Goal: Task Accomplishment & Management: Use online tool/utility

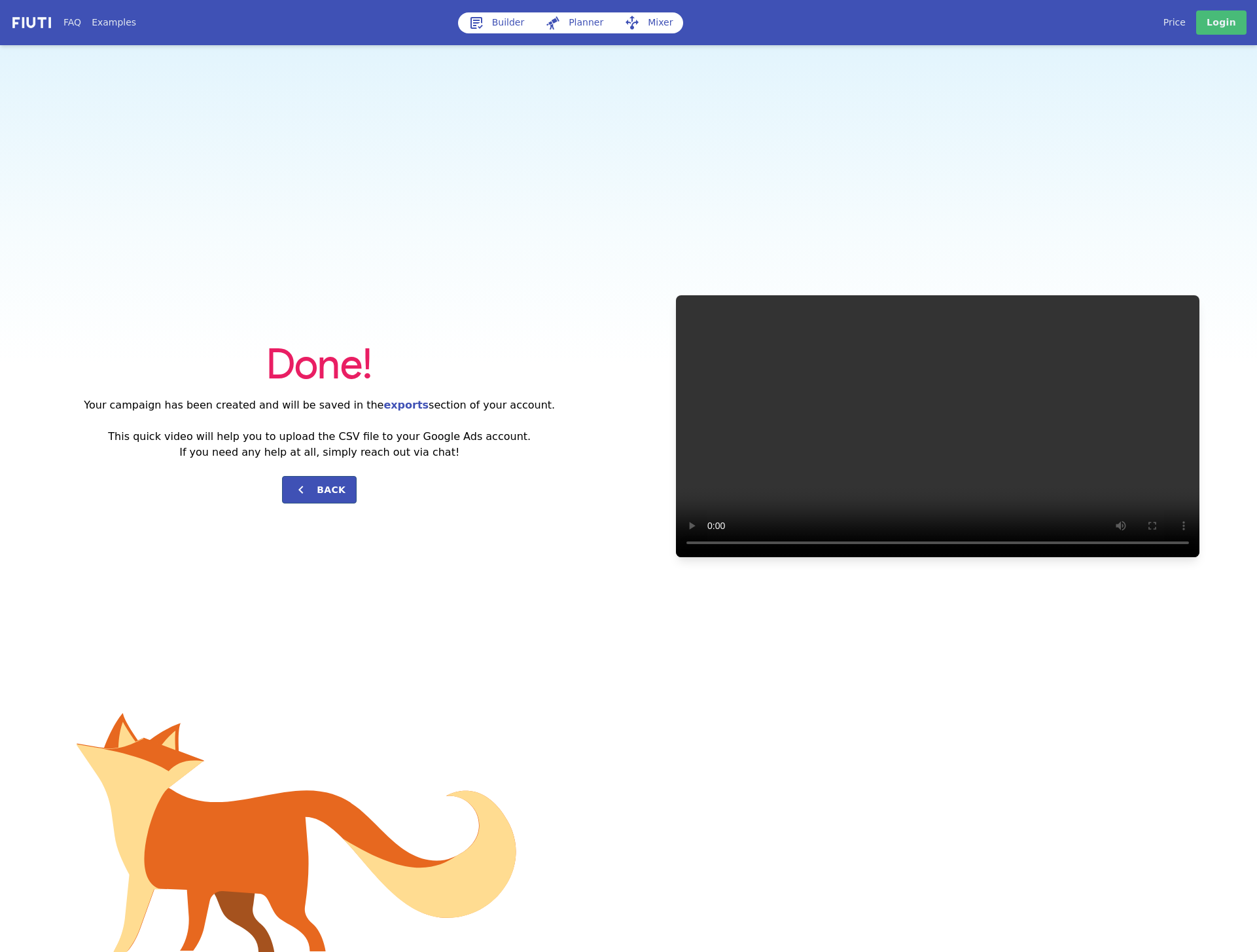
click at [507, 13] on link "Builder" at bounding box center [496, 23] width 77 height 21
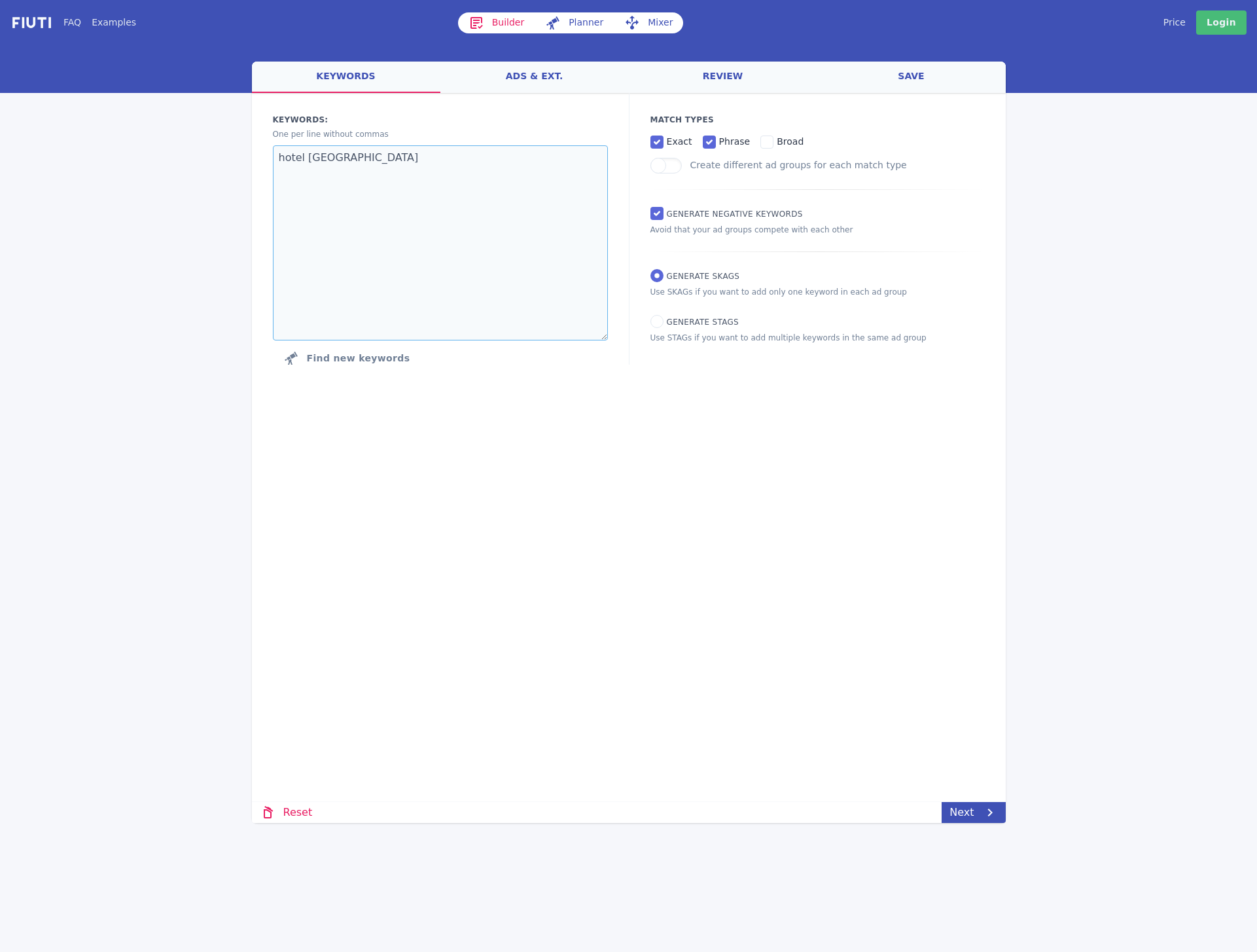
click at [389, 221] on textarea "hotel la müda la müda badia hotel & pension la müda" at bounding box center [440, 243] width 335 height 195
drag, startPoint x: 427, startPoint y: 200, endPoint x: 93, endPoint y: 154, distance: 337.2
click at [93, 154] on div "FAQ Examples Builder Planner Mixer My campaigns Price Settings Login Logout wel…" at bounding box center [628, 411] width 1257 height 823
paste textarea "hotel [GEOGRAPHIC_DATA]"
type textarea "hotel [GEOGRAPHIC_DATA]"
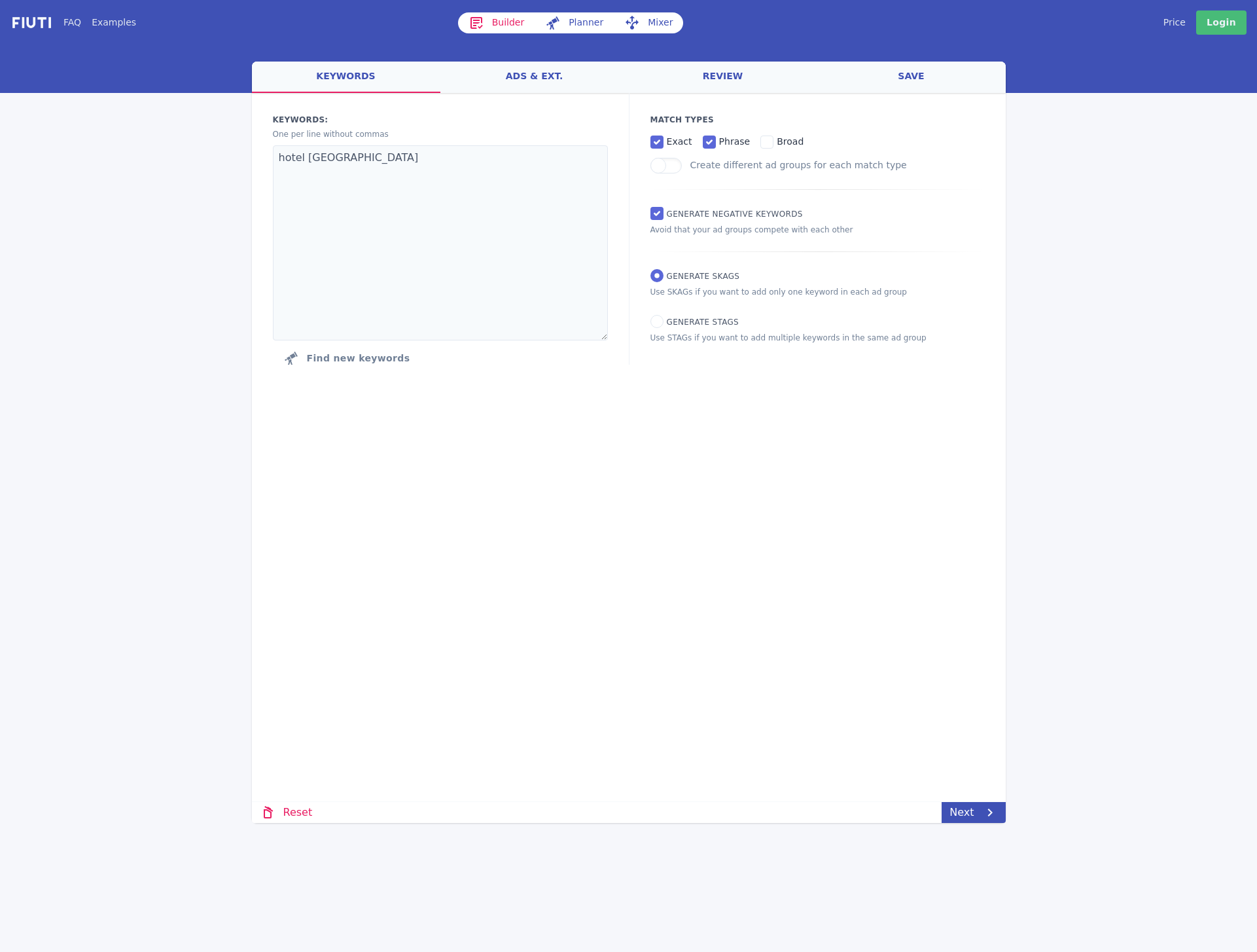
click at [656, 329] on div "Match Types exact phrase broad Create different ad groups for each match type G…" at bounding box center [817, 229] width 377 height 271
click at [659, 322] on input "Generate STAGs" at bounding box center [657, 321] width 13 height 13
radio input "true"
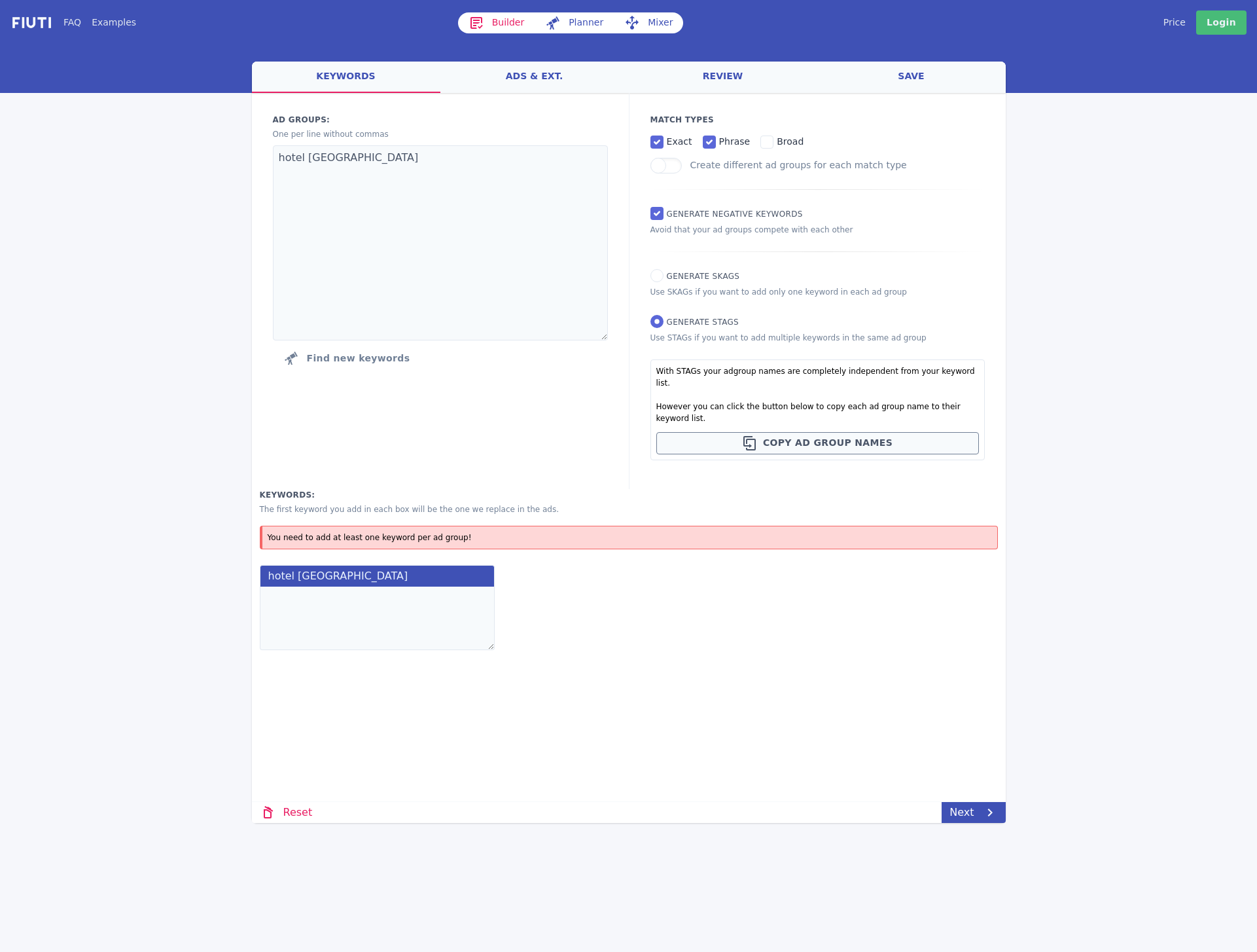
click at [663, 281] on label "Generate SKAGs" at bounding box center [695, 276] width 90 height 13
click at [663, 281] on input "Generate SKAGs" at bounding box center [657, 276] width 13 height 13
radio input "true"
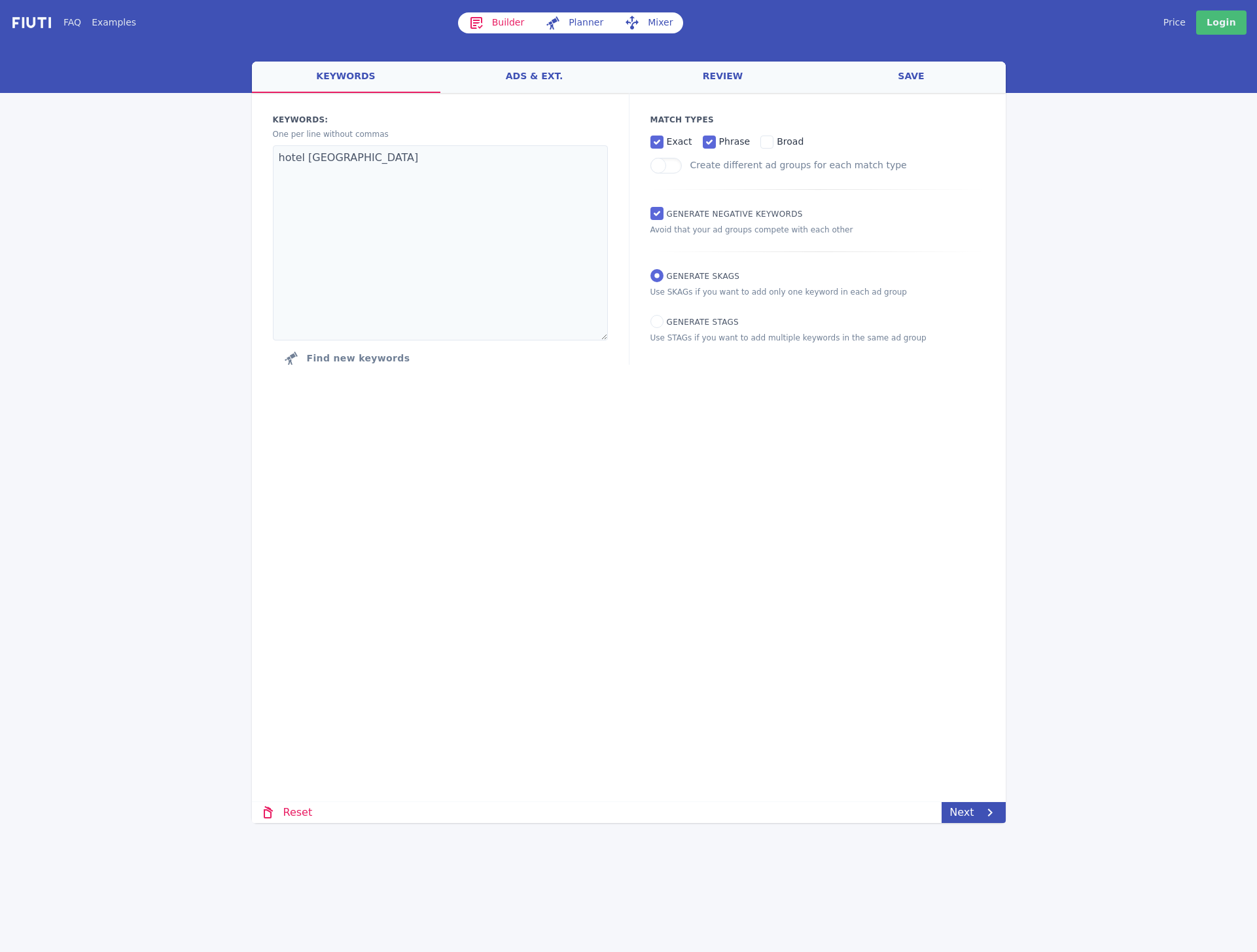
click at [658, 336] on p "Use STAGs if you want to add multiple keywords in the same ad group" at bounding box center [818, 338] width 334 height 12
click at [657, 330] on div "Match Types exact phrase broad Create different ad groups for each match type G…" at bounding box center [817, 229] width 377 height 271
click at [657, 327] on input "Generate STAGs" at bounding box center [657, 321] width 13 height 13
radio input "true"
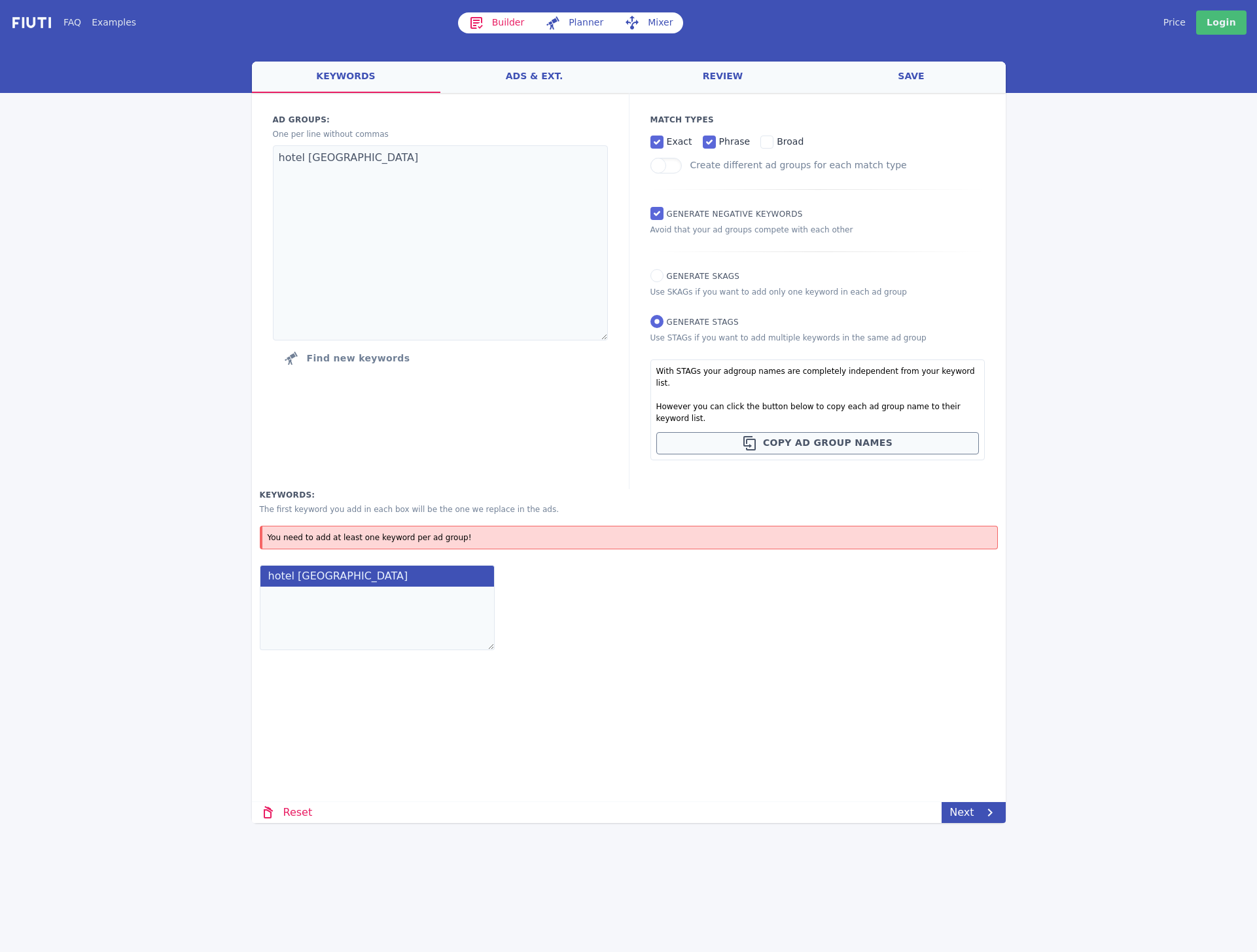
click at [358, 587] on textarea at bounding box center [377, 618] width 235 height 64
click at [354, 572] on label "hotel [GEOGRAPHIC_DATA]" at bounding box center [377, 575] width 235 height 22
click at [352, 569] on label "hotel [GEOGRAPHIC_DATA]" at bounding box center [377, 575] width 235 height 22
click at [346, 587] on textarea at bounding box center [377, 618] width 235 height 64
click at [657, 279] on input "Generate SKAGs" at bounding box center [657, 276] width 13 height 13
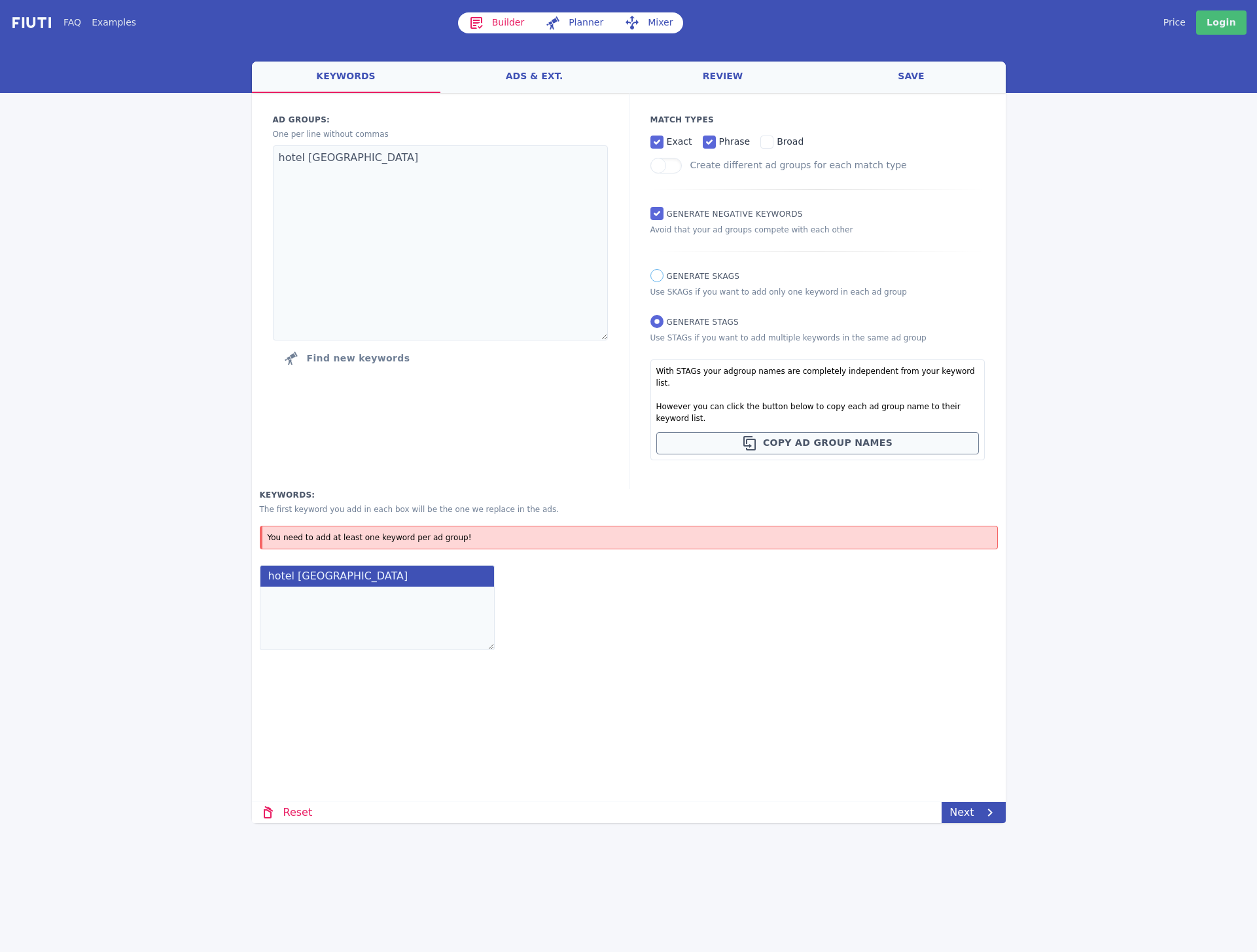
radio input "true"
radio input "false"
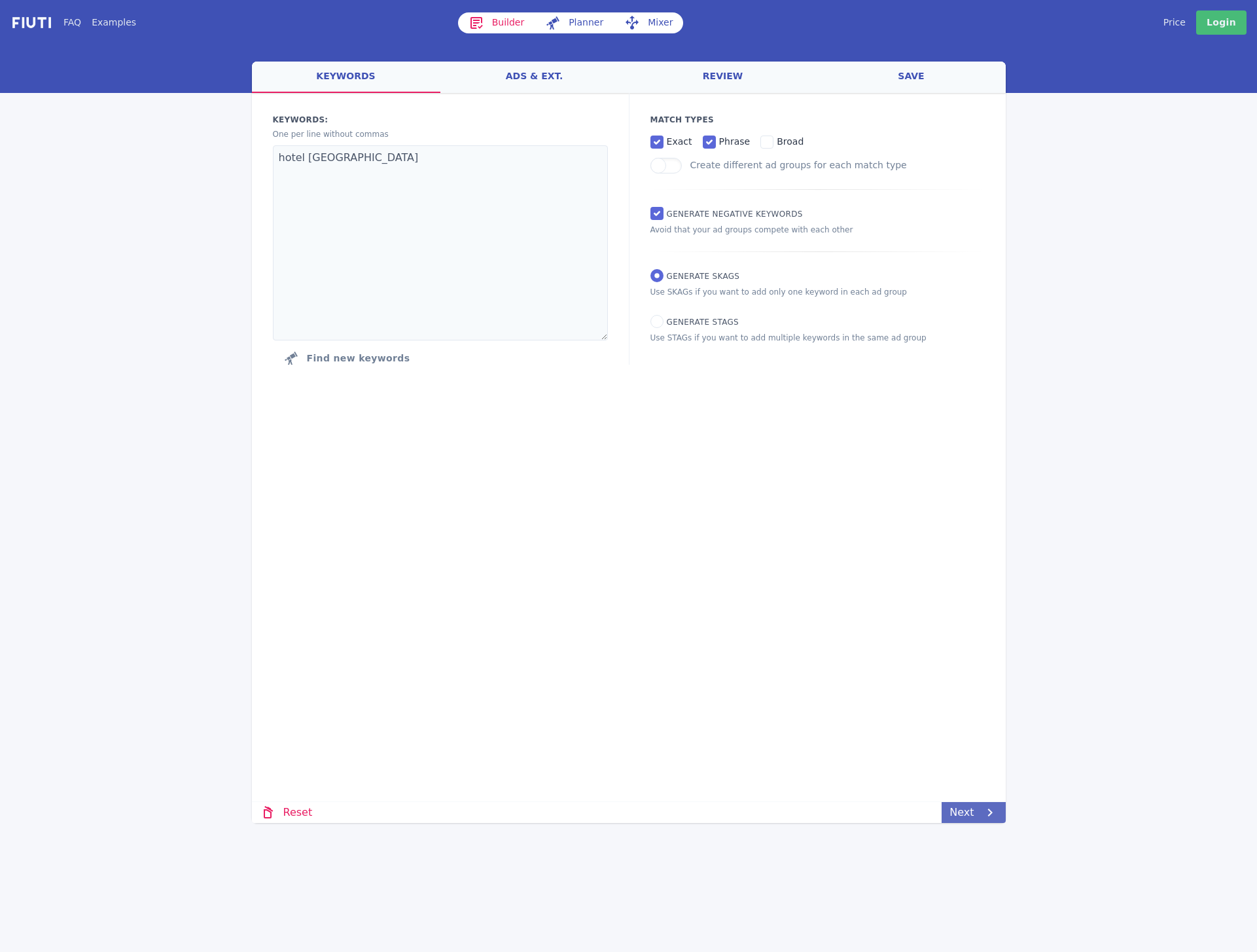
click at [962, 812] on link "Next" at bounding box center [974, 812] width 64 height 21
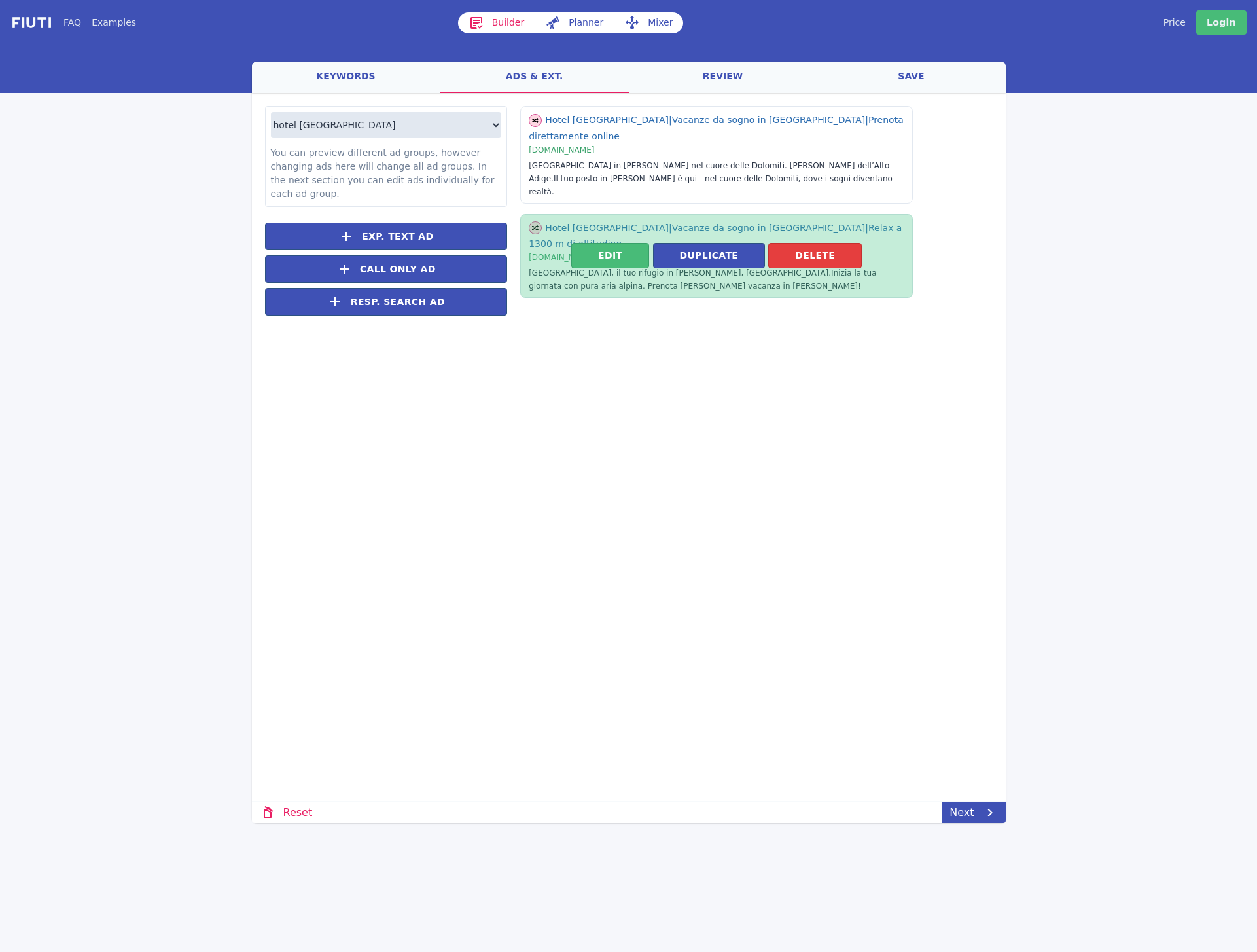
drag, startPoint x: 791, startPoint y: 217, endPoint x: 788, endPoint y: 201, distance: 16.3
click at [791, 243] on button "Delete" at bounding box center [815, 256] width 93 height 25
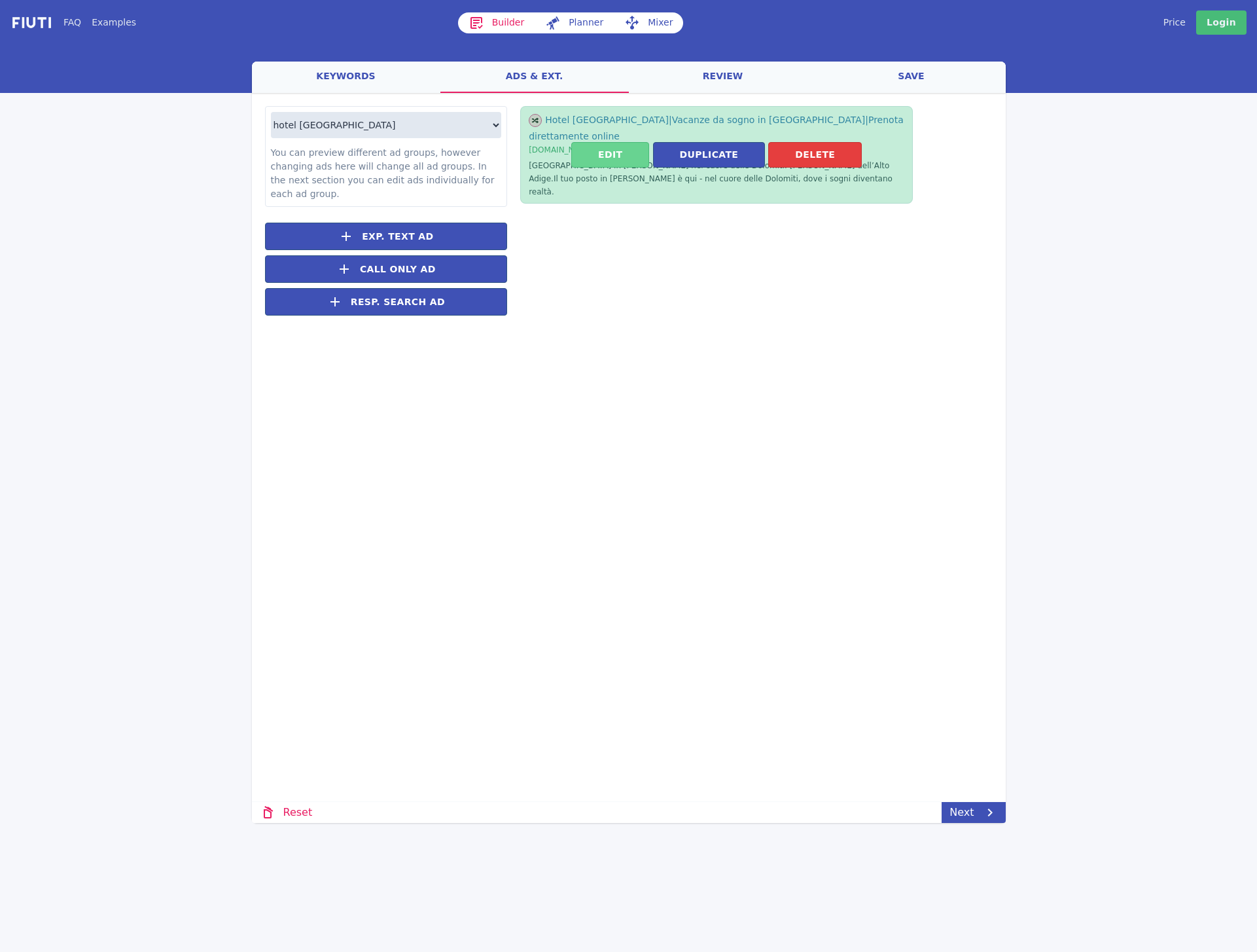
click at [632, 142] on button "Edit" at bounding box center [610, 155] width 78 height 25
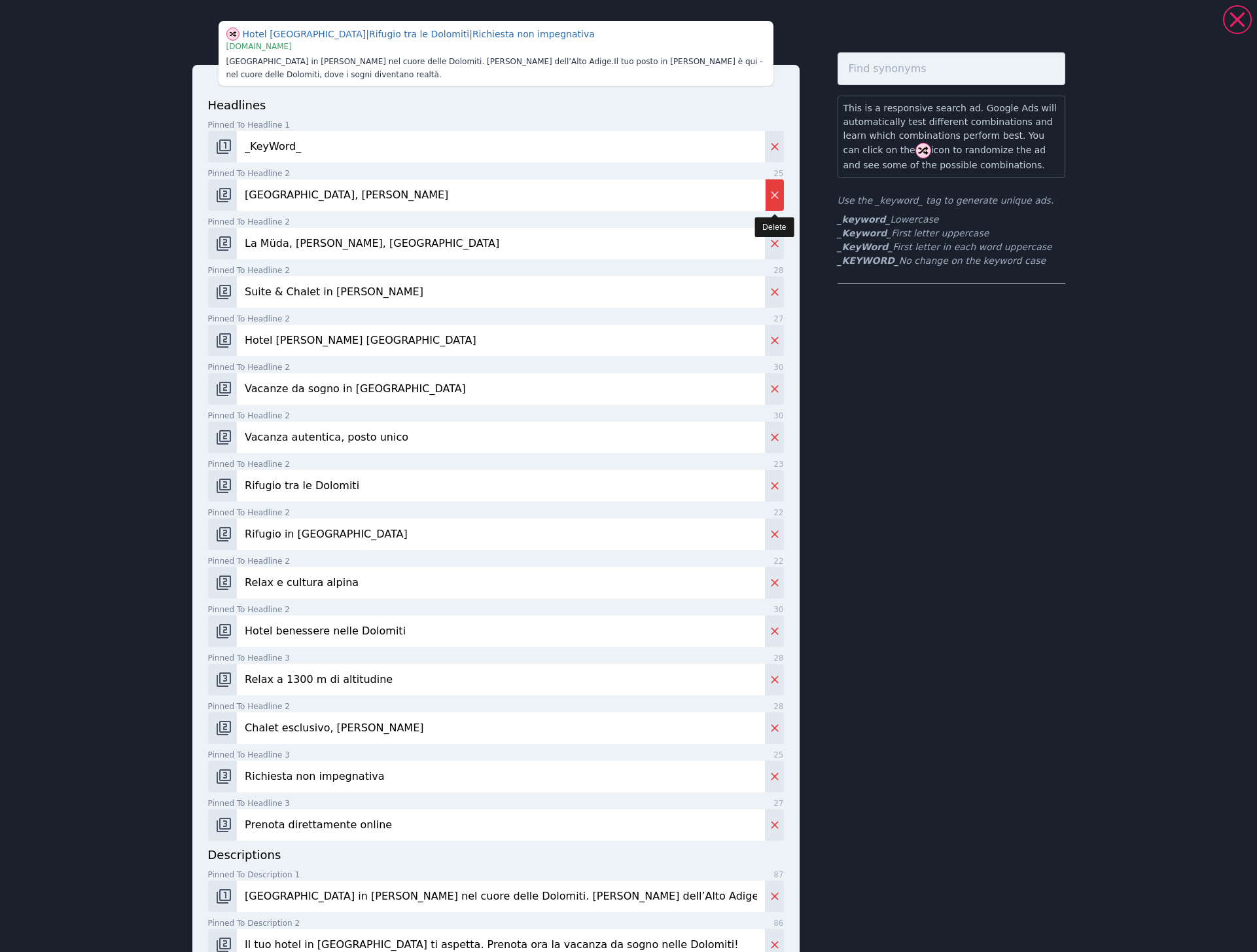
click at [779, 198] on icon "Delete" at bounding box center [774, 195] width 13 height 13
type input "La Müda, Val Badia, Alto Adige"
type input "Suite & Chalet in Alta Badia"
type input "Hotel alpino nelle Dolomiti"
type input "Vacanze da sogno in Alto Adige"
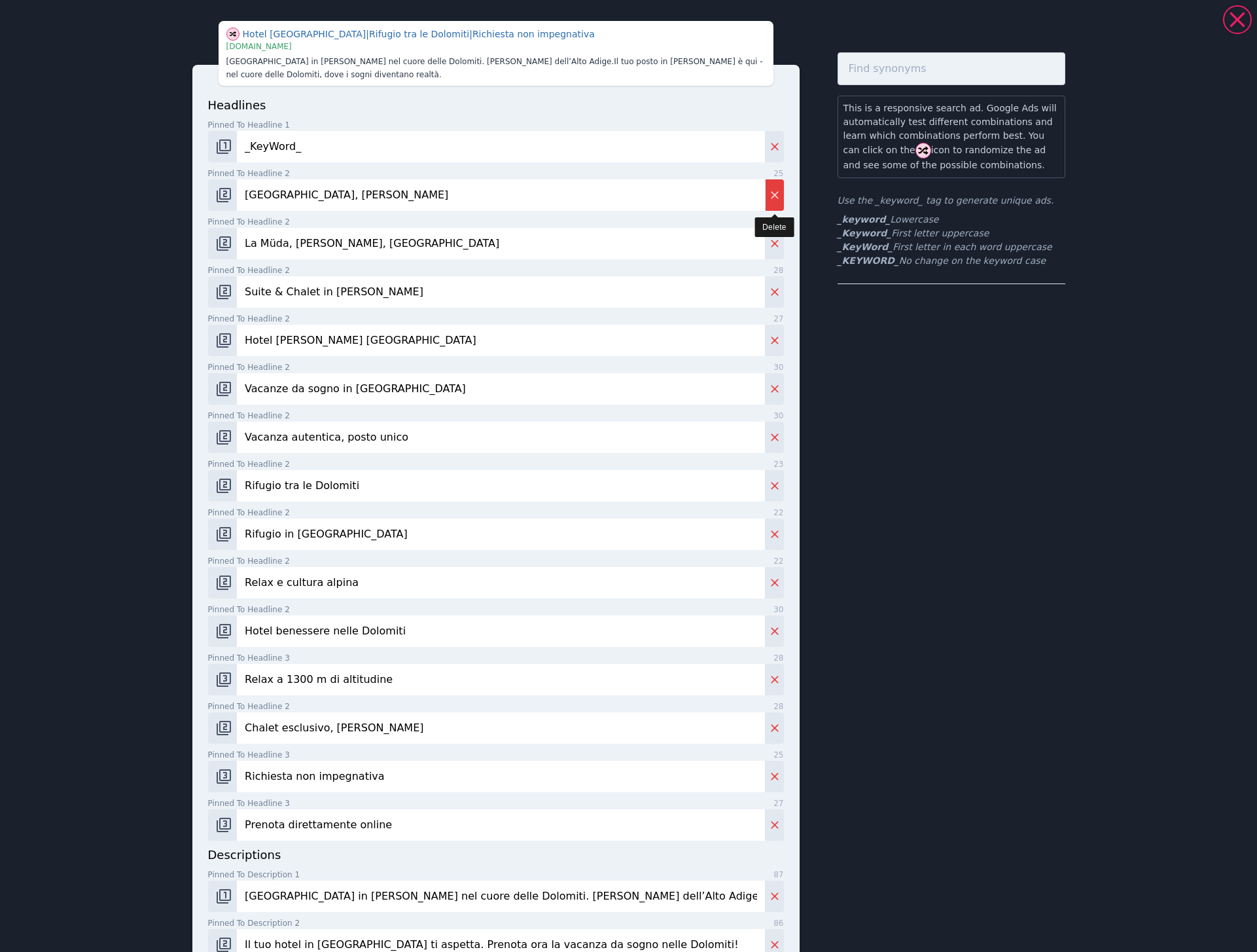
type input "Vacanza autentica, posto unico"
type input "Rifugio tra le Dolomiti"
type input "Rifugio in Val Gardena"
type input "Relax e cultura alpina"
type input "Hotel benessere nelle Dolomiti"
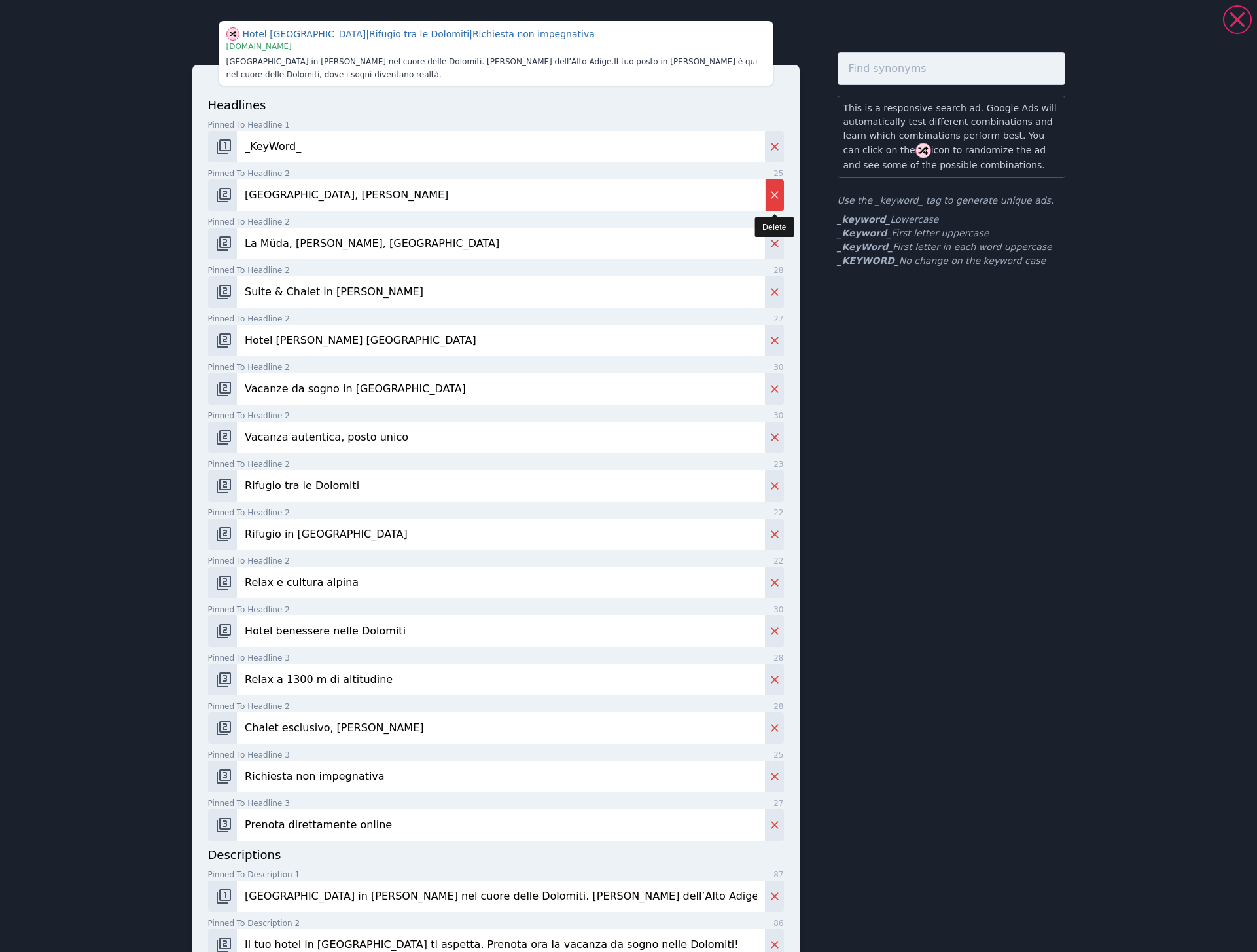
type input "Relax a 1300 m di altitudine"
type input "Chalet esclusivo, Alta Badia"
type input "Richiesta non impegnativa"
type input "Prenota direttamente online"
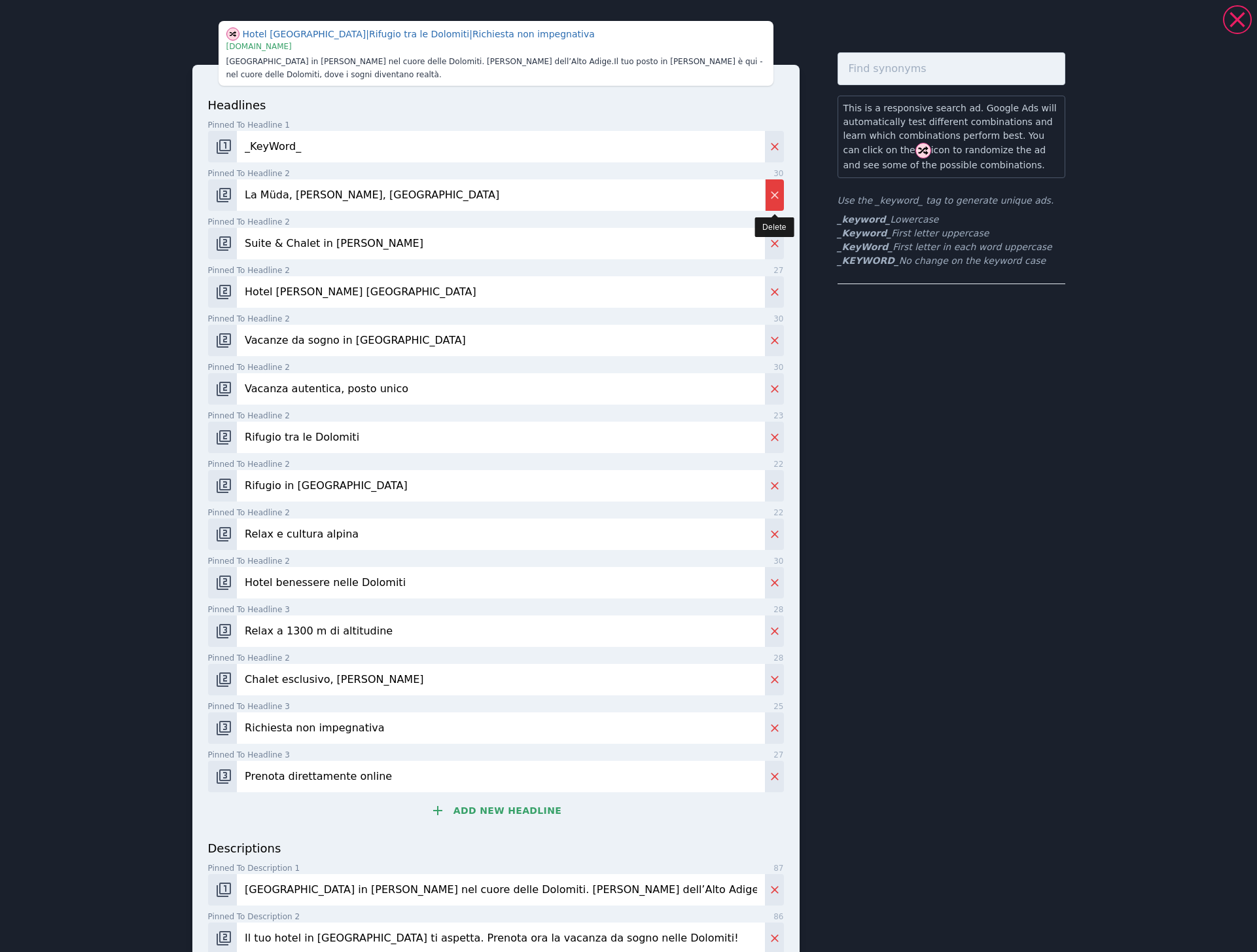
click at [779, 198] on icon "Delete" at bounding box center [774, 195] width 13 height 13
type input "Suite & Chalet in Alta Badia"
type input "Hotel alpino nelle Dolomiti"
type input "Vacanze da sogno in Alto Adige"
type input "Vacanza autentica, posto unico"
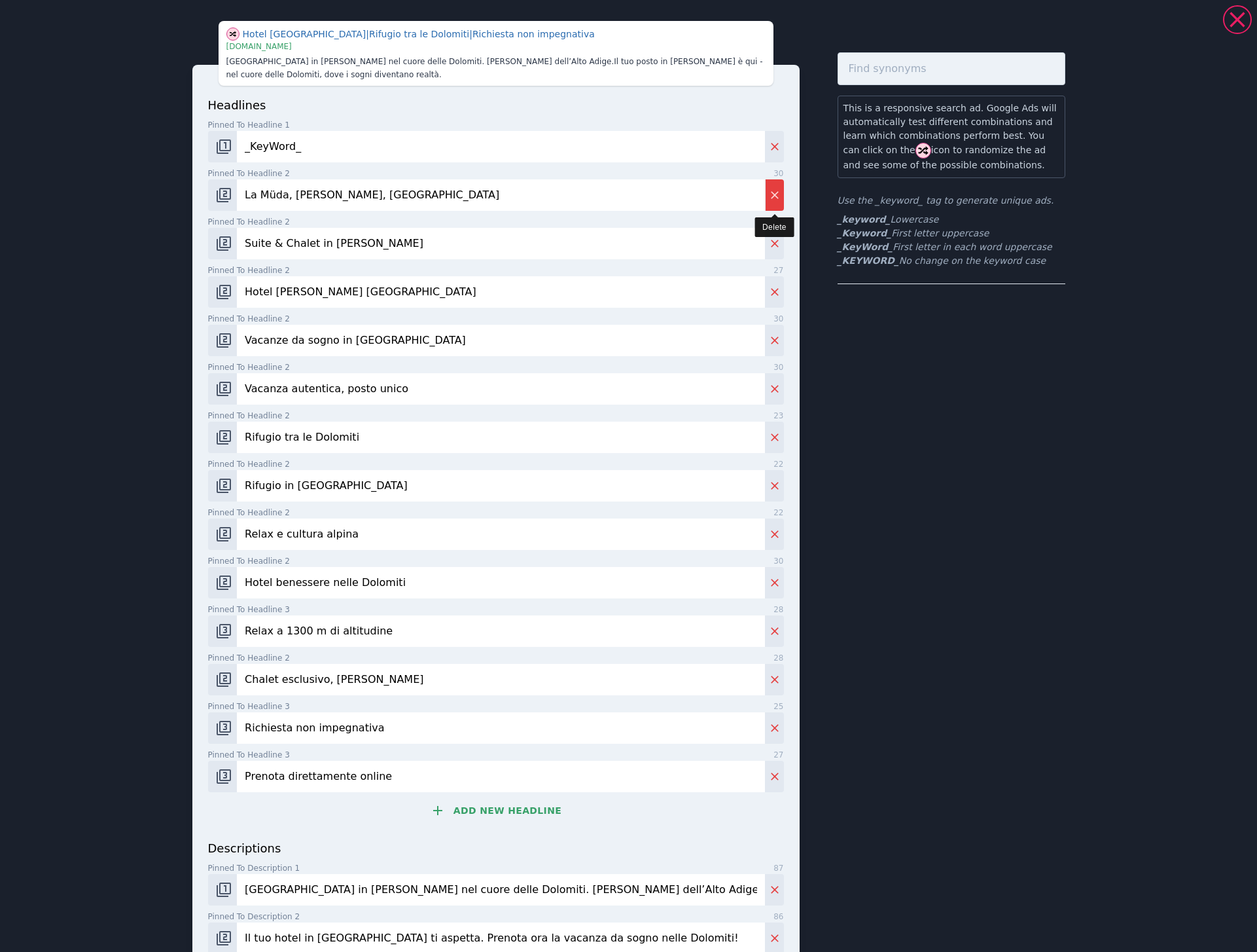
type input "Rifugio tra le Dolomiti"
type input "Rifugio in Val Gardena"
type input "Relax e cultura alpina"
type input "Hotel benessere nelle Dolomiti"
type input "Relax a 1300 m di altitudine"
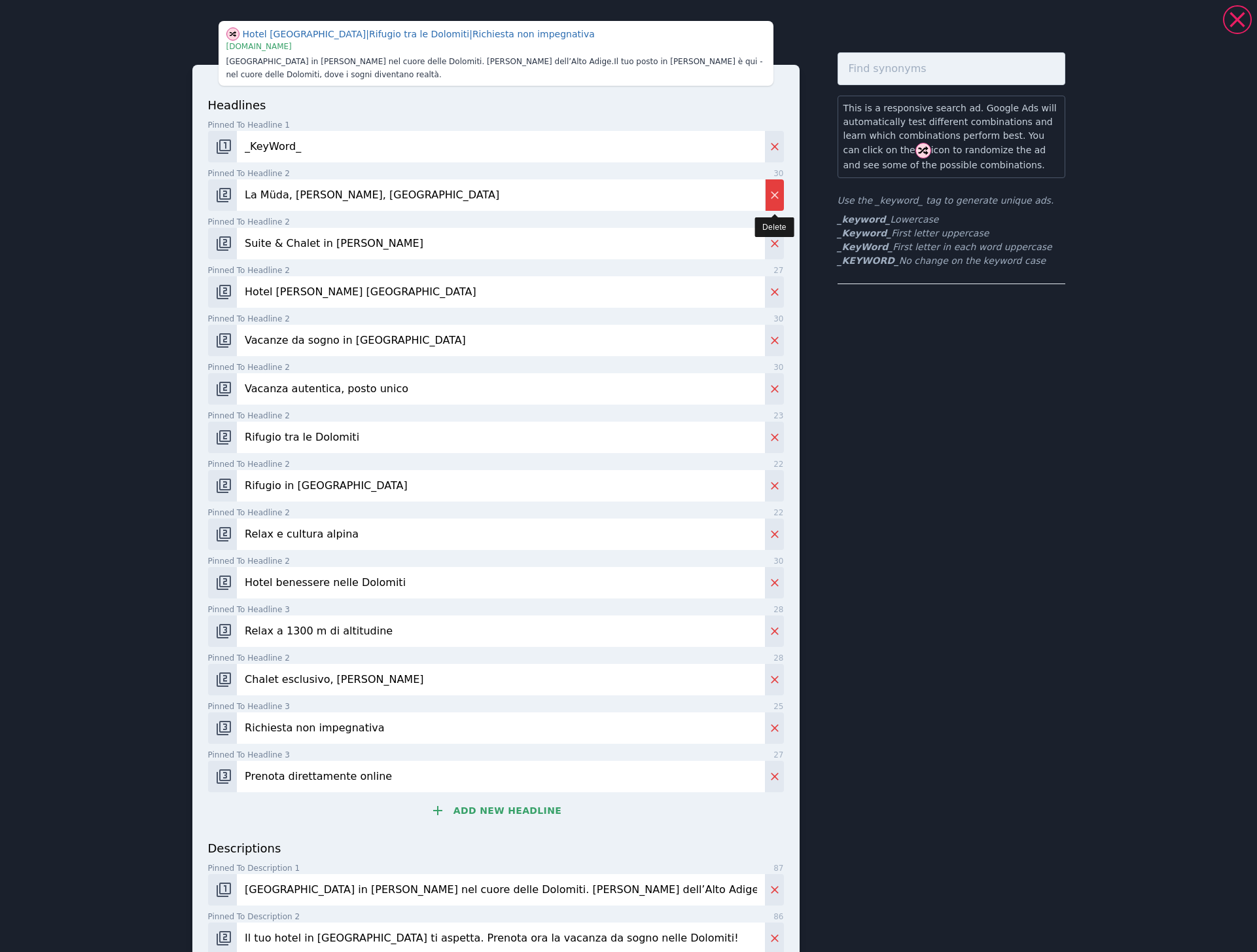
type input "Chalet esclusivo, Alta Badia"
type input "Richiesta non impegnativa"
type input "Prenota direttamente online"
click at [779, 198] on icon "Delete" at bounding box center [774, 195] width 13 height 13
type input "Hotel alpino nelle Dolomiti"
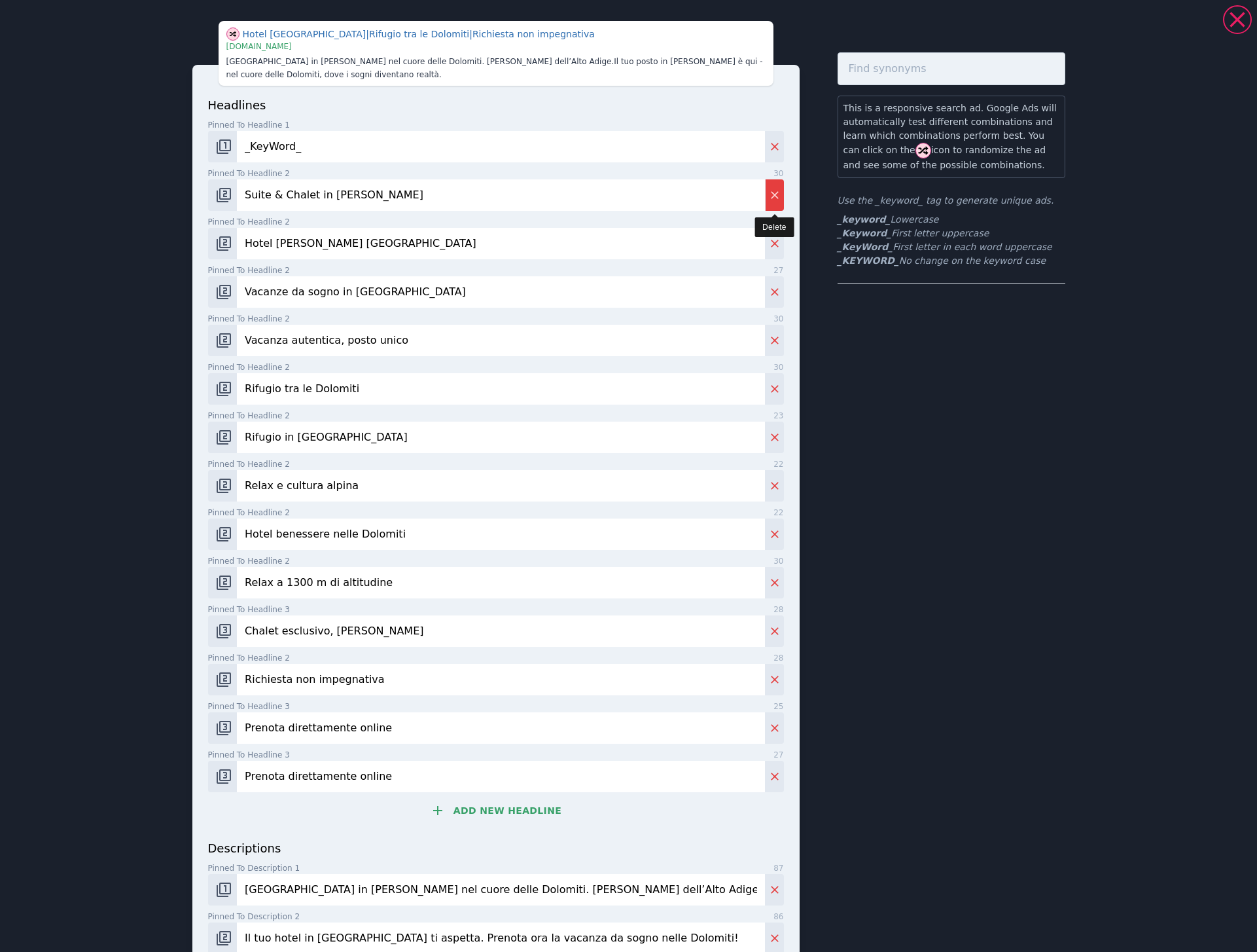
type input "Vacanze da sogno in Alto Adige"
type input "Vacanza autentica, posto unico"
type input "Rifugio tra le Dolomiti"
type input "Rifugio in Val Gardena"
type input "Relax e cultura alpina"
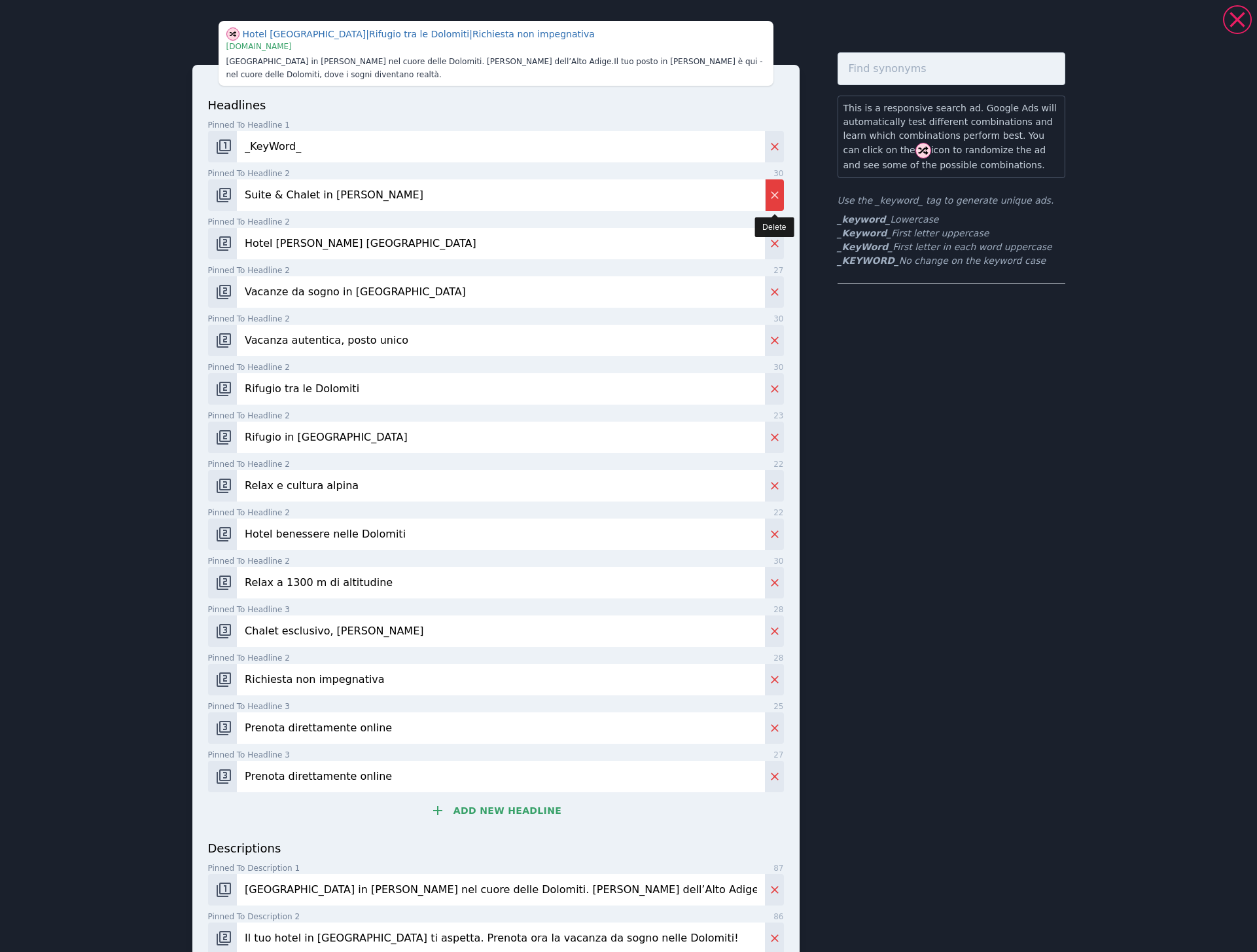
type input "Hotel benessere nelle Dolomiti"
type input "Relax a 1300 m di altitudine"
type input "Chalet esclusivo, Alta Badia"
type input "Richiesta non impegnativa"
type input "Prenota direttamente online"
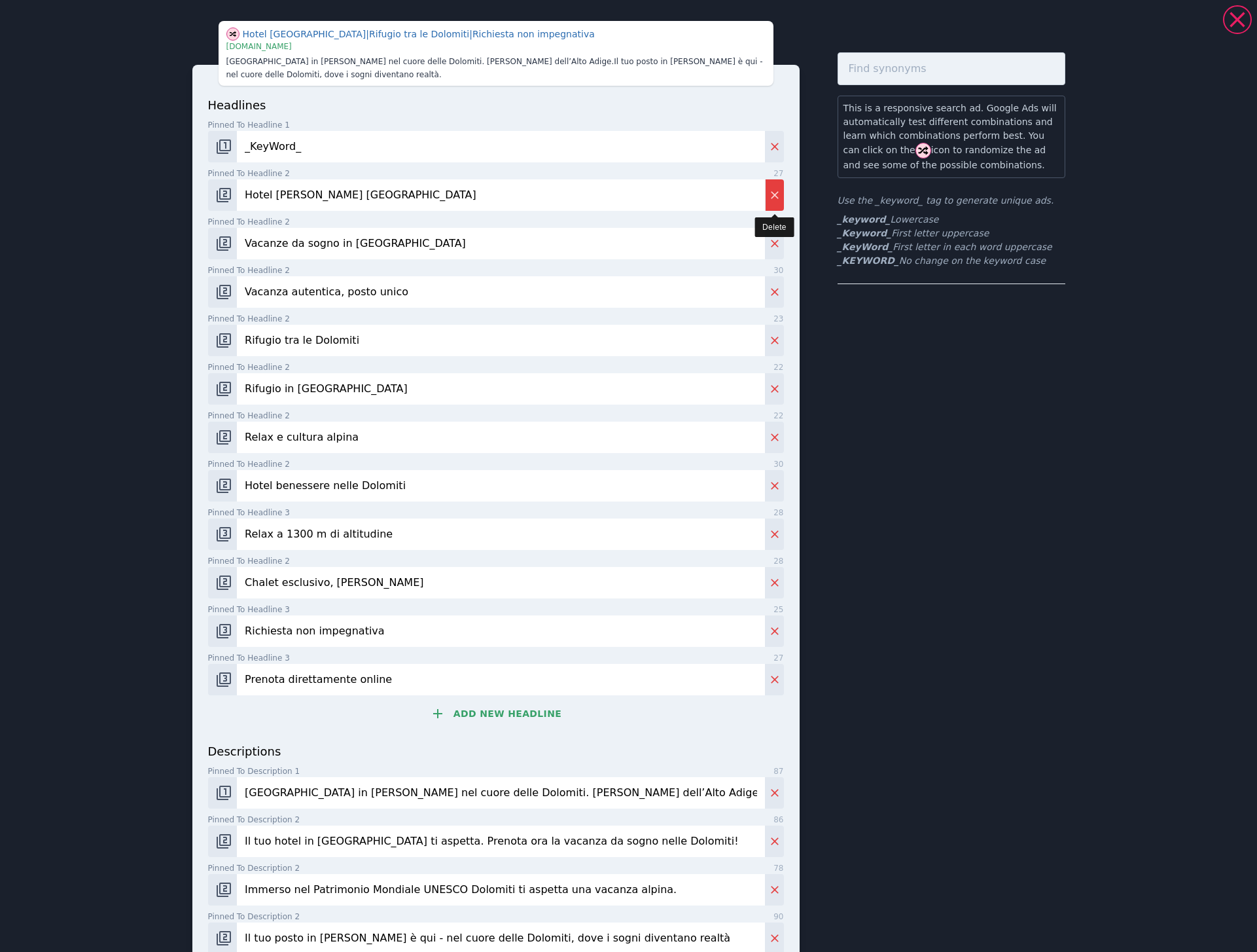
click at [779, 198] on icon "Delete" at bounding box center [774, 195] width 13 height 13
type input "Vacanze da sogno in Alto Adige"
type input "Vacanza autentica, posto unico"
type input "Rifugio tra le Dolomiti"
type input "Rifugio in Val Gardena"
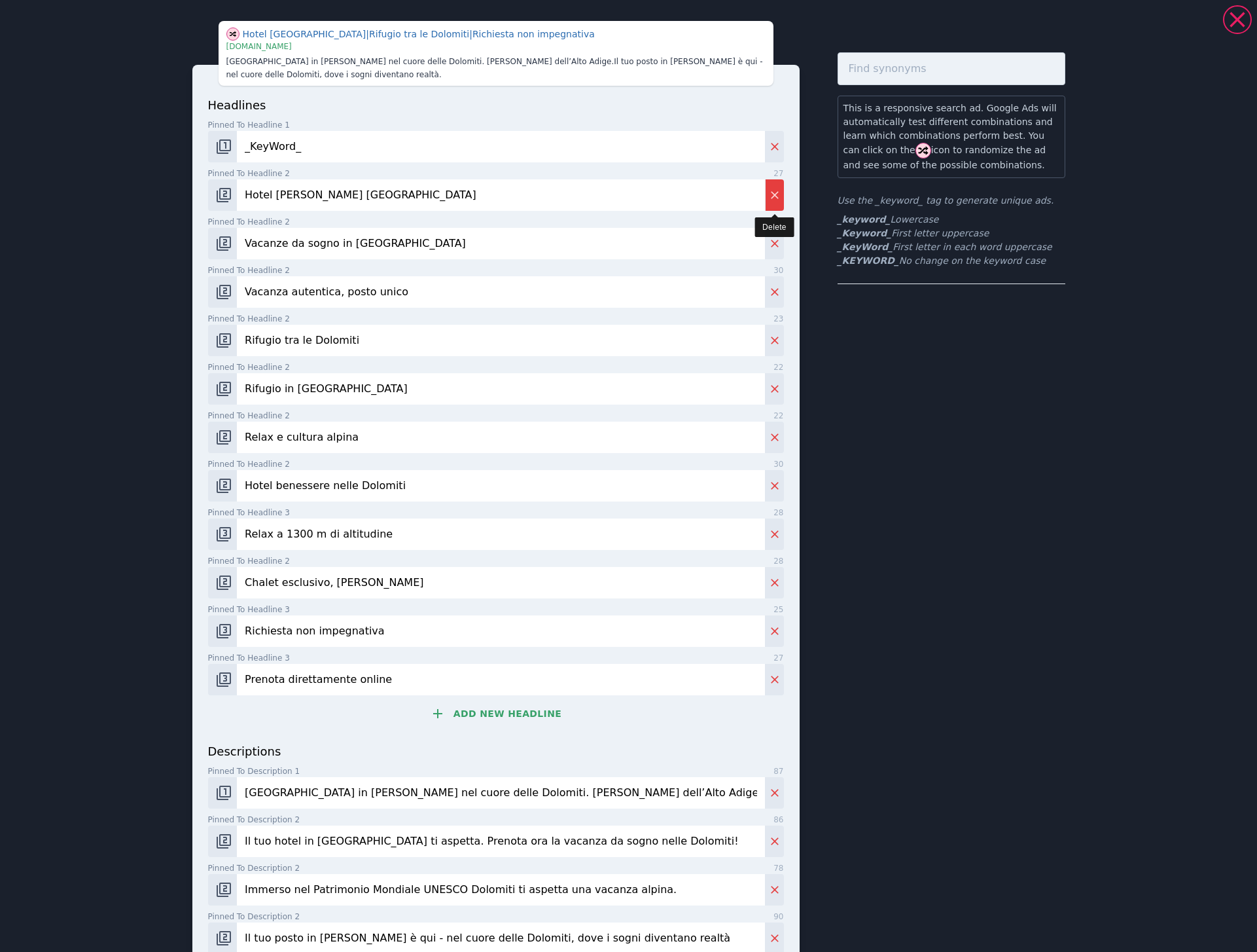
type input "Relax e cultura alpina"
type input "Hotel benessere nelle Dolomiti"
type input "Relax a 1300 m di altitudine"
type input "Chalet esclusivo, Alta Badia"
type input "Richiesta non impegnativa"
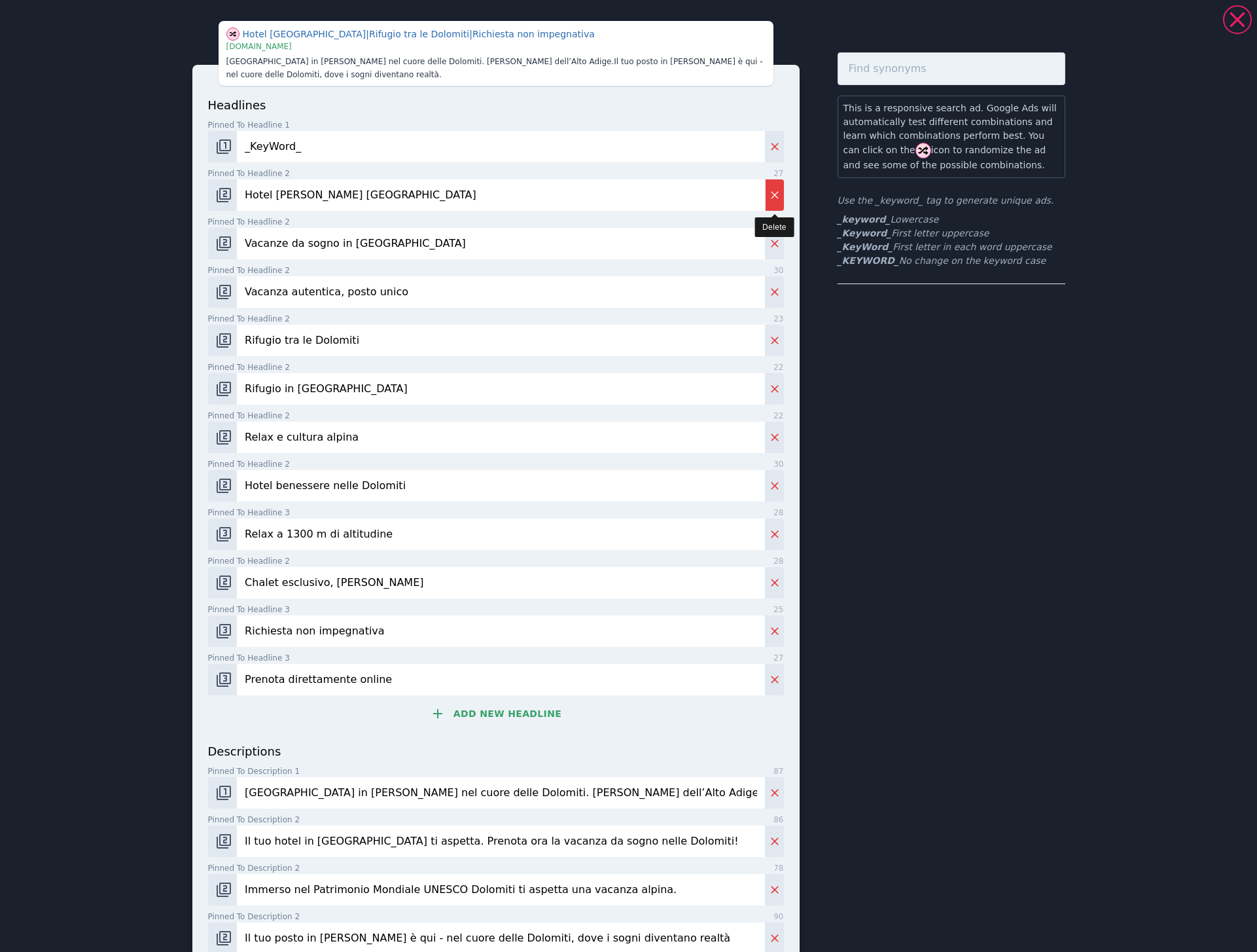
type input "Prenota direttamente online"
click at [779, 198] on icon "Delete" at bounding box center [774, 195] width 13 height 13
type input "Vacanza autentica, posto unico"
type input "Rifugio tra le Dolomiti"
type input "Rifugio in Val Gardena"
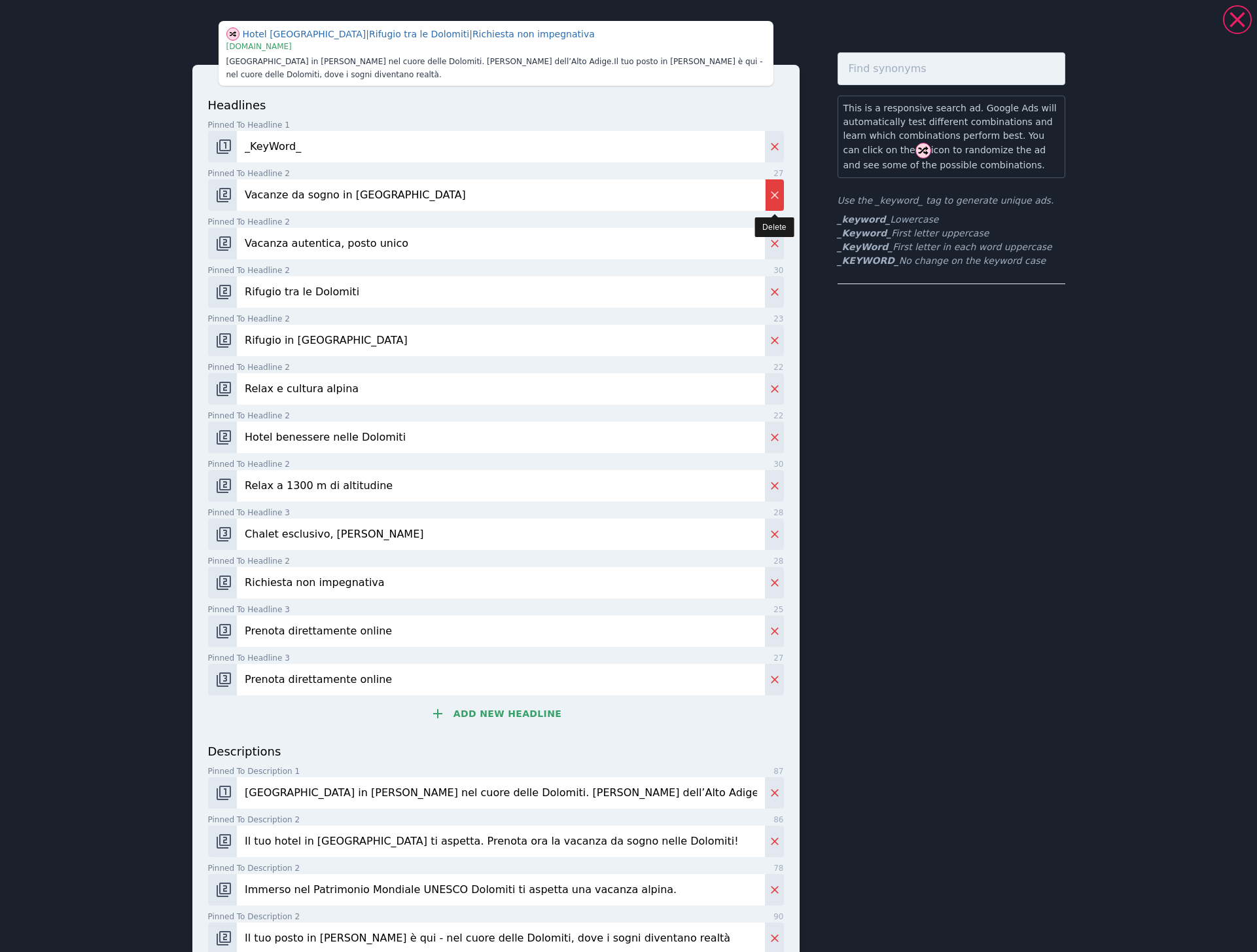
type input "Relax e cultura alpina"
type input "Hotel benessere nelle Dolomiti"
type input "Relax a 1300 m di altitudine"
type input "Chalet esclusivo, Alta Badia"
type input "Richiesta non impegnativa"
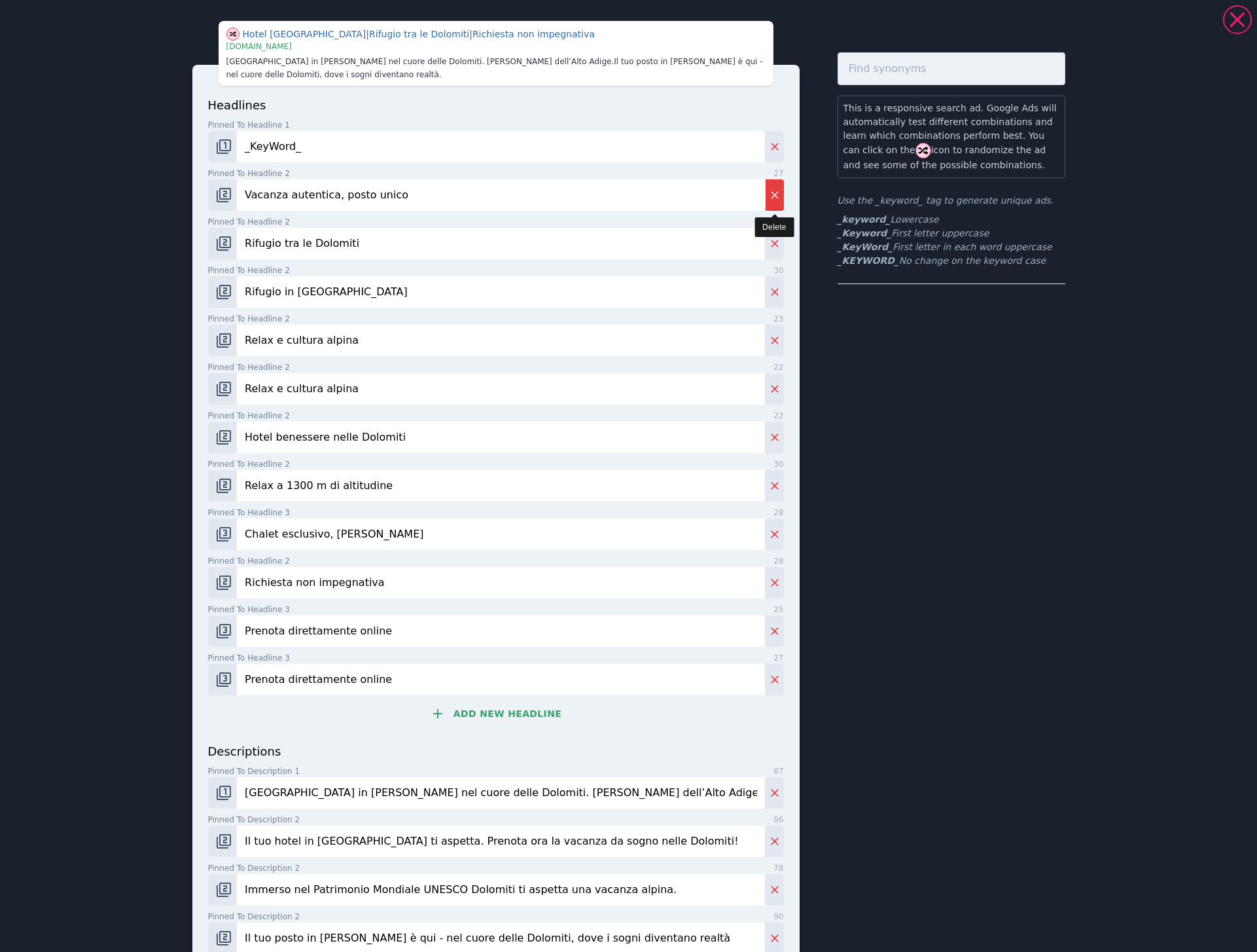
type input "Prenota direttamente online"
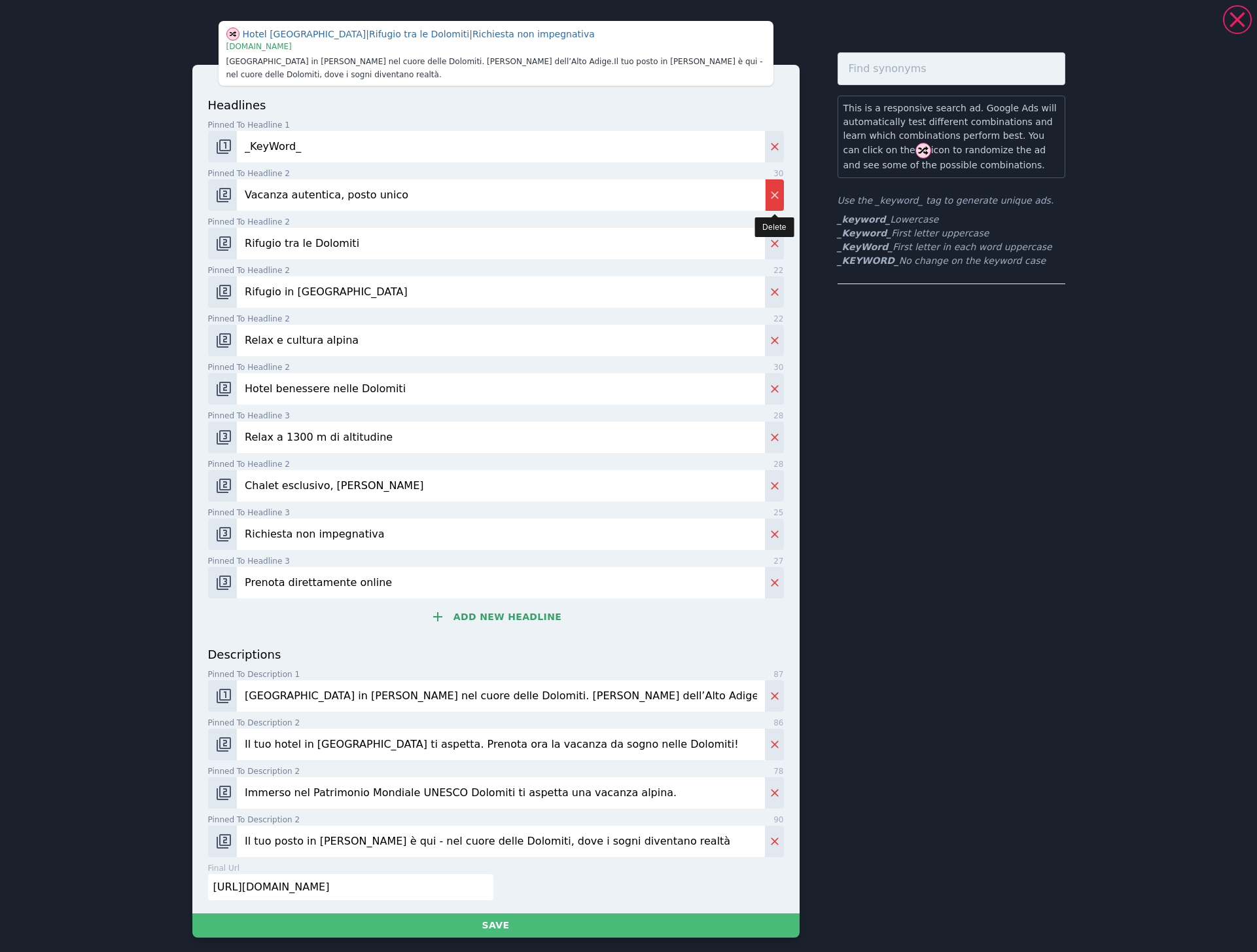
click at [779, 198] on icon "Delete" at bounding box center [774, 195] width 13 height 13
type input "Rifugio tra le Dolomiti"
type input "Rifugio in Val Gardena"
type input "Relax e cultura alpina"
type input "Hotel benessere nelle Dolomiti"
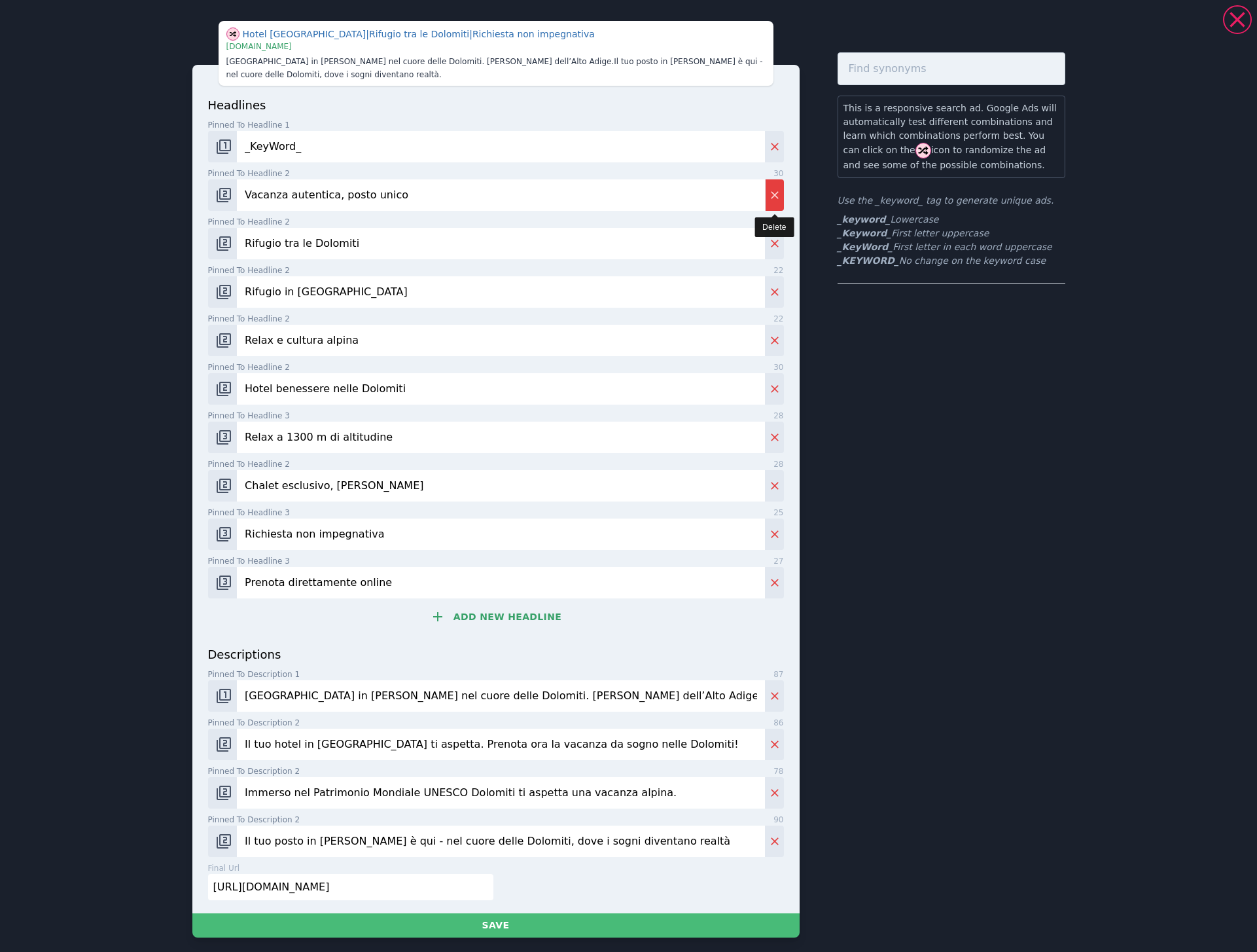
type input "Relax a 1300 m di altitudine"
type input "Chalet esclusivo, Alta Badia"
type input "Richiesta non impegnativa"
type input "Prenota direttamente online"
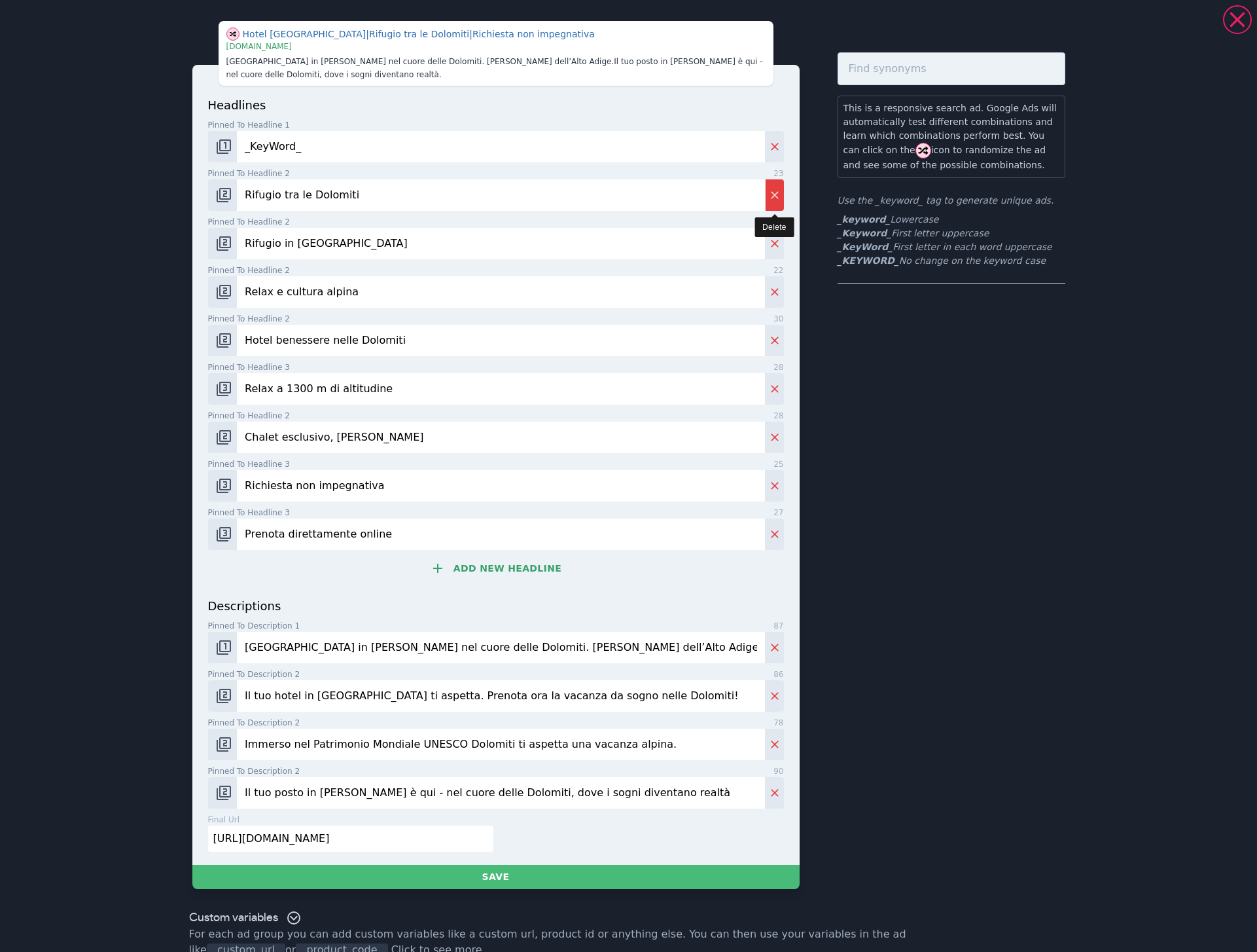
click at [779, 198] on icon "Delete" at bounding box center [774, 195] width 13 height 13
type input "Rifugio in Val Gardena"
type input "Relax e cultura alpina"
type input "Hotel benessere nelle Dolomiti"
type input "Relax a 1300 m di altitudine"
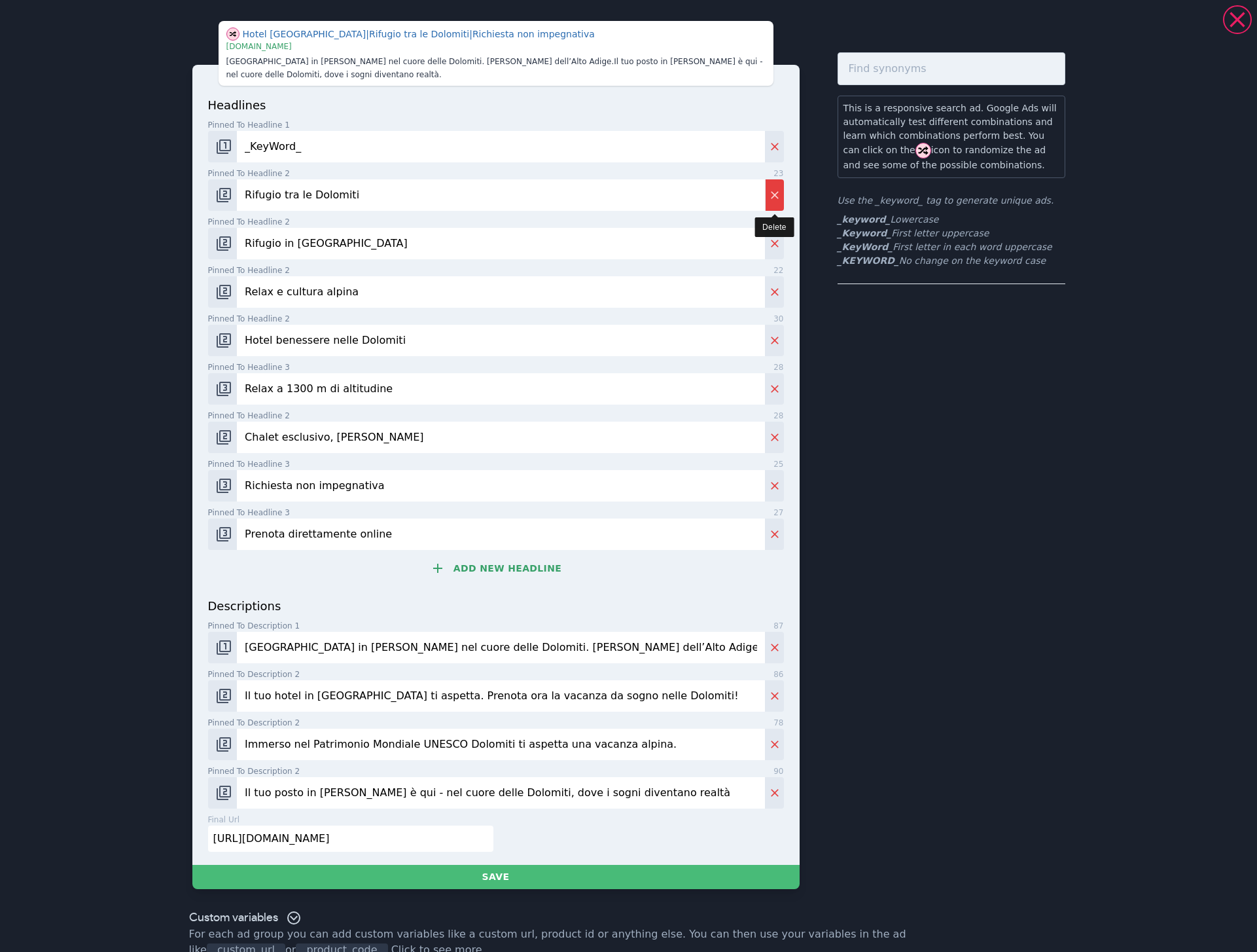
type input "Chalet esclusivo, Alta Badia"
type input "Richiesta non impegnativa"
type input "Prenota direttamente online"
click at [779, 198] on icon "Delete" at bounding box center [774, 195] width 13 height 13
type input "Relax e cultura alpina"
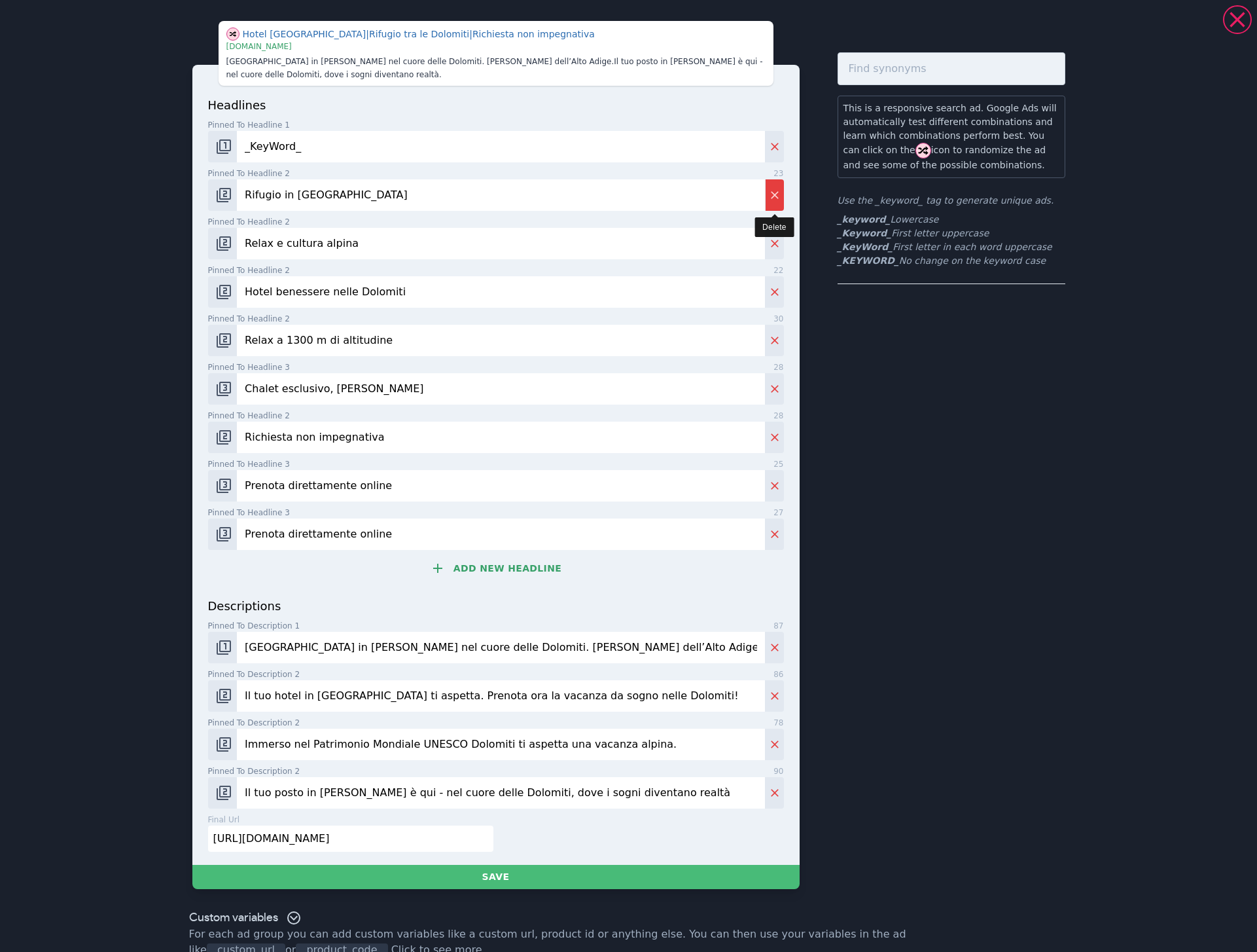
type input "Hotel benessere nelle Dolomiti"
type input "Relax a 1300 m di altitudine"
type input "Chalet esclusivo, Alta Badia"
type input "Richiesta non impegnativa"
type input "Prenota direttamente online"
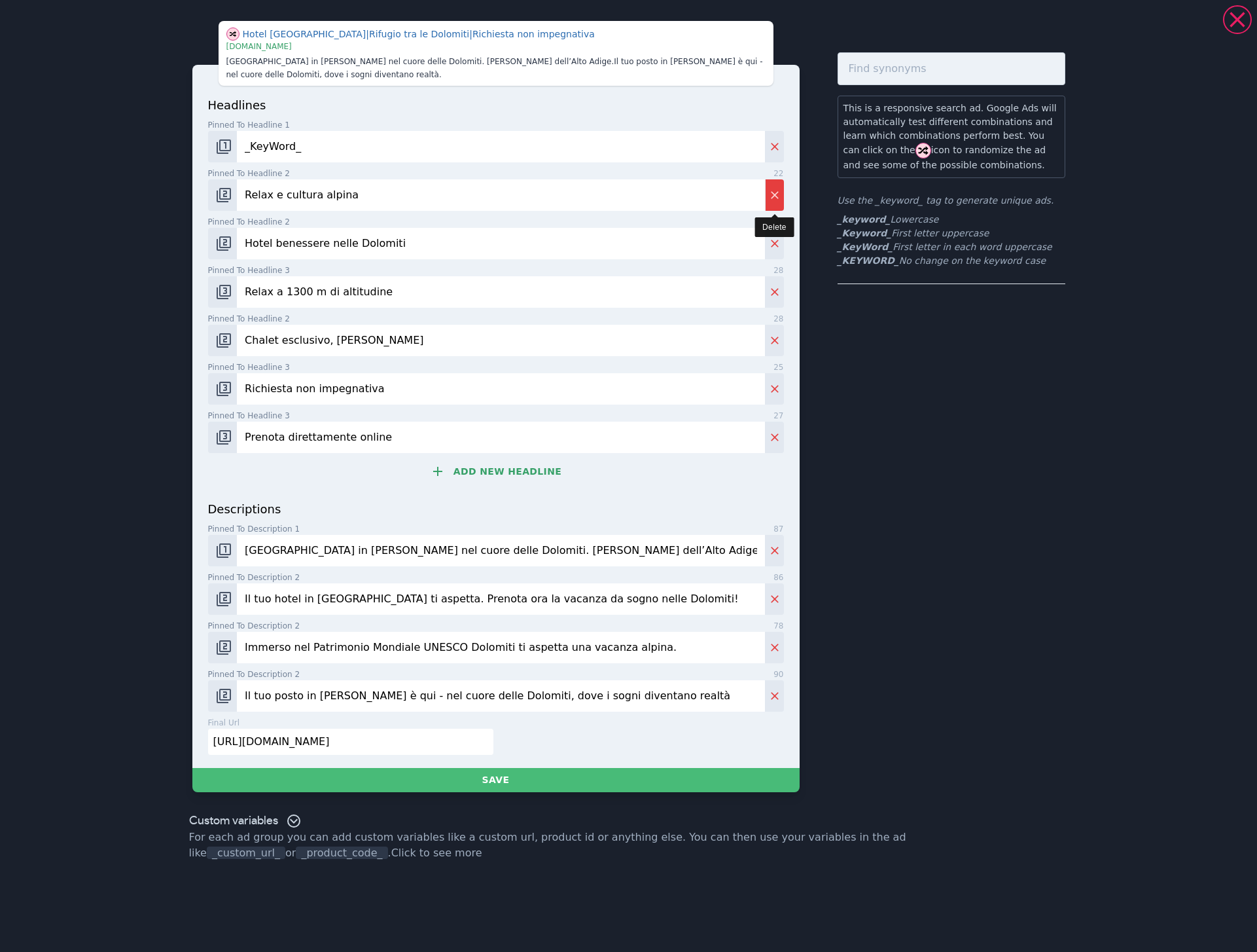
click at [779, 198] on icon "Delete" at bounding box center [774, 195] width 13 height 13
type input "Hotel benessere nelle Dolomiti"
type input "Relax a 1300 m di altitudine"
type input "Chalet esclusivo, Alta Badia"
type input "Richiesta non impegnativa"
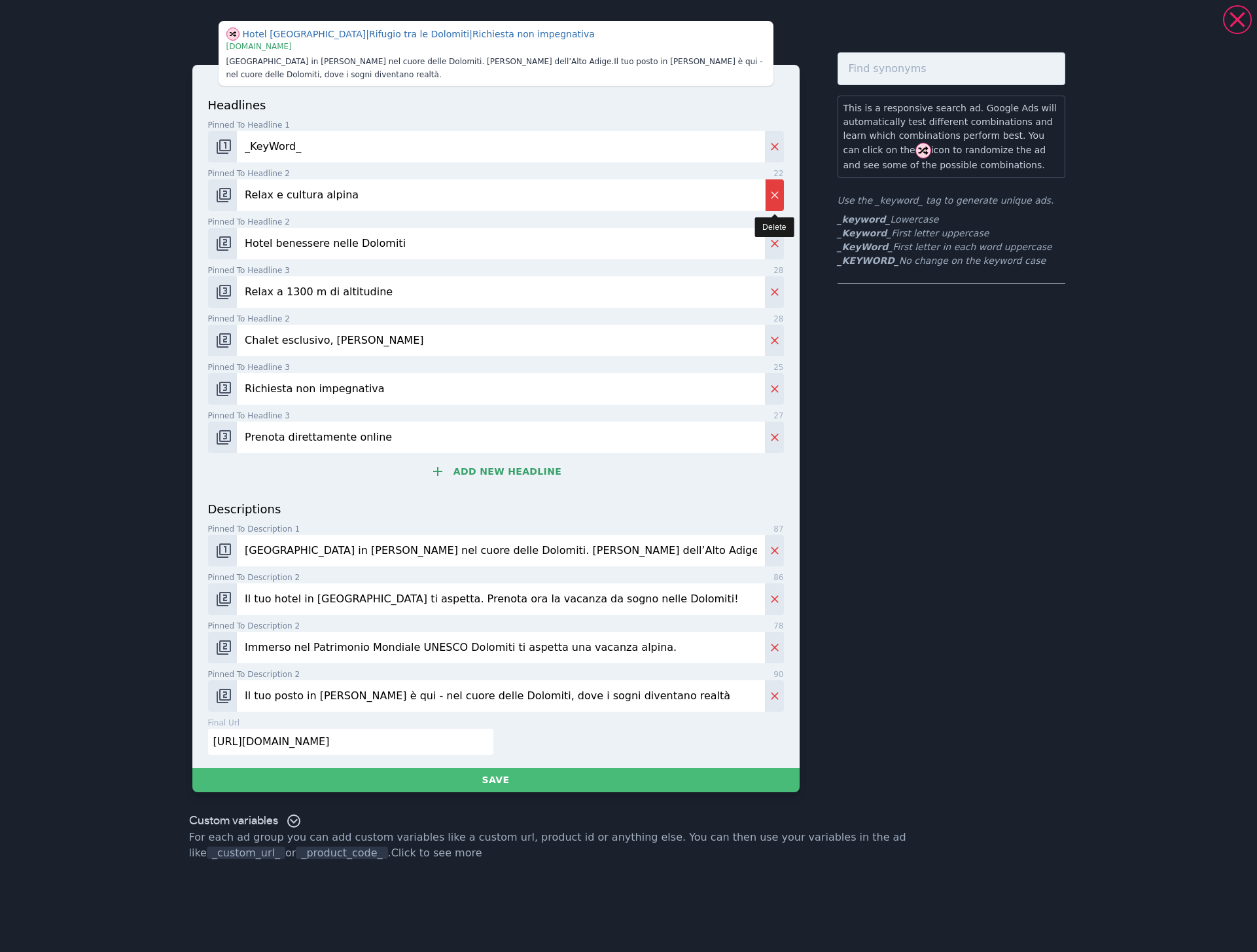
type input "Prenota direttamente online"
click at [779, 198] on icon "Delete" at bounding box center [774, 195] width 13 height 13
type input "Relax a 1300 m di altitudine"
type input "Chalet esclusivo, Alta Badia"
type input "Richiesta non impegnativa"
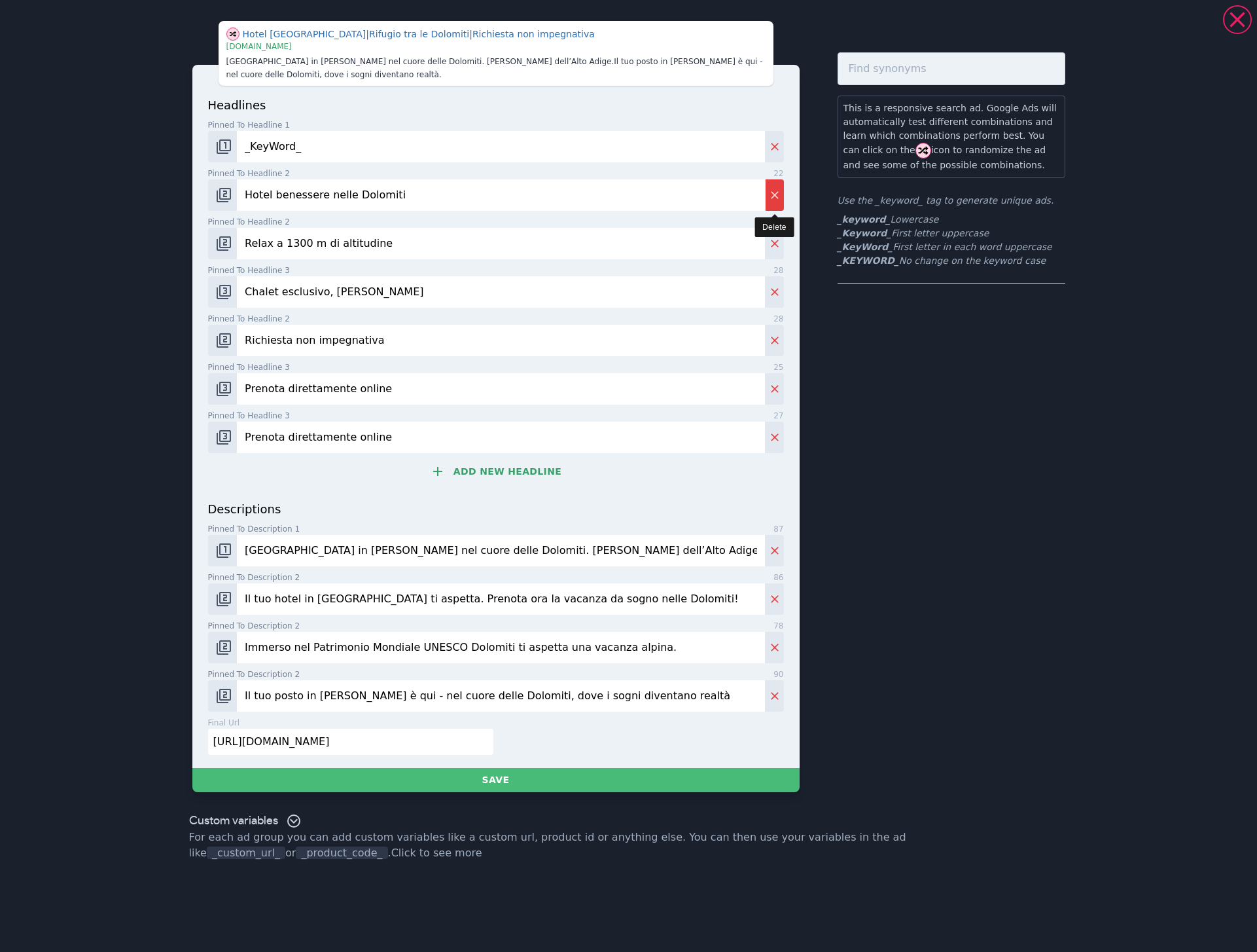
type input "Prenota direttamente online"
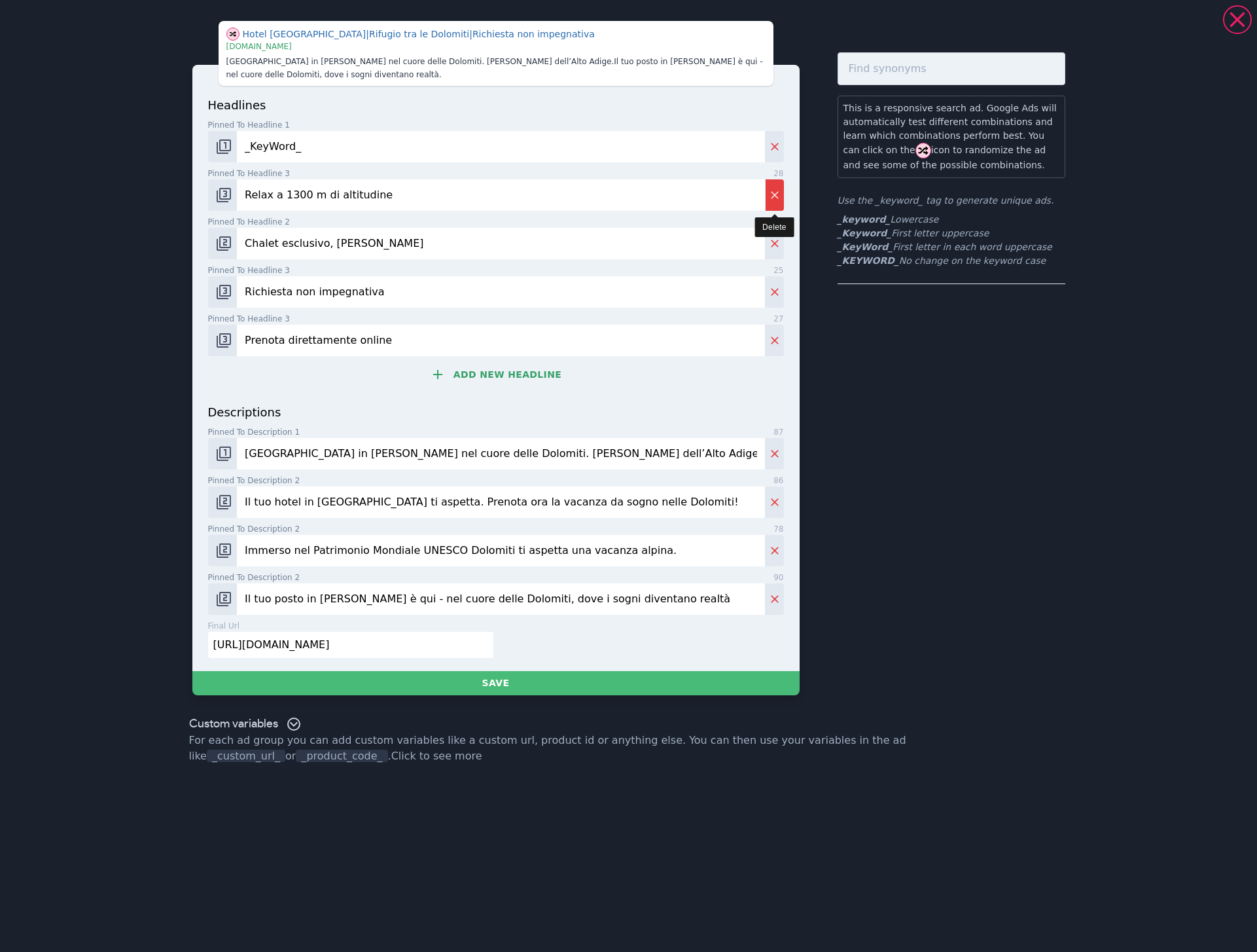
click at [779, 198] on icon "Delete" at bounding box center [774, 195] width 13 height 13
type input "Chalet esclusivo, Alta Badia"
type input "Richiesta non impegnativa"
type input "Prenota direttamente online"
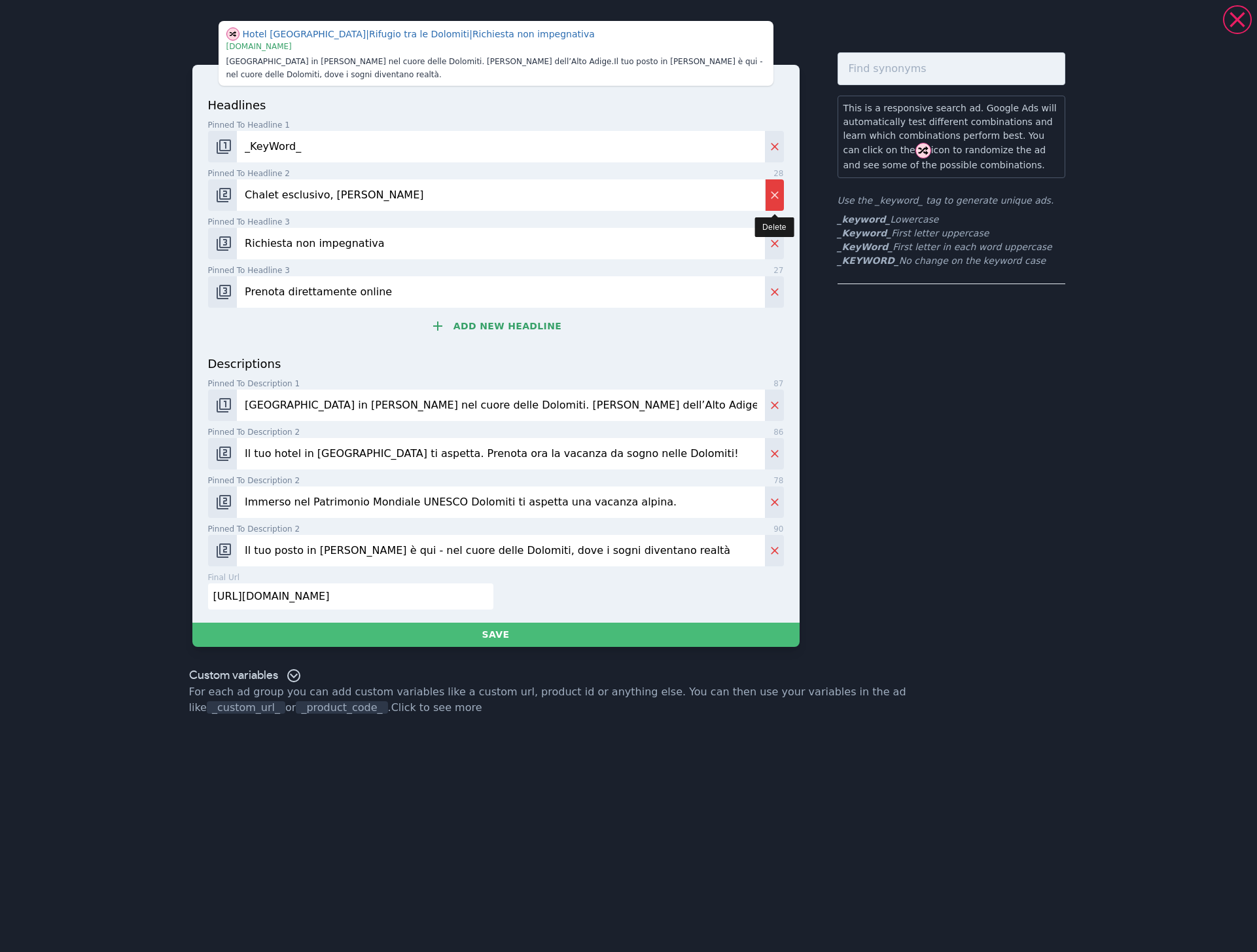
click at [779, 198] on icon "Delete" at bounding box center [774, 195] width 13 height 13
type input "Richiesta non impegnativa"
type input "Prenota direttamente online"
click at [765, 198] on input "Richiesta non impegnativa" at bounding box center [500, 195] width 527 height 31
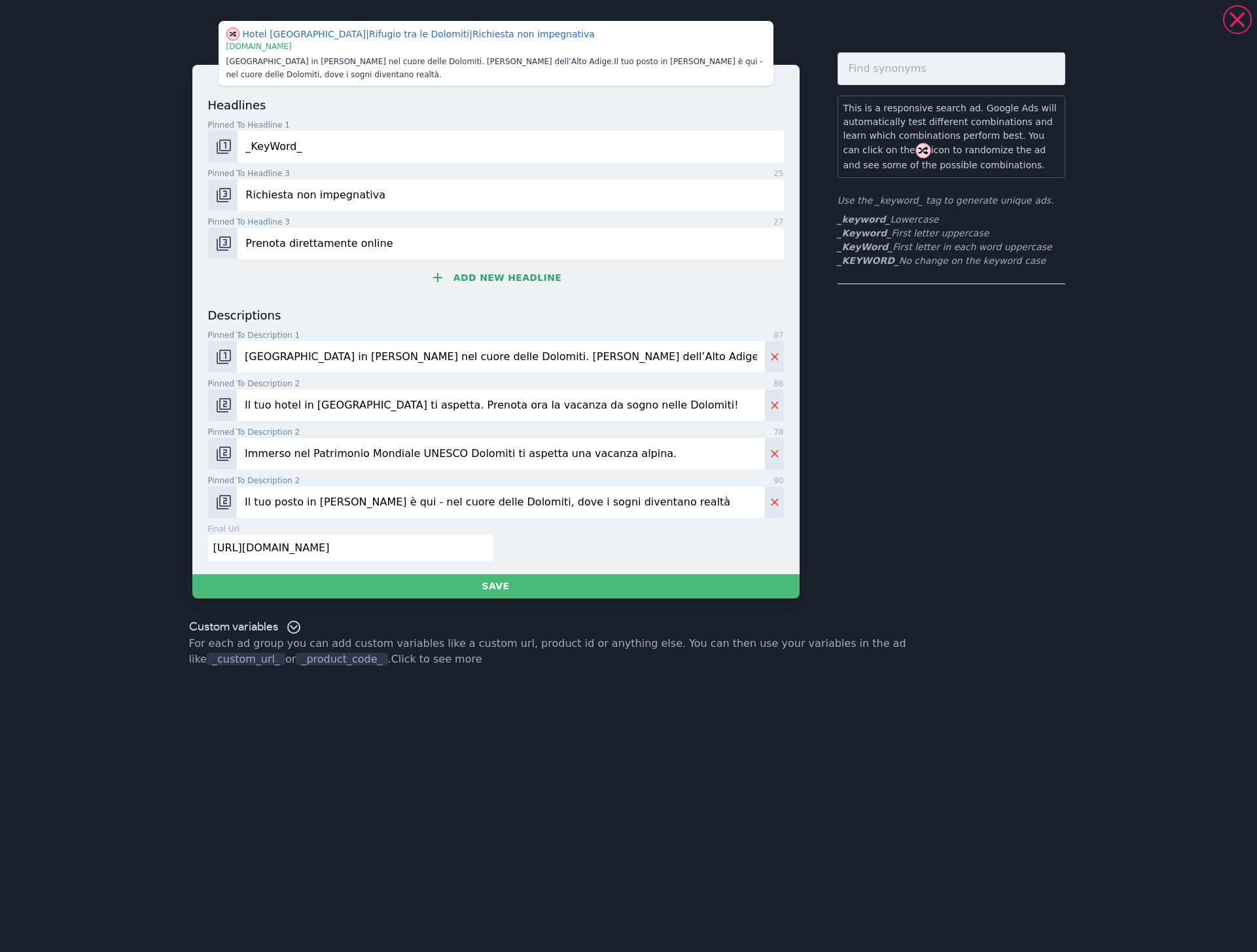
click at [779, 198] on input "Richiesta non impegnativa" at bounding box center [510, 195] width 545 height 31
drag, startPoint x: 779, startPoint y: 198, endPoint x: 789, endPoint y: 256, distance: 58.9
click at [778, 198] on input "Richiesta non impegnativa" at bounding box center [510, 195] width 545 height 31
click at [776, 377] on span "86" at bounding box center [779, 383] width 10 height 12
click at [765, 389] on input "Il tuo hotel in Alto Adige ti aspetta. Prenota ora la vacanza da sogno nelle Do…" at bounding box center [500, 405] width 527 height 31
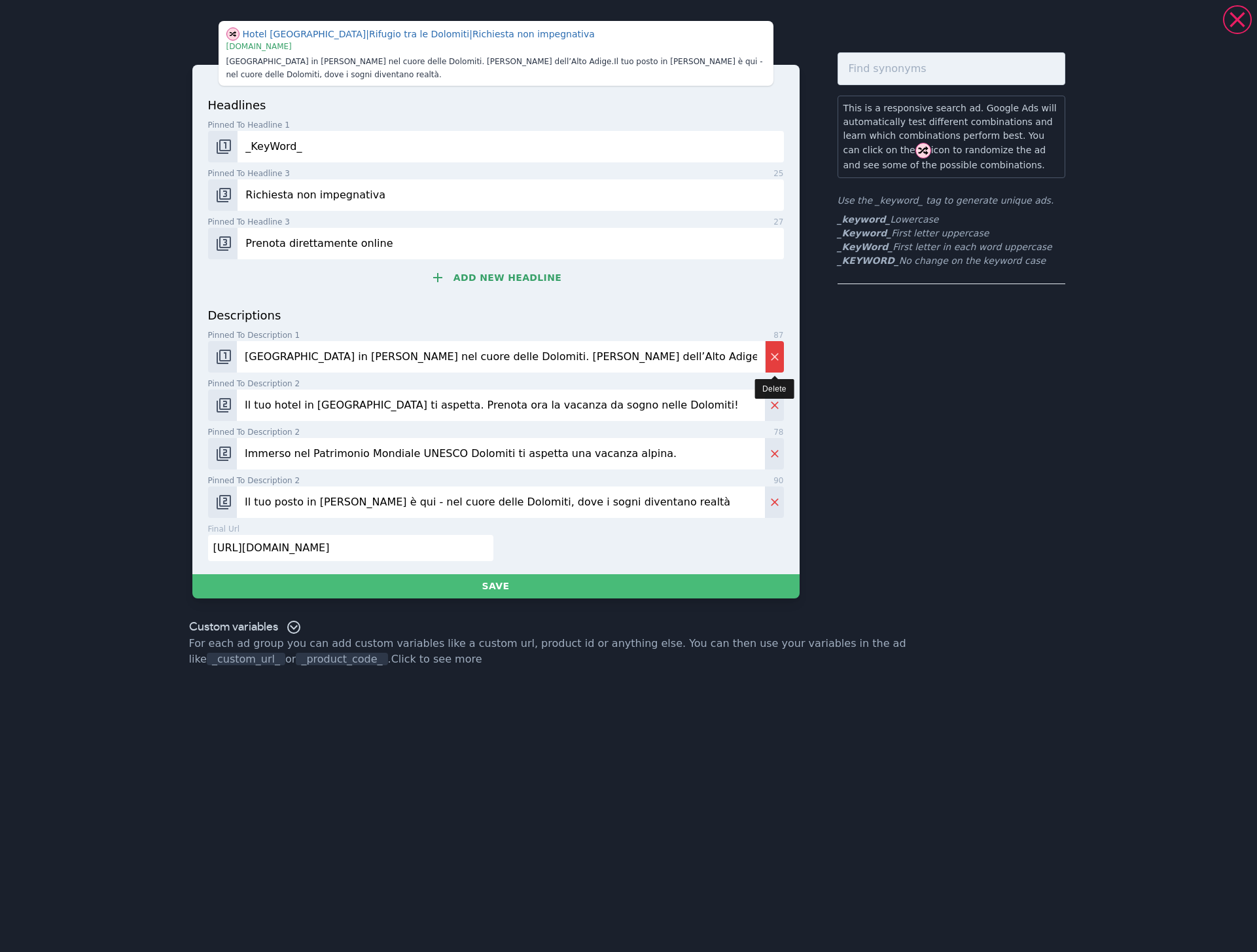
click at [775, 368] on button "Delete" at bounding box center [774, 356] width 19 height 31
type input "Il tuo hotel in Alto Adige ti aspetta. Prenota ora la vacanza da sogno nelle Do…"
type input "Immerso nel Patrimonio Mondiale UNESCO Dolomiti ti aspetta una vacanza alpina."
type input "Il tuo posto in Alta Badia è qui - nel cuore delle Dolomiti, dove i sogni diven…"
click at [775, 368] on button "Delete" at bounding box center [774, 356] width 19 height 31
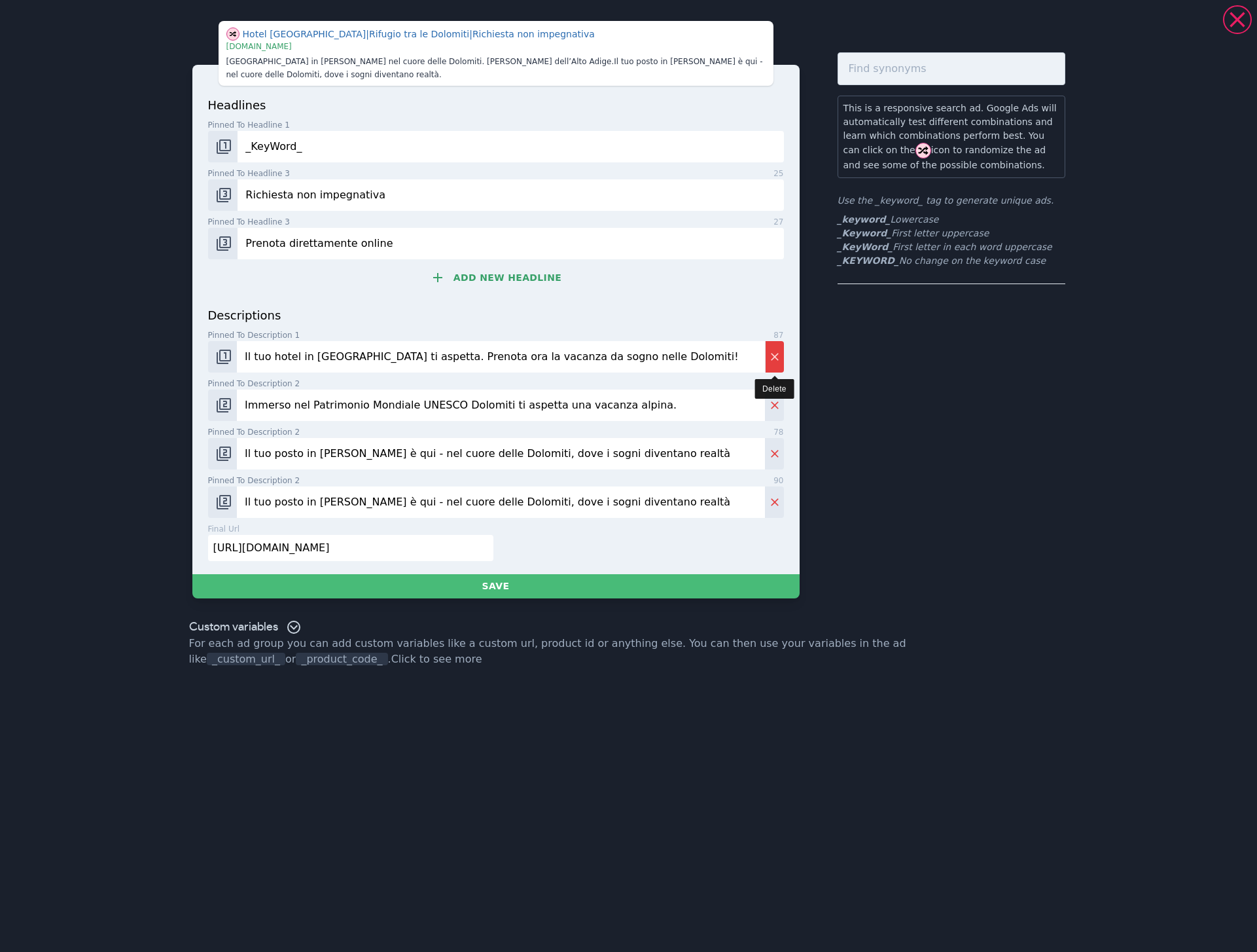
type input "Immerso nel Patrimonio Mondiale UNESCO Dolomiti ti aspetta una vacanza alpina."
type input "Il tuo posto in Alta Badia è qui - nel cuore delle Dolomiti, dove i sogni diven…"
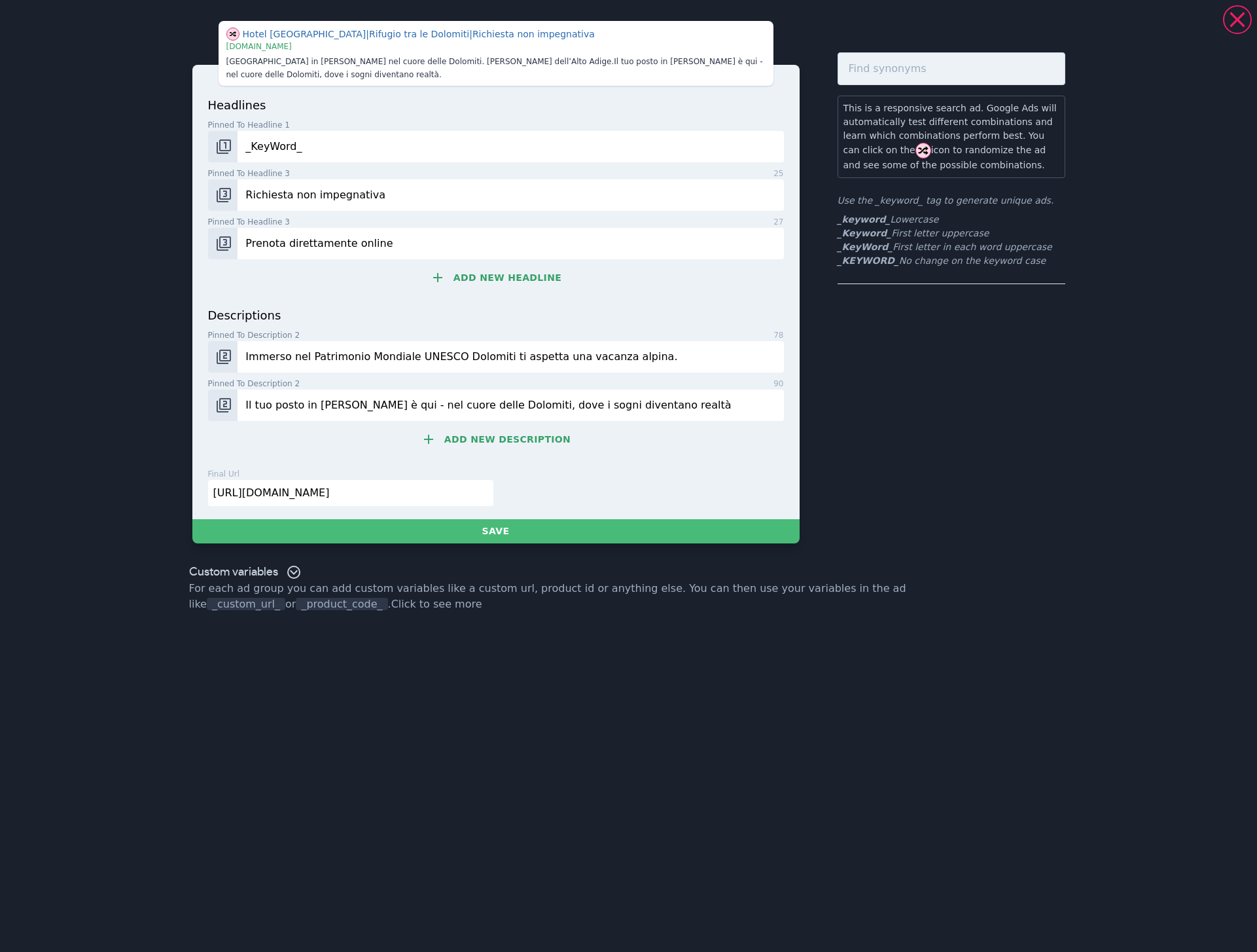
click at [775, 368] on input "Immerso nel Patrimonio Mondiale UNESCO Dolomiti ti aspetta una vacanza alpina." at bounding box center [510, 356] width 545 height 31
click at [312, 359] on input "Immerso nel Patrimonio Mondiale UNESCO Dolomiti ti aspetta una vacanza alpina." at bounding box center [510, 356] width 545 height 31
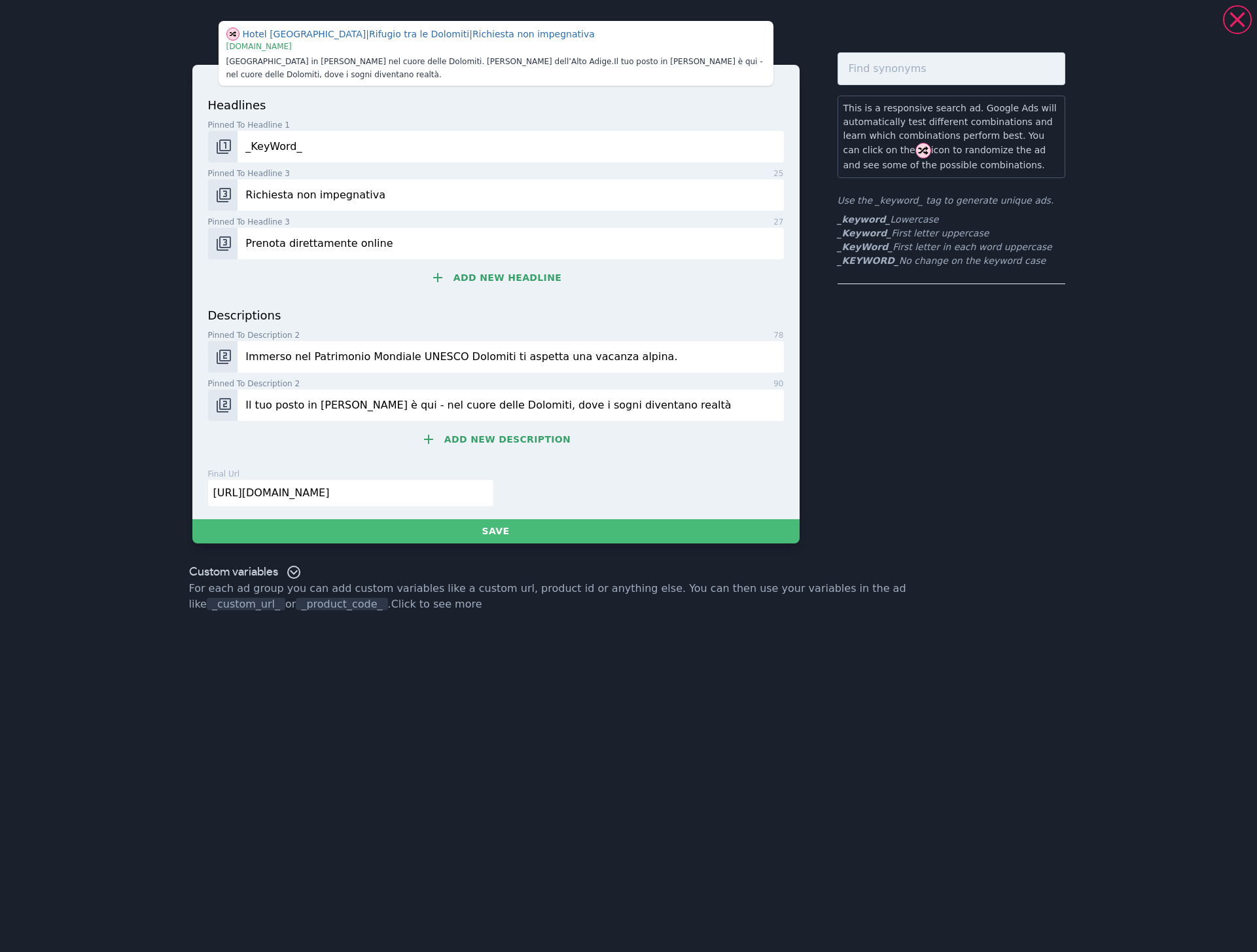
click at [312, 359] on input "Immerso nel Patrimonio Mondiale UNESCO Dolomiti ti aspetta una vacanza alpina." at bounding box center [510, 356] width 545 height 31
paste input "4* Hotel Castel in Serfaus. Wohlfühlurlaub mit Panorama mitten in den Alpen gen…"
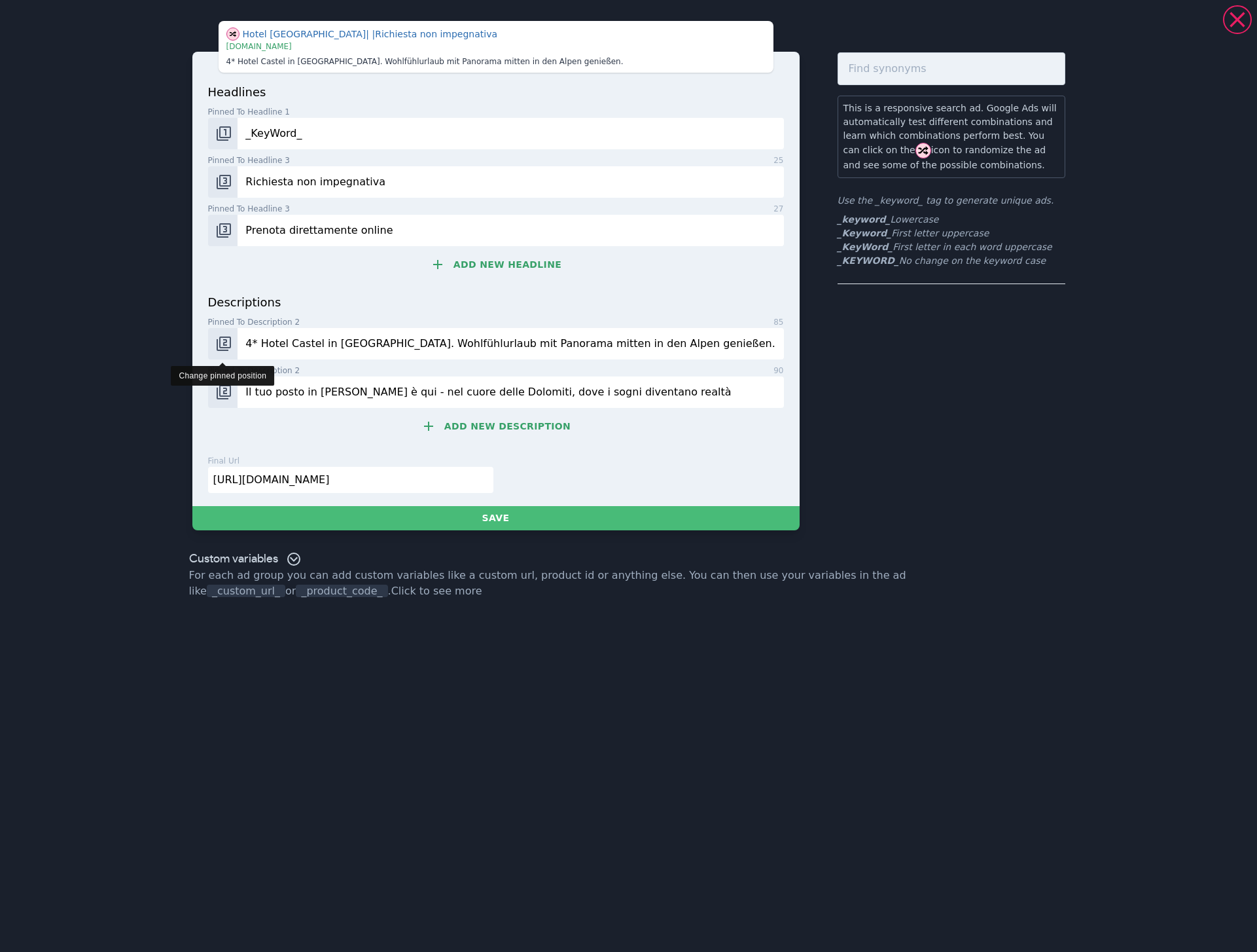
type input "4* Hotel Castel in [GEOGRAPHIC_DATA]. Wohlfühlurlaub mit Panorama mitten in den…"
click at [230, 353] on button "Change pinned position" at bounding box center [223, 343] width 30 height 31
click at [215, 350] on button "Change pinned position" at bounding box center [223, 343] width 30 height 31
click at [246, 387] on input "Il tuo posto in Alta Badia è qui - nel cuore delle Dolomiti, dove i sogni diven…" at bounding box center [510, 392] width 545 height 31
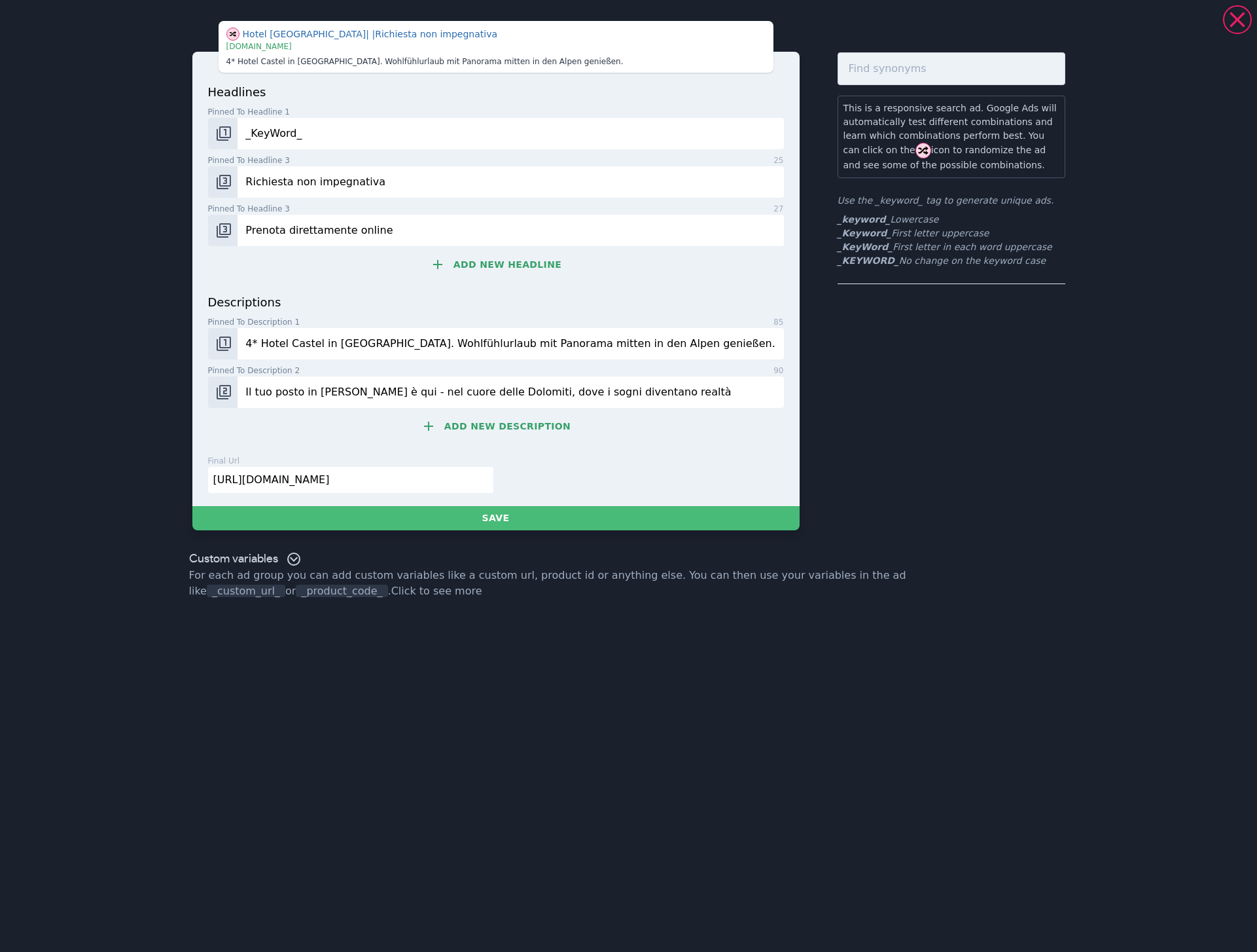
click at [247, 387] on input "Il tuo posto in Alta Badia è qui - nel cuore delle Dolomiti, dove i sogni diven…" at bounding box center [510, 392] width 545 height 31
paste input "Erleben Sie Aktivauszeit in den Alpen mit Raum für Entspannung und [PERSON_NAME…"
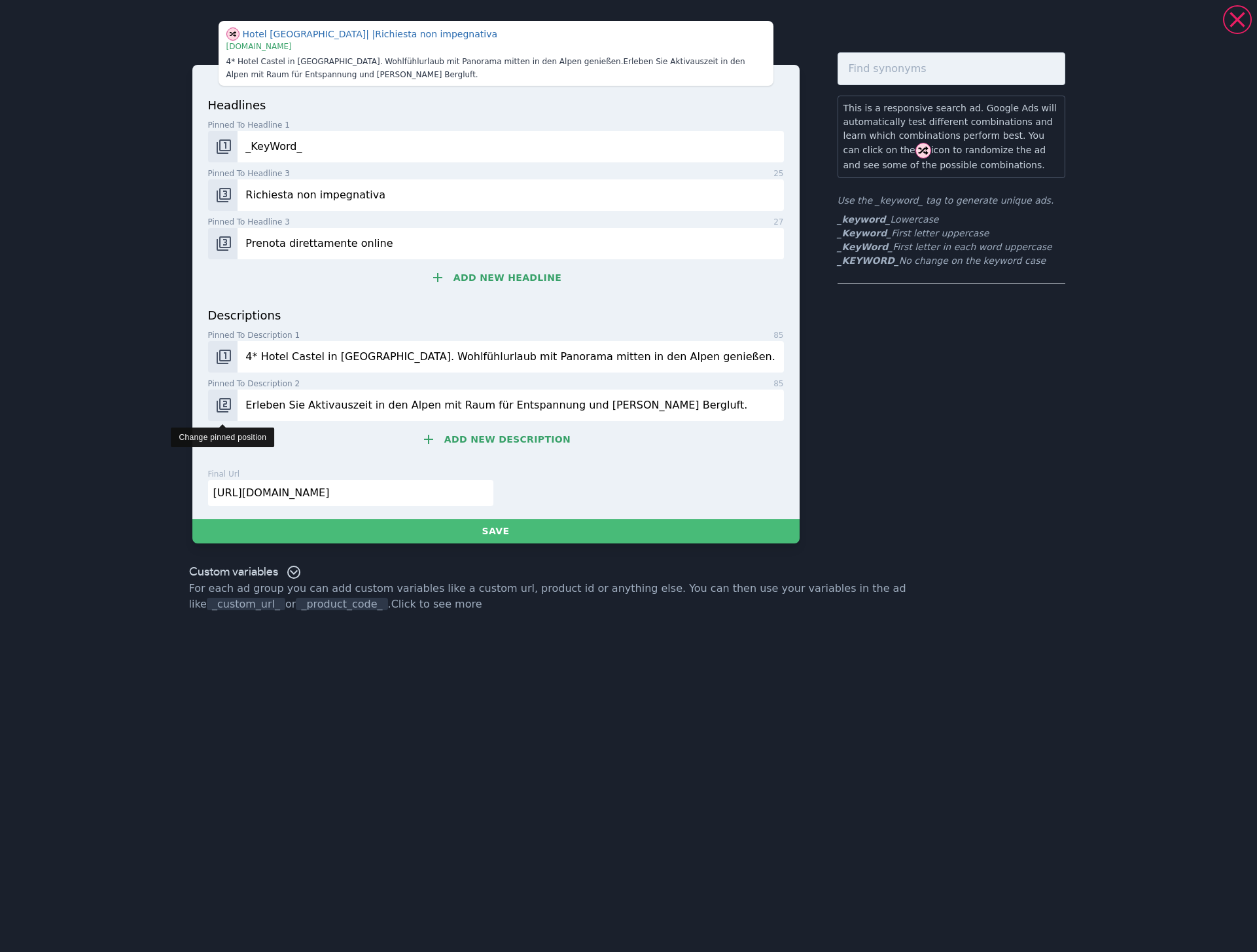
type input "Erleben Sie Aktivauszeit in den Alpen mit Raum für Entspannung und [PERSON_NAME…"
click at [224, 397] on img "Change pinned position" at bounding box center [224, 405] width 16 height 16
click at [230, 414] on button "Change pinned position" at bounding box center [223, 405] width 30 height 31
drag, startPoint x: 230, startPoint y: 414, endPoint x: 261, endPoint y: 425, distance: 32.9
click at [230, 414] on button "Change pinned position" at bounding box center [223, 405] width 30 height 31
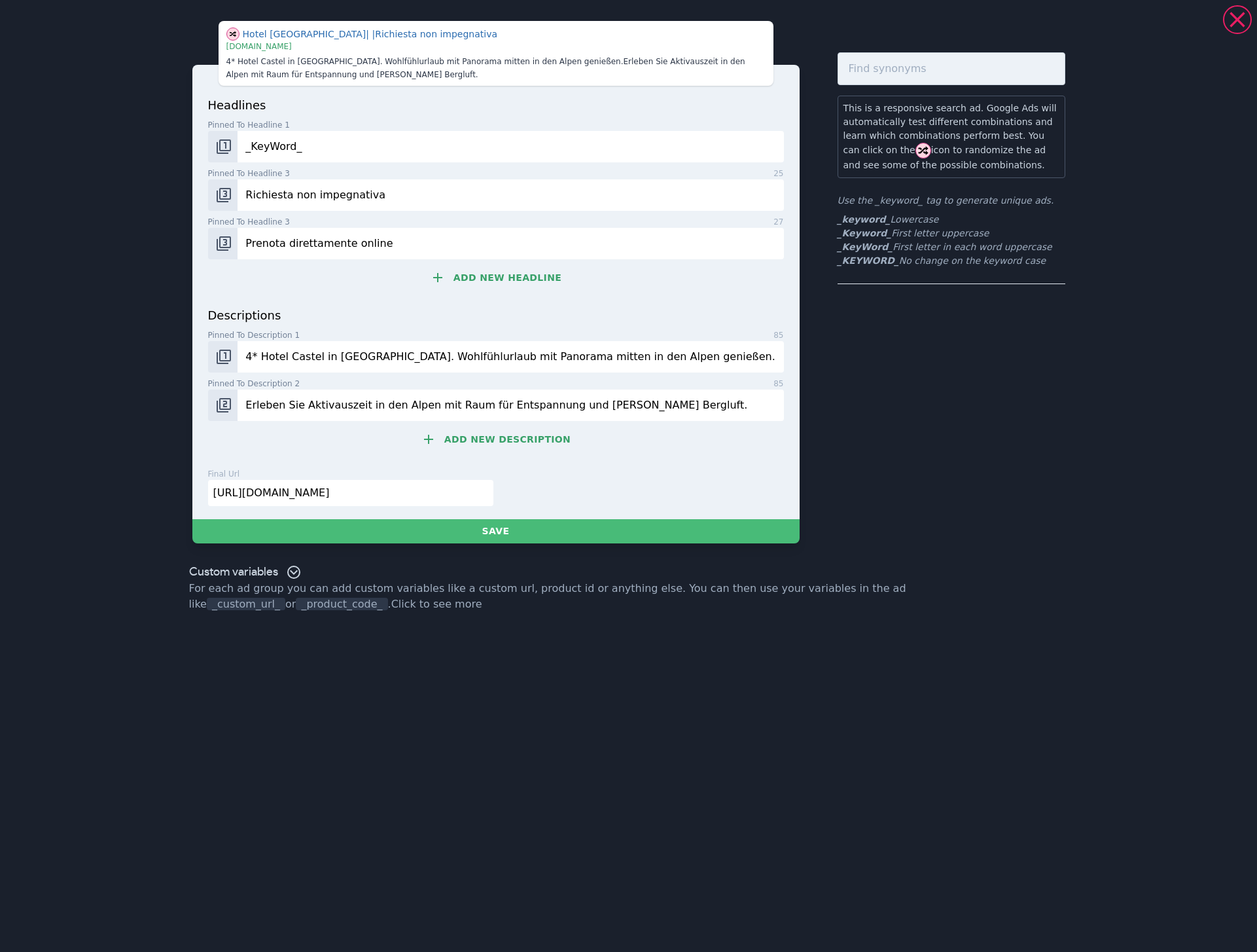
drag, startPoint x: 448, startPoint y: 440, endPoint x: 1, endPoint y: 399, distance: 448.9
click at [438, 438] on button "Add new description" at bounding box center [495, 439] width 576 height 26
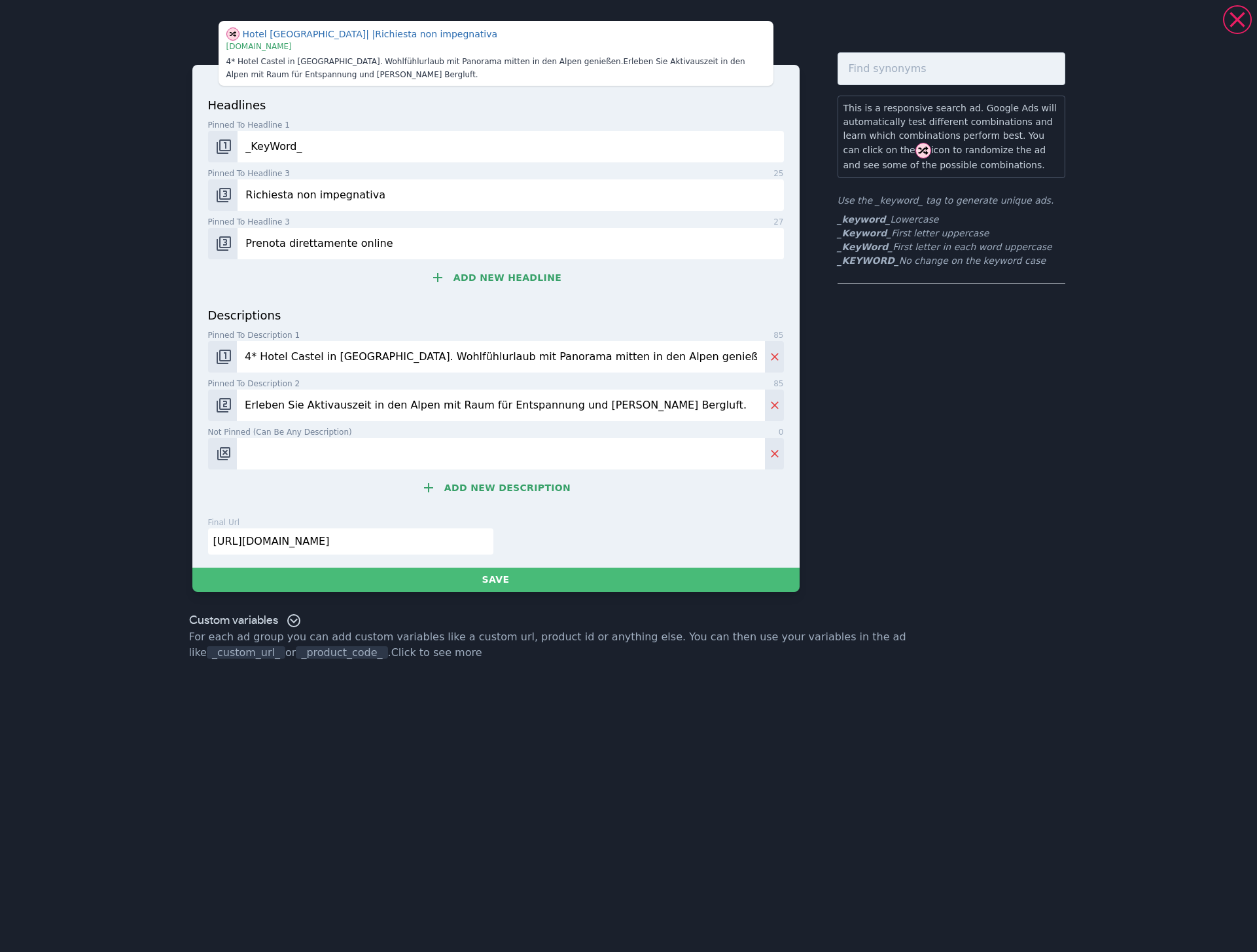
click at [273, 456] on input "Not pinned (Can be any description) 0" at bounding box center [500, 454] width 527 height 31
paste input "Panorama genießen, [PERSON_NAME] Bergluft atmen, echte Auszeit in [GEOGRAPHIC_D…"
type input "Panorama genießen, [PERSON_NAME] Bergluft atmen, echte Auszeit in [GEOGRAPHIC_D…"
click at [220, 455] on img "Change pinned position" at bounding box center [224, 454] width 16 height 16
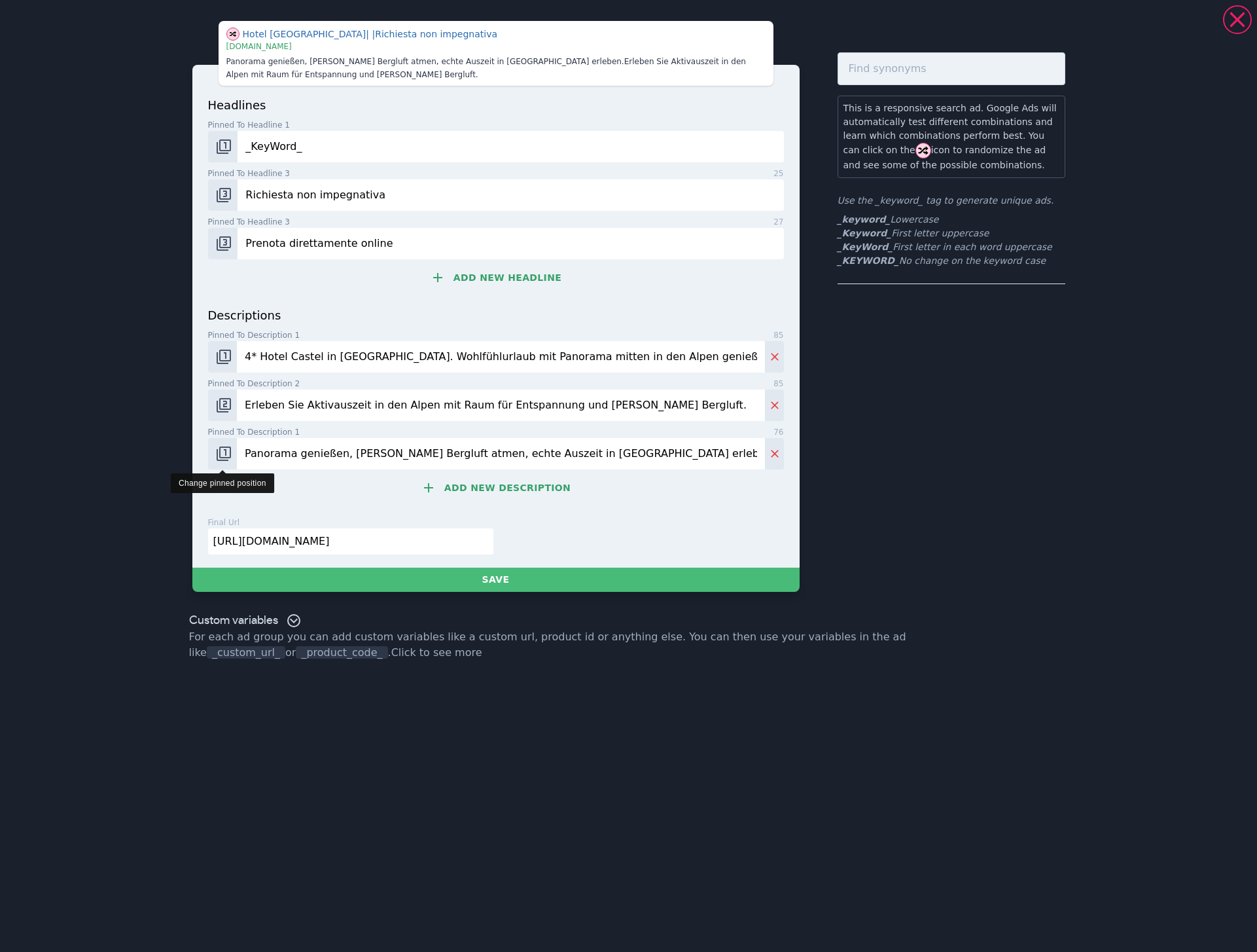
drag, startPoint x: 220, startPoint y: 455, endPoint x: 266, endPoint y: 486, distance: 55.5
click at [219, 455] on img "Change pinned position" at bounding box center [224, 454] width 16 height 16
click at [424, 497] on button "Add new description" at bounding box center [495, 487] width 576 height 26
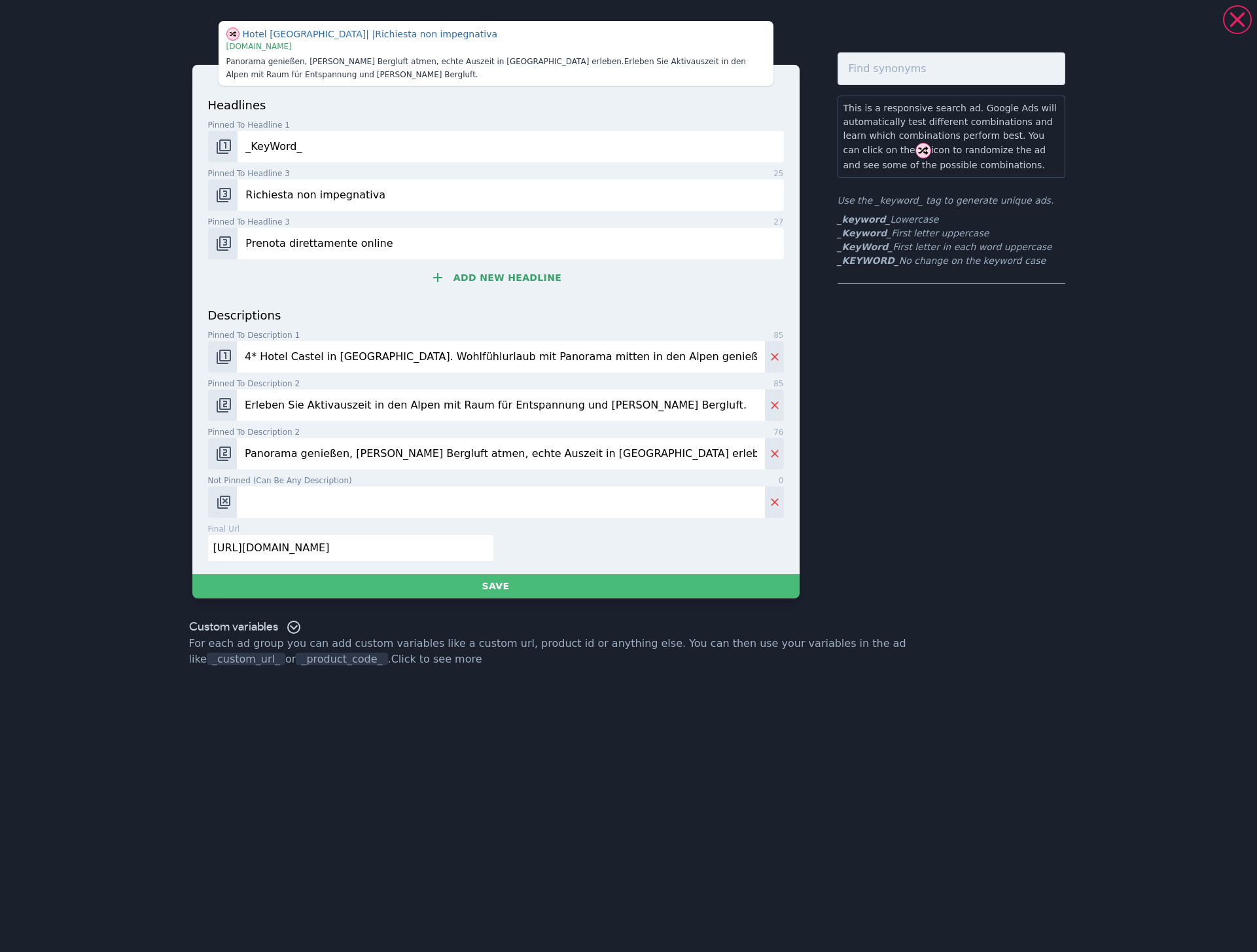
click at [295, 501] on input "Not pinned (Can be any description) 0" at bounding box center [500, 502] width 527 height 31
paste input "Wandern, abschalten, aufatmen. Ihre Auszeit in den Tiroler Bergen wartet. Jetzt…"
type input "Wandern, abschalten, aufatmen. Ihre Auszeit in den Tiroler Bergen wartet. Jetzt…"
click at [213, 500] on button "Change pinned position" at bounding box center [223, 502] width 30 height 31
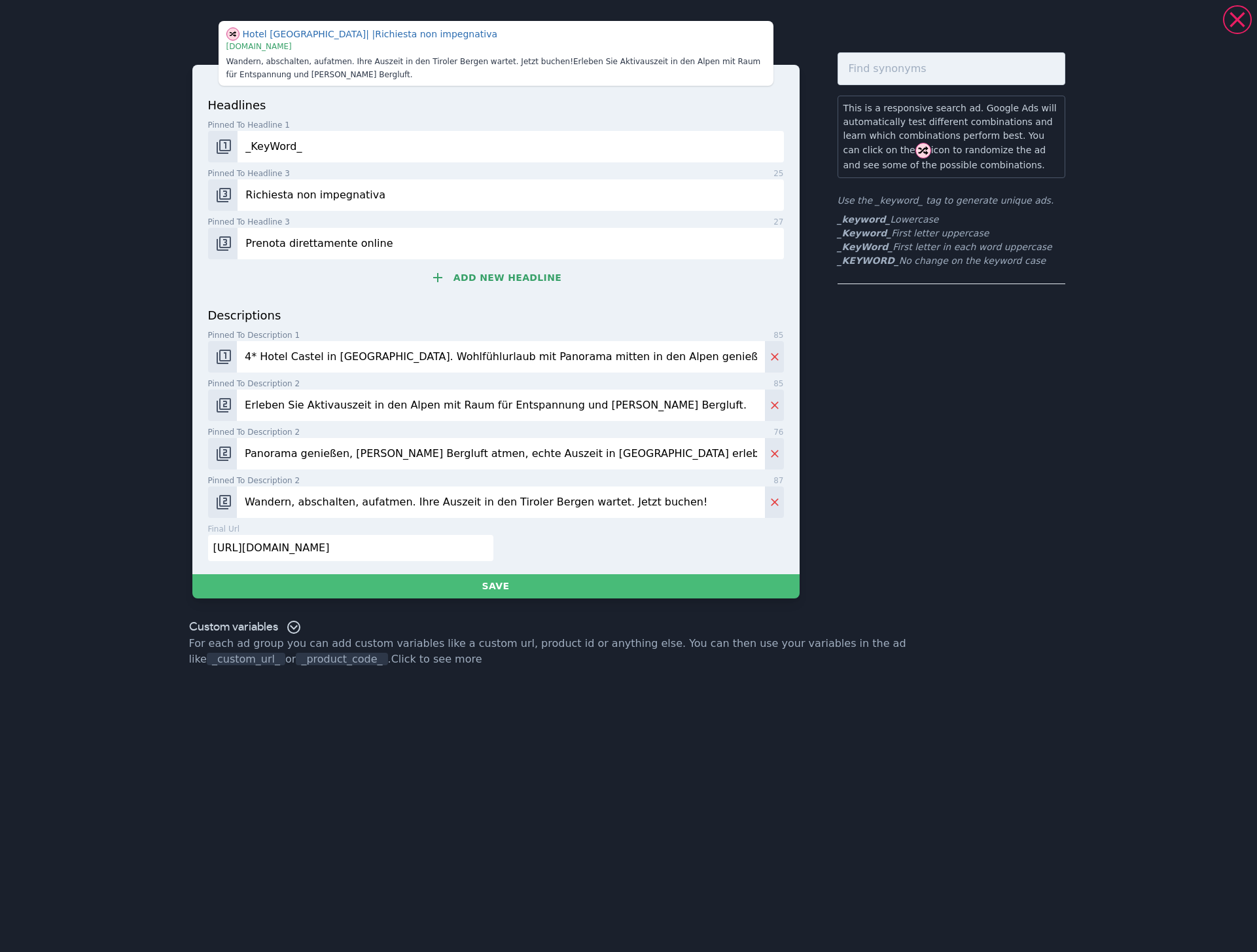
click at [314, 547] on input "https://hotel.lamuda.it/it/badia-alto-adige" at bounding box center [350, 548] width 285 height 26
paste input "castel.at/de/tirol"
type input "https://hotel.castel.at/de/tirol"
click at [298, 197] on input "Richiesta non impegnativa" at bounding box center [510, 195] width 545 height 31
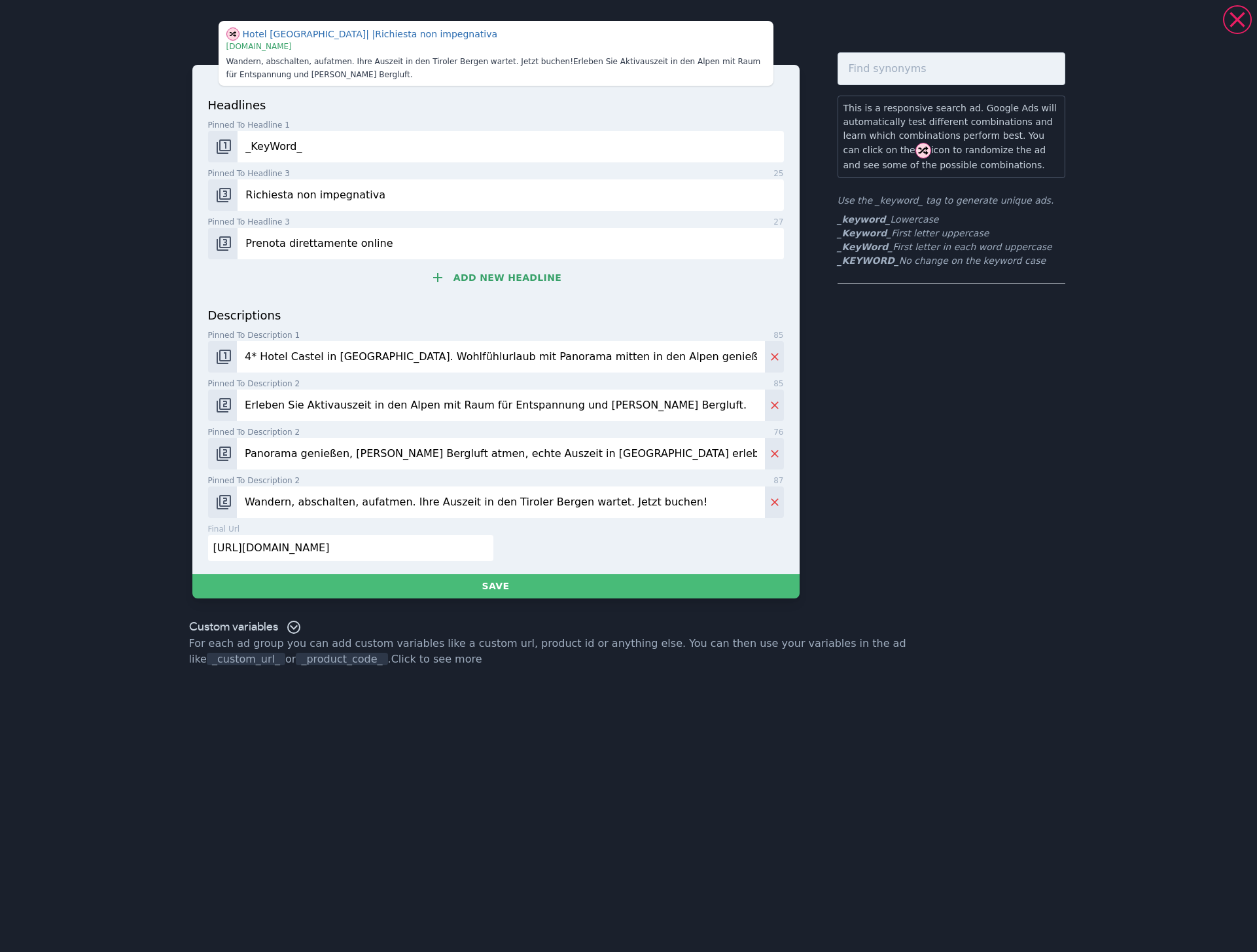
click at [298, 197] on input "Richiesta non impegnativa" at bounding box center [510, 195] width 545 height 31
paste input "Hotel Castel in [GEOGRAPHIC_DATA], [GEOGRAPHIC_DATA]"
type input "Hotel Castel in [GEOGRAPHIC_DATA], [GEOGRAPHIC_DATA]"
click at [235, 196] on button "Change pinned position" at bounding box center [223, 195] width 30 height 31
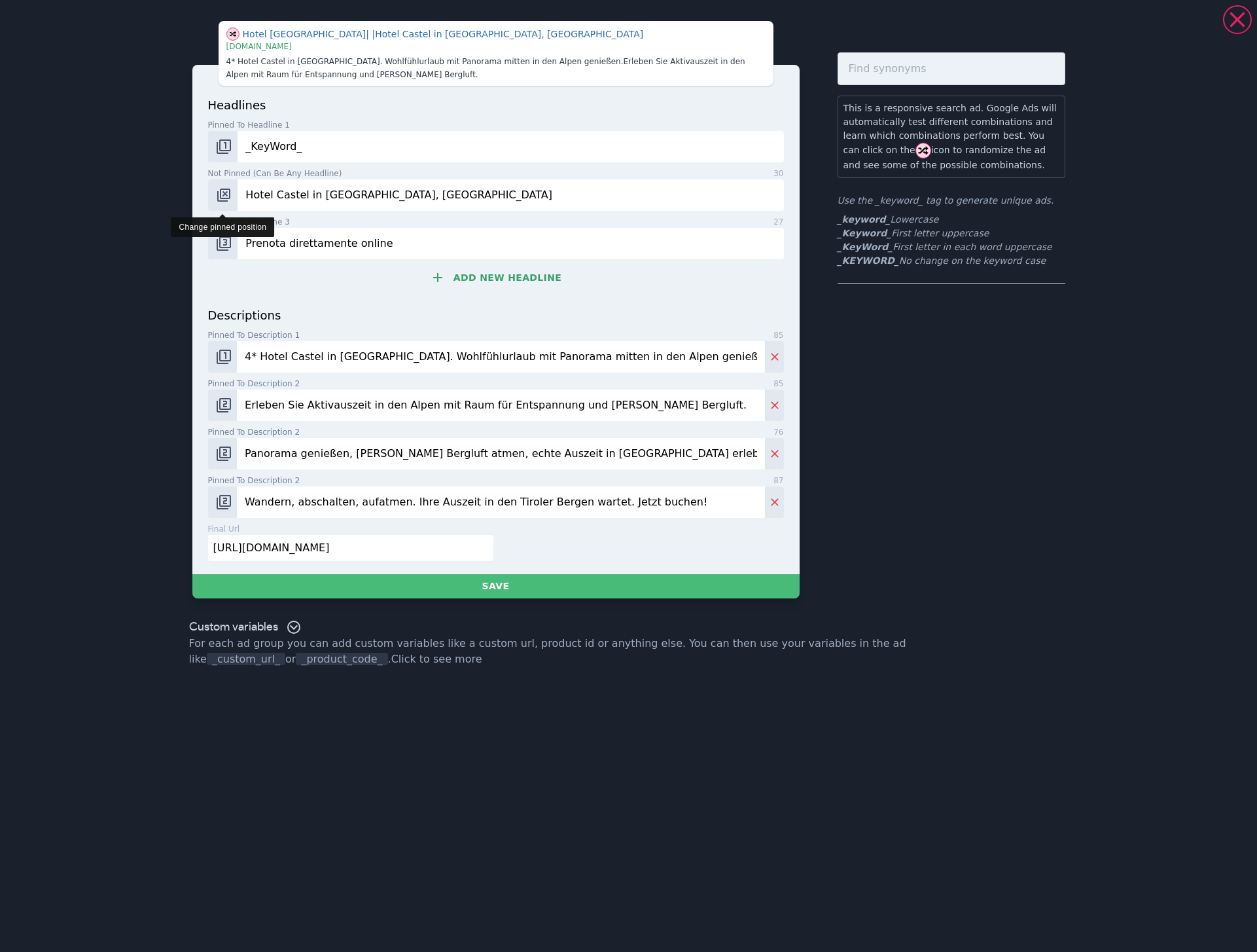
click at [235, 196] on button "Change pinned position" at bounding box center [223, 195] width 30 height 31
click at [234, 198] on button "Change pinned position" at bounding box center [223, 195] width 30 height 31
click at [225, 241] on img "Change pinned position" at bounding box center [224, 243] width 16 height 16
click at [226, 201] on img "Change pinned position" at bounding box center [224, 195] width 16 height 16
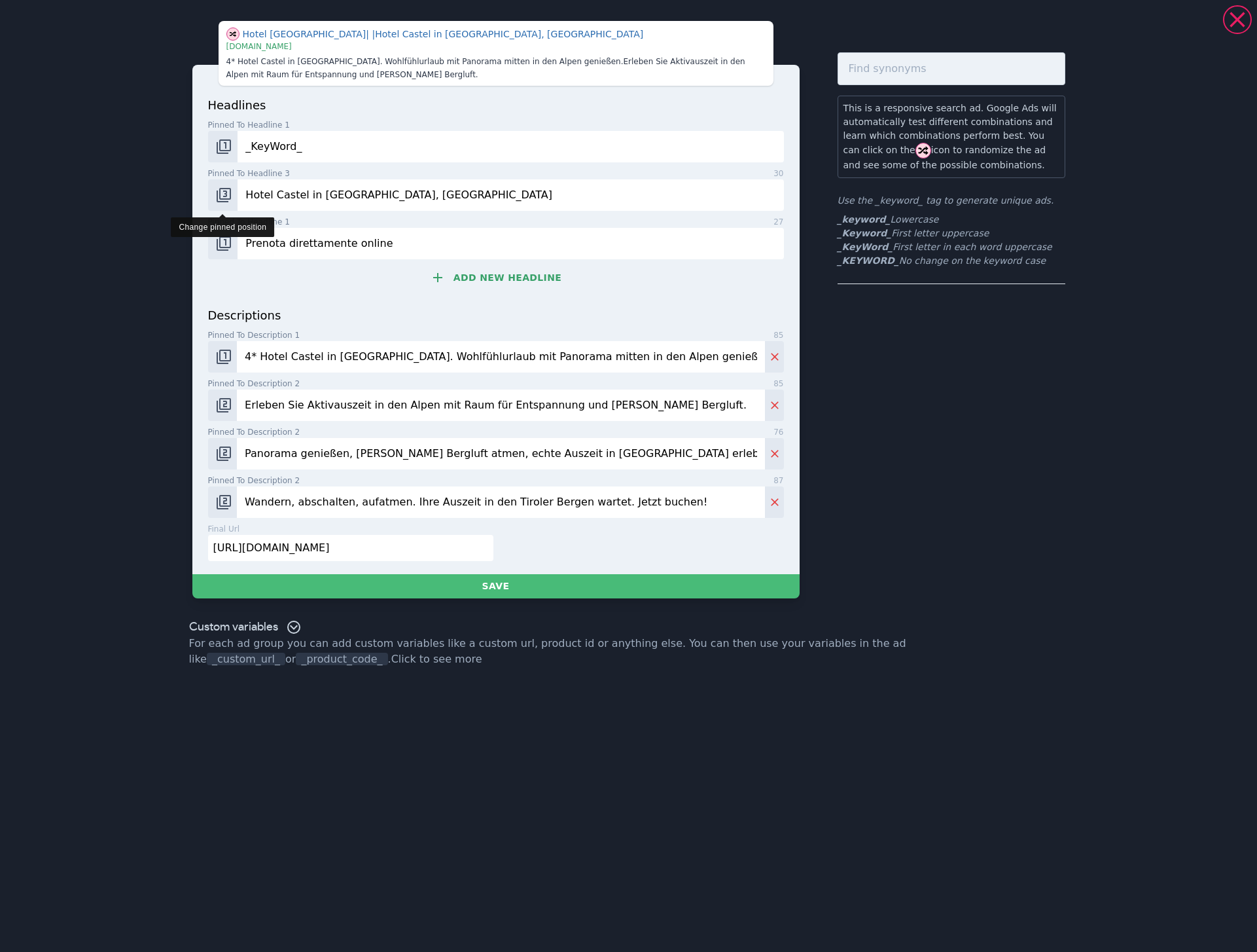
click at [226, 201] on img "Change pinned position" at bounding box center [224, 195] width 16 height 16
click at [233, 237] on button "Change pinned position" at bounding box center [223, 243] width 30 height 31
click at [226, 246] on img "Change pinned position" at bounding box center [224, 243] width 16 height 16
click at [213, 245] on button "Change pinned position" at bounding box center [223, 243] width 30 height 31
click at [334, 249] on input "Prenota direttamente online" at bounding box center [510, 243] width 545 height 31
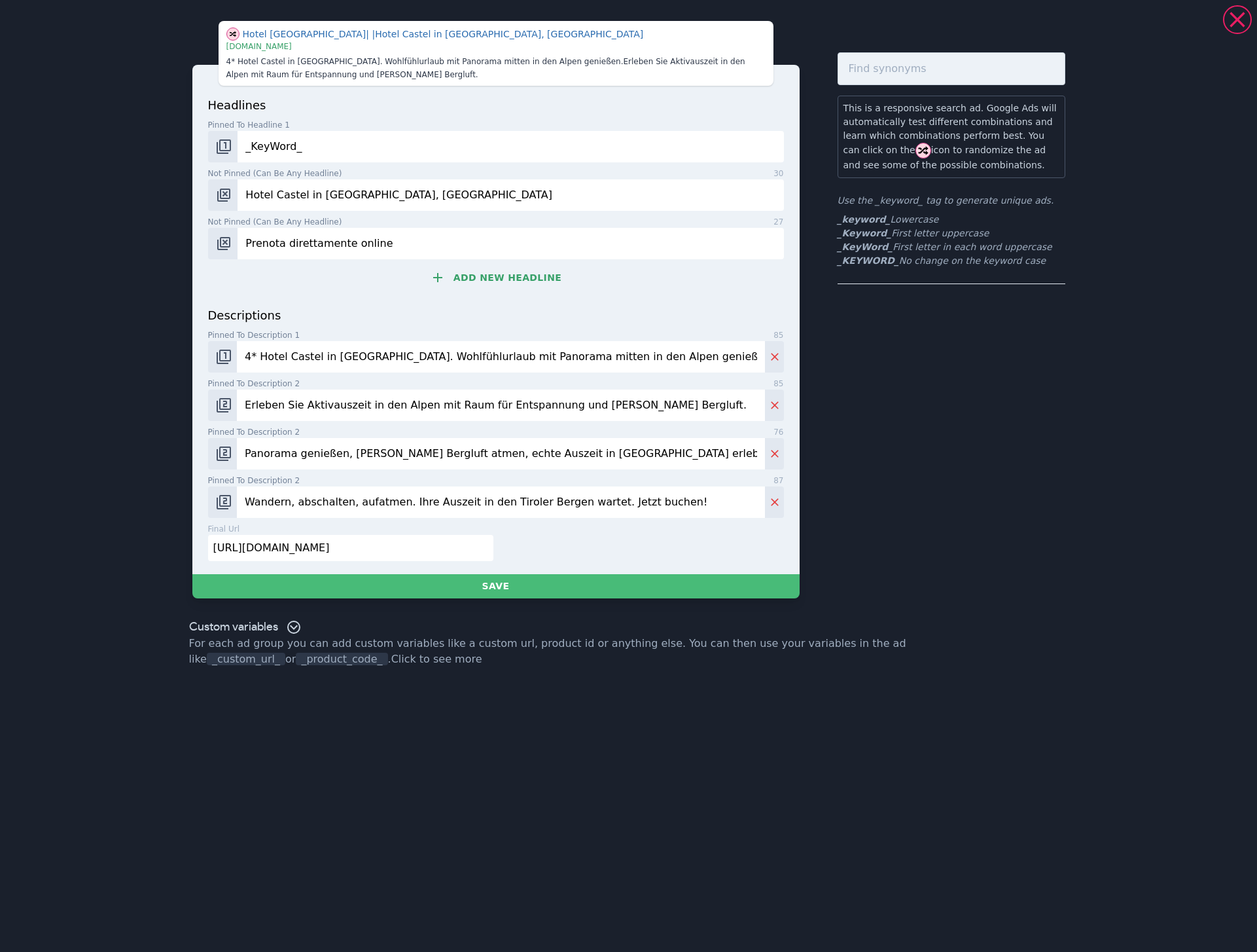
click at [334, 249] on input "Prenota direttamente online" at bounding box center [510, 243] width 545 height 31
click at [308, 243] on input "Prenota direttamente online" at bounding box center [510, 243] width 545 height 31
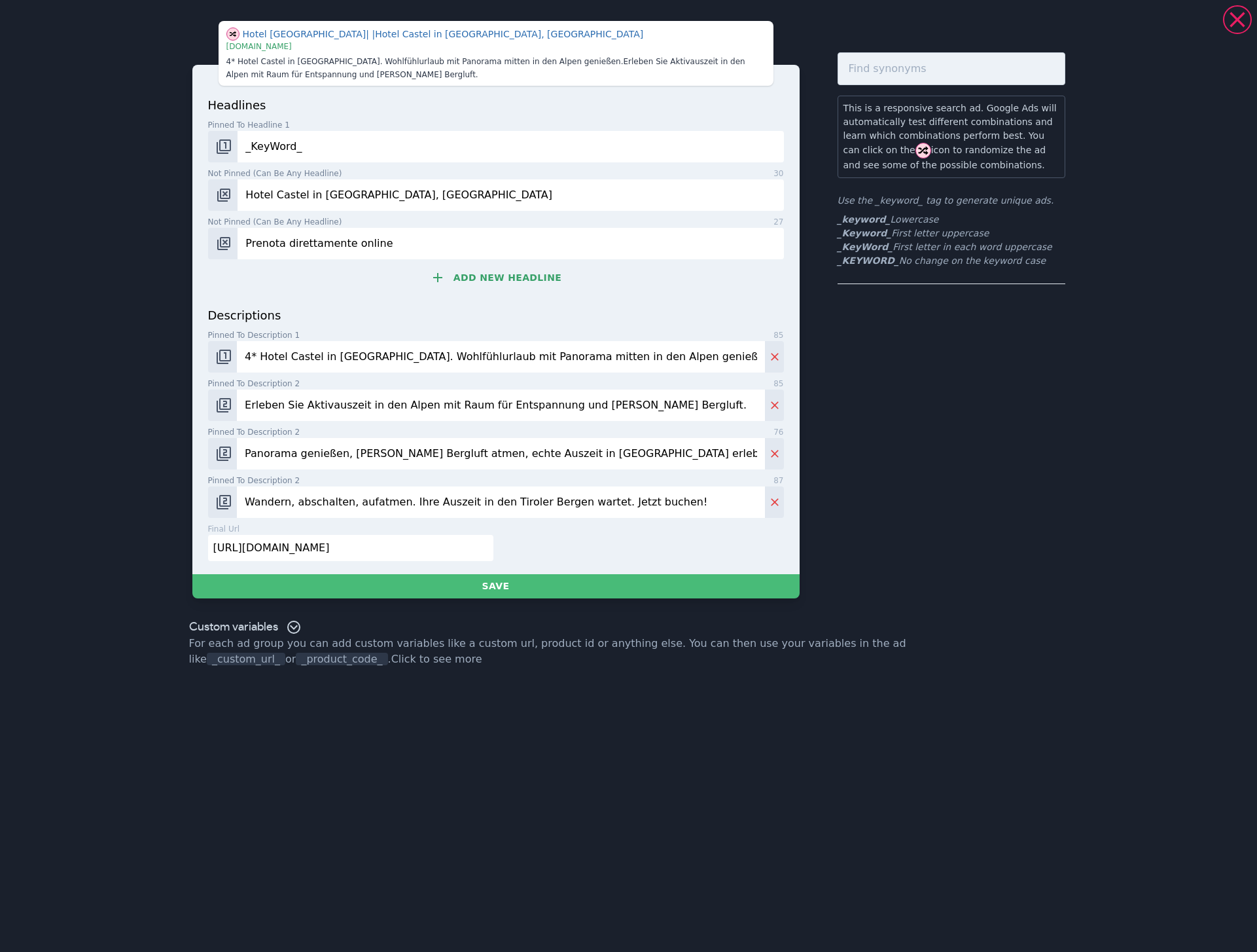
paste input "4* Hotel Castel in [GEOGRAPHIC_DATA]"
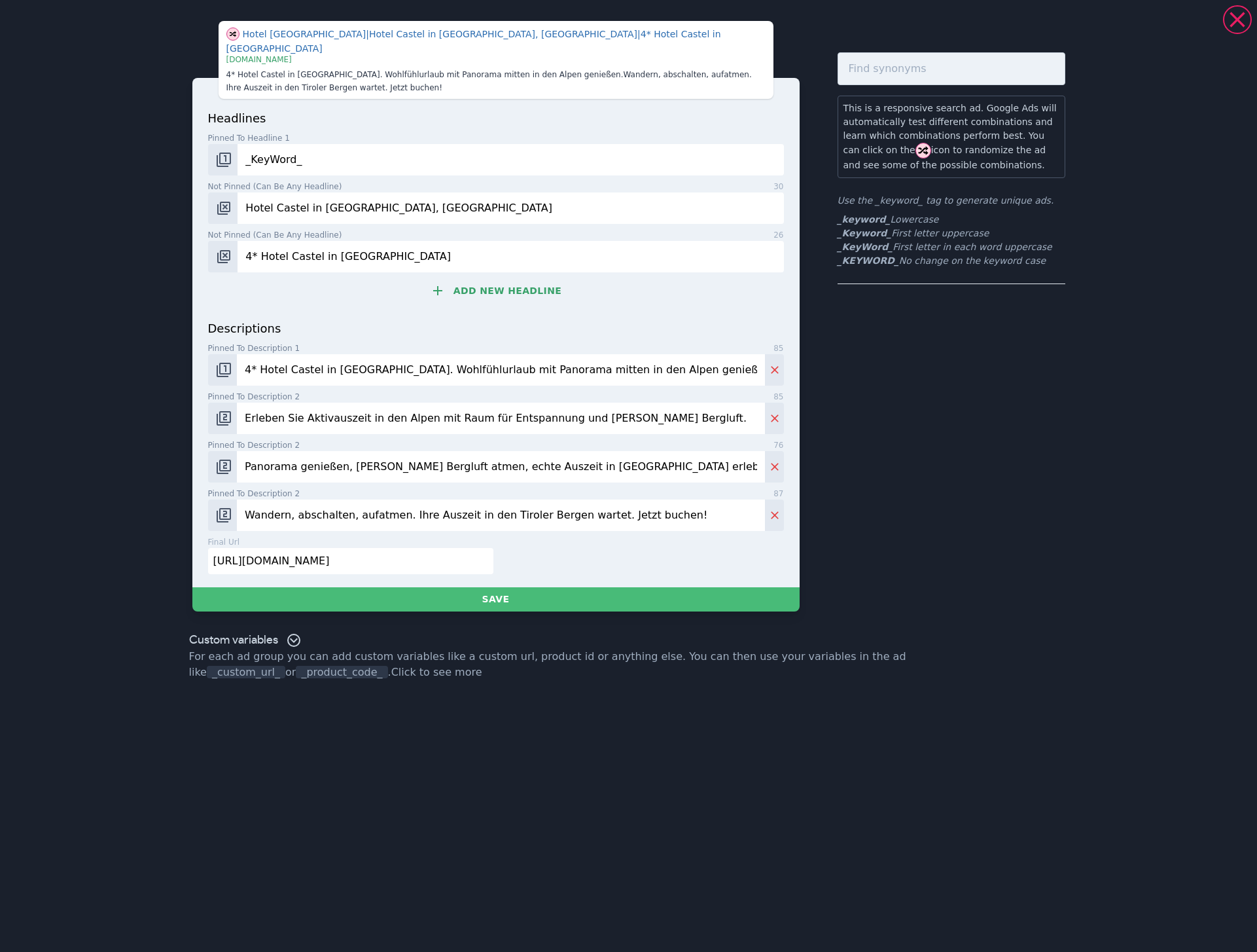
type input "4* Hotel Castel in [GEOGRAPHIC_DATA]"
click at [471, 278] on button "Add new headline" at bounding box center [495, 290] width 576 height 26
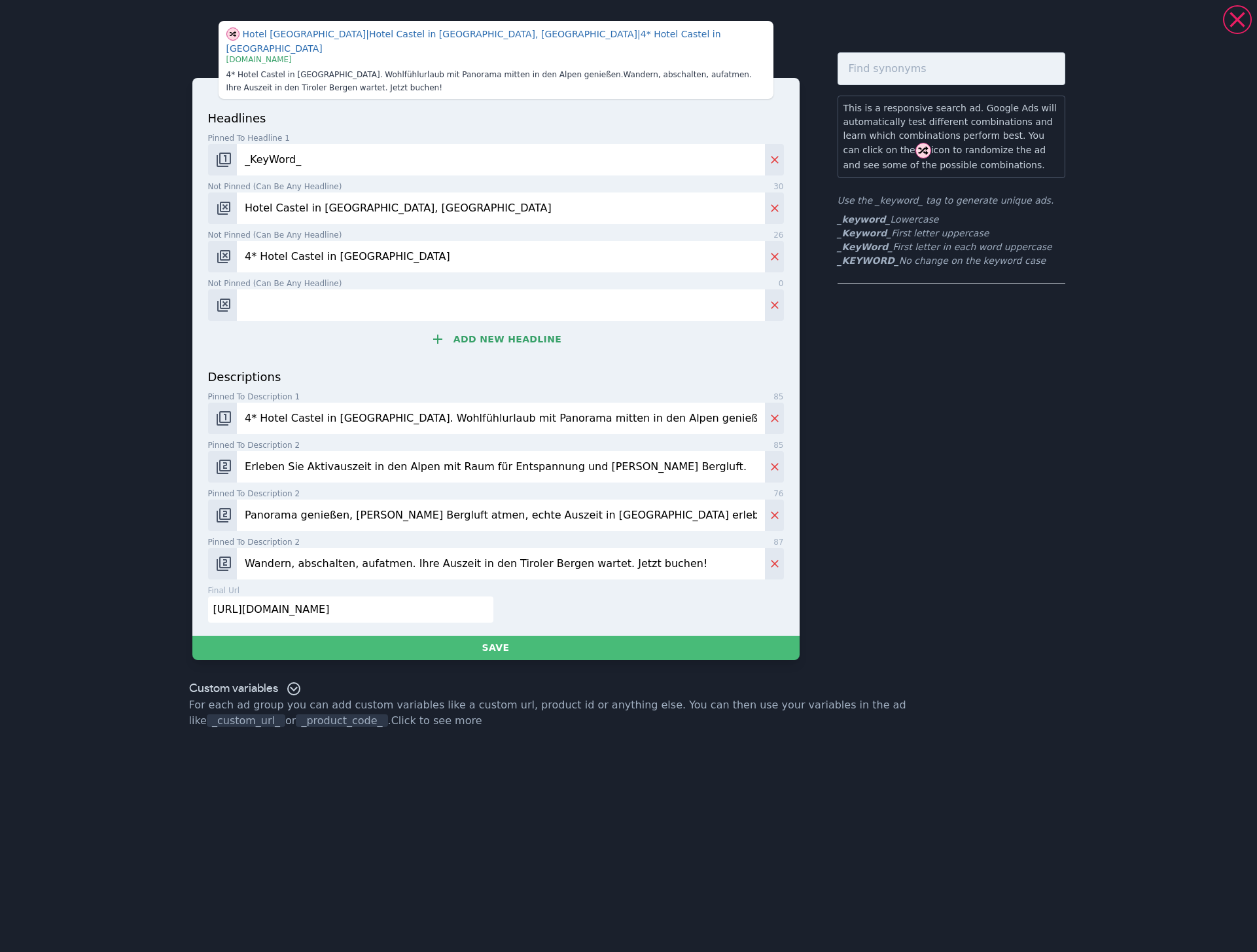
click at [271, 307] on div "headlines Pinned to headline 1 9 _KeyWord_ Not pinned (Can be any headline) 30 …" at bounding box center [495, 239] width 576 height 259
click at [276, 302] on input "Not pinned (Can be any headline) 0" at bounding box center [500, 305] width 527 height 31
paste input "4* Hotel in [GEOGRAPHIC_DATA]"
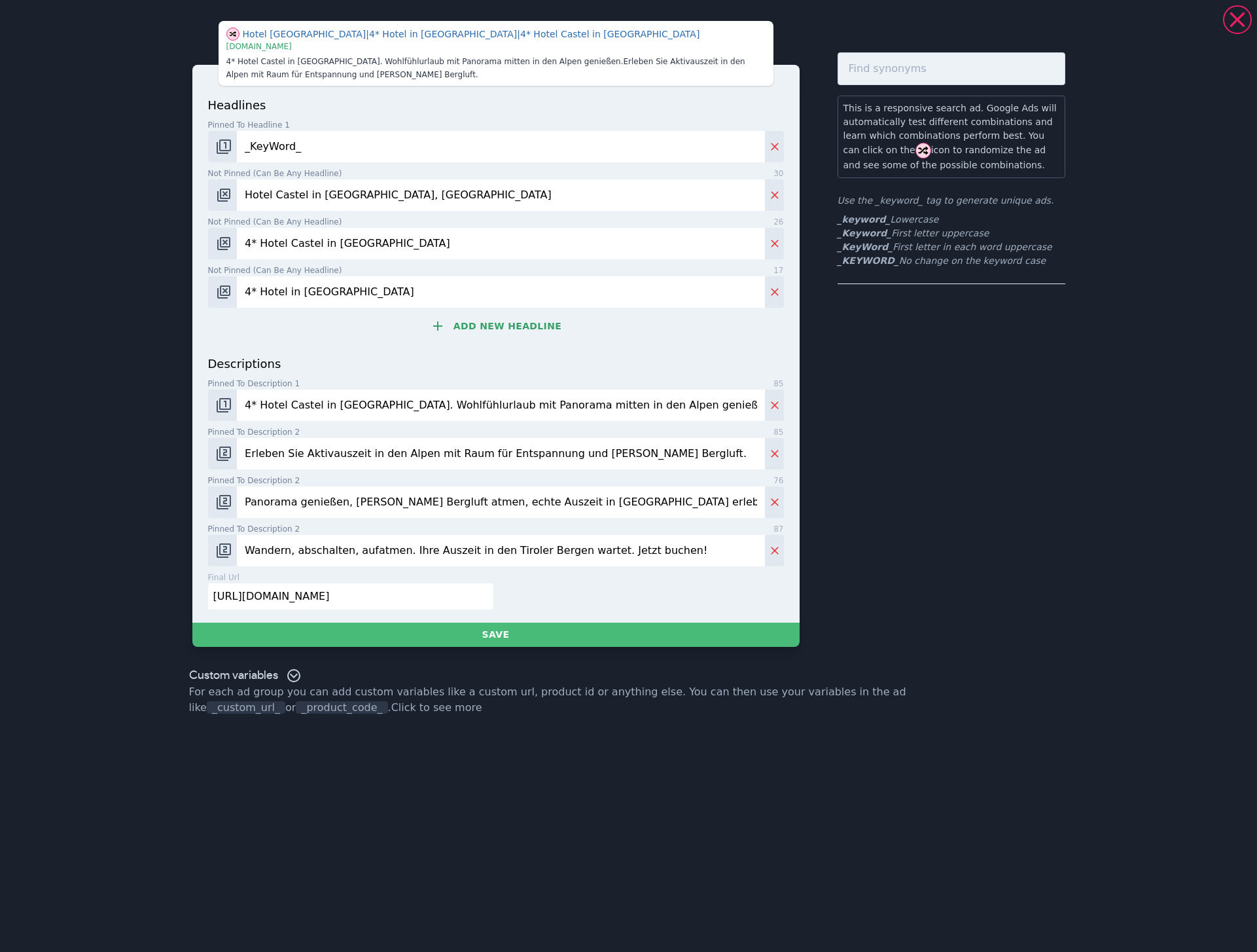
type input "4* Hotel in [GEOGRAPHIC_DATA]"
click at [463, 325] on button "Add new headline" at bounding box center [495, 326] width 576 height 26
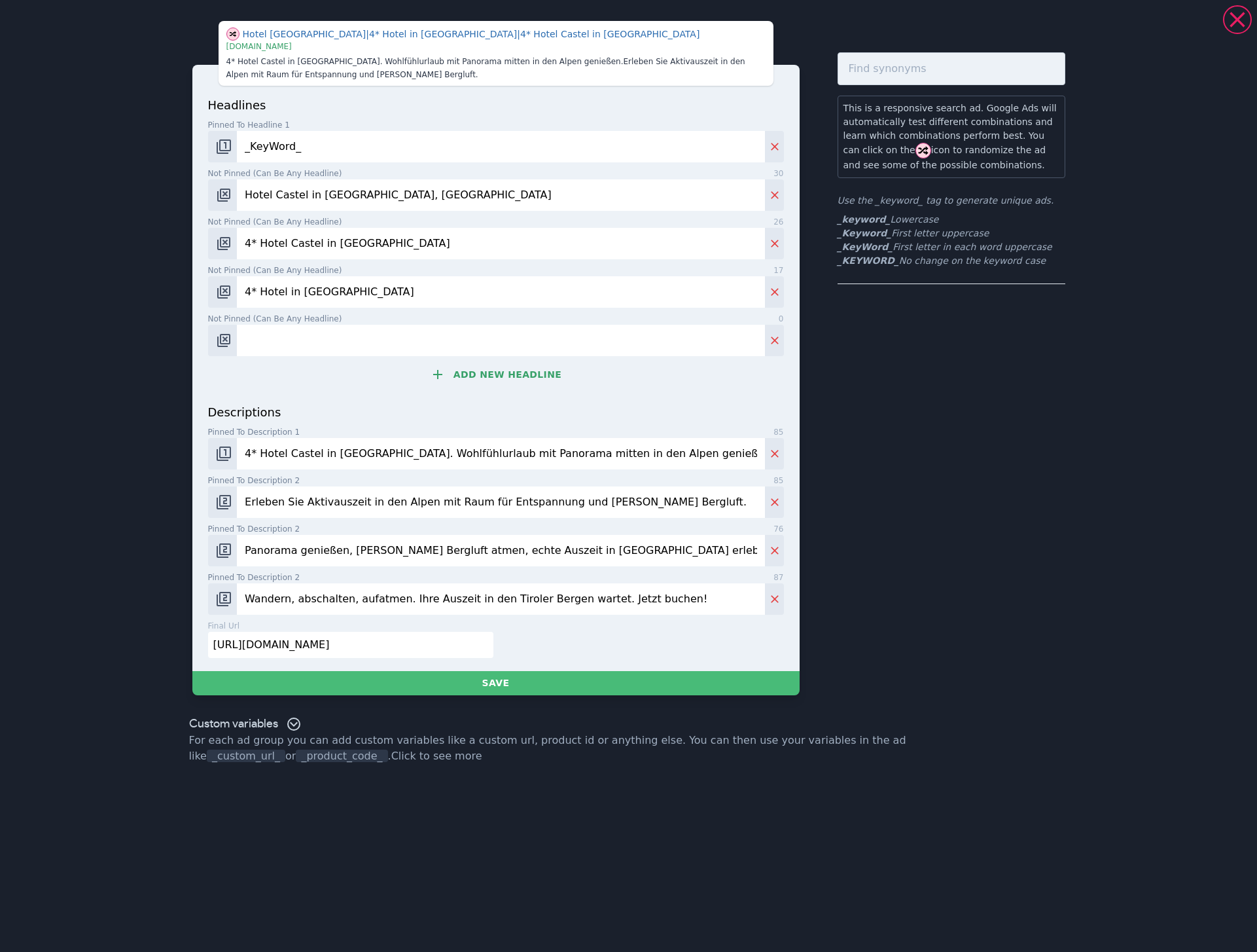
drag, startPoint x: 283, startPoint y: 347, endPoint x: 309, endPoint y: 354, distance: 26.9
click at [283, 346] on input "Not pinned (Can be any headline) 0" at bounding box center [500, 340] width 527 height 31
paste input "Aktivurlaub in [GEOGRAPHIC_DATA], [GEOGRAPHIC_DATA]"
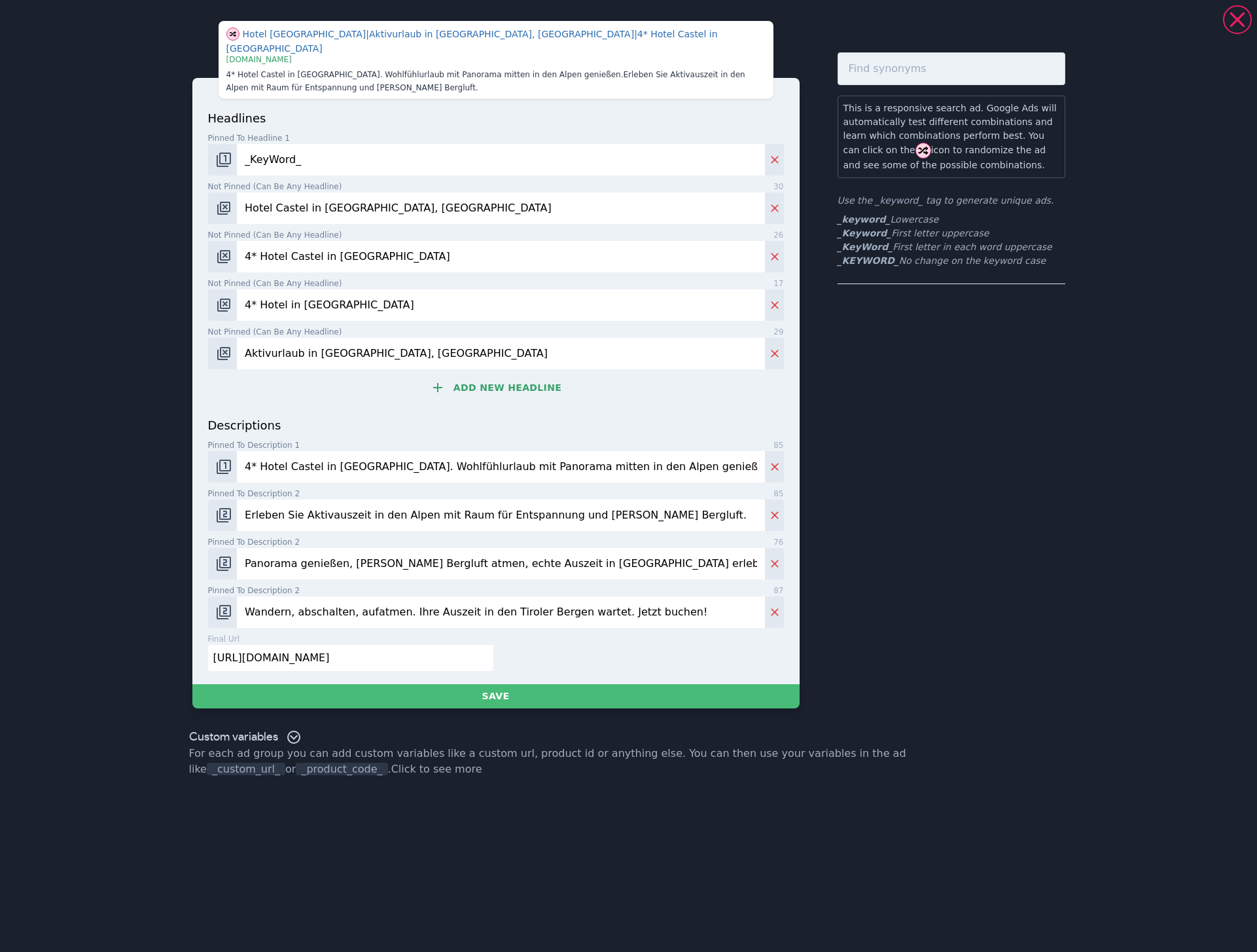
type input "Aktivurlaub in [GEOGRAPHIC_DATA], [GEOGRAPHIC_DATA]"
click at [476, 375] on button "Add new headline" at bounding box center [495, 387] width 576 height 26
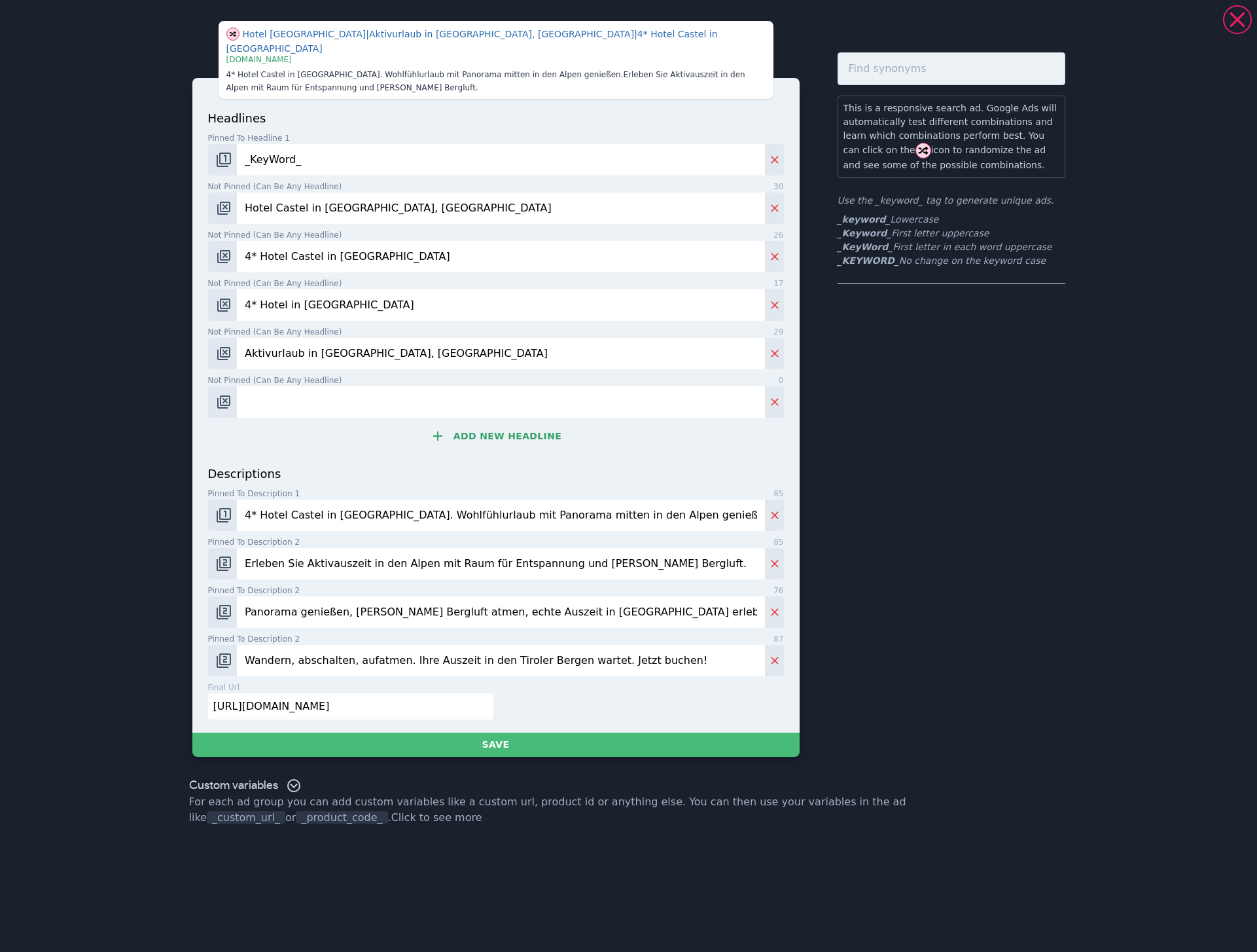
click at [263, 394] on input "Not pinned (Can be any headline) 0" at bounding box center [500, 401] width 527 height 31
paste input "Mitten in den [GEOGRAPHIC_DATA]"
type input "Mitten in den [GEOGRAPHIC_DATA]"
drag, startPoint x: 504, startPoint y: 420, endPoint x: 242, endPoint y: 409, distance: 262.2
click at [504, 423] on button "Add new headline" at bounding box center [495, 435] width 576 height 26
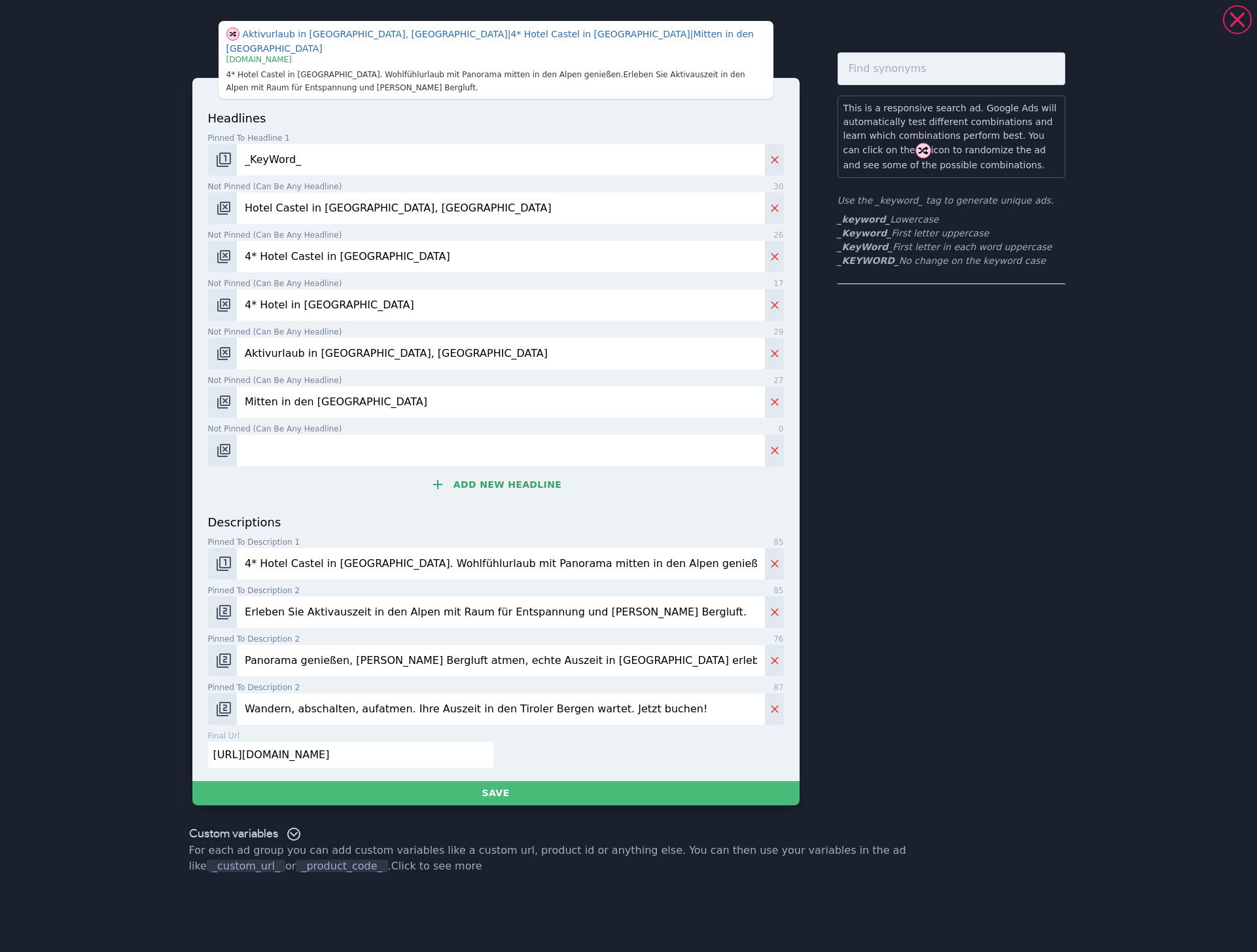
drag, startPoint x: 290, startPoint y: 434, endPoint x: 434, endPoint y: 447, distance: 144.6
click at [290, 435] on input "Not pinned (Can be any headline) 0" at bounding box center [500, 450] width 527 height 31
paste input "4* Genusshotel. [GEOGRAPHIC_DATA], [GEOGRAPHIC_DATA]"
type input "4* Genusshotel. [GEOGRAPHIC_DATA], [GEOGRAPHIC_DATA]"
click at [492, 471] on button "Add new headline" at bounding box center [495, 484] width 576 height 26
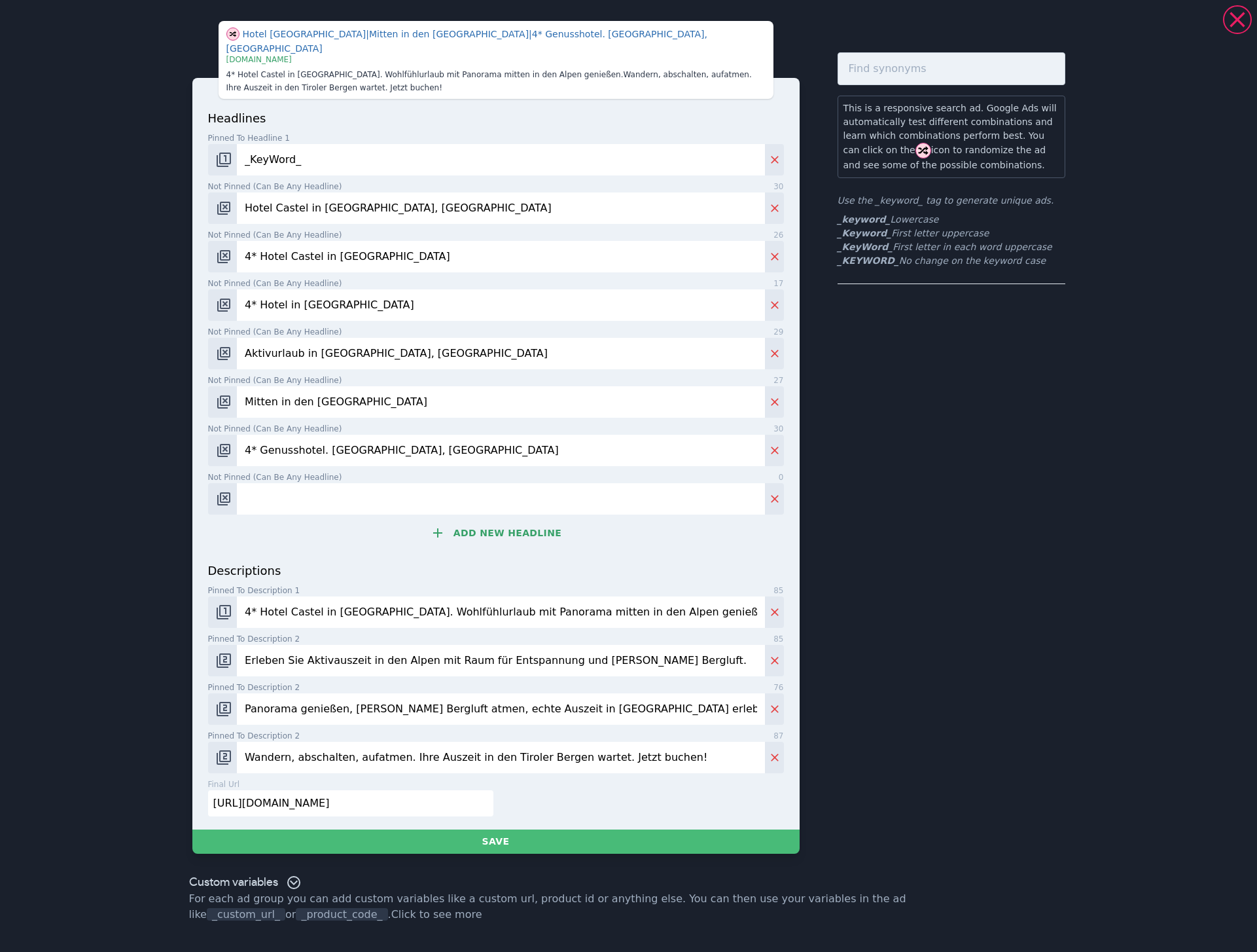
click at [346, 491] on input "Not pinned (Can be any headline) 0" at bounding box center [500, 498] width 527 height 31
paste input "Auszeit in [GEOGRAPHIC_DATA]"
type input "Auszeit in [GEOGRAPHIC_DATA]"
click at [491, 519] on button "Add new headline" at bounding box center [495, 532] width 576 height 26
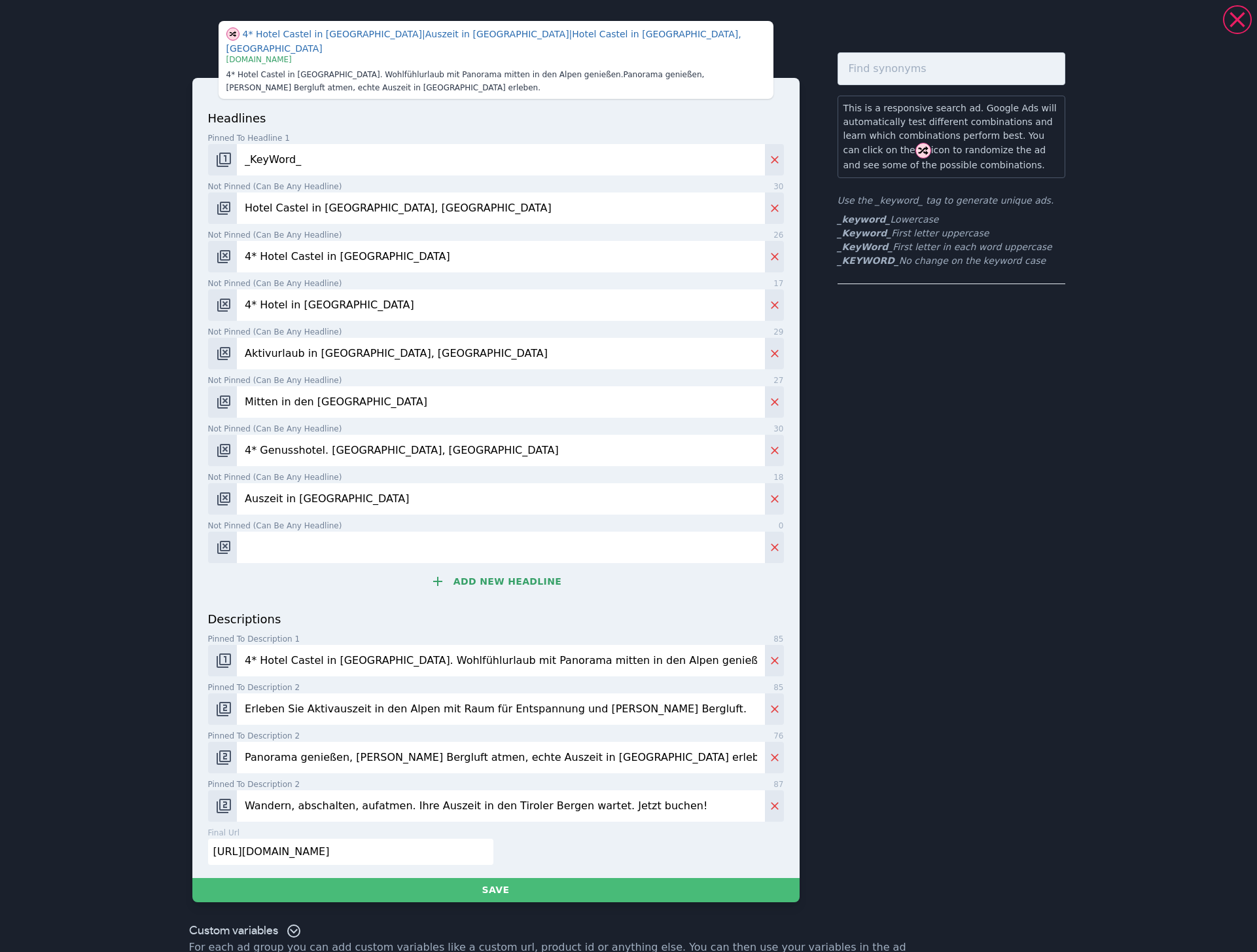
click at [272, 535] on input "Not pinned (Can be any headline) 0" at bounding box center [500, 547] width 527 height 31
paste input "Aktivhotel, Tiroler Alpen"
type input "Aktivhotel, Tiroler Alpen"
click at [517, 577] on button "Add new headline" at bounding box center [495, 581] width 576 height 26
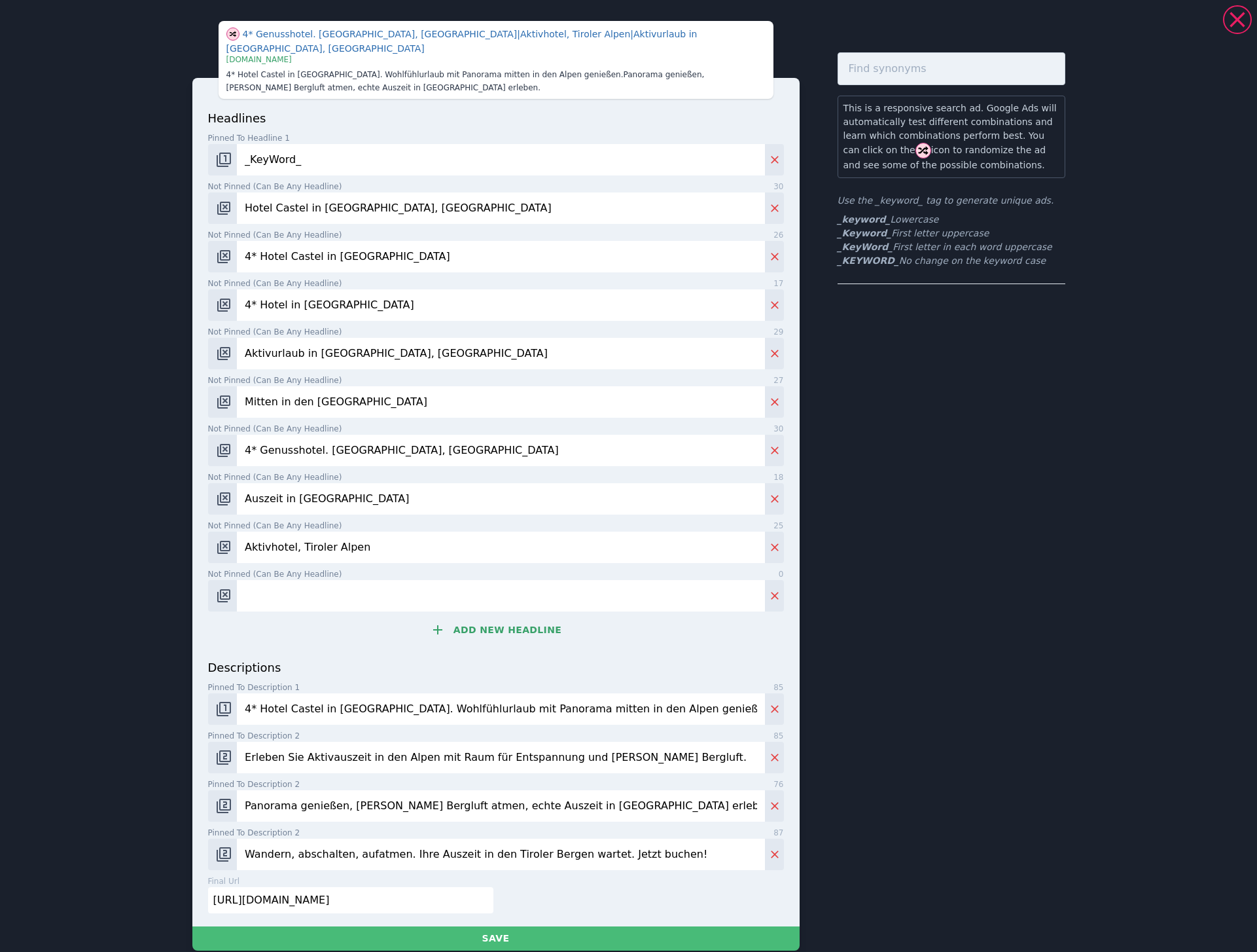
drag, startPoint x: 318, startPoint y: 589, endPoint x: 456, endPoint y: 590, distance: 138.0
click at [319, 589] on input "Not pinned (Can be any headline) 0" at bounding box center [500, 596] width 527 height 31
paste input "[PERSON_NAME], Natur und Erholung"
type input "[PERSON_NAME], Natur und Erholung"
click at [531, 627] on button "Add new headline" at bounding box center [495, 629] width 576 height 26
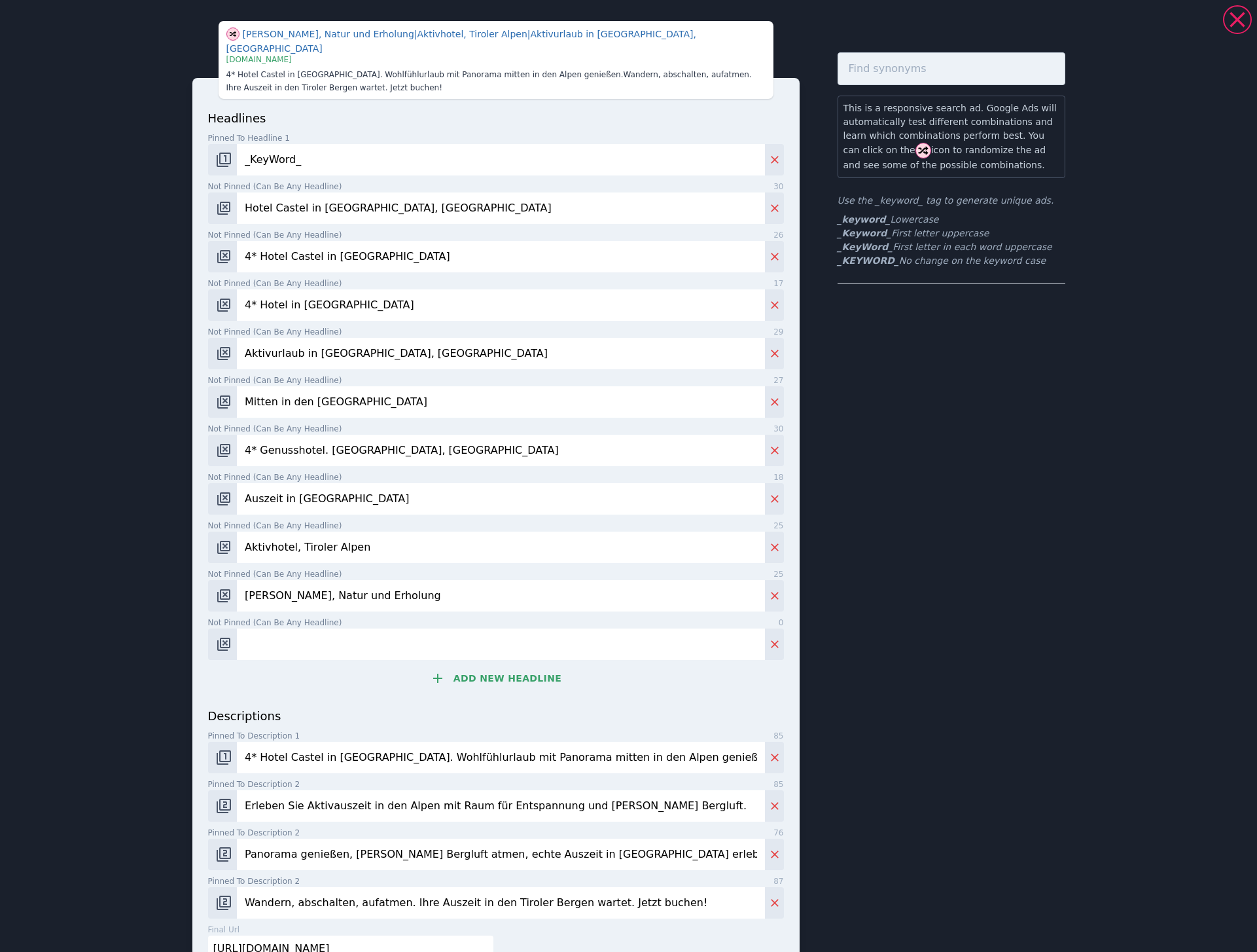
drag, startPoint x: 285, startPoint y: 629, endPoint x: 298, endPoint y: 633, distance: 13.6
click at [285, 629] on input "Not pinned (Can be any headline) 0" at bounding box center [500, 644] width 527 height 31
paste input "Wohlfühlhotel auf 1.400m"
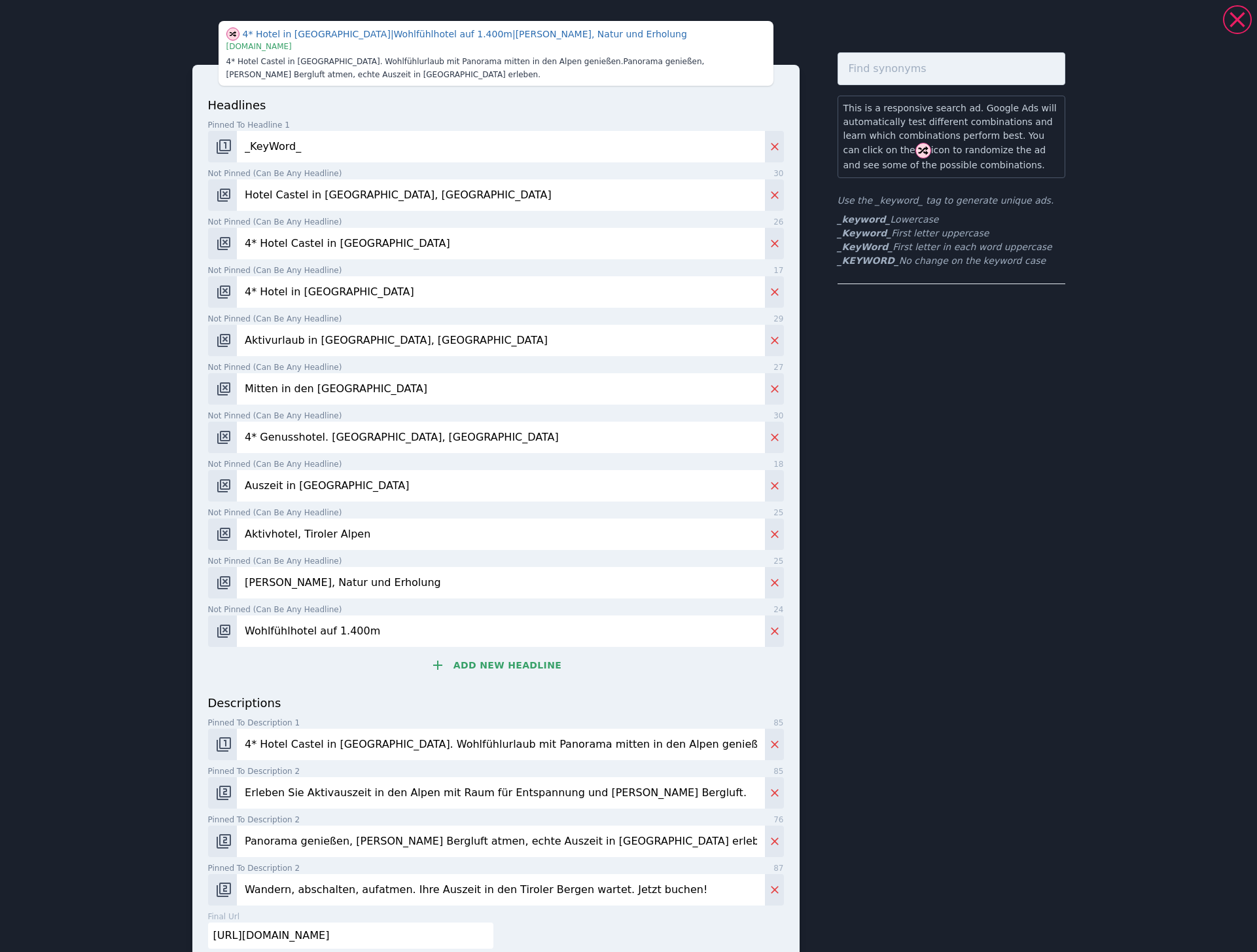
type input "Wohlfühlhotel auf 1.400m"
click at [439, 661] on icon at bounding box center [437, 665] width 16 height 16
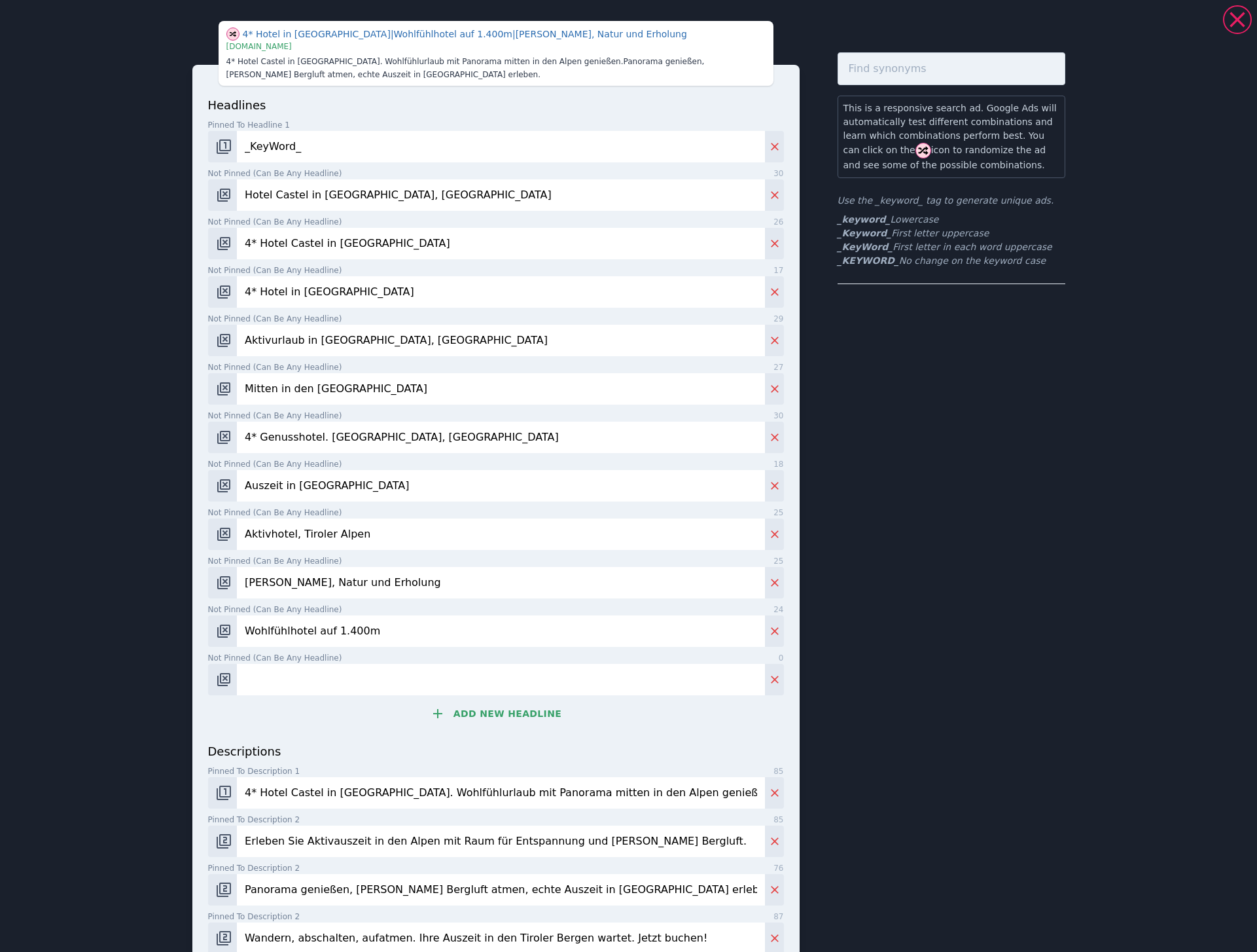
click at [283, 673] on input "Not pinned (Can be any headline) 0" at bounding box center [500, 679] width 527 height 31
paste input "Wohlfühlurlaub mit Bergblick"
type input "Wohlfühlurlaub mit Bergblick"
drag, startPoint x: 469, startPoint y: 714, endPoint x: 2, endPoint y: 669, distance: 469.2
click at [465, 713] on button "Add new headline" at bounding box center [495, 713] width 576 height 26
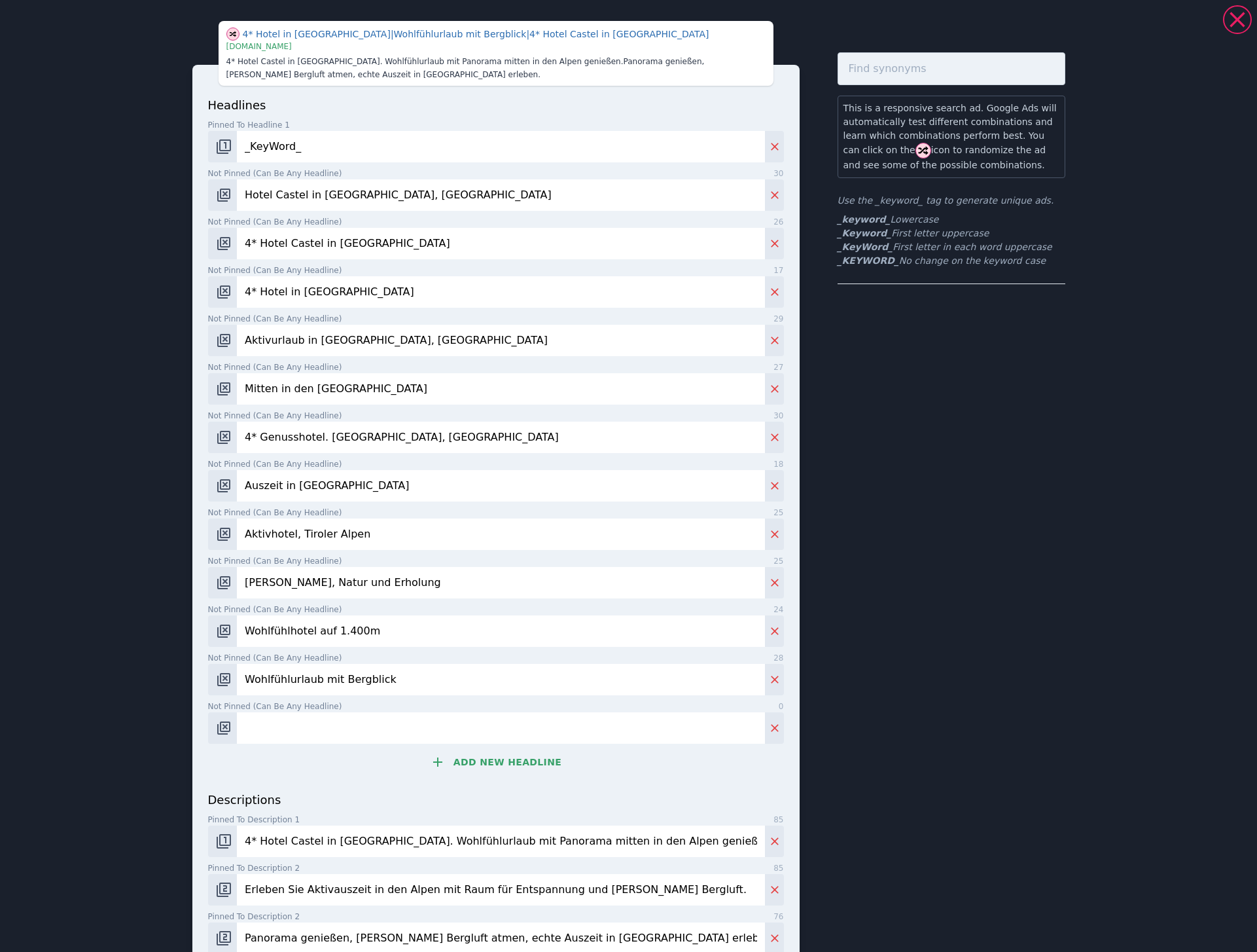
drag, startPoint x: 296, startPoint y: 733, endPoint x: 382, endPoint y: 748, distance: 87.3
click at [296, 733] on input "Not pinned (Can be any headline) 0" at bounding box center [500, 728] width 527 height 31
paste input "Serfaus-[PERSON_NAME][GEOGRAPHIC_DATA], [GEOGRAPHIC_DATA]"
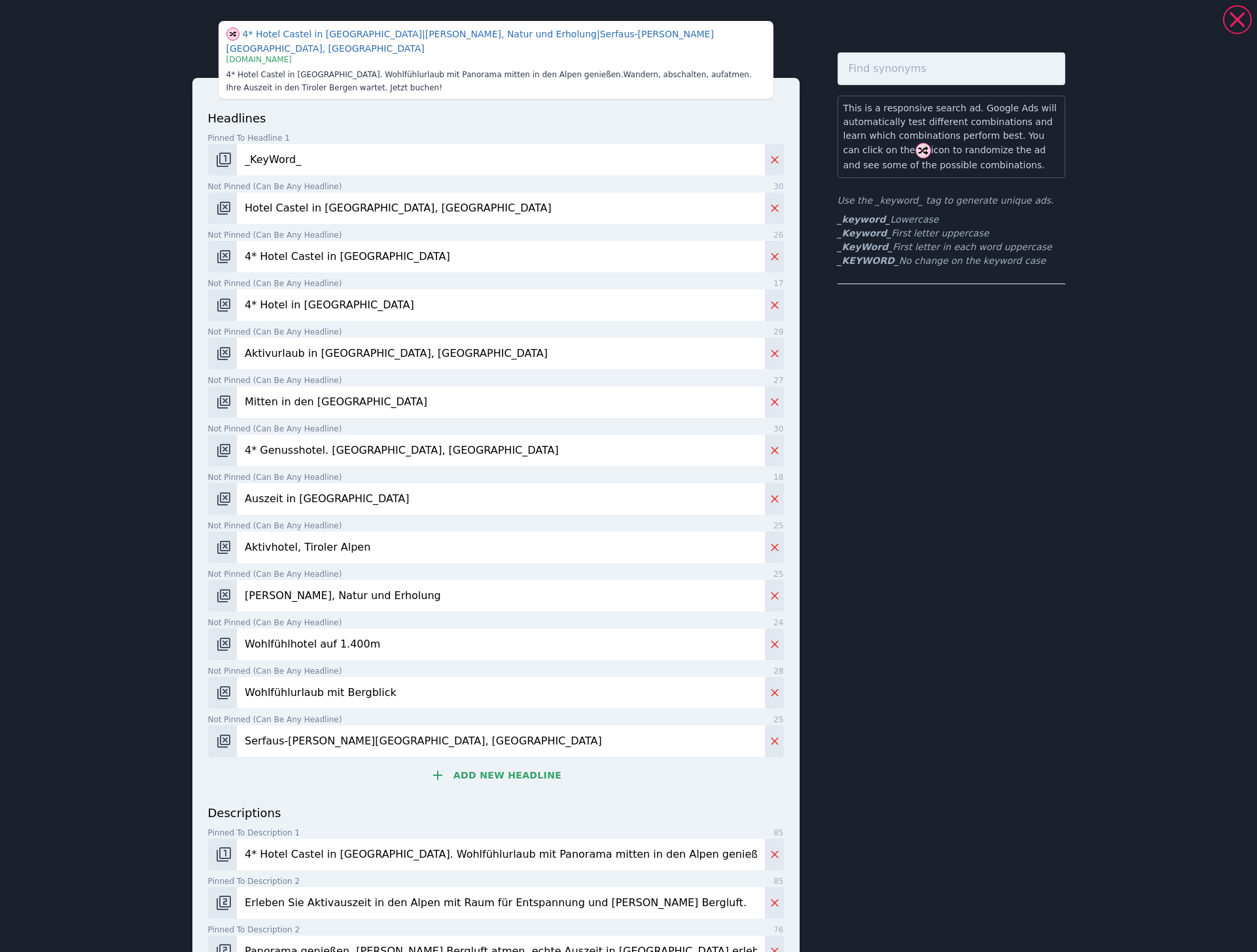
type input "Serfaus-[PERSON_NAME][GEOGRAPHIC_DATA], [GEOGRAPHIC_DATA]"
click at [473, 765] on button "Add new headline" at bounding box center [495, 775] width 576 height 26
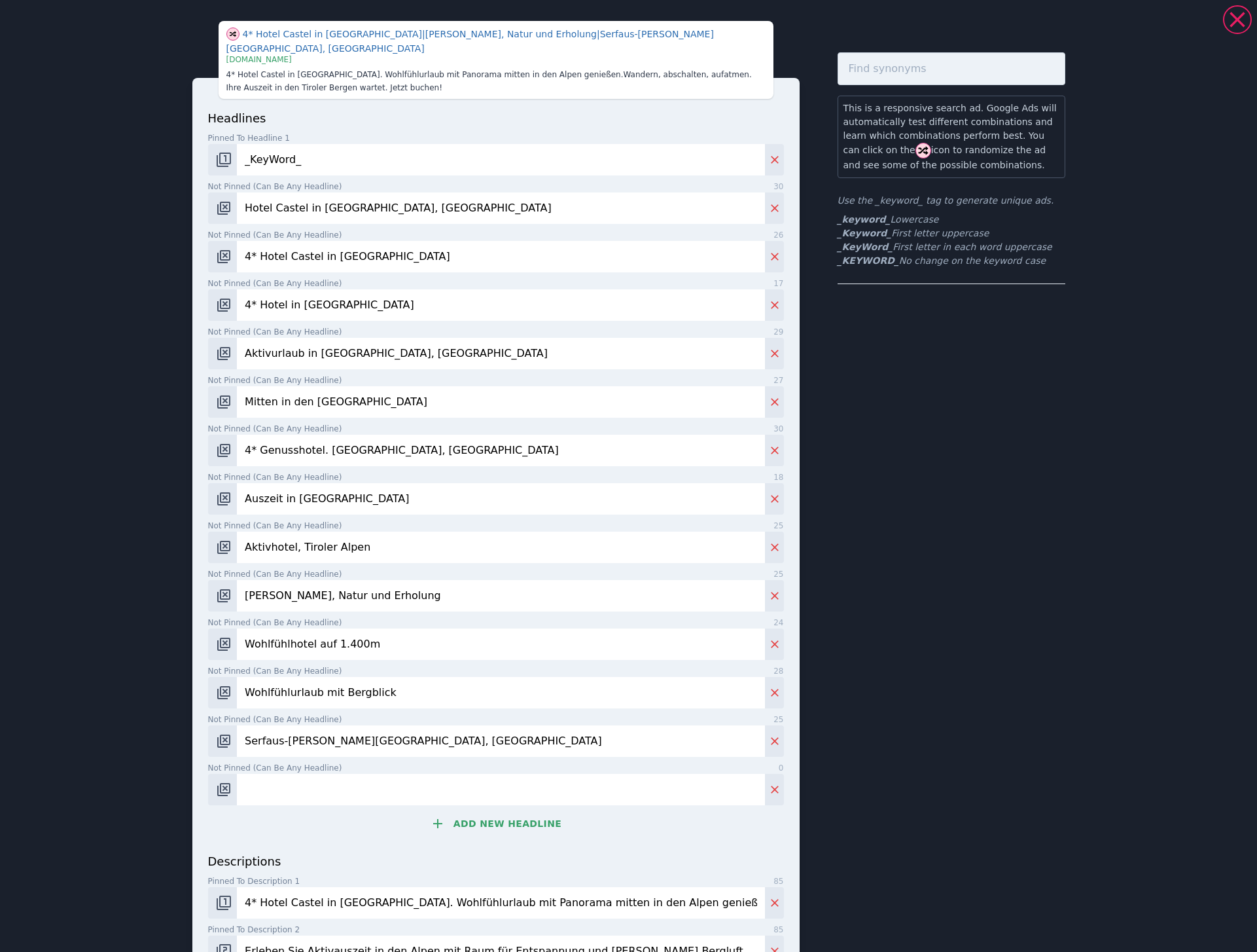
click at [261, 784] on input "Not pinned (Can be any headline) 0" at bounding box center [500, 789] width 527 height 31
paste input "Jetzt unverbindlich anfragen"
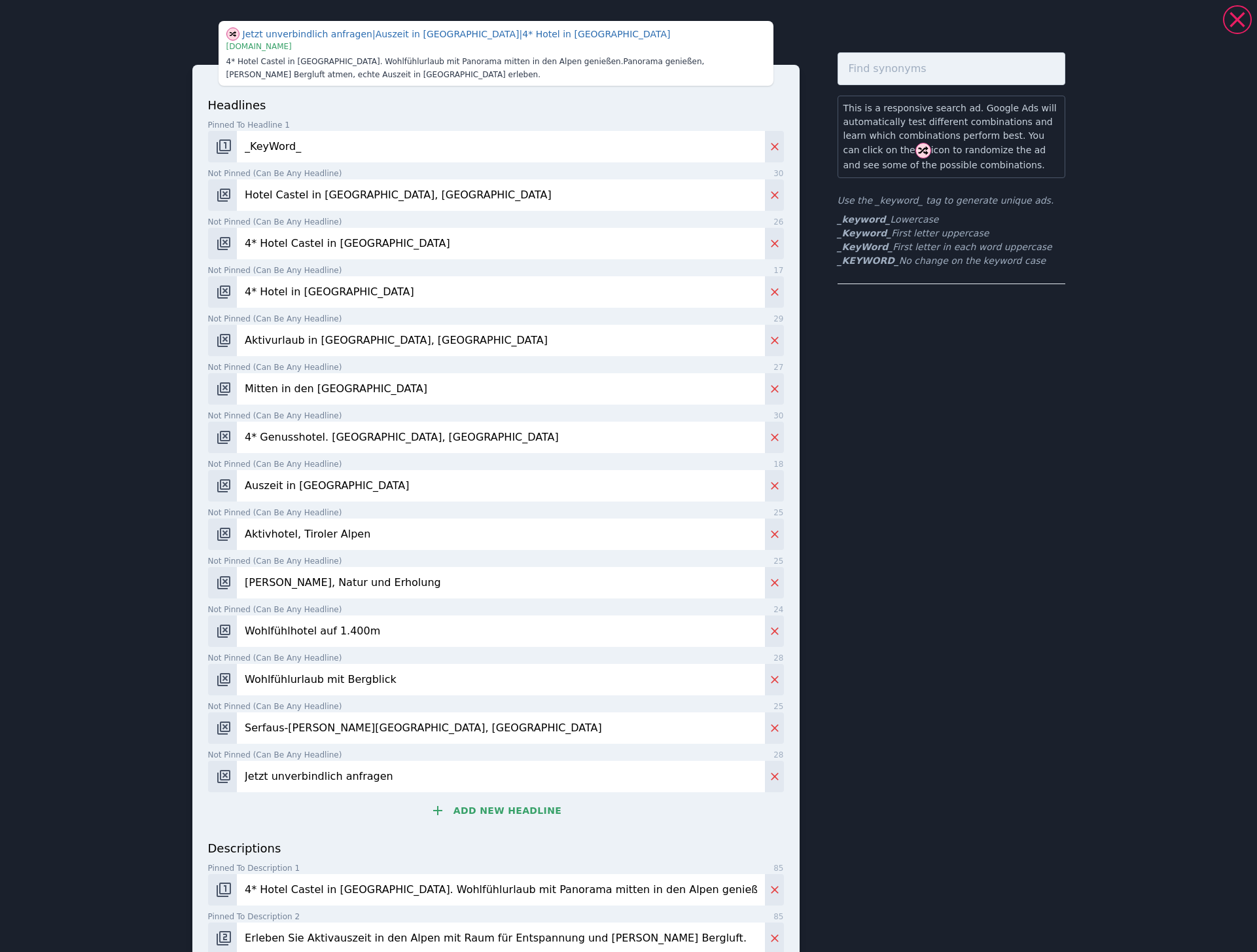
type input "Jetzt unverbindlich anfragen"
click at [453, 802] on button "Add new headline" at bounding box center [495, 810] width 576 height 26
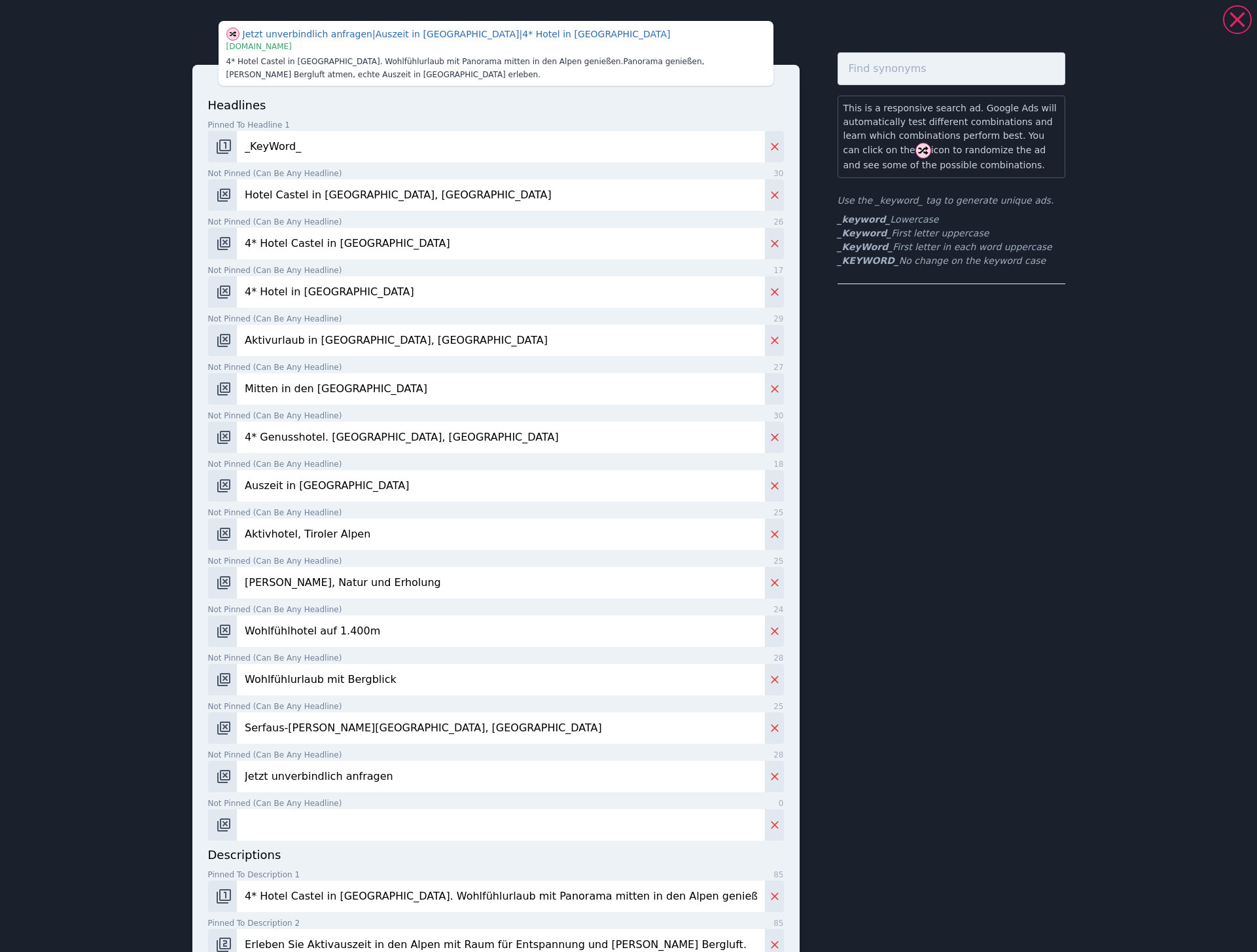
click at [388, 810] on input "Not pinned (Can be any headline) 0" at bounding box center [500, 825] width 527 height 31
paste input "Direkt online buchen"
type input "Direkt online buchen"
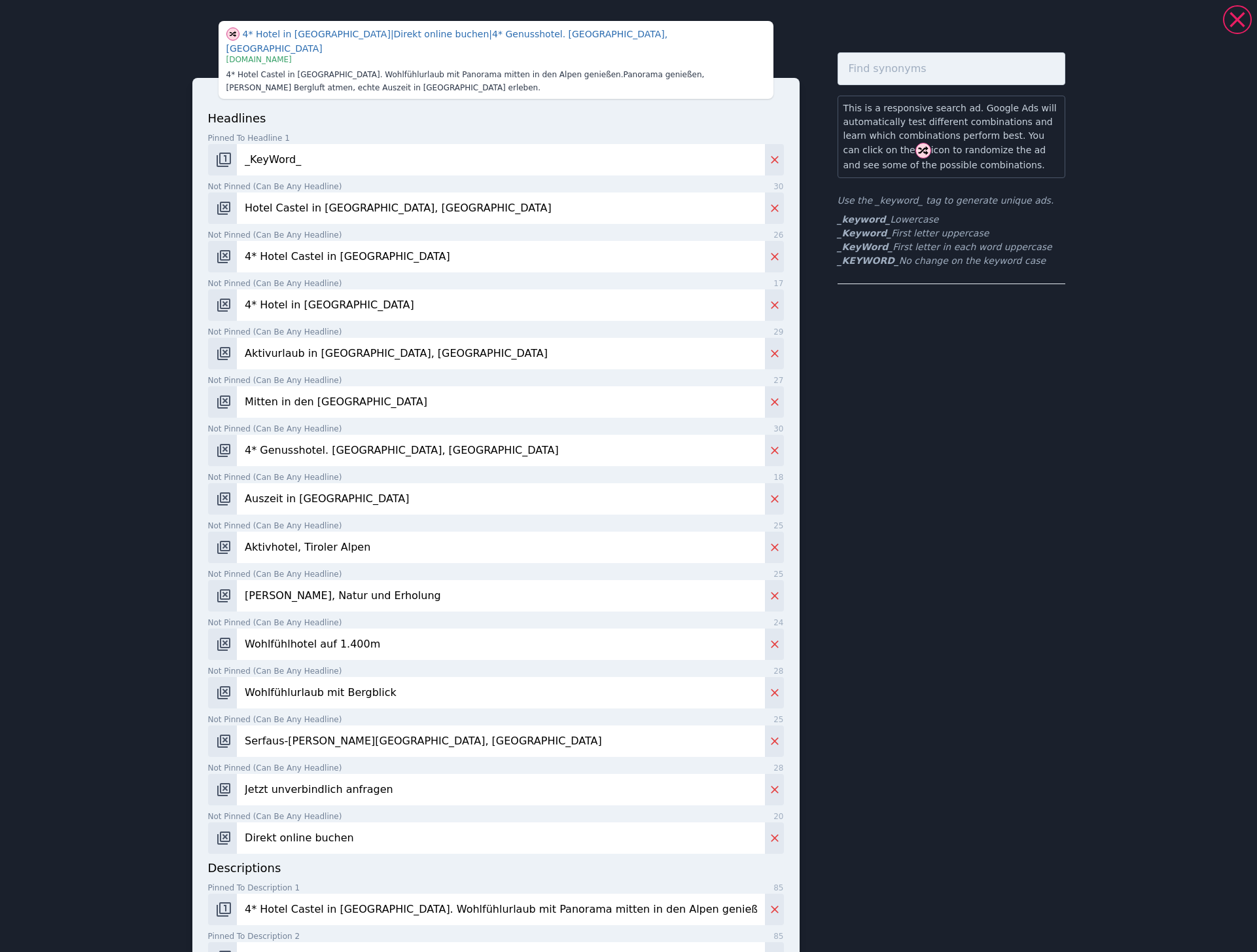
scroll to position [270, 0]
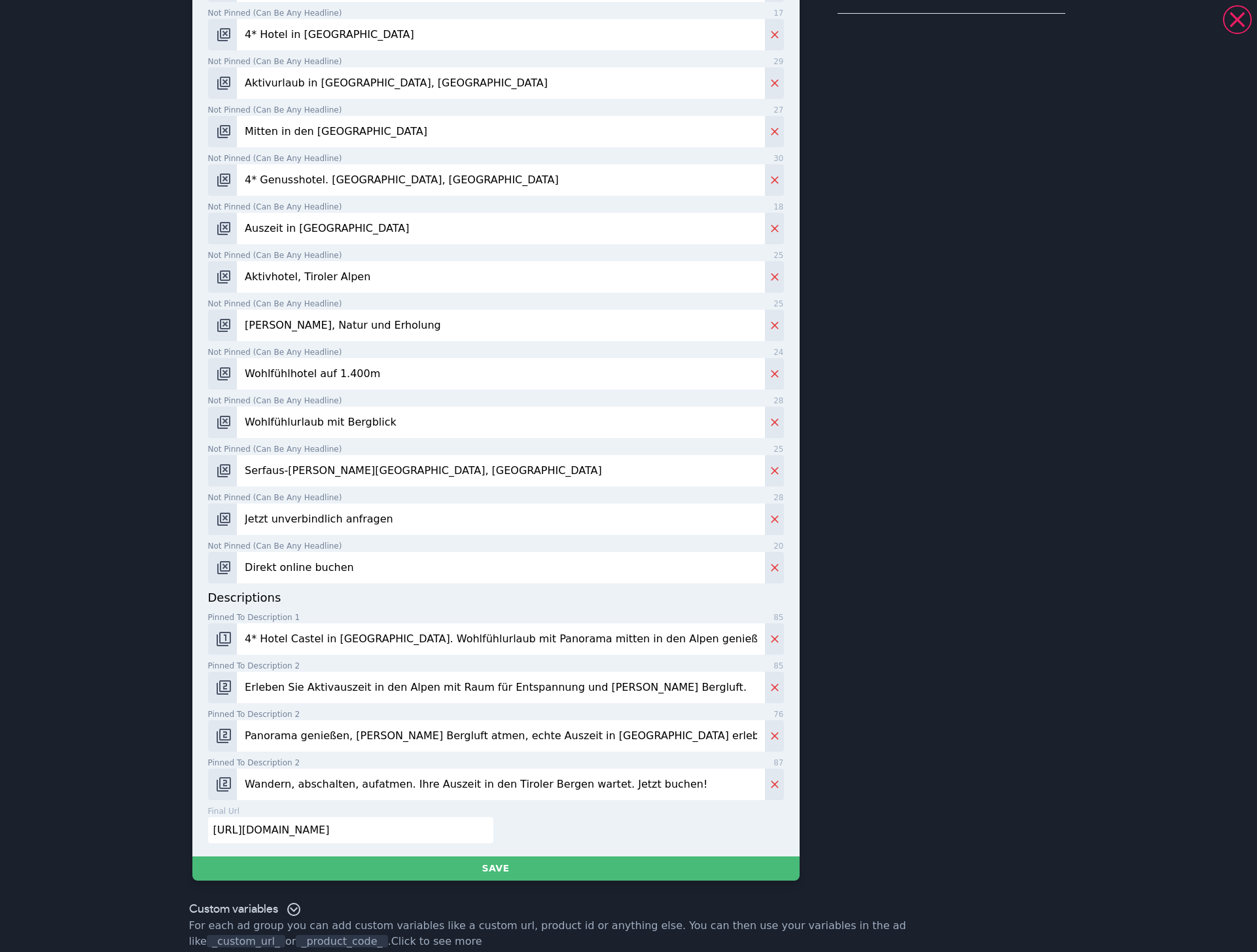
click at [528, 858] on button "Save" at bounding box center [495, 868] width 607 height 24
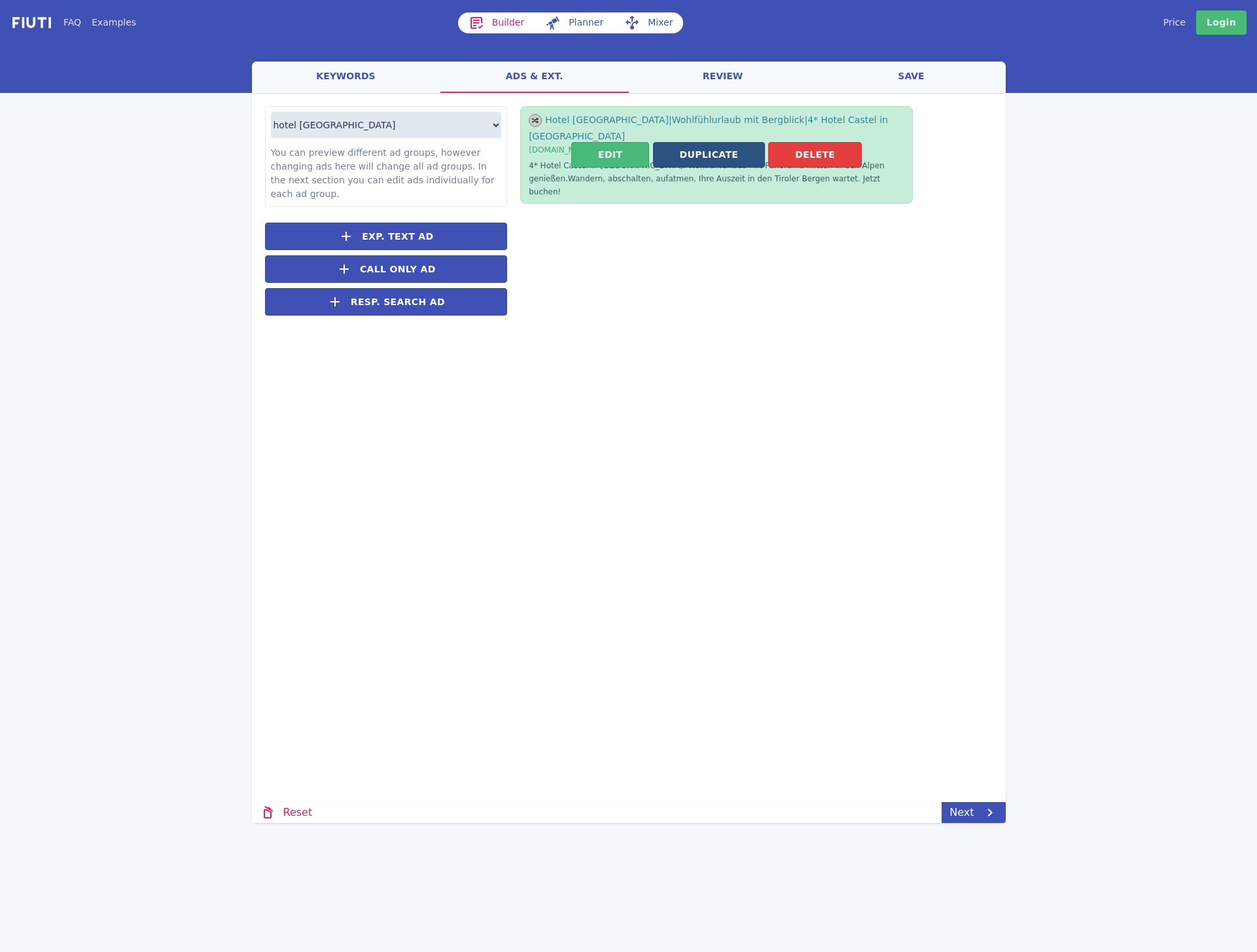
click at [700, 142] on button "Duplicate" at bounding box center [709, 155] width 112 height 25
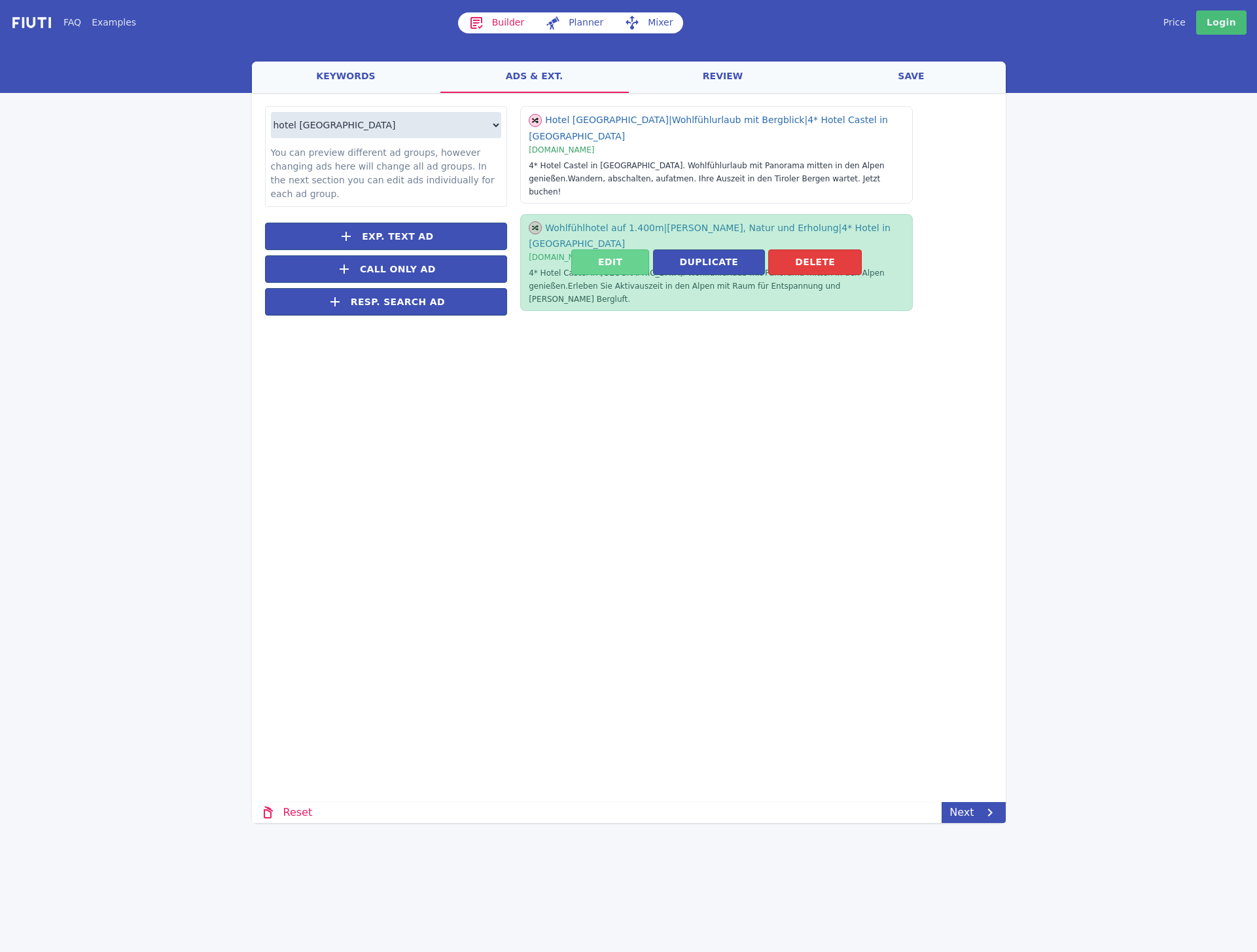
click at [641, 249] on button "Edit" at bounding box center [610, 262] width 78 height 25
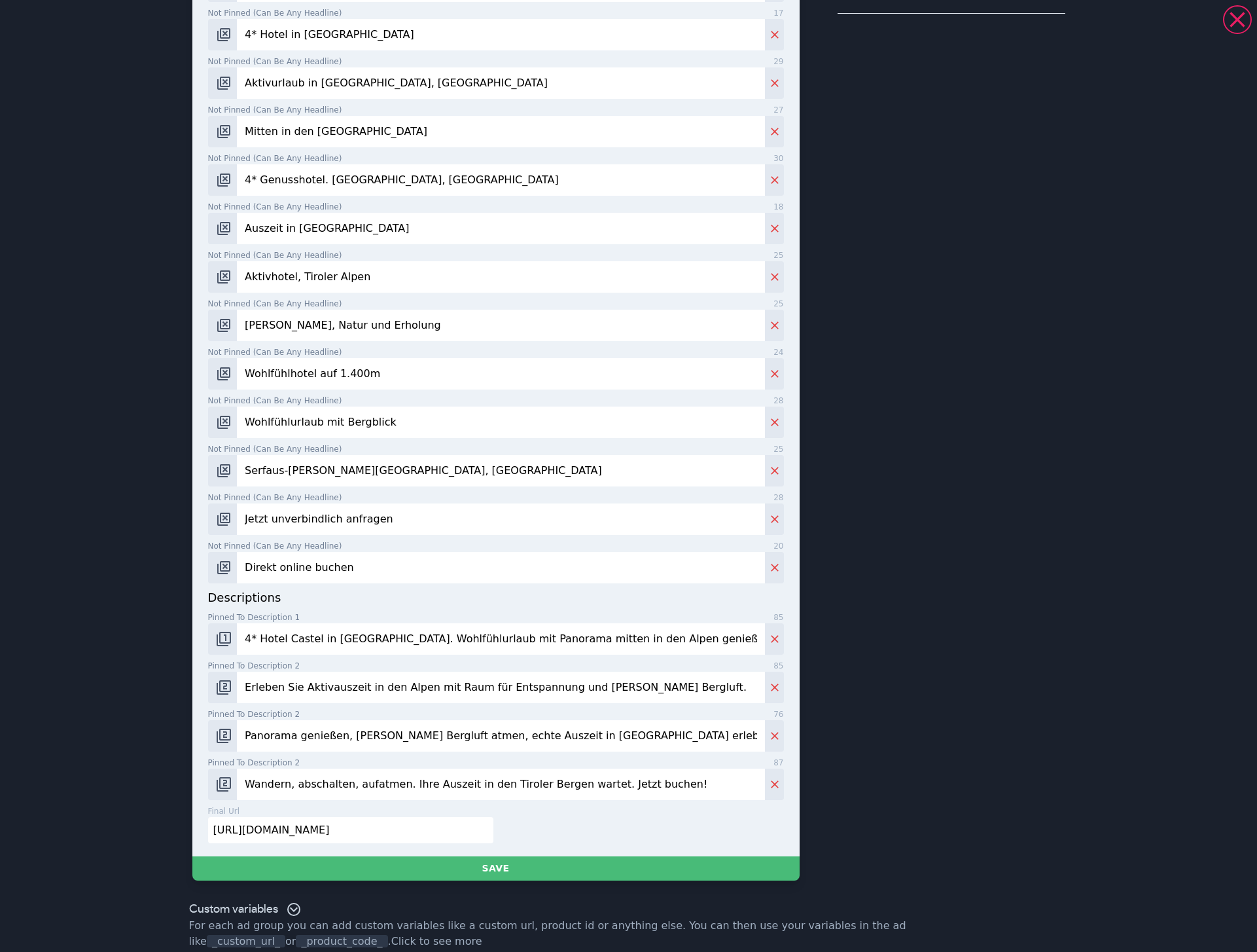
click at [300, 628] on input "4* Hotel Castel in [GEOGRAPHIC_DATA]. Wohlfühlurlaub mit Panorama mitten in den…" at bounding box center [500, 639] width 527 height 31
paste input "Hotel Castel in Serfaus. Mitten in den Tiroler Alpen genießen Sie Urlaub mit Be…"
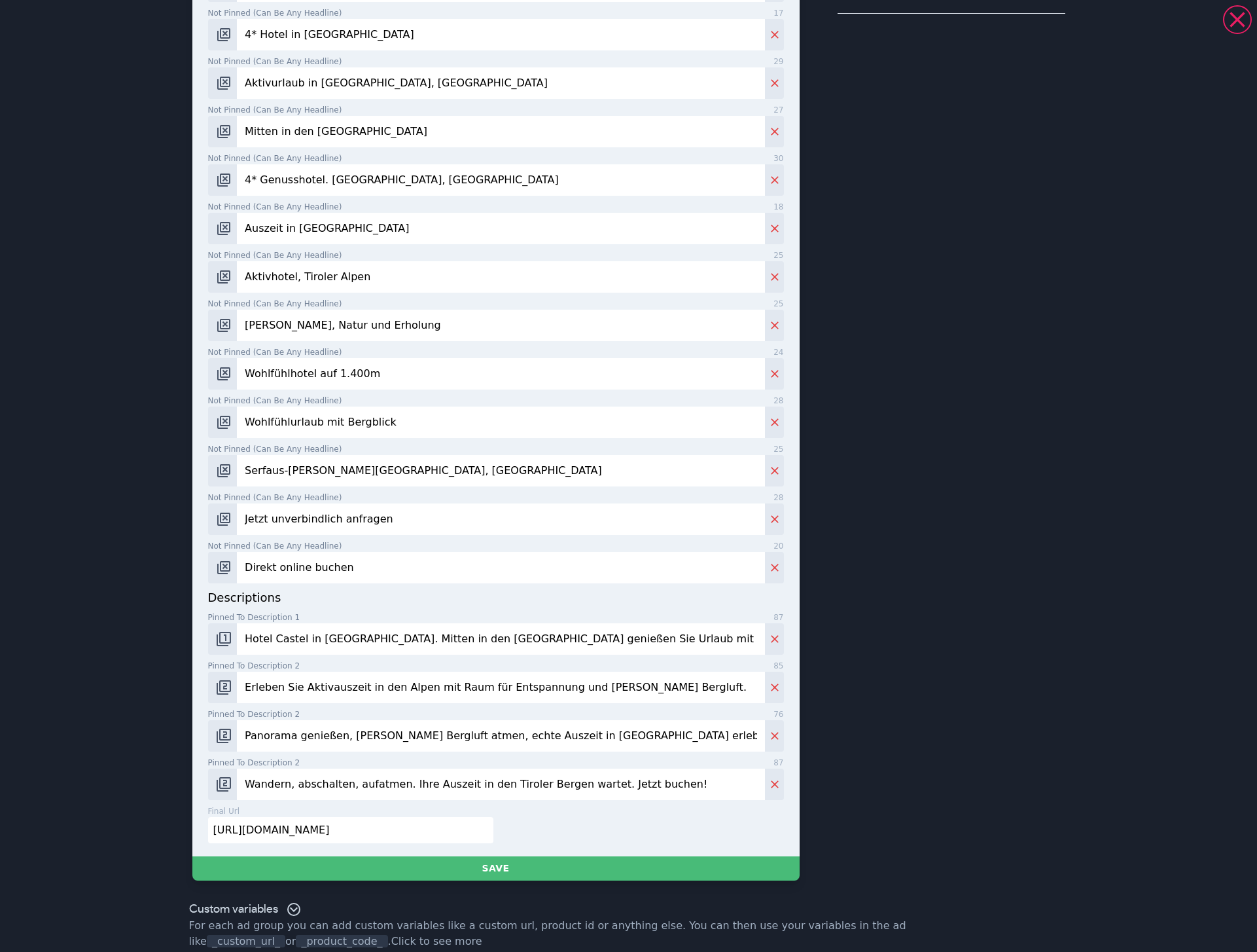
type input "Hotel Castel in [GEOGRAPHIC_DATA]. Mitten in den [GEOGRAPHIC_DATA] genießen Sie…"
click at [285, 672] on input "Erleben Sie Aktivauszeit in den Alpen mit Raum für Entspannung und [PERSON_NAME…" at bounding box center [500, 687] width 527 height 31
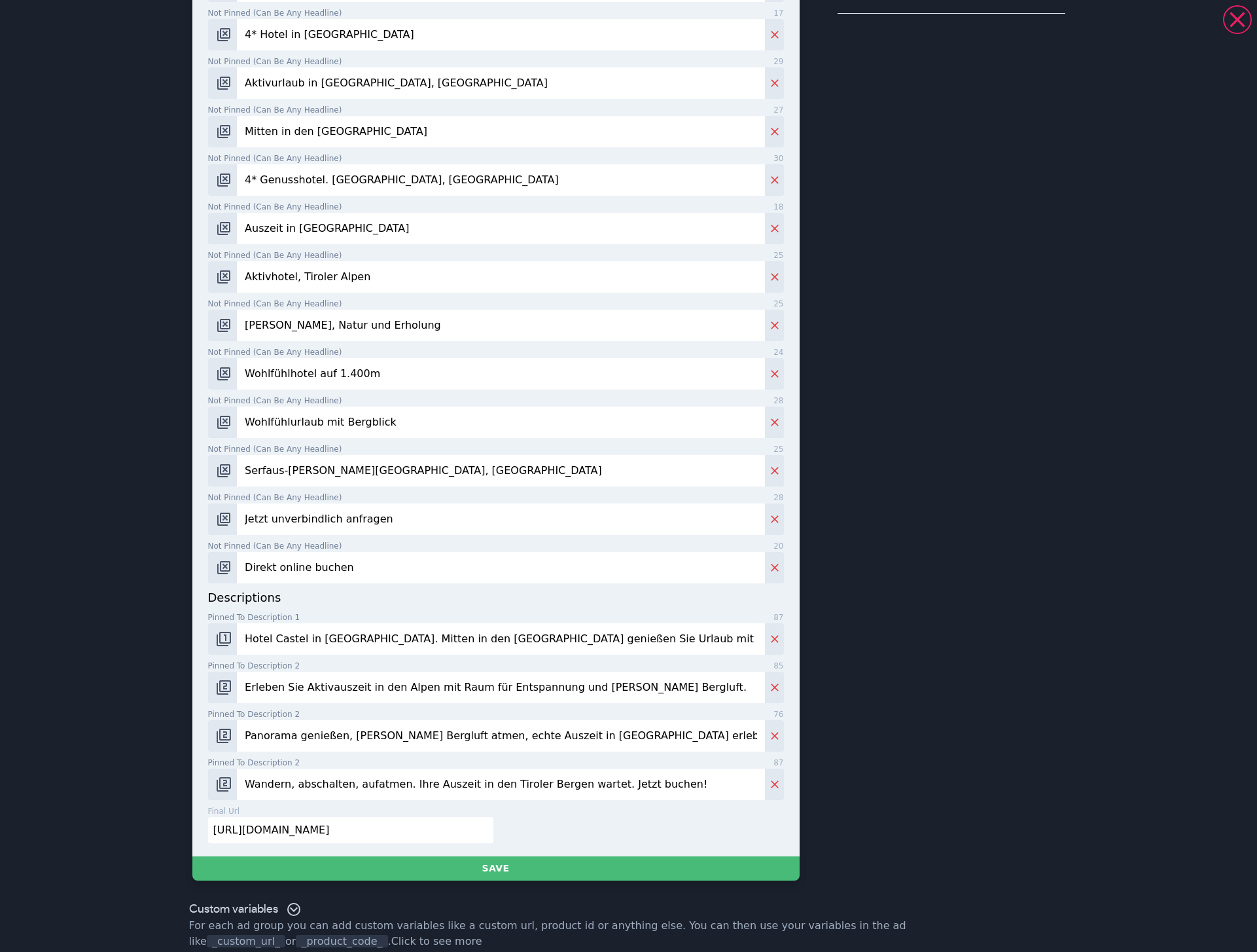
paste input "die Ferienregion Serfaus-Fiss-Ladis und buchen Sie einen echten Bergurlaub!"
type input "Erleben Sie die Ferienregion Serfaus-[PERSON_NAME] und [PERSON_NAME] Sie einen …"
click at [270, 727] on input "Panorama genießen, [PERSON_NAME] Bergluft atmen, echte Auszeit in [GEOGRAPHIC_D…" at bounding box center [500, 736] width 527 height 31
paste input "Bei uns erleben Sie eine Auszeit mit Weitblick und Bergpanorama. Jetzt buchen!"
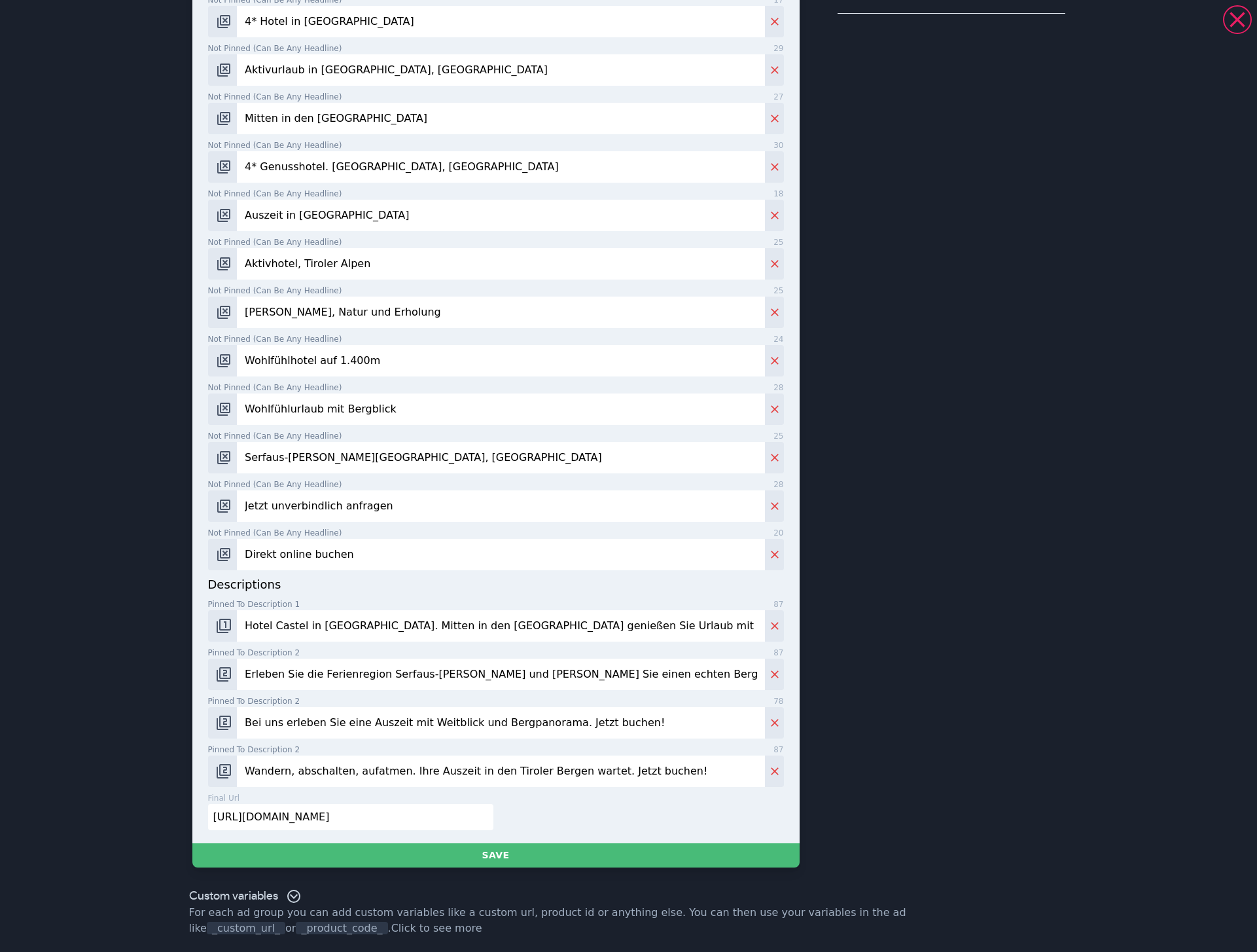
type input "Bei uns erleben Sie eine Auszeit mit Weitblick und Bergpanorama. Jetzt buchen!"
click at [302, 765] on input "Wandern, abschalten, aufatmen. Ihre Auszeit in den Tiroler Bergen wartet. Jetzt…" at bounding box center [500, 771] width 527 height 31
paste input "enn Bergpanorama zur gewohnten Aussicht wird: Buchen Sie jetzt Ihre Auszeit in …"
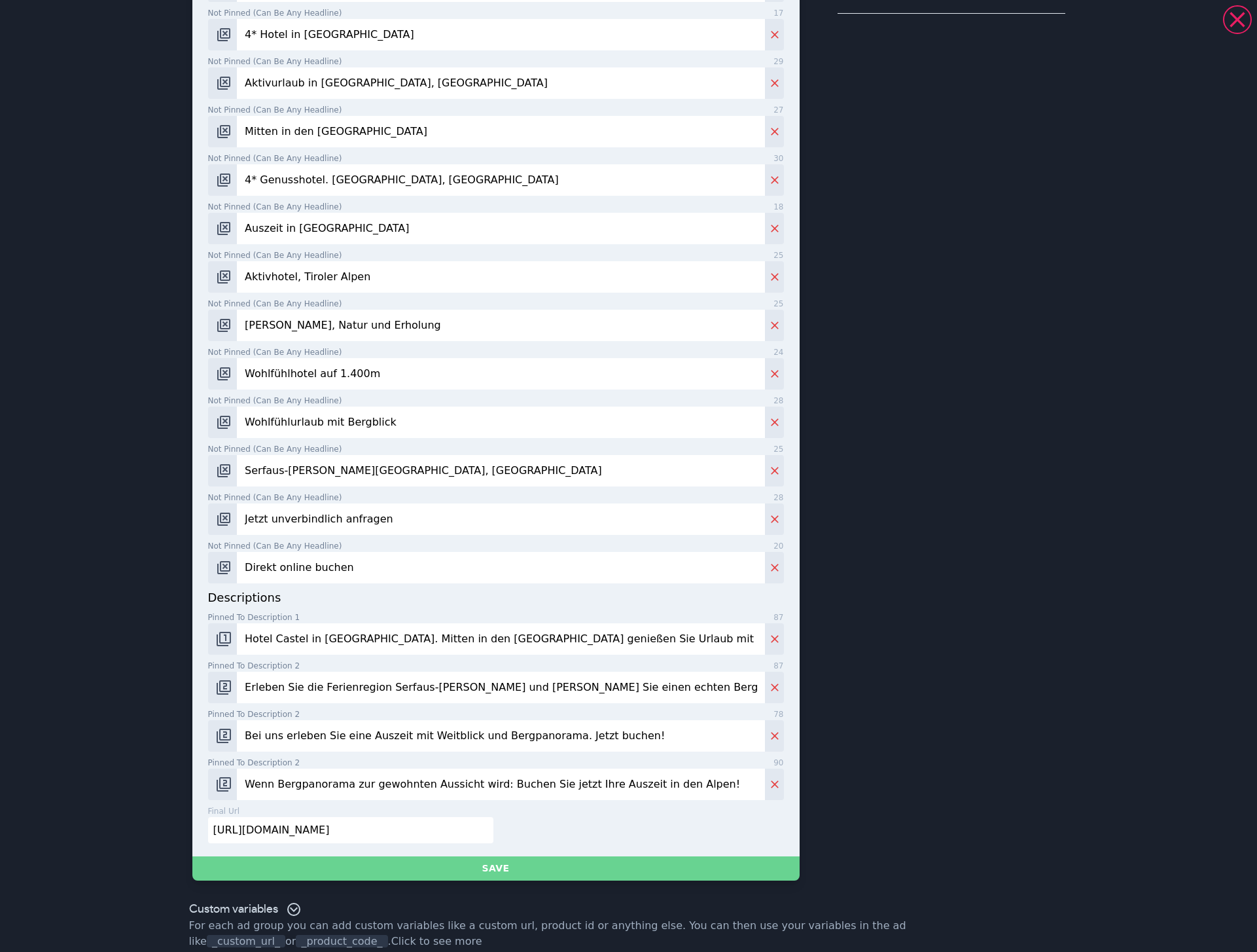
type input "Wenn Bergpanorama zur gewohnten Aussicht wird: Buchen Sie jetzt Ihre Auszeit in…"
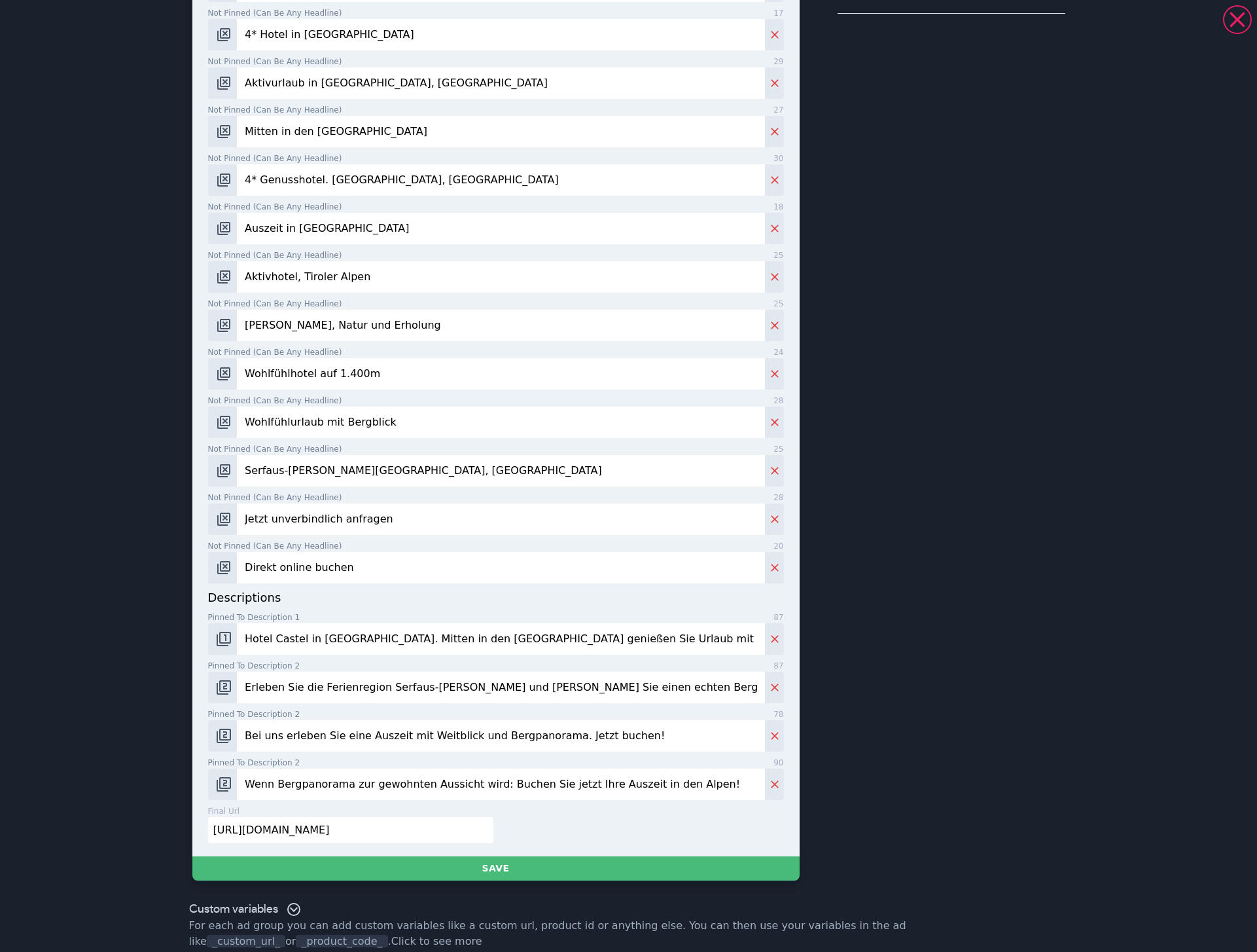
click at [362, 862] on button "Save" at bounding box center [495, 868] width 607 height 24
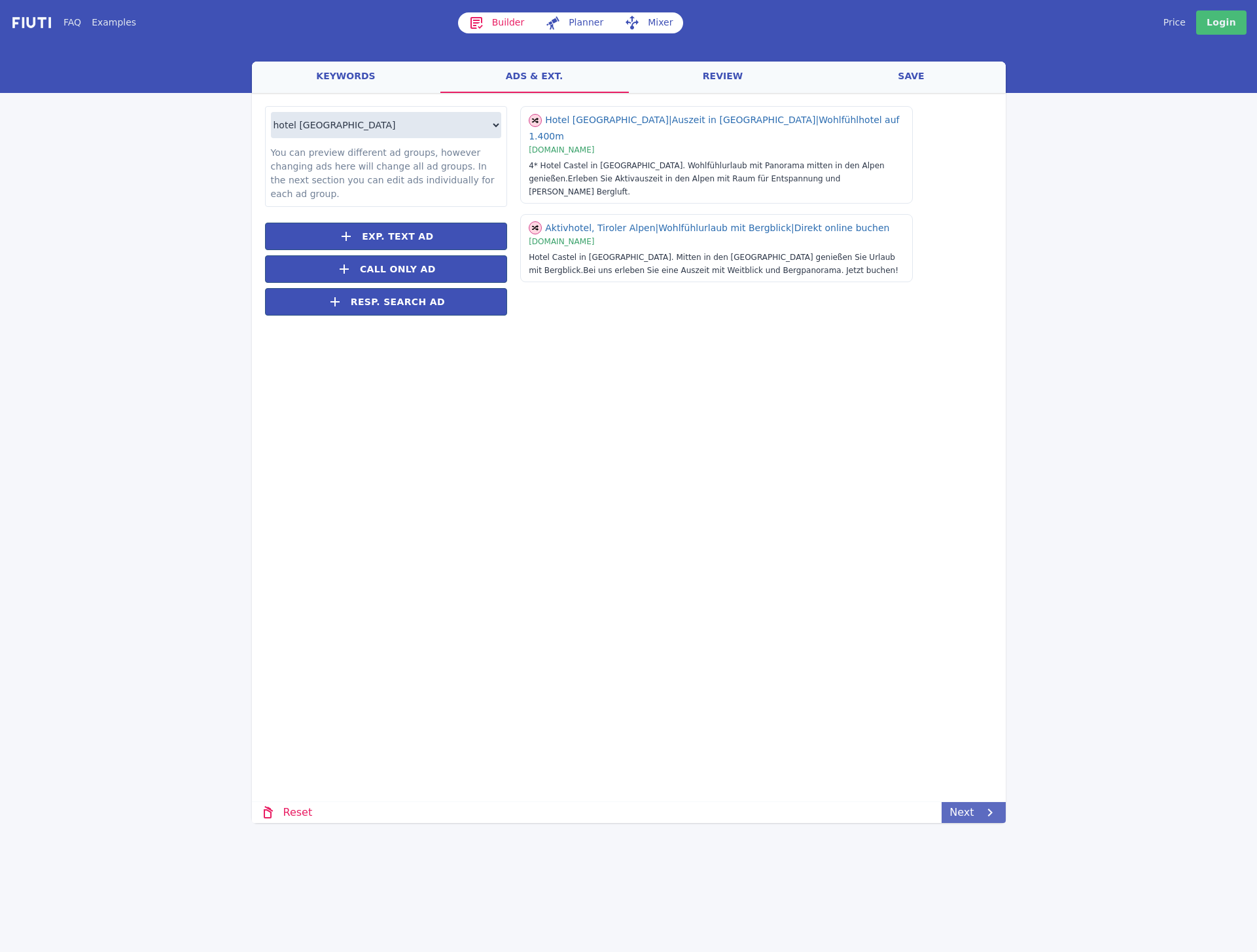
click at [949, 819] on link "Next" at bounding box center [974, 812] width 64 height 21
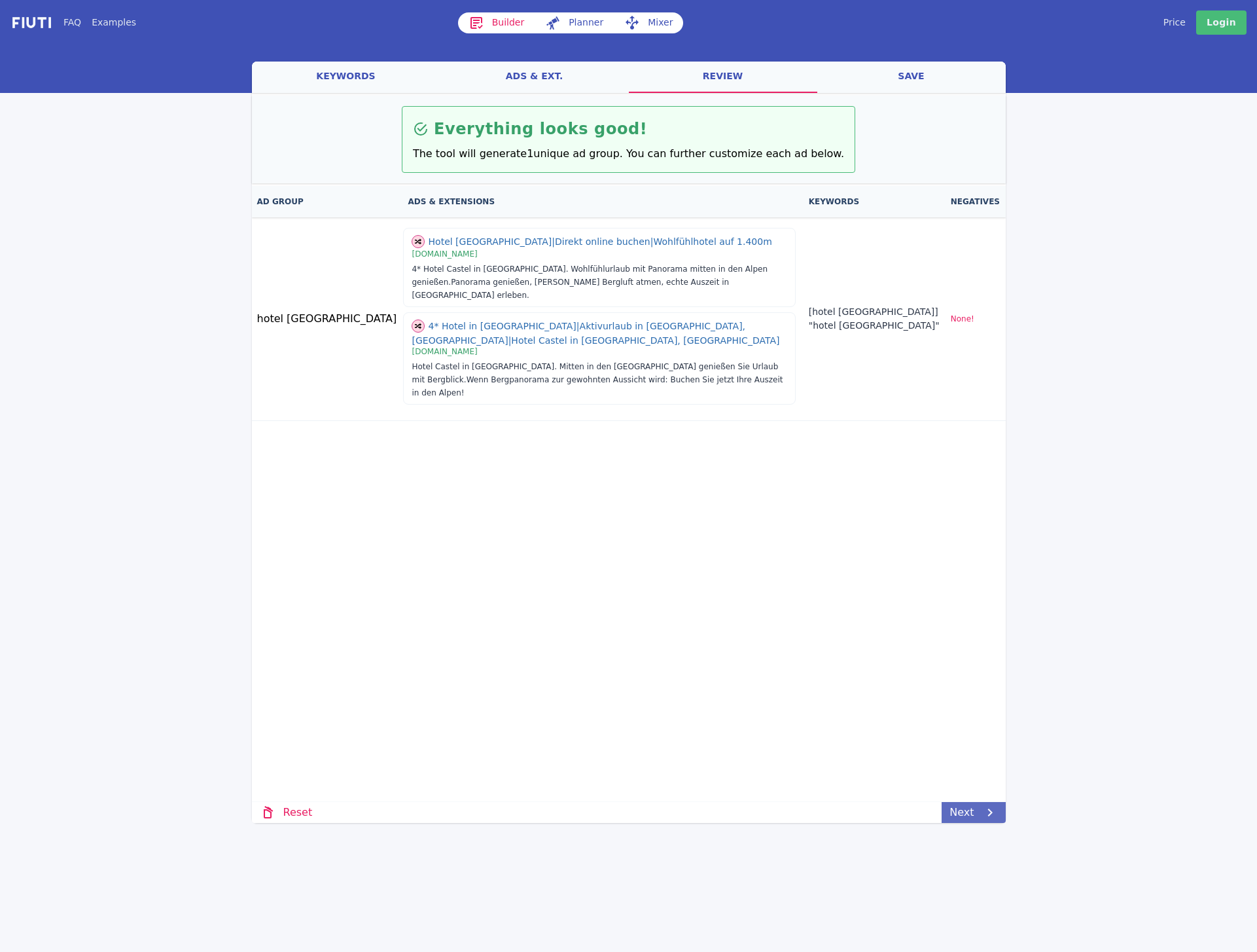
click at [956, 815] on link "Next" at bounding box center [974, 812] width 64 height 21
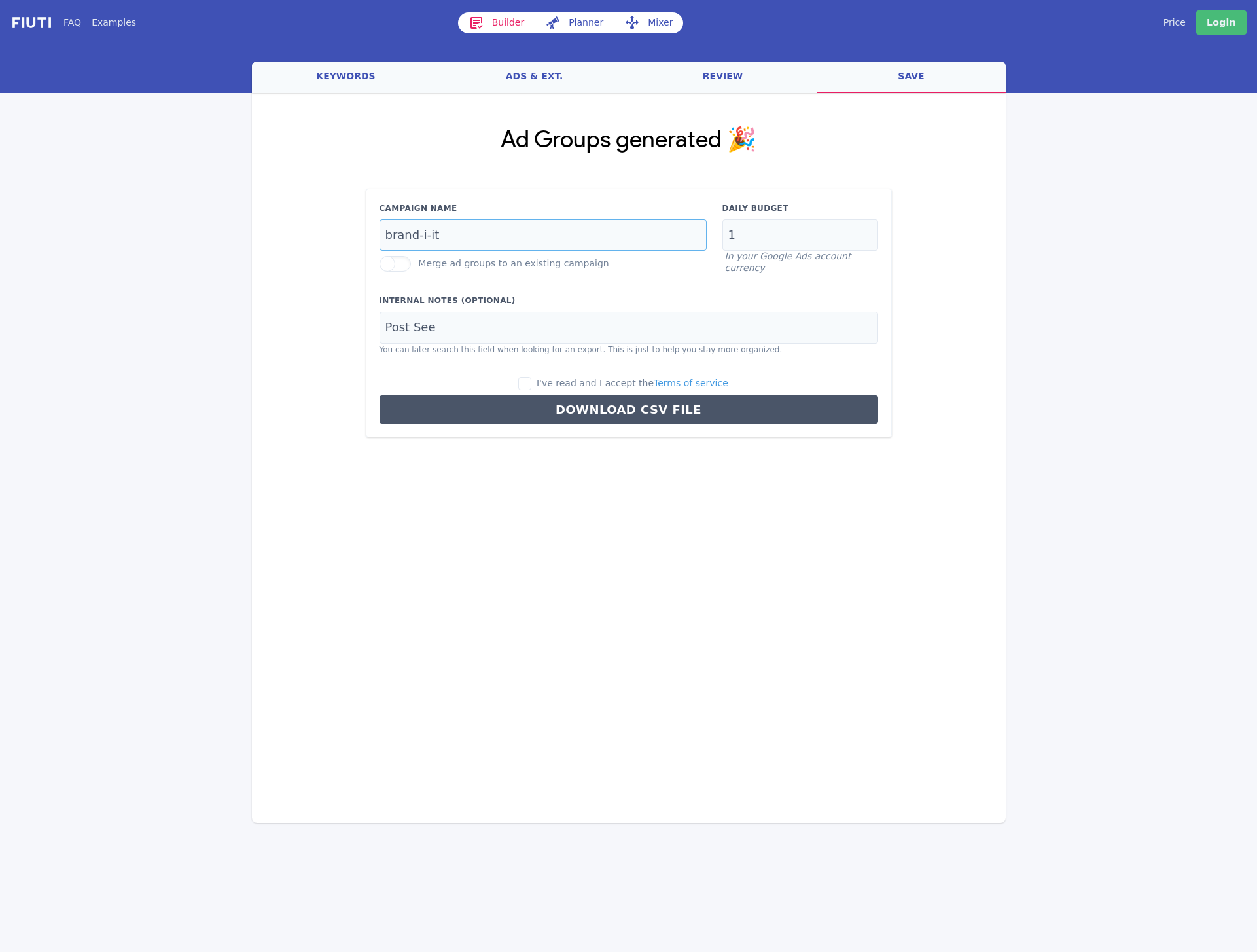
drag, startPoint x: 422, startPoint y: 240, endPoint x: 464, endPoint y: 267, distance: 49.9
click at [422, 240] on input "brand-i-it" at bounding box center [543, 235] width 327 height 32
type input "brand-dach-de"
type input "2.5"
type input "Castel Serfaus"
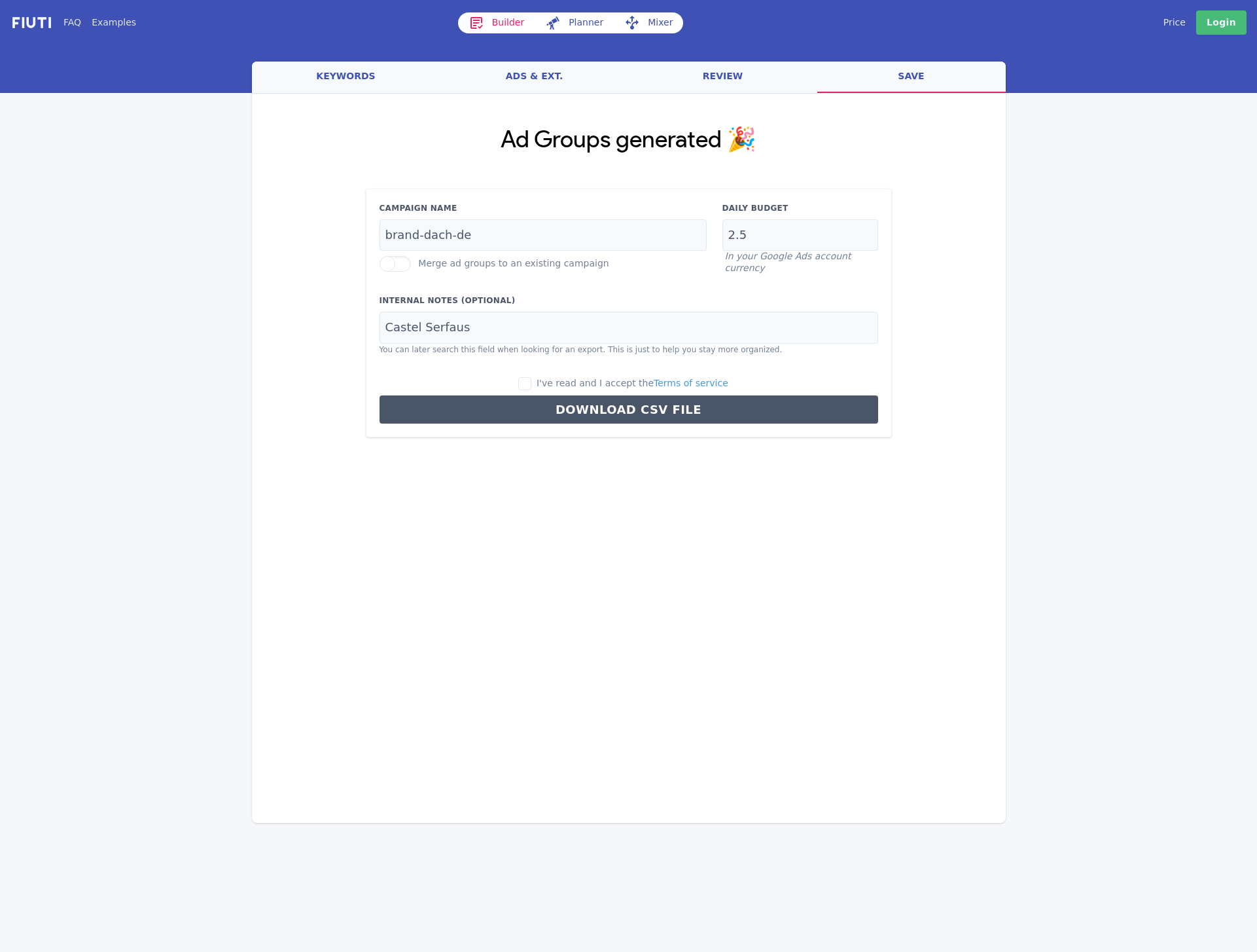
click at [536, 373] on div "Campaign Name brand-dach-de Merge ad groups to an existing campaign Daily Budge…" at bounding box center [629, 313] width 526 height 249
click at [531, 382] on input "I've read and I accept the Terms of service" at bounding box center [524, 383] width 13 height 13
checkbox input "true"
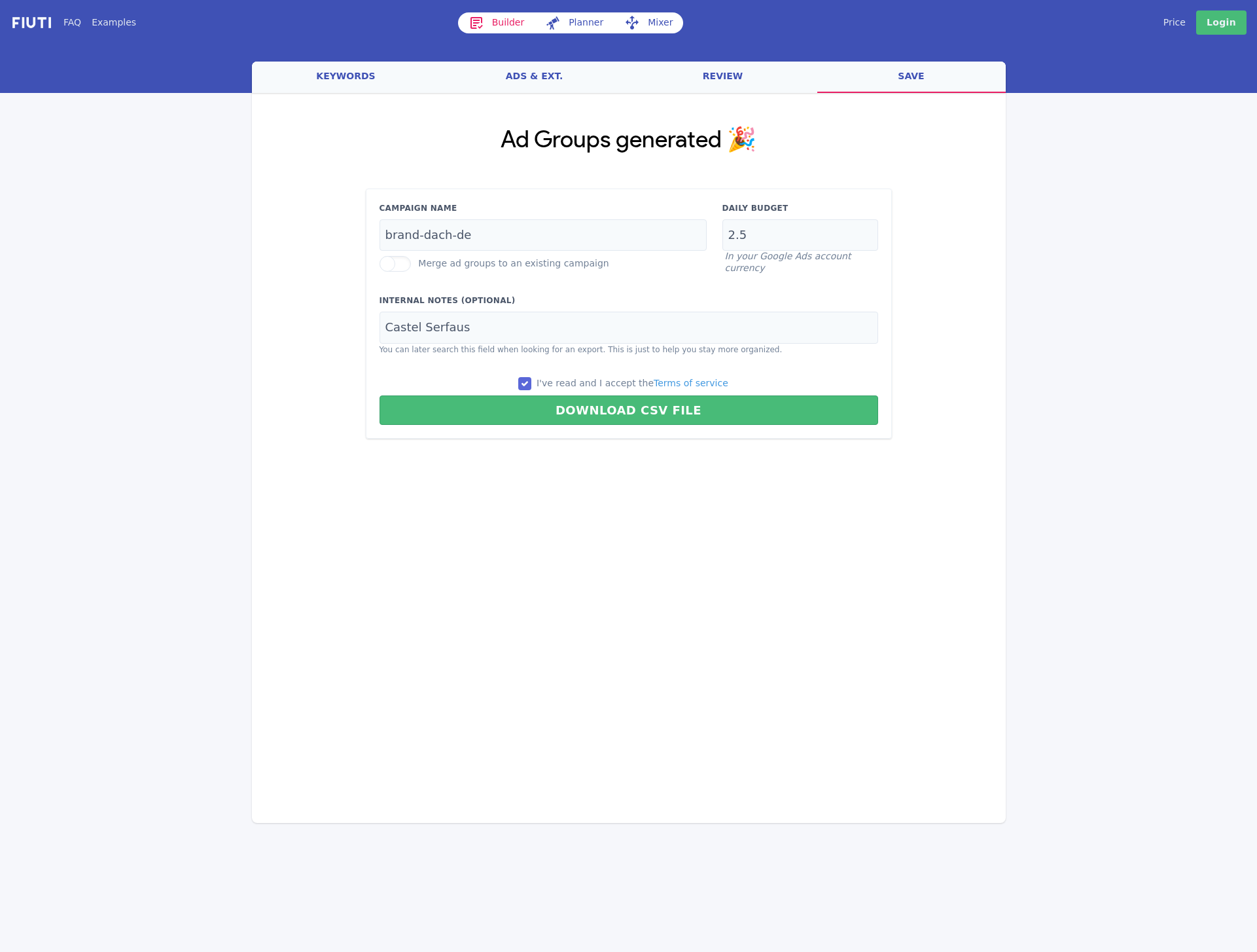
click at [542, 410] on button "Download CSV File" at bounding box center [629, 410] width 499 height 30
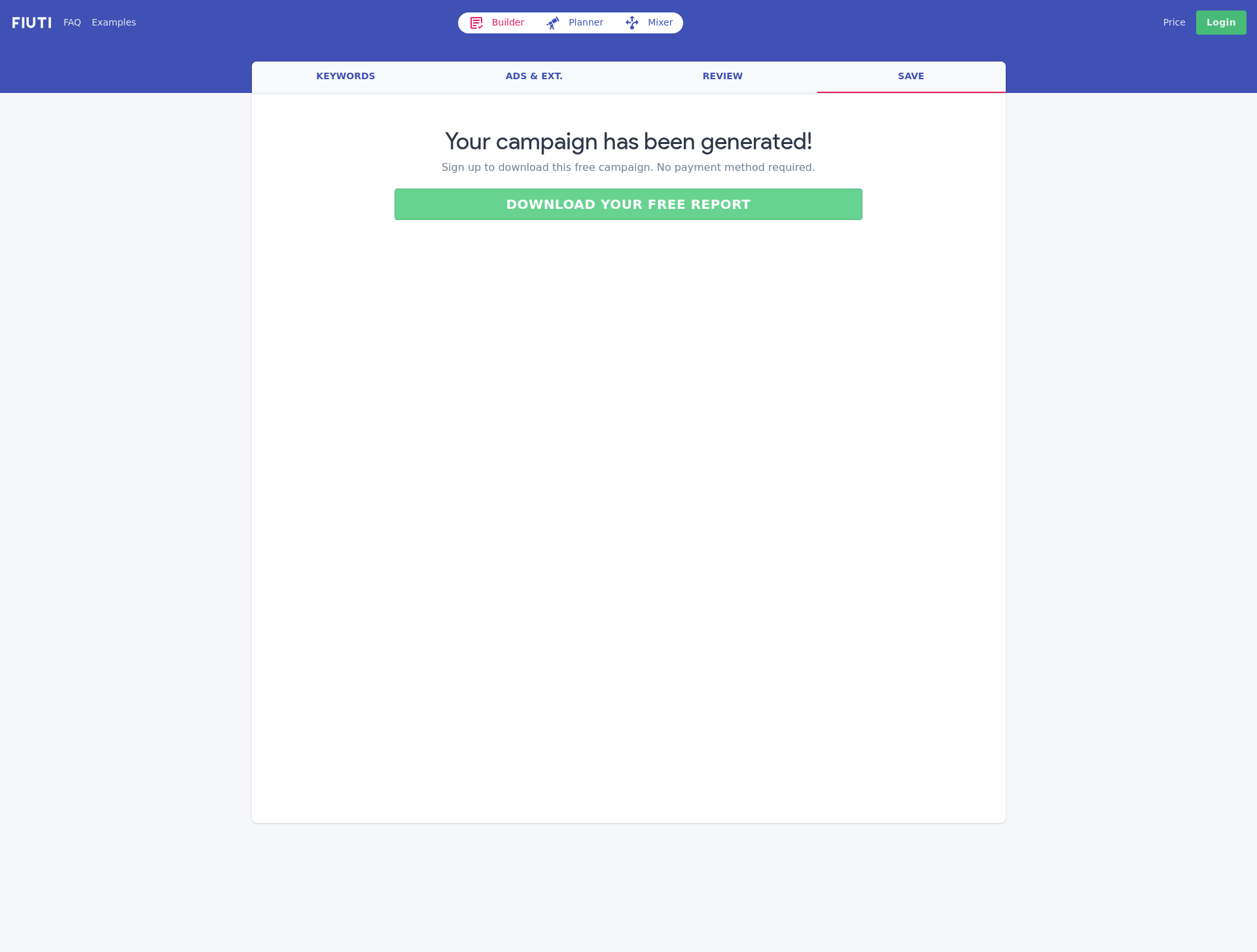
click at [633, 211] on button "Download your free report" at bounding box center [628, 204] width 468 height 31
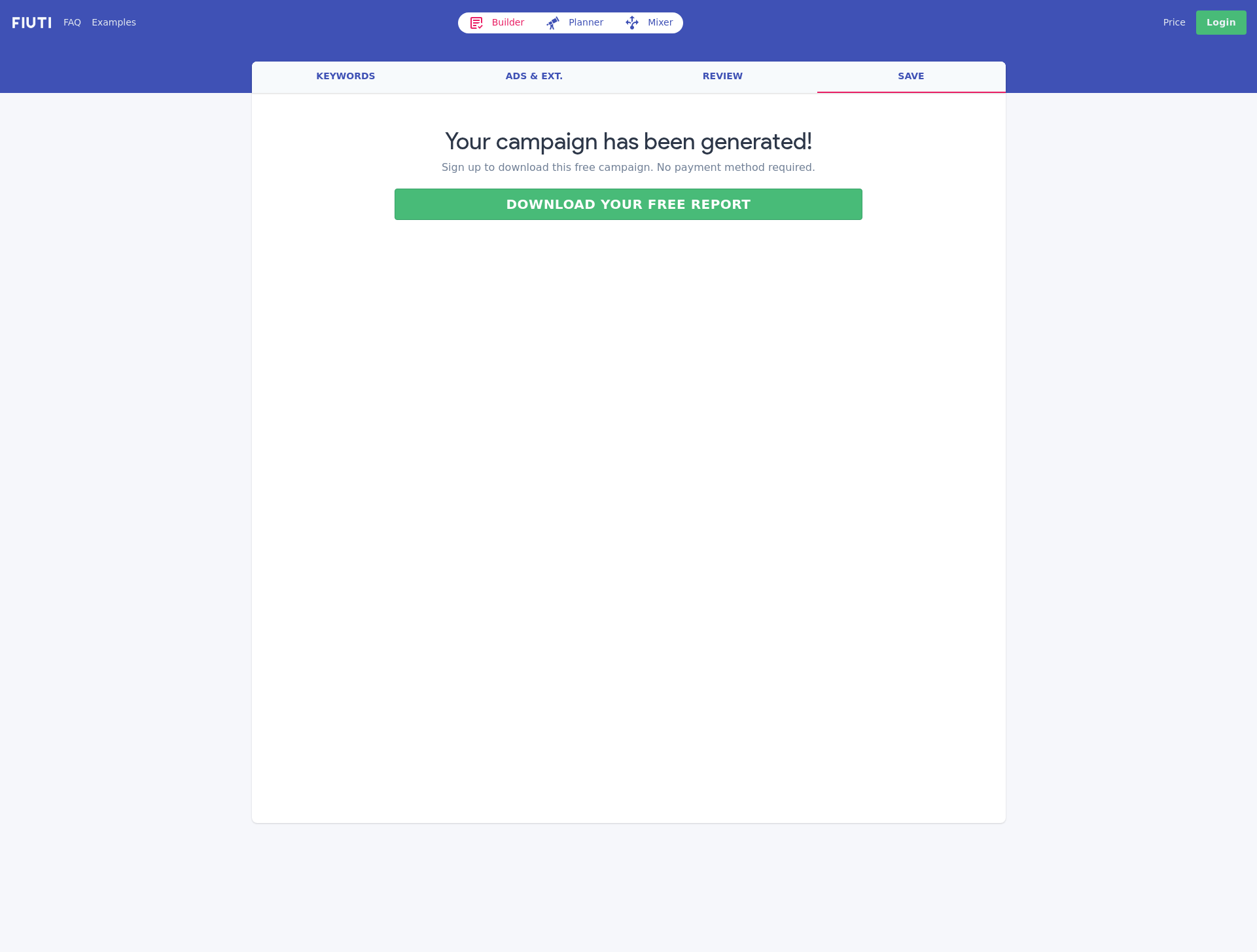
click at [333, 75] on link "keywords" at bounding box center [346, 77] width 189 height 31
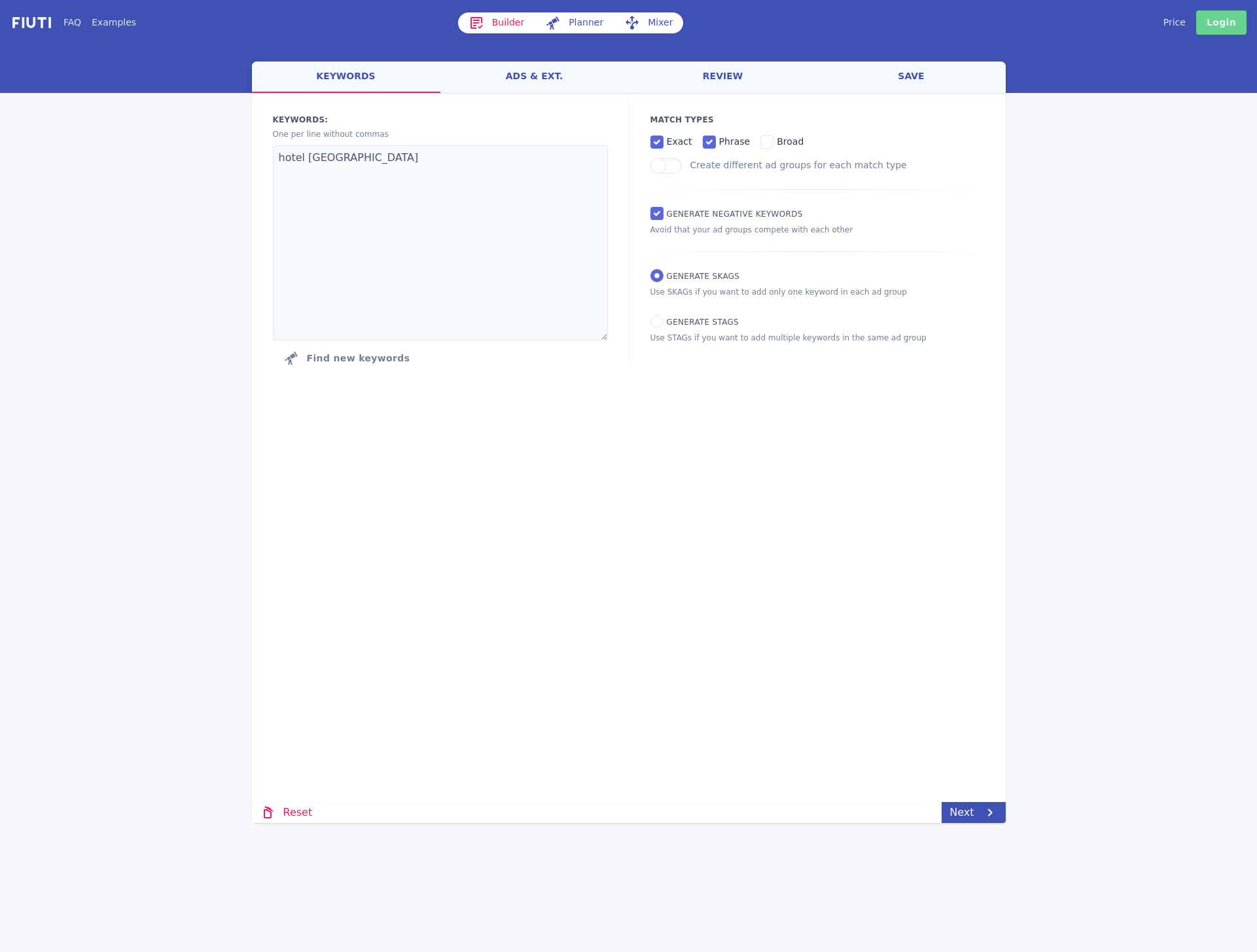
click at [1212, 30] on link "Login" at bounding box center [1221, 23] width 50 height 24
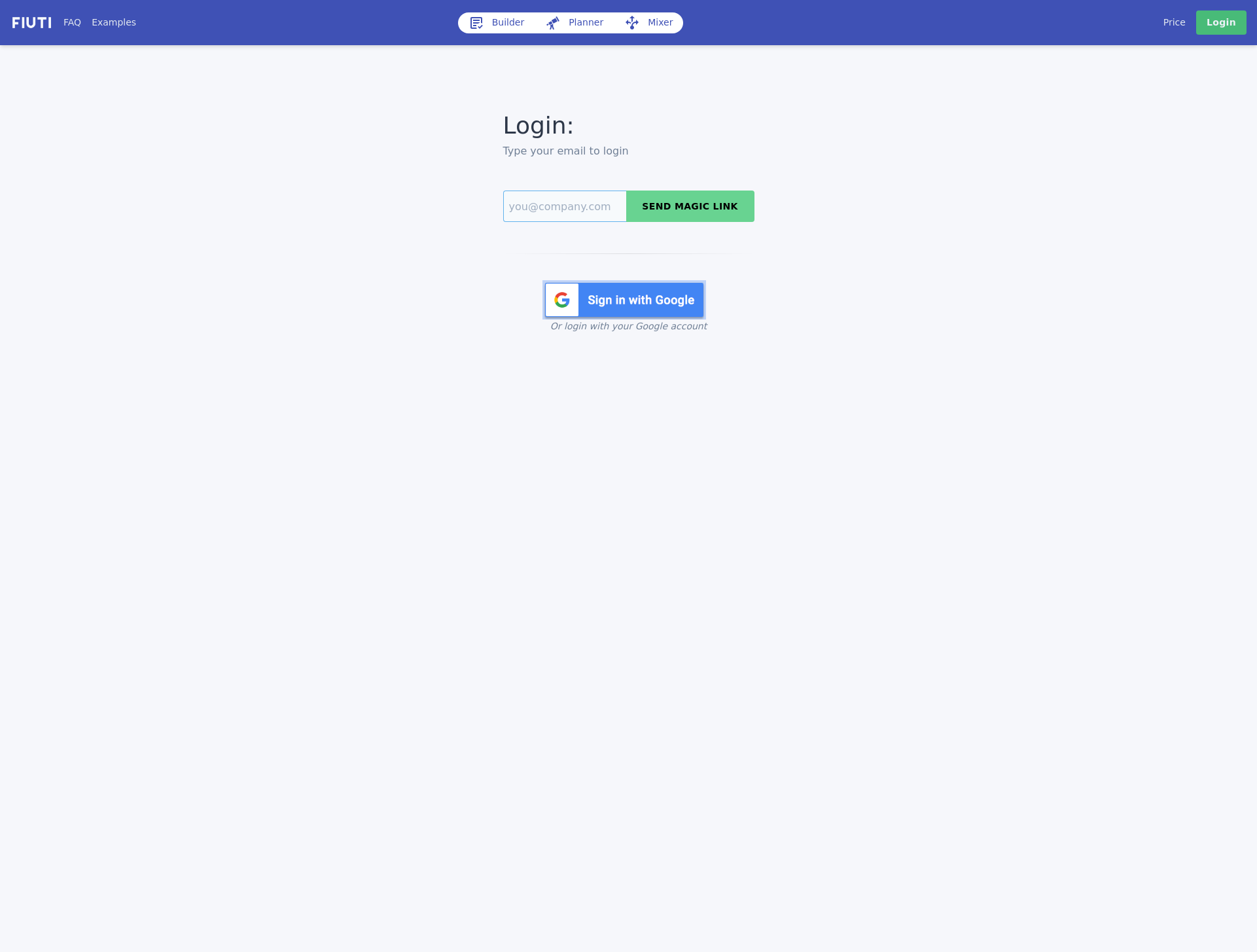
click at [561, 212] on input "Email" at bounding box center [565, 206] width 123 height 31
click at [598, 289] on img at bounding box center [625, 300] width 164 height 40
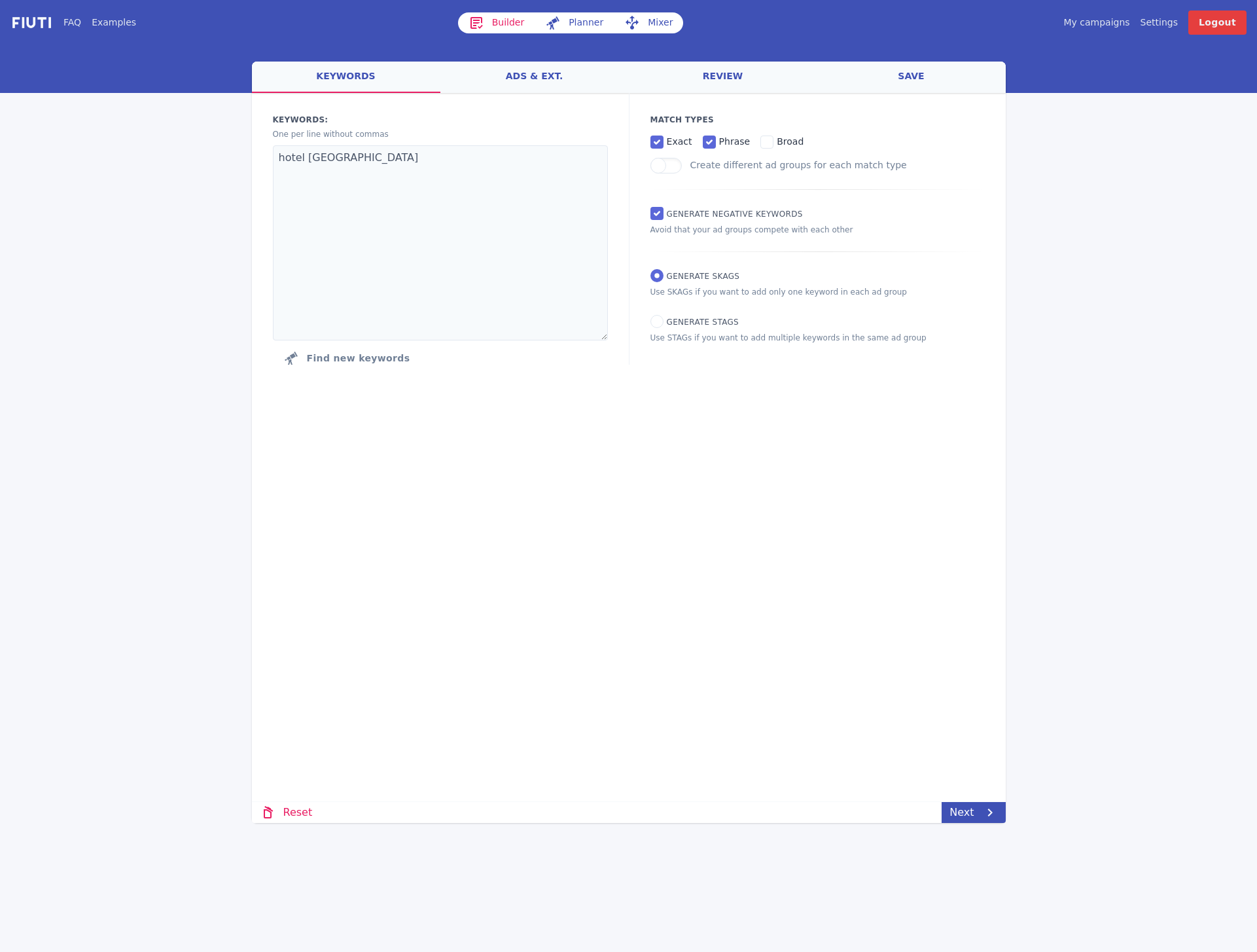
click at [570, 78] on link "ads & ext." at bounding box center [534, 77] width 189 height 31
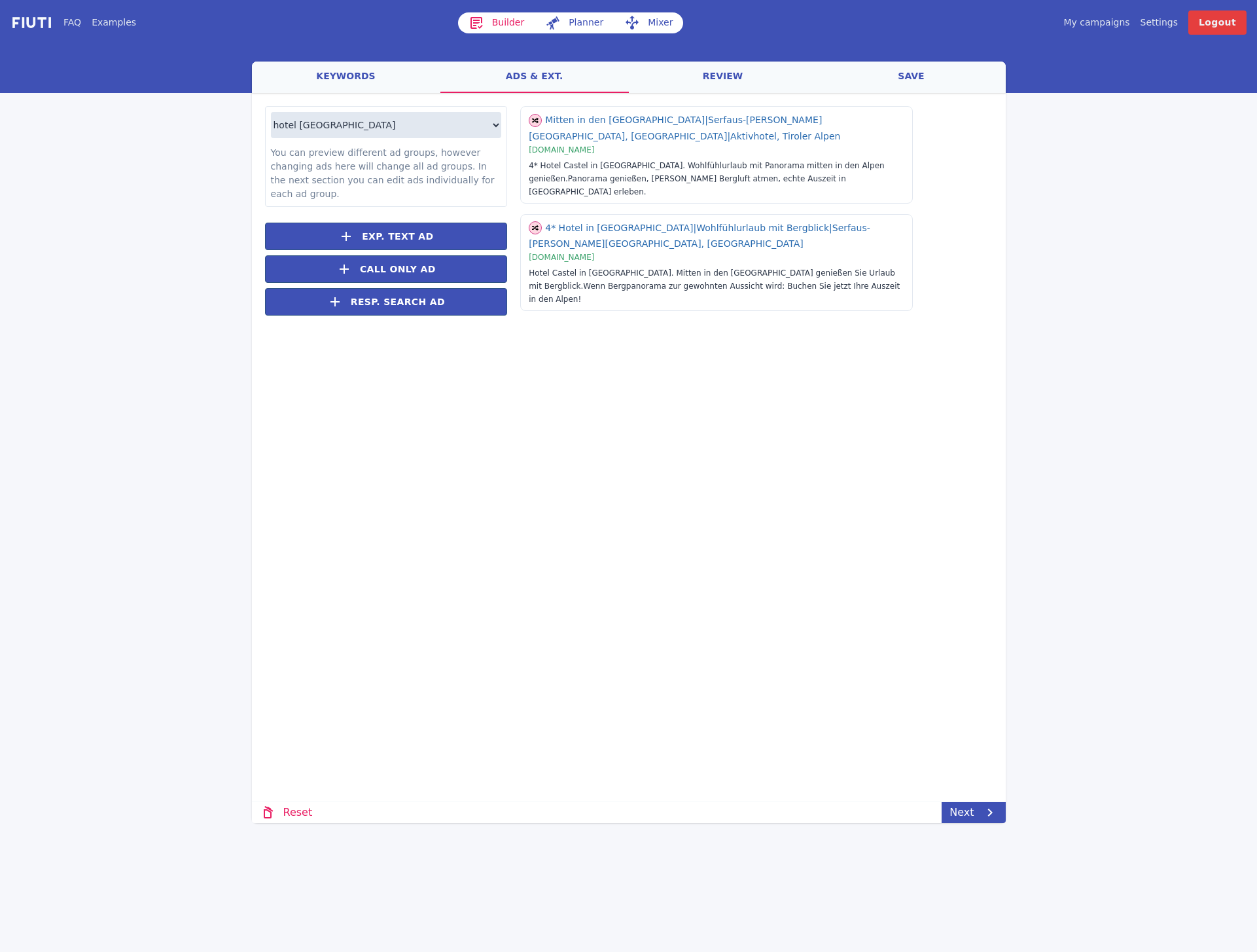
click at [689, 85] on link "review" at bounding box center [723, 77] width 189 height 31
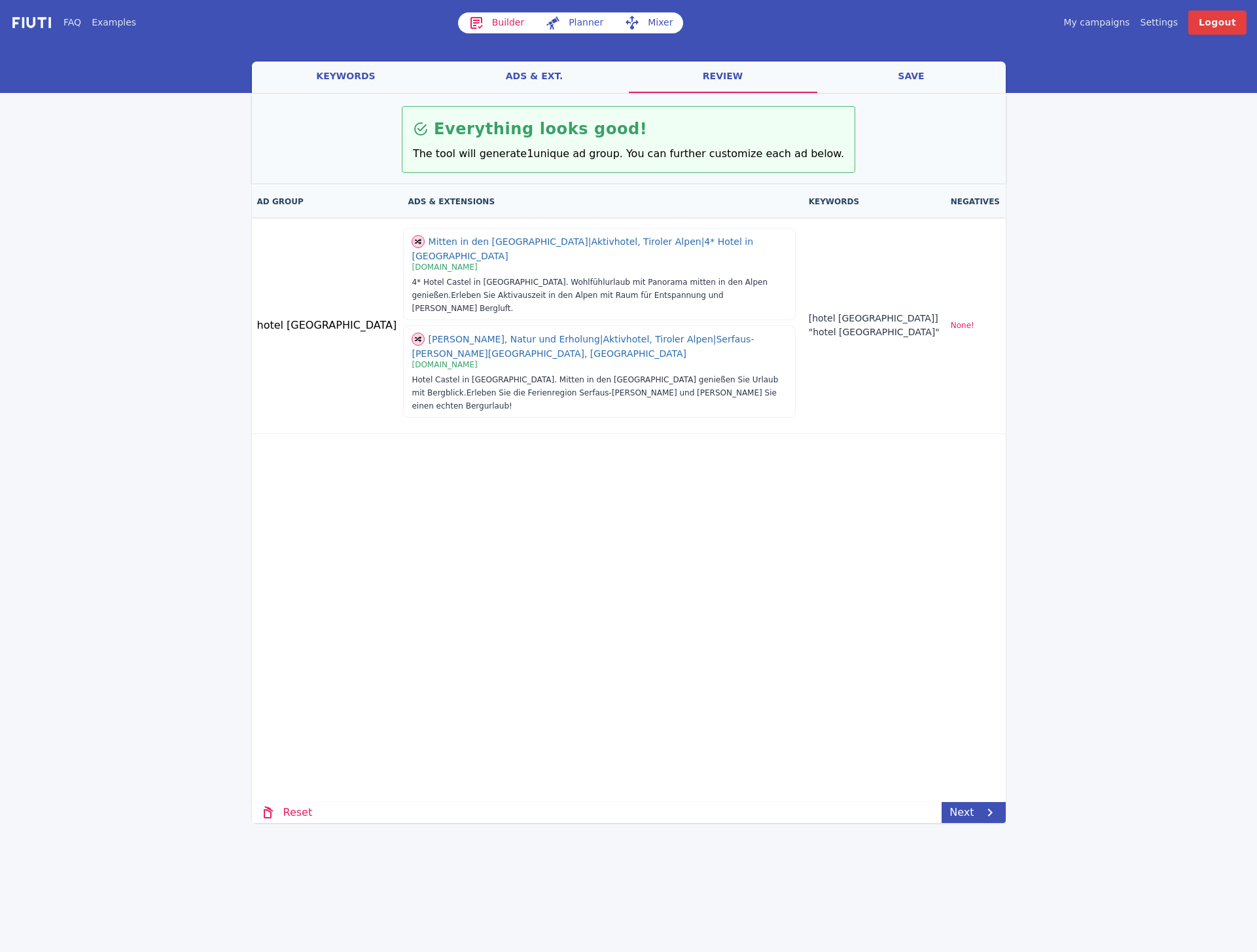
click at [561, 84] on link "ads & ext." at bounding box center [534, 77] width 189 height 31
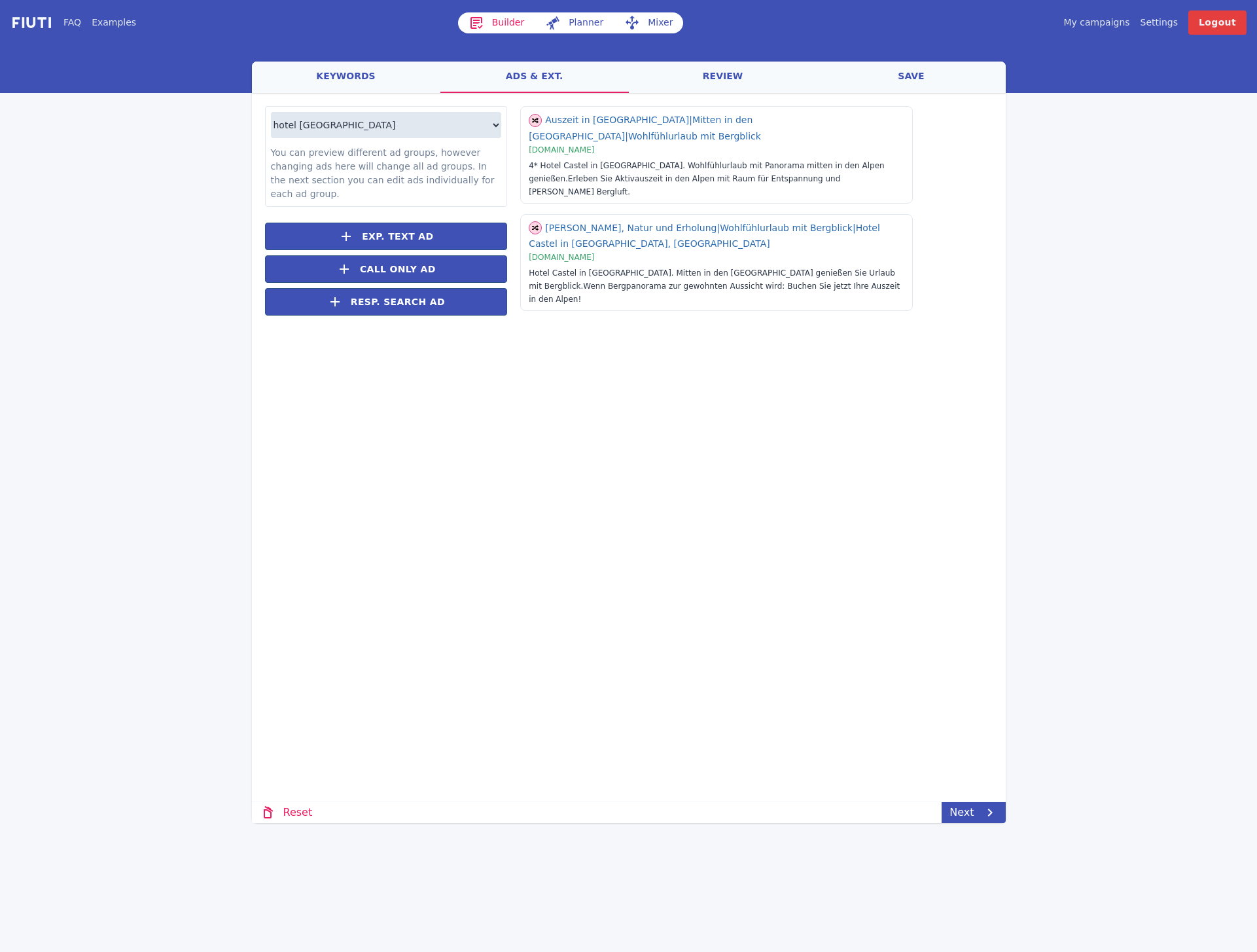
click at [668, 81] on link "review" at bounding box center [723, 77] width 189 height 31
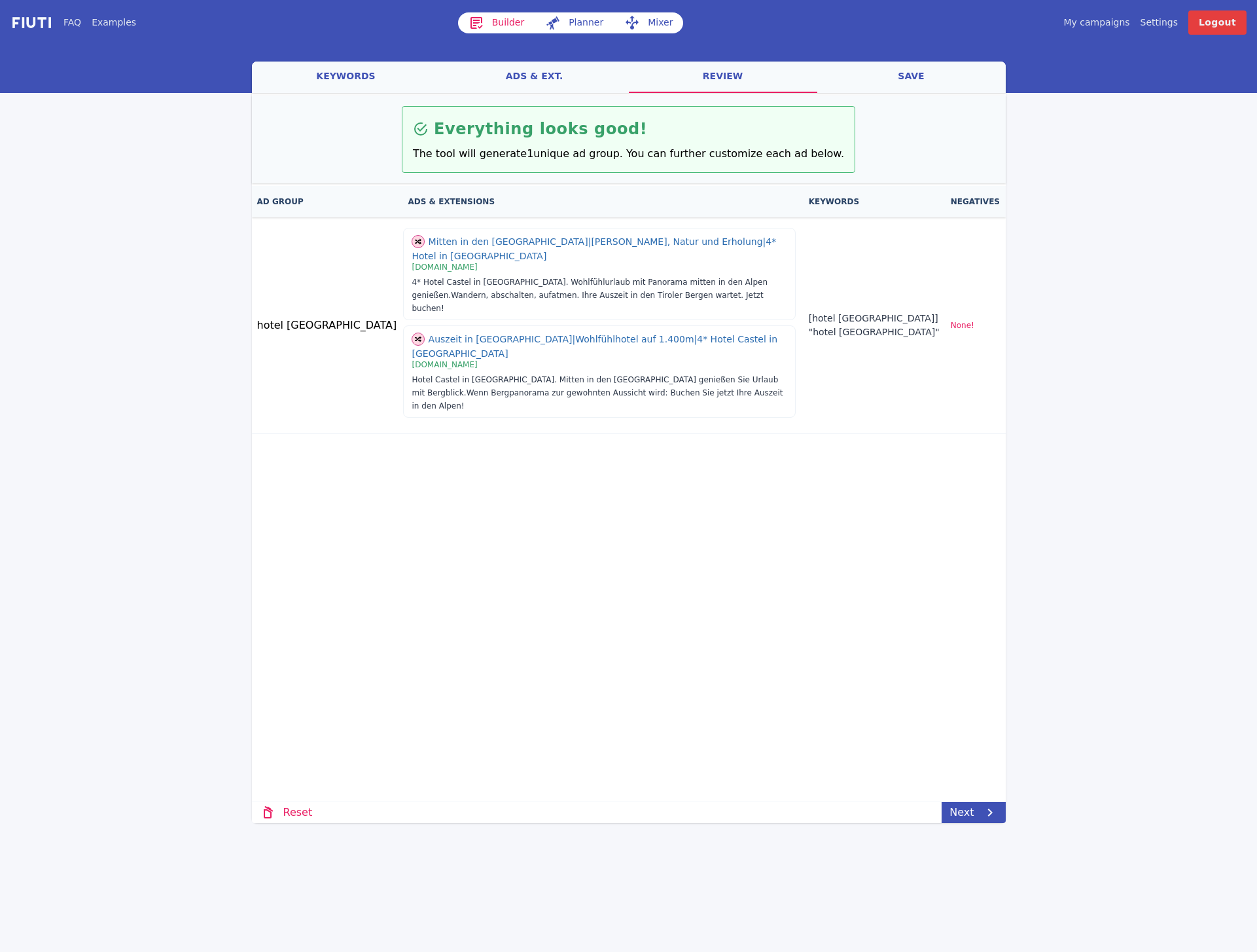
click at [918, 78] on link "save" at bounding box center [911, 77] width 189 height 31
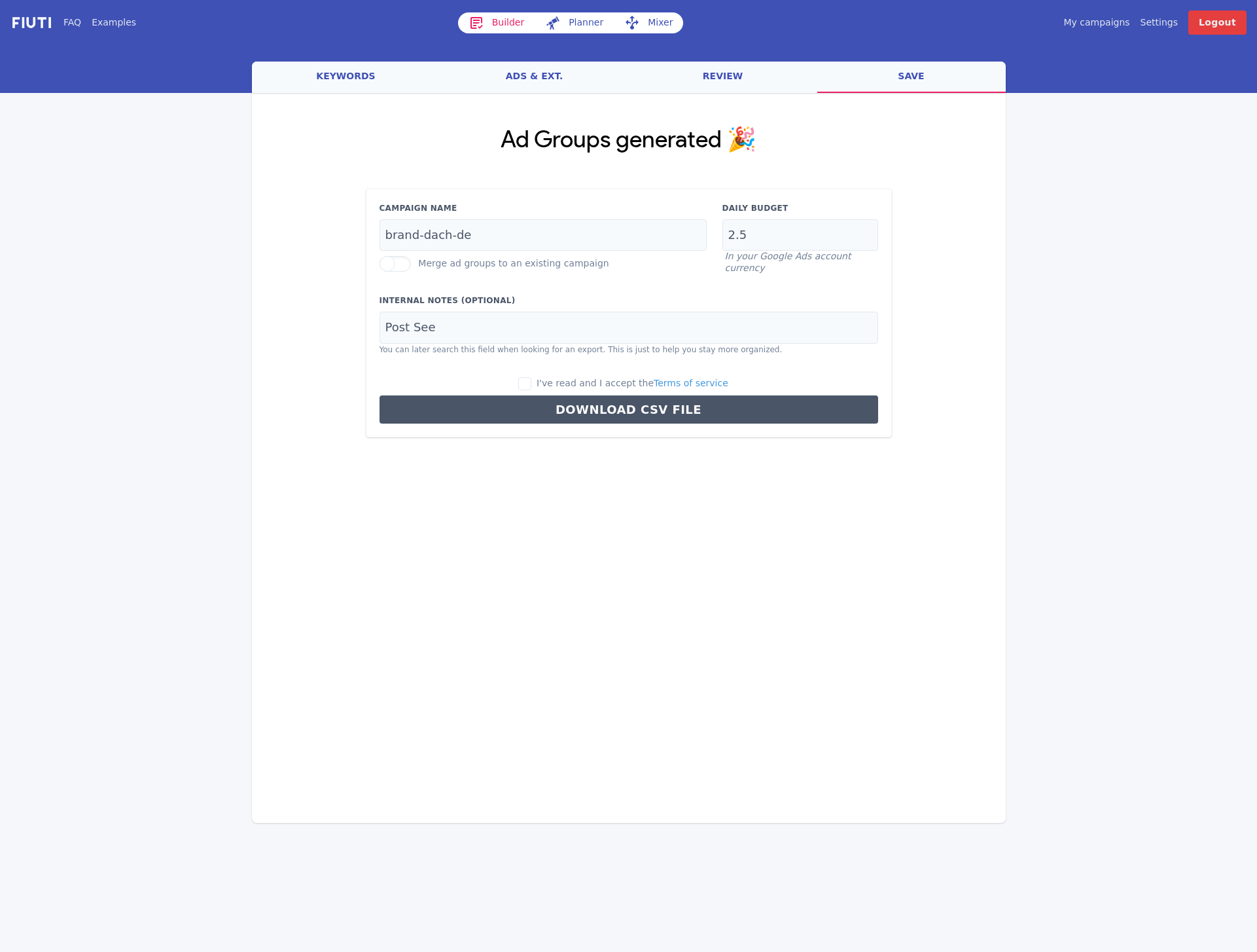
click at [553, 385] on span "I've read and I accept the Terms of service" at bounding box center [632, 382] width 191 height 11
click at [531, 385] on input "I've read and I accept the Terms of service" at bounding box center [524, 383] width 13 height 13
checkbox input "true"
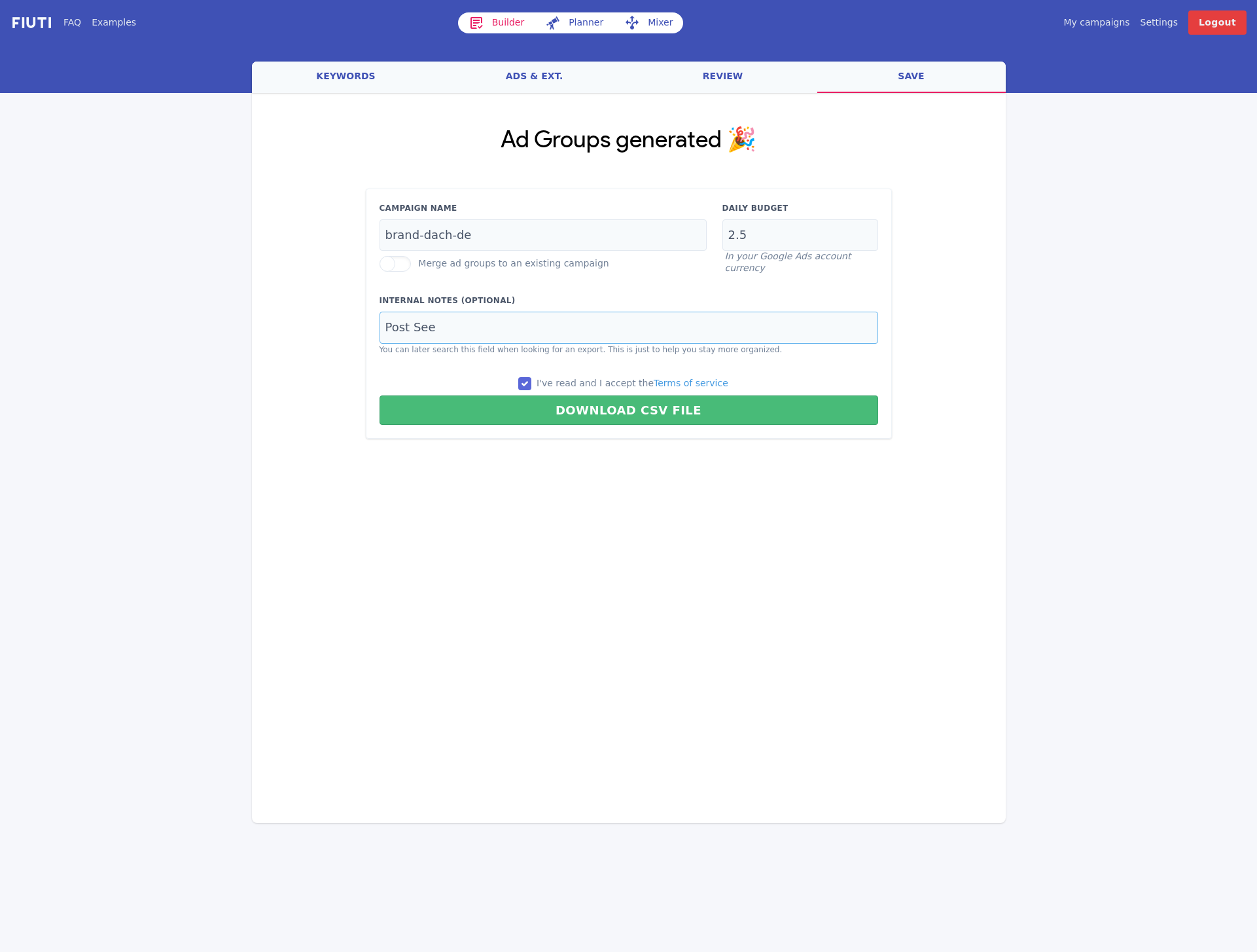
click at [459, 331] on input "Post See" at bounding box center [629, 327] width 499 height 32
type input "Castel Serfaus"
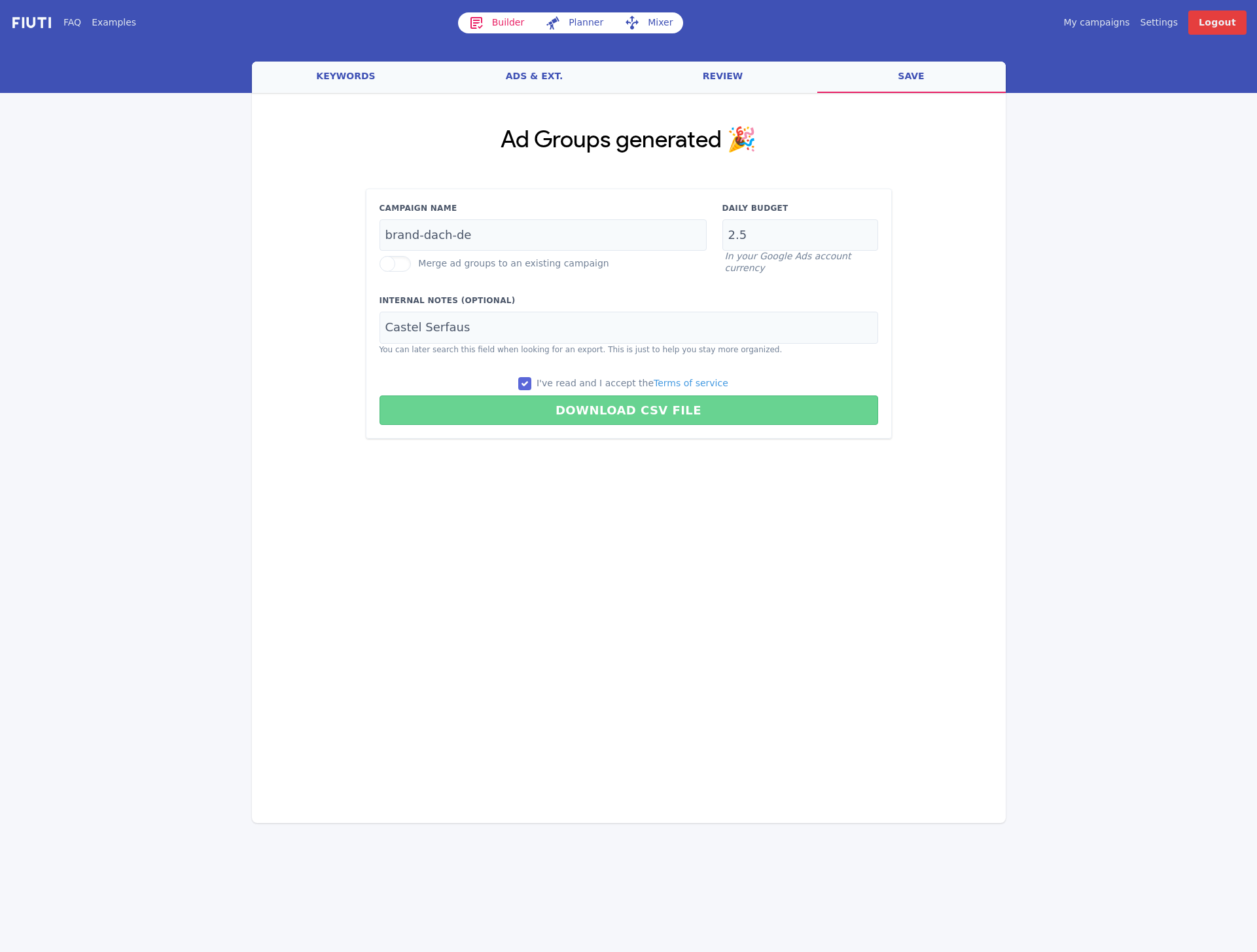
click at [606, 417] on button "Download CSV File" at bounding box center [629, 410] width 499 height 30
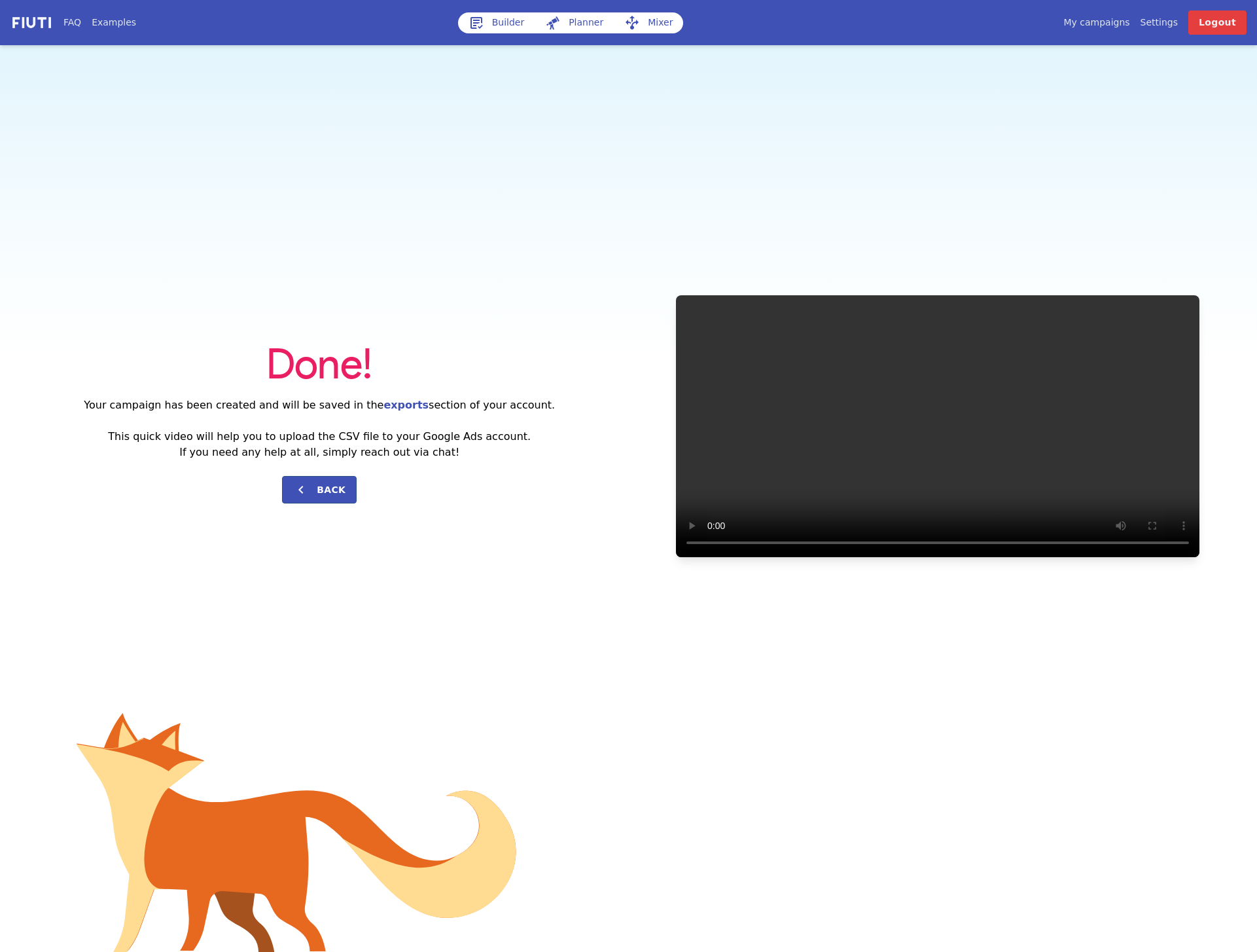
click at [504, 24] on link "Builder" at bounding box center [496, 23] width 77 height 21
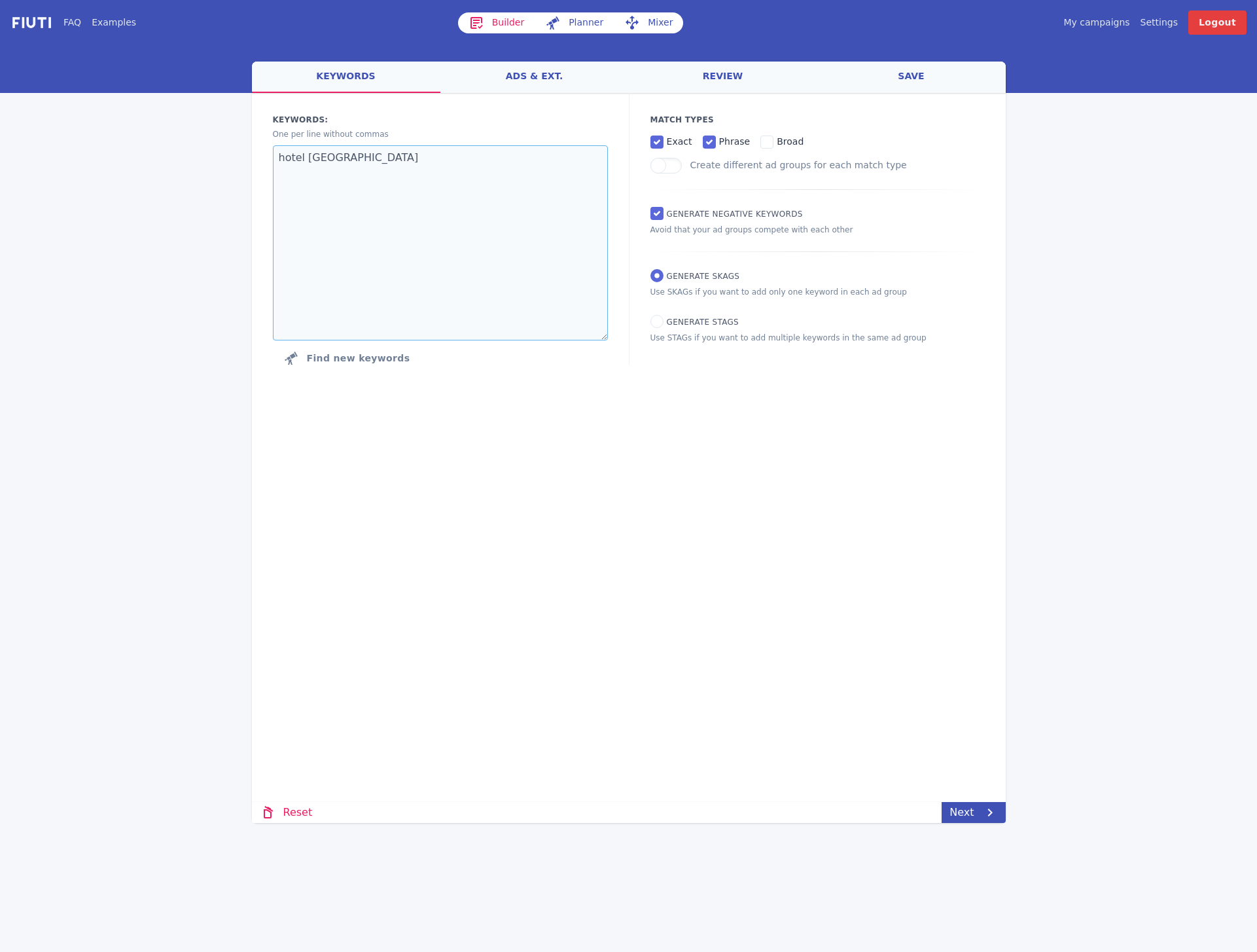
click at [365, 166] on textarea "hotel [GEOGRAPHIC_DATA]" at bounding box center [440, 243] width 335 height 195
paste textarea "serfaus hotel fiss hotel ladis 4 sterne hotel serfaus hotel serfaus fiss ladi"
type textarea "hotel serfaus hotel fiss hotel ladis 4 sterne hotel serfaus hotel serfaus [PERS…"
click at [694, 327] on span "Generate STAGs" at bounding box center [703, 322] width 72 height 9
click at [663, 327] on input "Generate STAGs" at bounding box center [657, 321] width 13 height 13
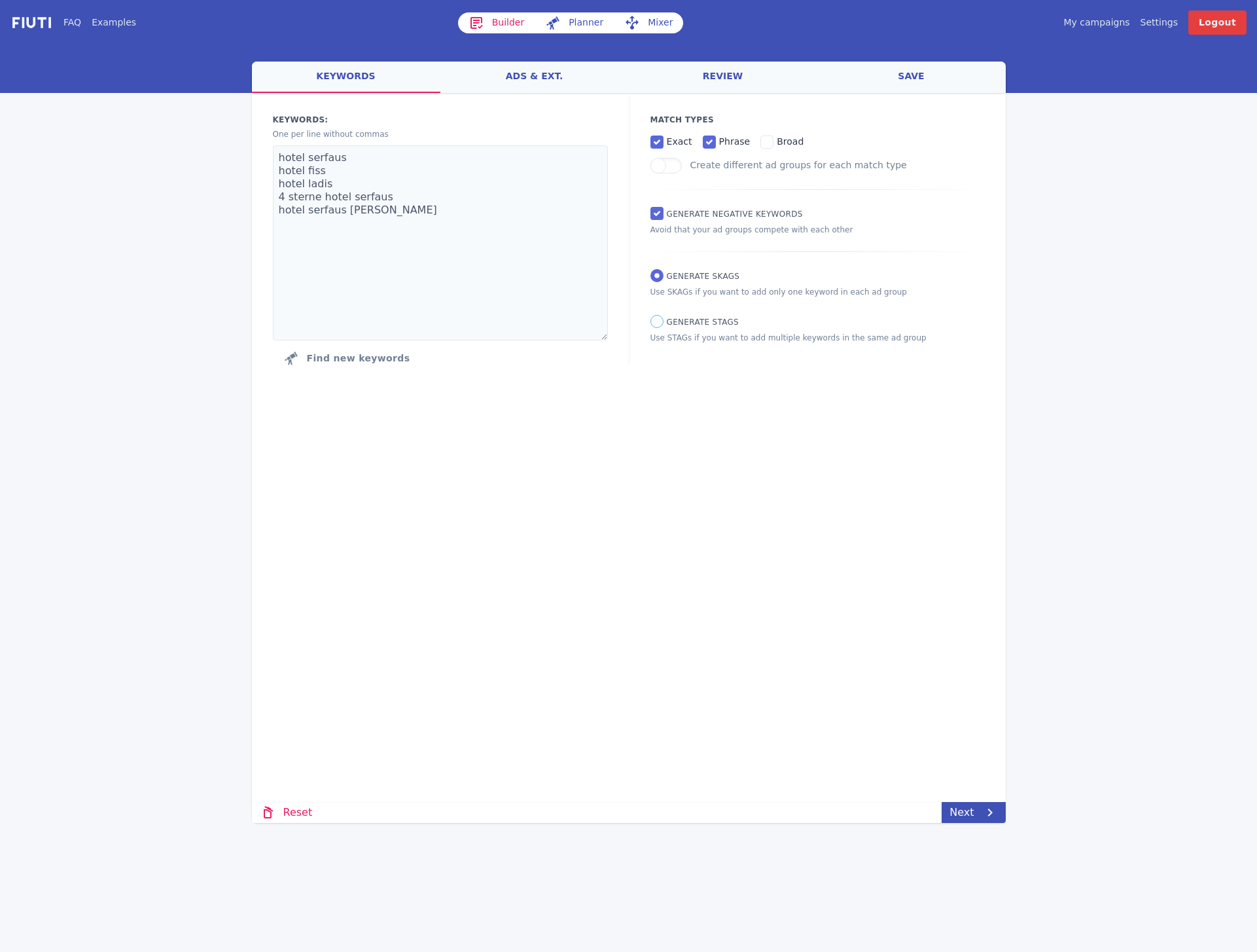
radio input "true"
radio input "false"
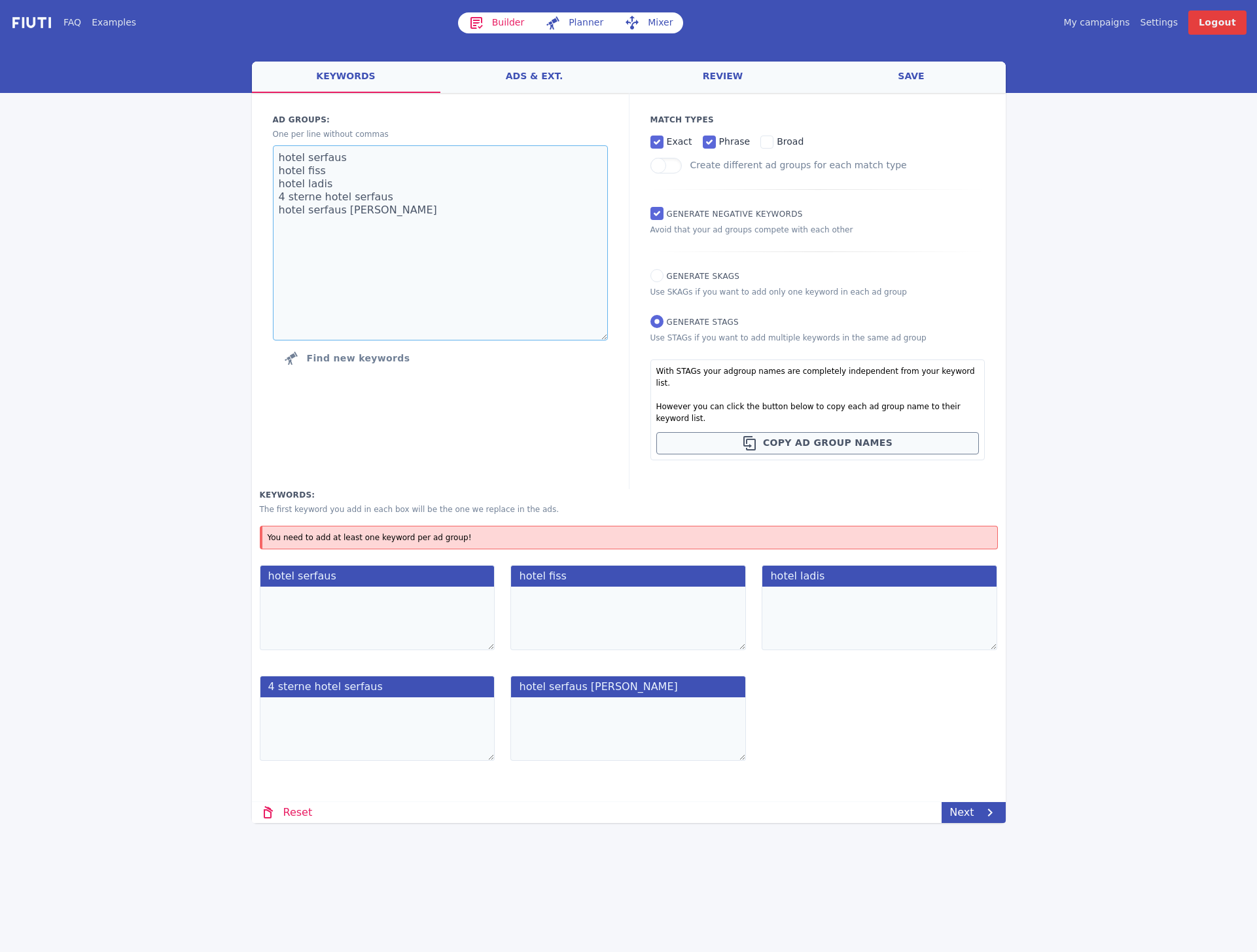
click at [450, 285] on textarea "hotel serfaus hotel fiss hotel ladis 4 sterne hotel serfaus hotel serfaus [PERS…" at bounding box center [440, 243] width 335 height 195
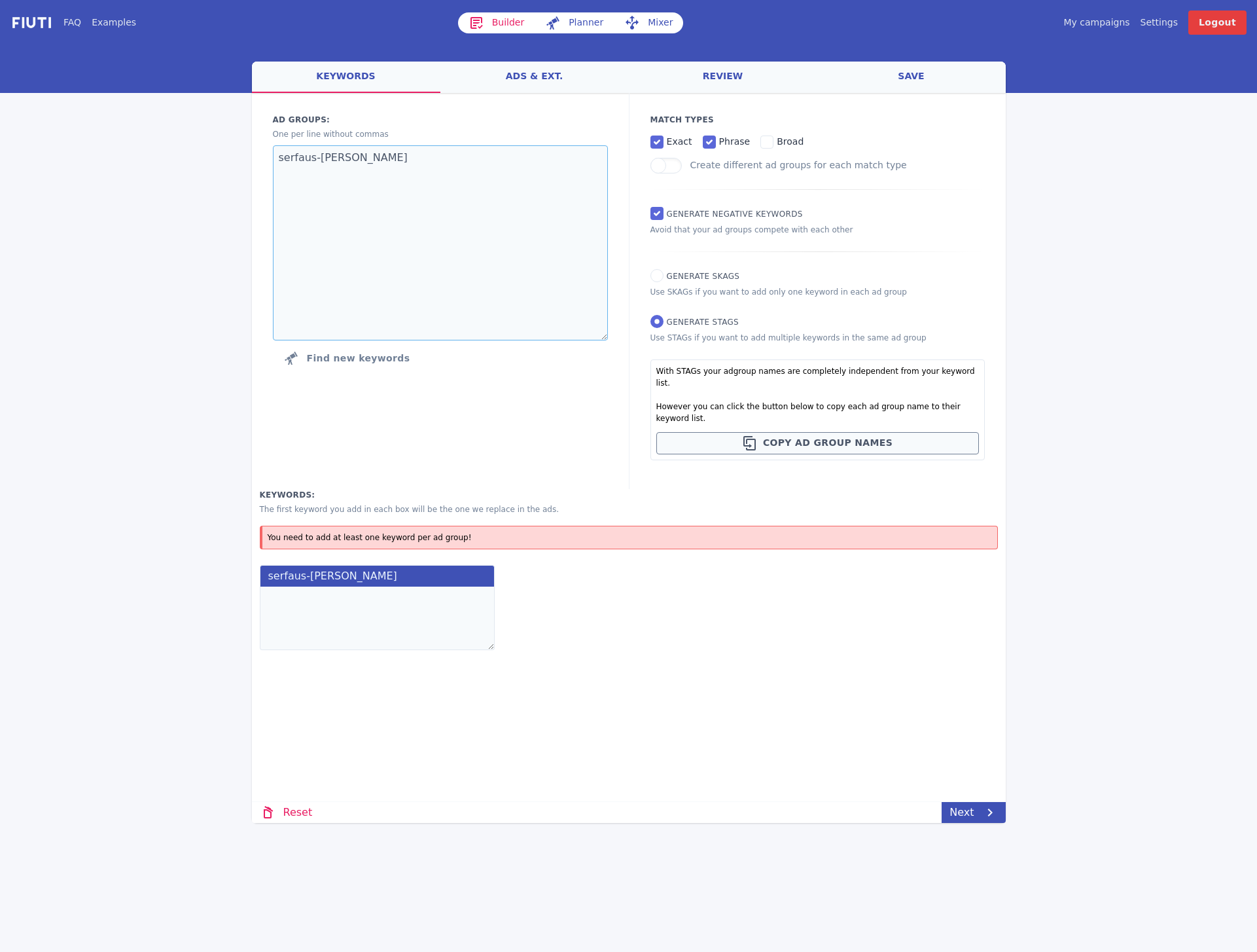
type textarea "serfaus-[PERSON_NAME]"
click at [435, 590] on textarea at bounding box center [377, 618] width 235 height 64
paste textarea "hotel serfaus hotel fiss hotel ladis 4 sterne hotel serfaus hotel serfaus [PERS…"
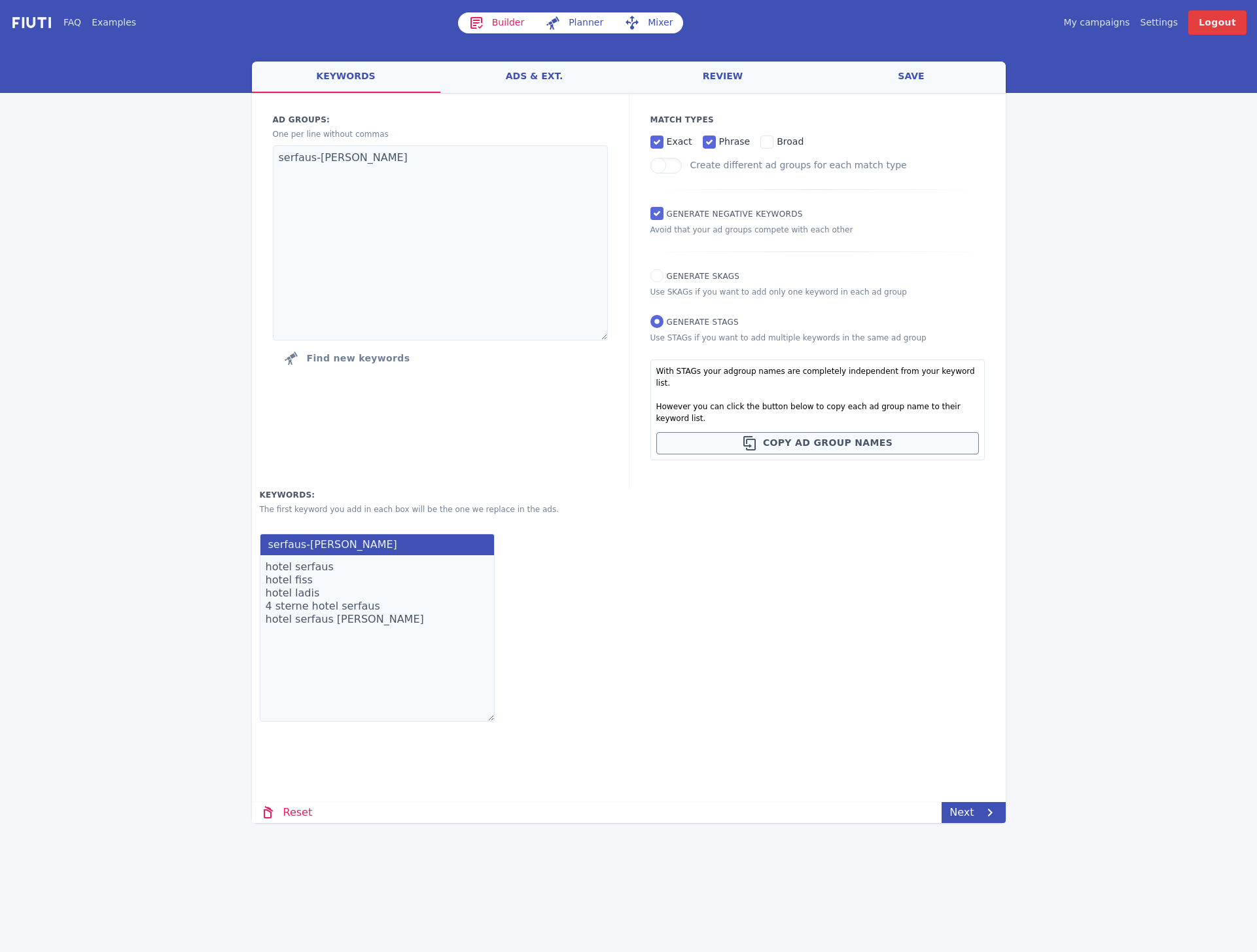
drag, startPoint x: 491, startPoint y: 603, endPoint x: 536, endPoint y: 706, distance: 112.4
click at [536, 706] on div "serfaus-[PERSON_NAME] hotel serfaus hotel fiss hotel ladis 4 sterne hotel serfa…" at bounding box center [629, 633] width 754 height 213
drag, startPoint x: 491, startPoint y: 705, endPoint x: 511, endPoint y: 633, distance: 74.7
click at [511, 633] on div "serfaus-[PERSON_NAME] hotel serfaus hotel fiss hotel ladis 4 sterne hotel serfa…" at bounding box center [629, 597] width 754 height 142
type textarea "hotel serfaus hotel fiss hotel ladis 4 sterne hotel serfaus hotel serfaus [PERS…"
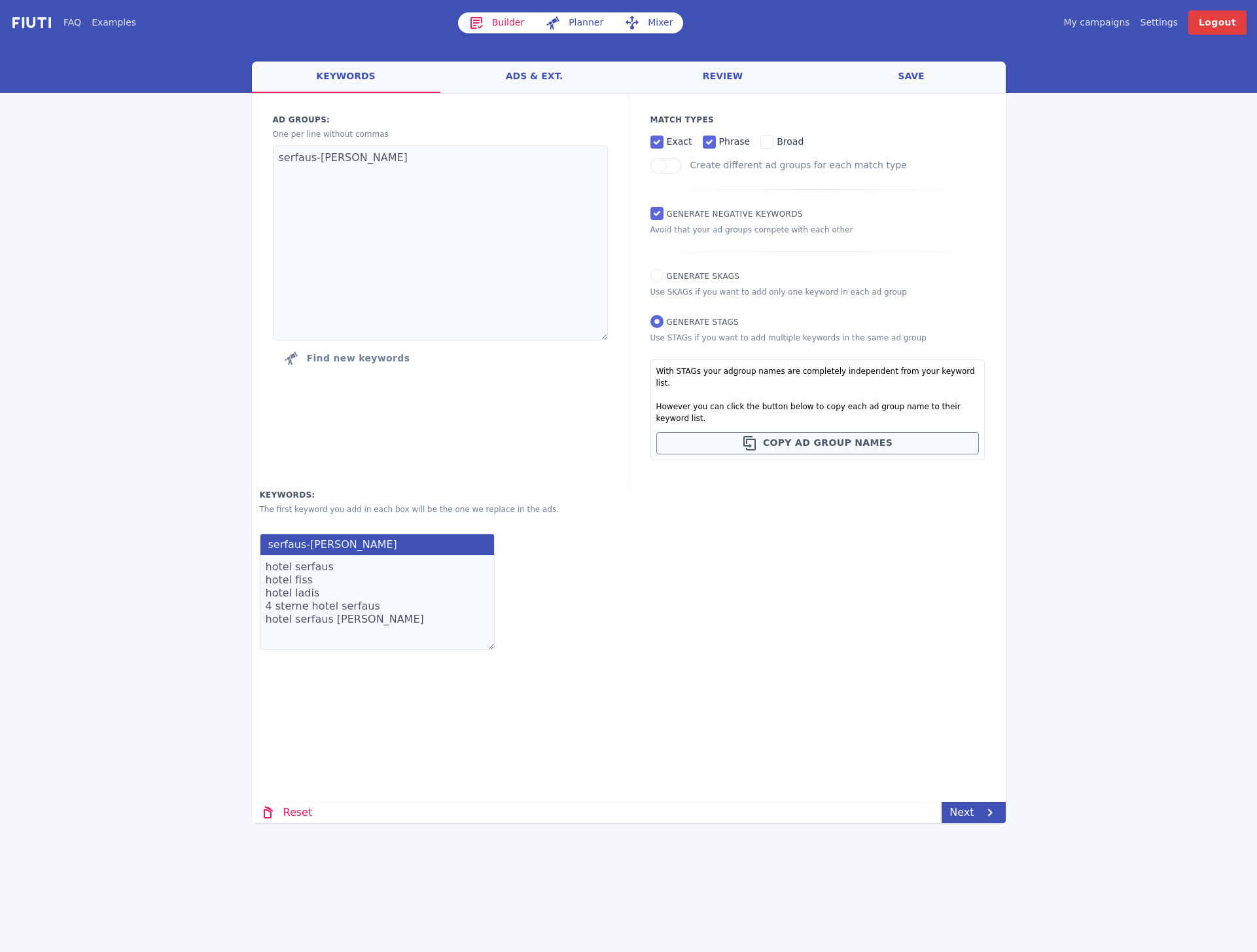
click at [537, 611] on div "serfaus-[PERSON_NAME] hotel serfaus hotel fiss hotel ladis 4 sterne hotel serfa…" at bounding box center [629, 597] width 754 height 142
drag, startPoint x: 699, startPoint y: 377, endPoint x: 775, endPoint y: 372, distance: 76.2
click at [775, 372] on div "With STAGs your adgroup names are completely independent from your keyword list…" at bounding box center [818, 409] width 334 height 101
click at [771, 375] on p "With STAGs your adgroup names are completely independent from your keyword list." at bounding box center [818, 377] width 323 height 23
click at [733, 403] on p "However you can click the button below to copy each ad group name to their keyw…" at bounding box center [818, 412] width 323 height 23
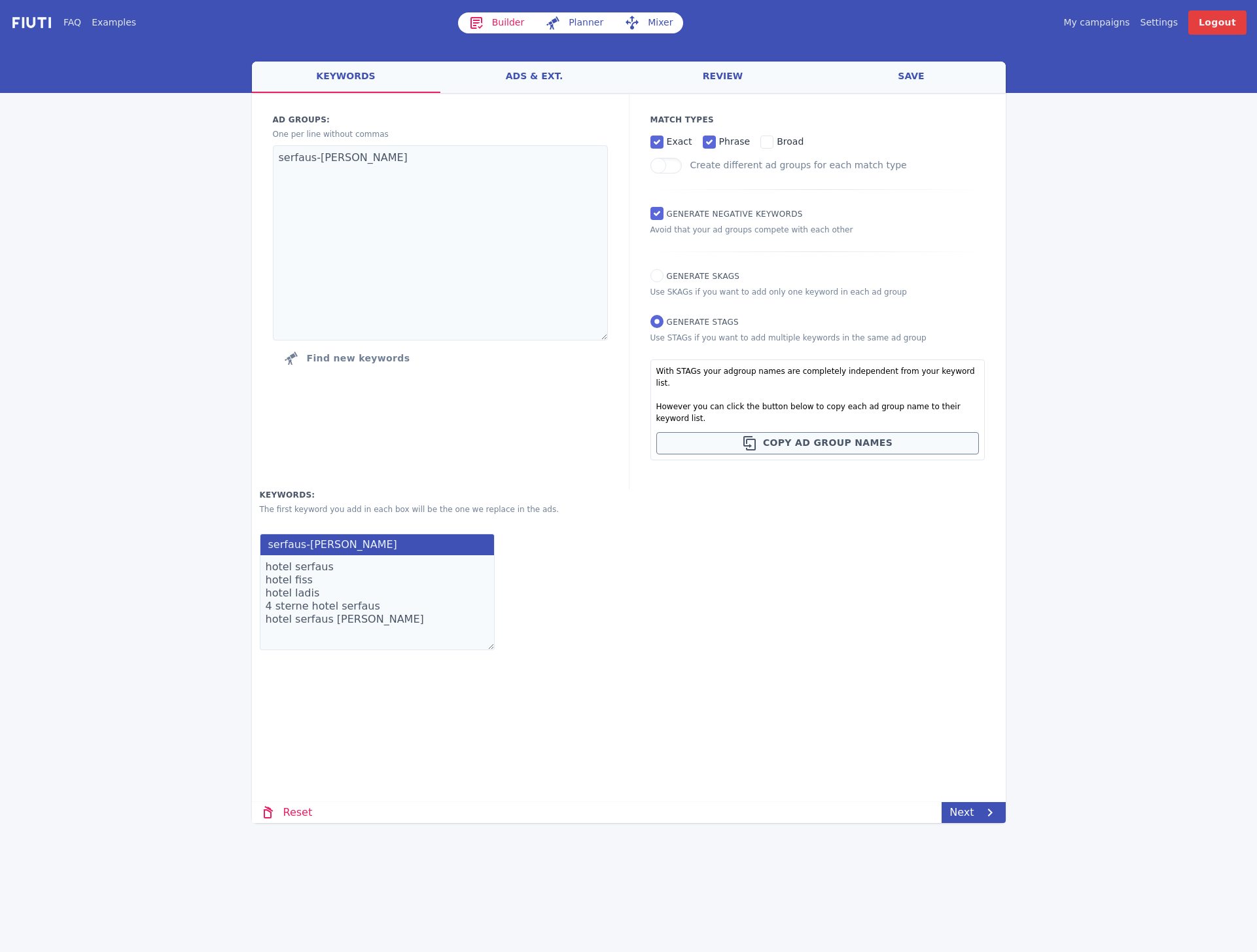
click at [320, 536] on label "serfaus-[PERSON_NAME]" at bounding box center [377, 544] width 235 height 22
click at [319, 536] on label "serfaus-[PERSON_NAME]" at bounding box center [377, 544] width 235 height 22
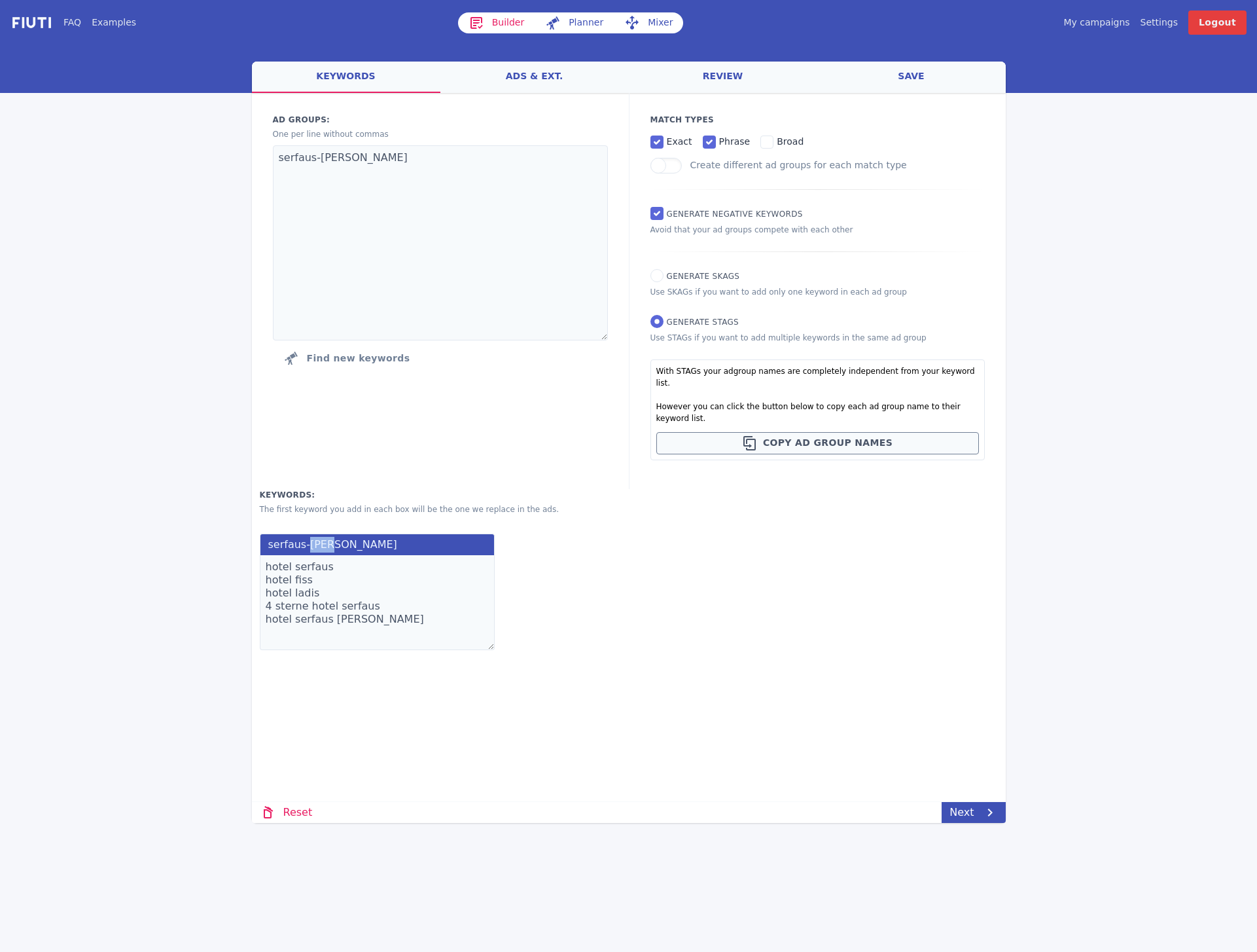
drag, startPoint x: 315, startPoint y: 536, endPoint x: 270, endPoint y: 535, distance: 45.0
click at [270, 535] on label "serfaus-[PERSON_NAME]" at bounding box center [377, 544] width 235 height 22
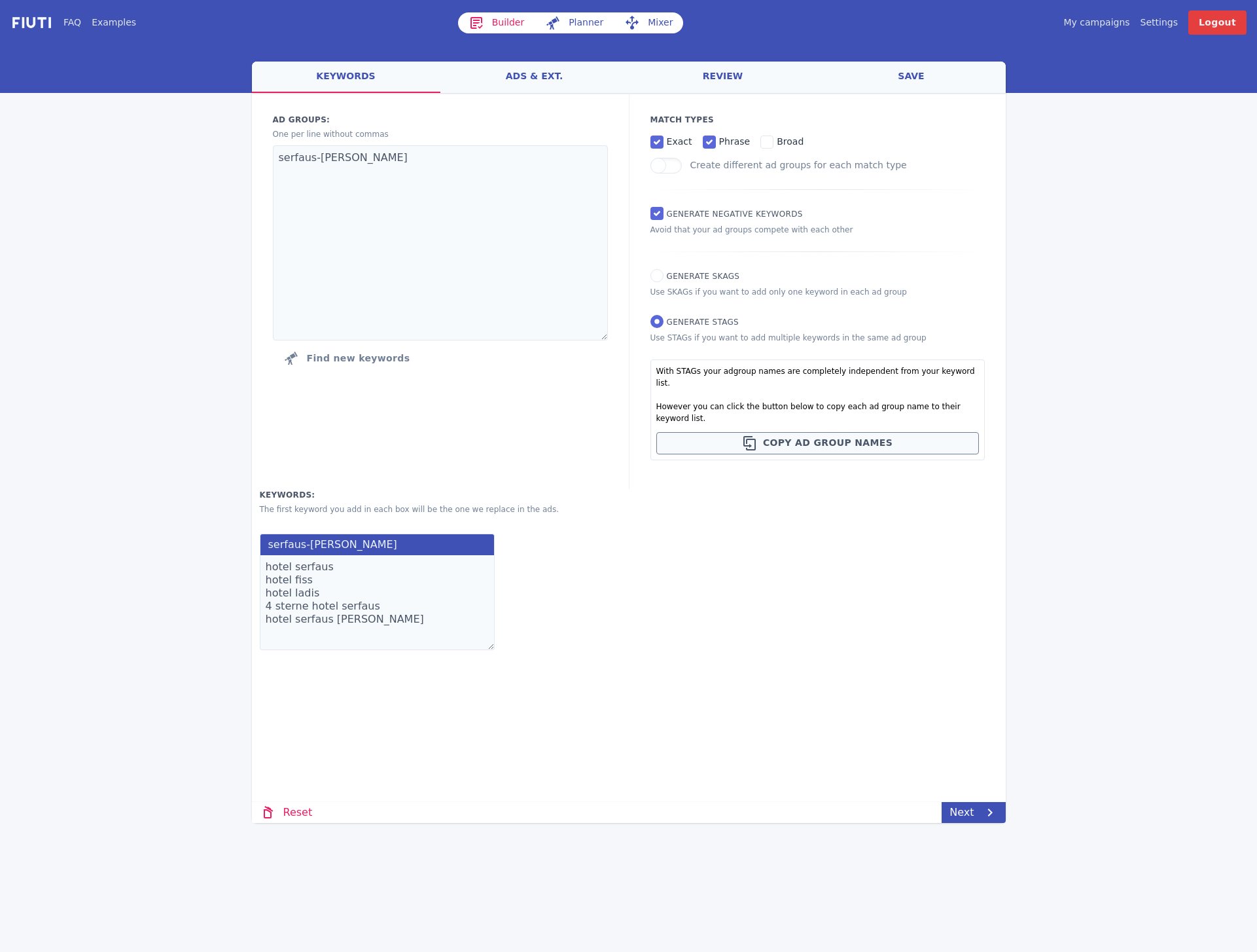
click at [270, 563] on textarea "hotel serfaus hotel fiss hotel ladis 4 sterne hotel serfaus hotel serfaus [PERS…" at bounding box center [377, 602] width 235 height 95
click at [276, 560] on textarea "hotel serfaus hotel fiss hotel ladis 4 sterne hotel serfaus hotel serfaus [PERS…" at bounding box center [377, 602] width 235 height 95
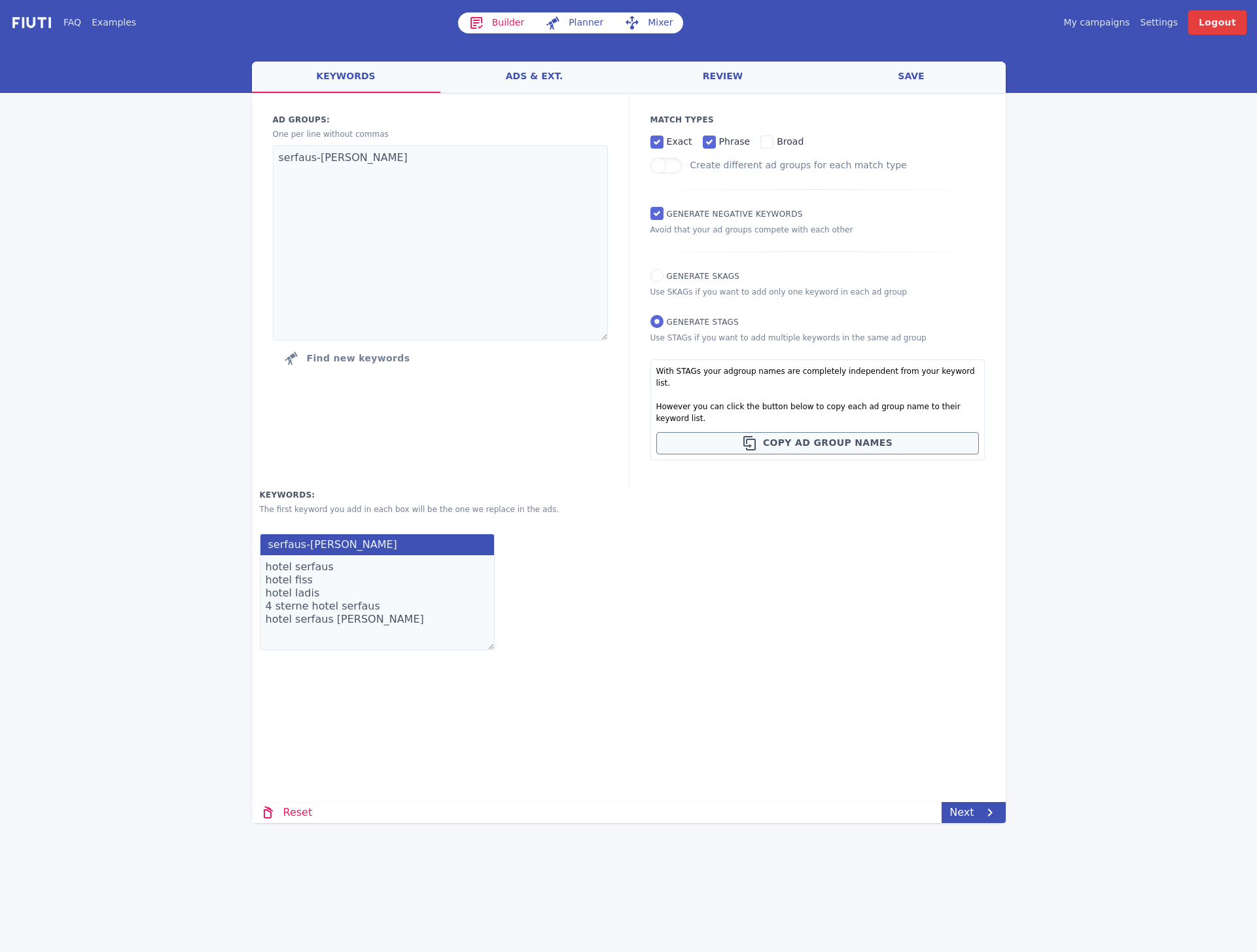
click at [276, 560] on textarea "hotel serfaus hotel fiss hotel ladis 4 sterne hotel serfaus hotel serfaus [PERS…" at bounding box center [377, 602] width 235 height 95
click at [275, 571] on textarea "hotel serfaus hotel fiss hotel ladis 4 sterne hotel serfaus hotel serfaus [PERS…" at bounding box center [377, 602] width 235 height 95
click at [271, 580] on textarea "hotel serfaus hotel fiss hotel ladis 4 sterne hotel serfaus hotel serfaus [PERS…" at bounding box center [377, 602] width 235 height 95
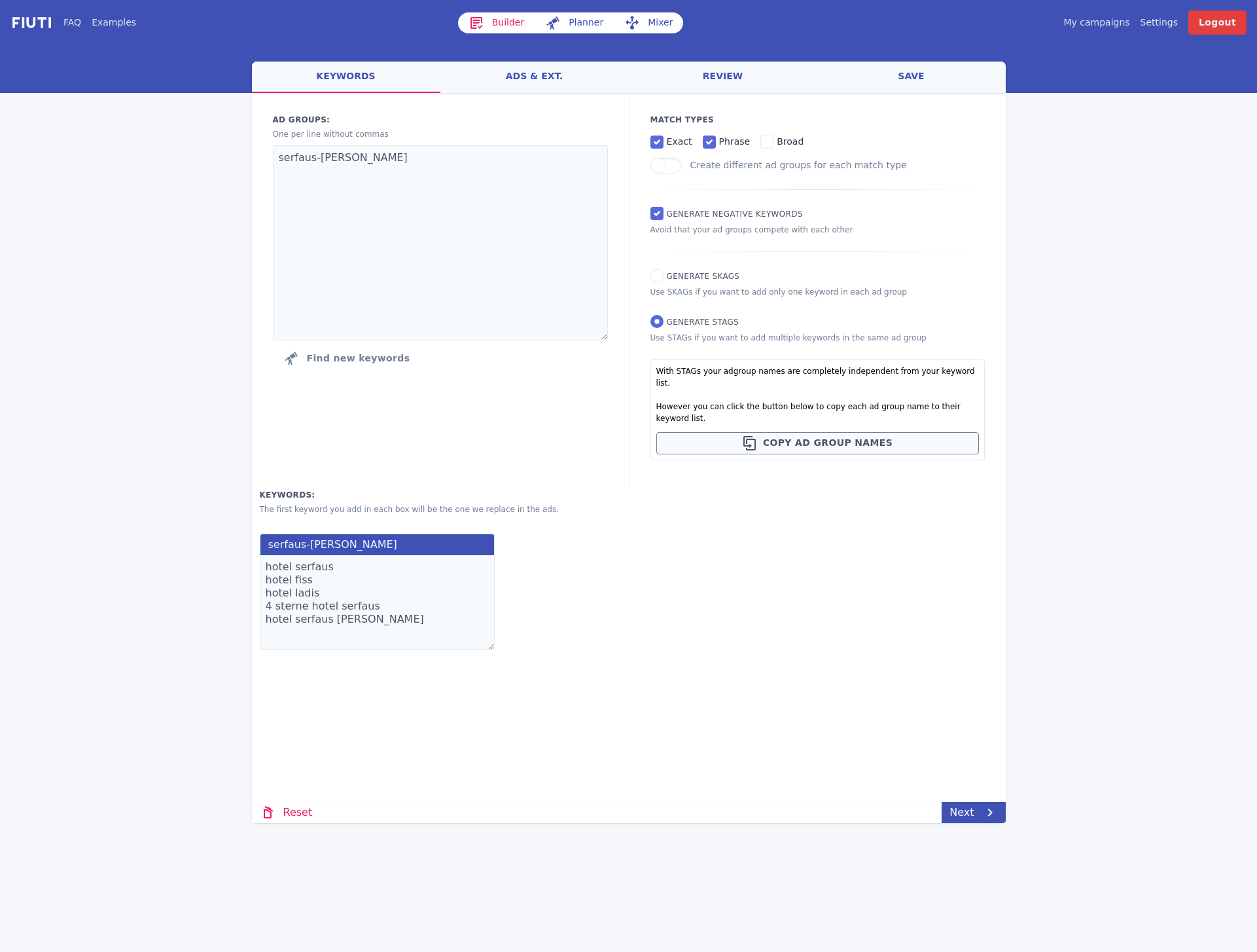
click at [271, 580] on textarea "hotel serfaus hotel fiss hotel ladis 4 sterne hotel serfaus hotel serfaus [PERS…" at bounding box center [377, 602] width 235 height 95
click at [269, 594] on textarea "hotel serfaus hotel fiss hotel ladis 4 sterne hotel serfaus hotel serfaus [PERS…" at bounding box center [377, 602] width 235 height 95
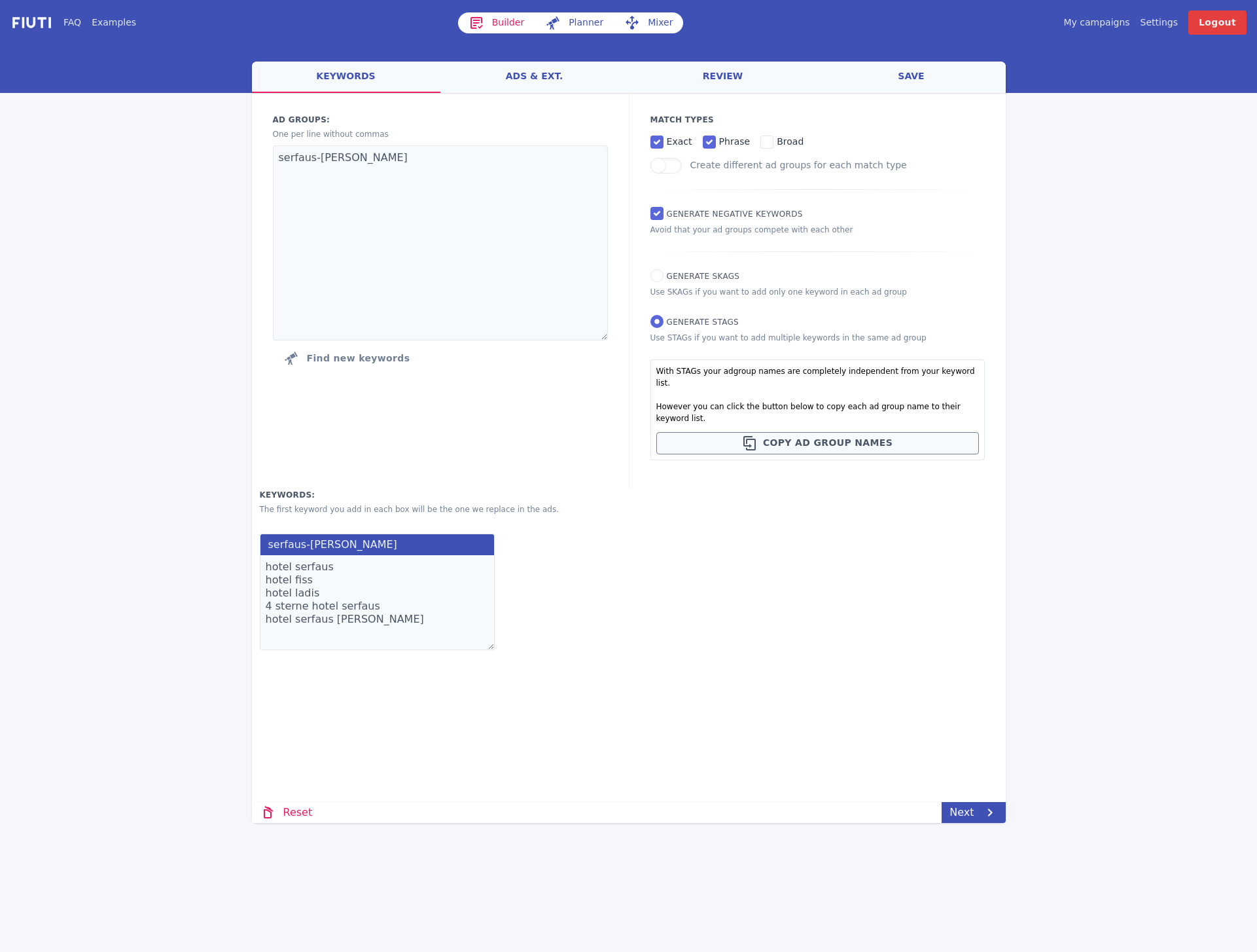
click at [280, 618] on textarea "hotel serfaus hotel fiss hotel ladis 4 sterne hotel serfaus hotel serfaus [PERS…" at bounding box center [377, 602] width 235 height 95
click at [280, 617] on textarea "hotel serfaus hotel fiss hotel ladis 4 sterne hotel serfaus hotel serfaus [PERS…" at bounding box center [377, 602] width 235 height 95
click at [279, 617] on textarea "hotel serfaus hotel fiss hotel ladis 4 sterne hotel serfaus hotel serfaus [PERS…" at bounding box center [377, 602] width 235 height 95
click at [276, 613] on textarea "hotel serfaus hotel fiss hotel ladis 4 sterne hotel serfaus hotel serfaus [PERS…" at bounding box center [377, 602] width 235 height 95
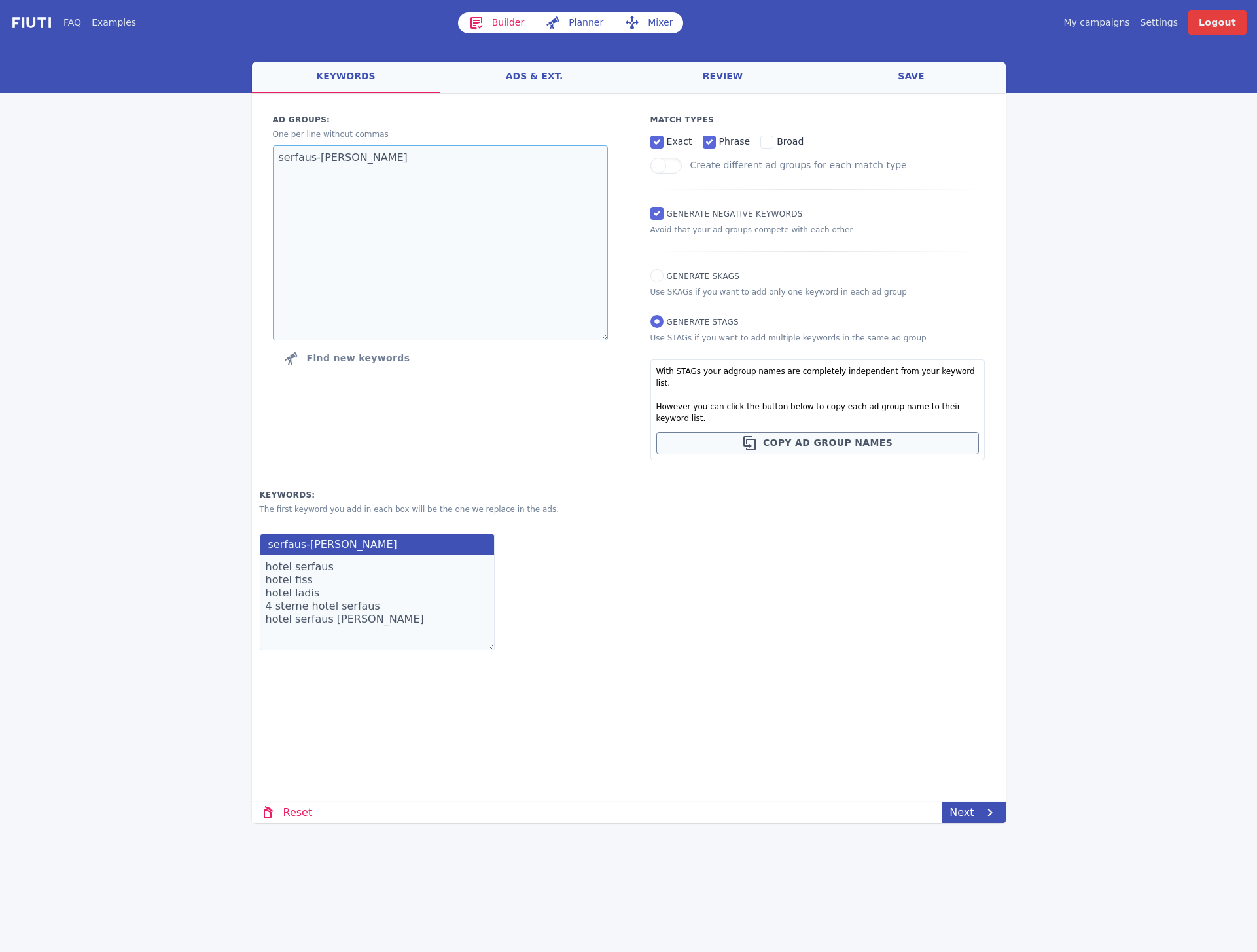
click at [408, 160] on textarea "serfaus-[PERSON_NAME]" at bounding box center [440, 243] width 335 height 195
type textarea "serfaus-fiss-ladiss"
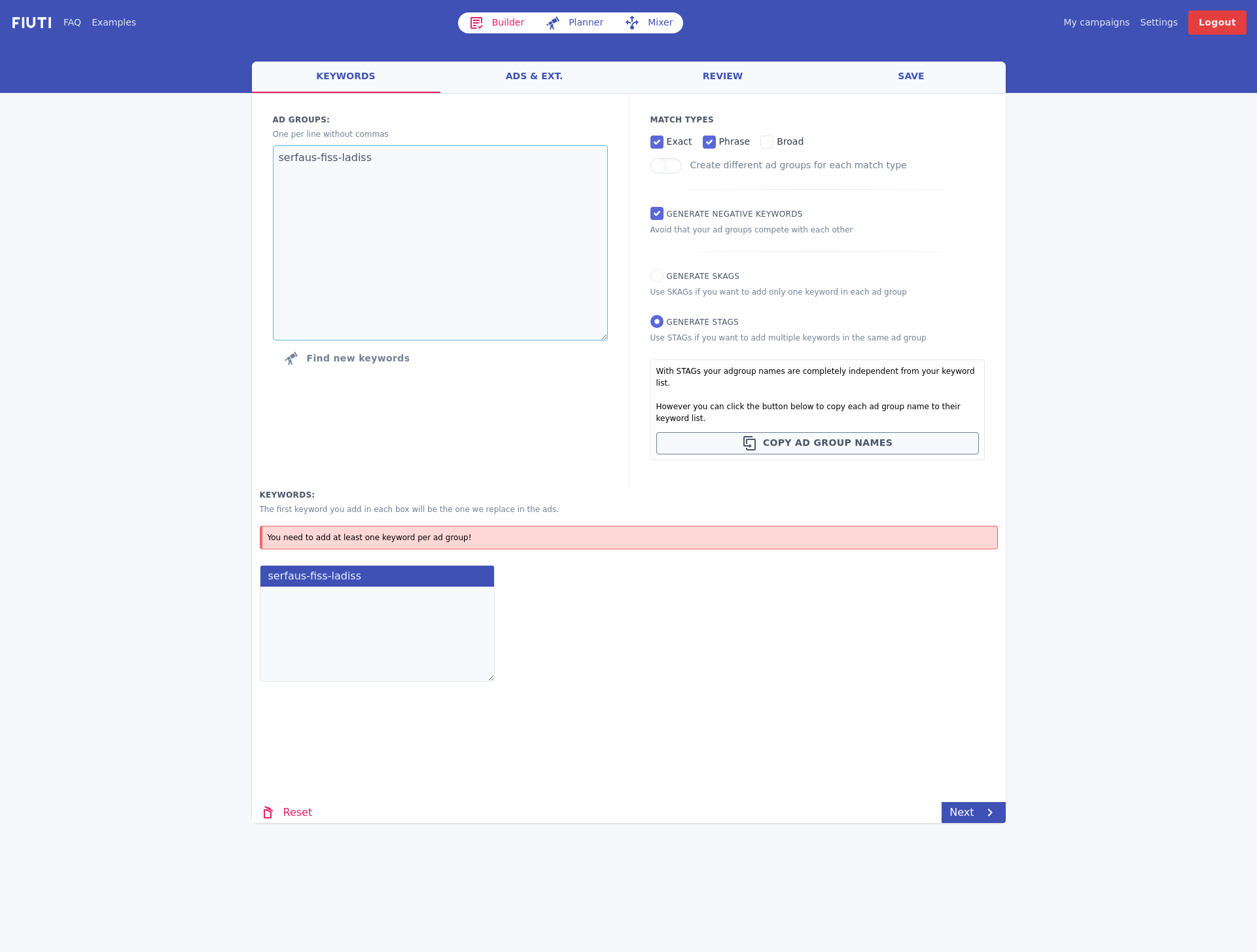
type textarea "serfaus-[PERSON_NAME]"
type textarea "hotel serfaus hotel fiss hotel ladis 4 sterne hotel serfaus hotel serfaus [PERS…"
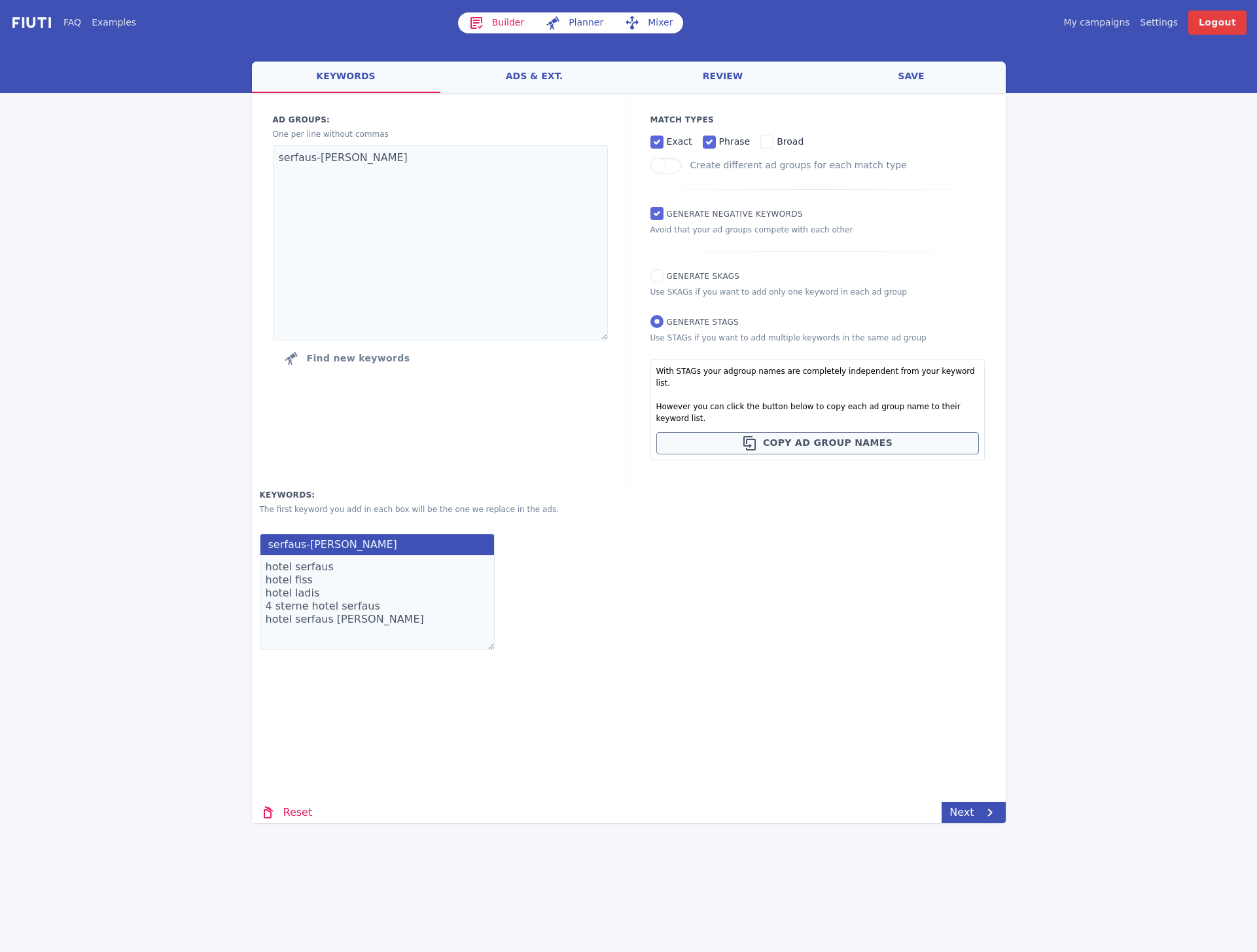
click at [891, 661] on div "Loading... Loading Keywords: Ad groups: One per line without commas serfaus-[PE…" at bounding box center [629, 394] width 754 height 601
click at [706, 279] on span "Generate SKAGs" at bounding box center [704, 276] width 73 height 9
click at [663, 279] on input "Generate SKAGs" at bounding box center [657, 276] width 13 height 13
radio input "true"
radio input "false"
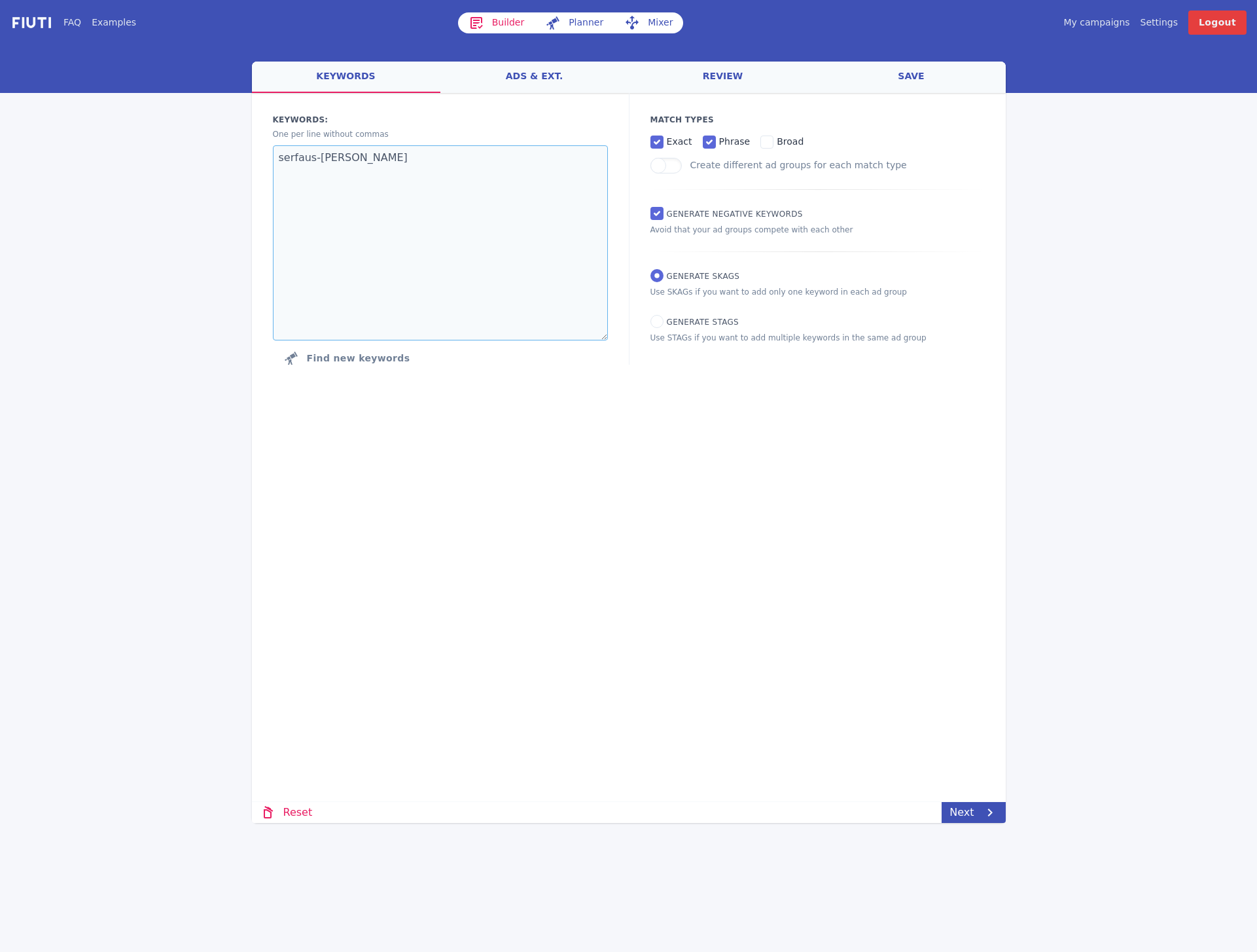
click at [374, 183] on textarea "serfaus-[PERSON_NAME]" at bounding box center [440, 243] width 335 height 195
paste textarea "hotel serfaus hotel fiss hotel ladis 4 sterne hotel serfaus hotel serfaus fiss"
type textarea "hotel serfaus hotel fiss hotel ladis 4 sterne hotel serfaus hotel serfaus [PERS…"
click at [984, 810] on icon at bounding box center [990, 812] width 16 height 16
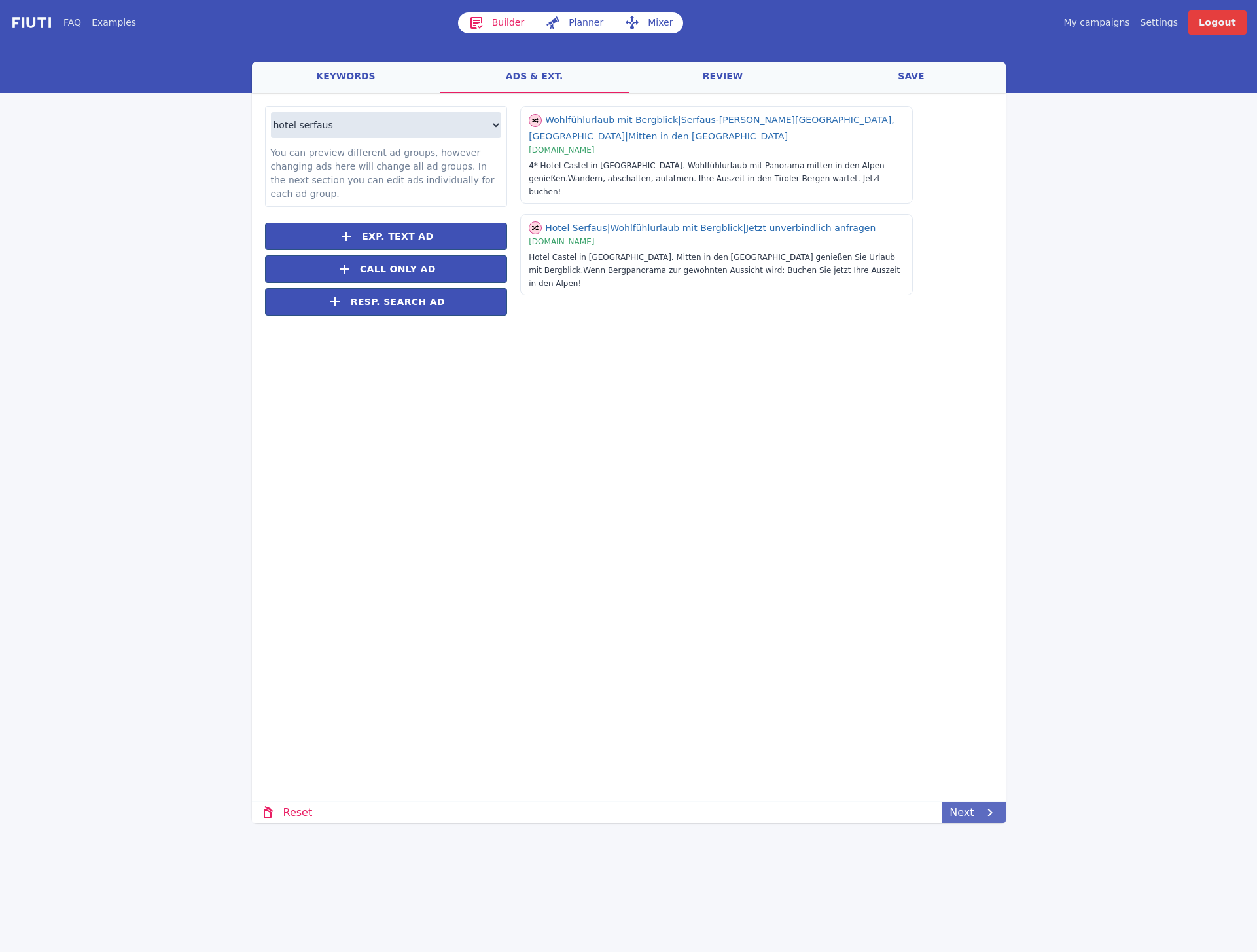
click at [1001, 811] on link "Next" at bounding box center [974, 812] width 64 height 21
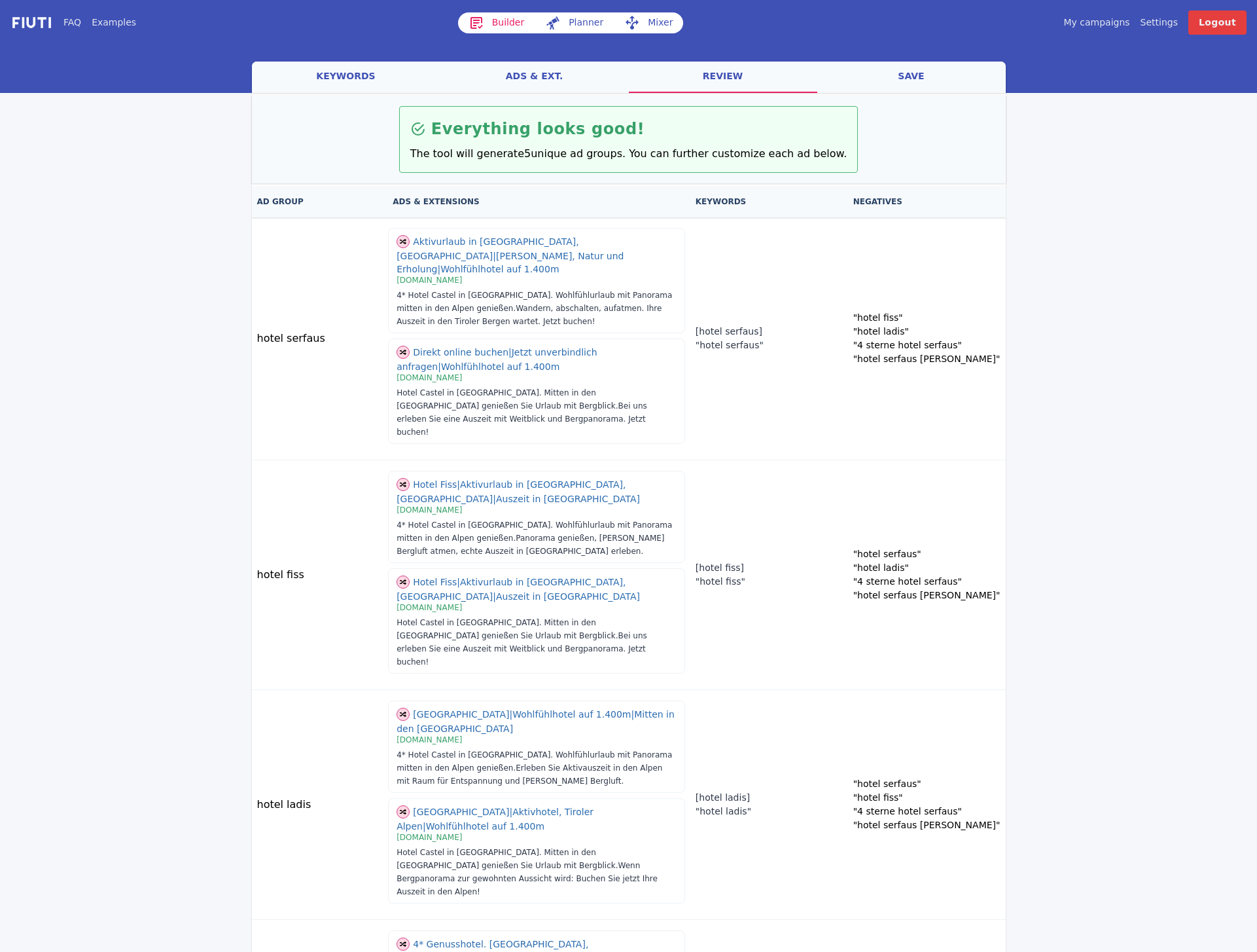
scroll to position [124, 0]
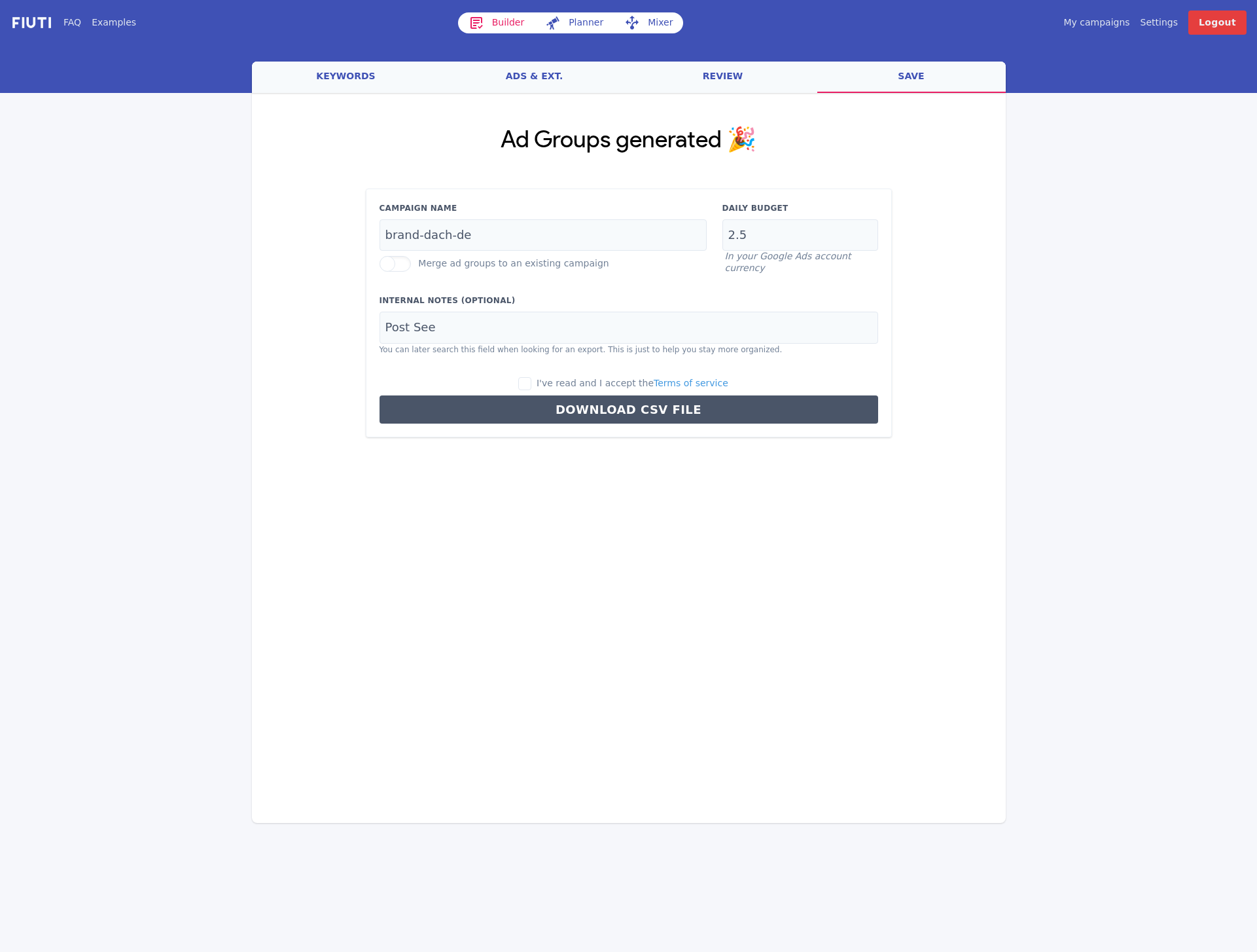
scroll to position [0, 0]
click at [439, 240] on input "brand-dach-de" at bounding box center [543, 235] width 327 height 32
click at [430, 328] on input "Post See" at bounding box center [629, 327] width 499 height 32
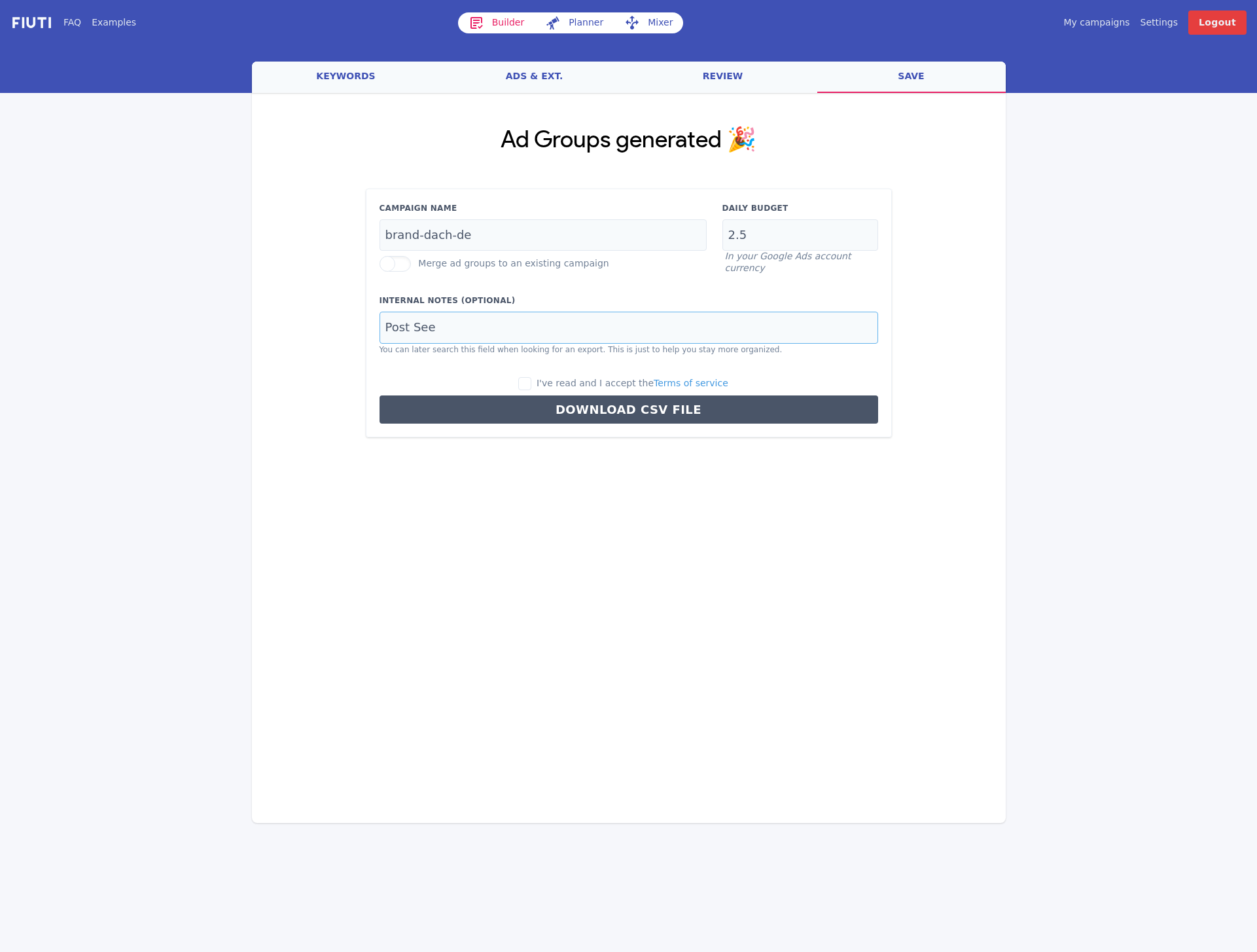
click at [430, 328] on input "Post See" at bounding box center [629, 327] width 499 height 32
type input "Castel Serfaus"
click at [562, 380] on span "I've read and I accept the Terms of service" at bounding box center [632, 382] width 191 height 11
click at [531, 380] on input "I've read and I accept the Terms of service" at bounding box center [524, 383] width 13 height 13
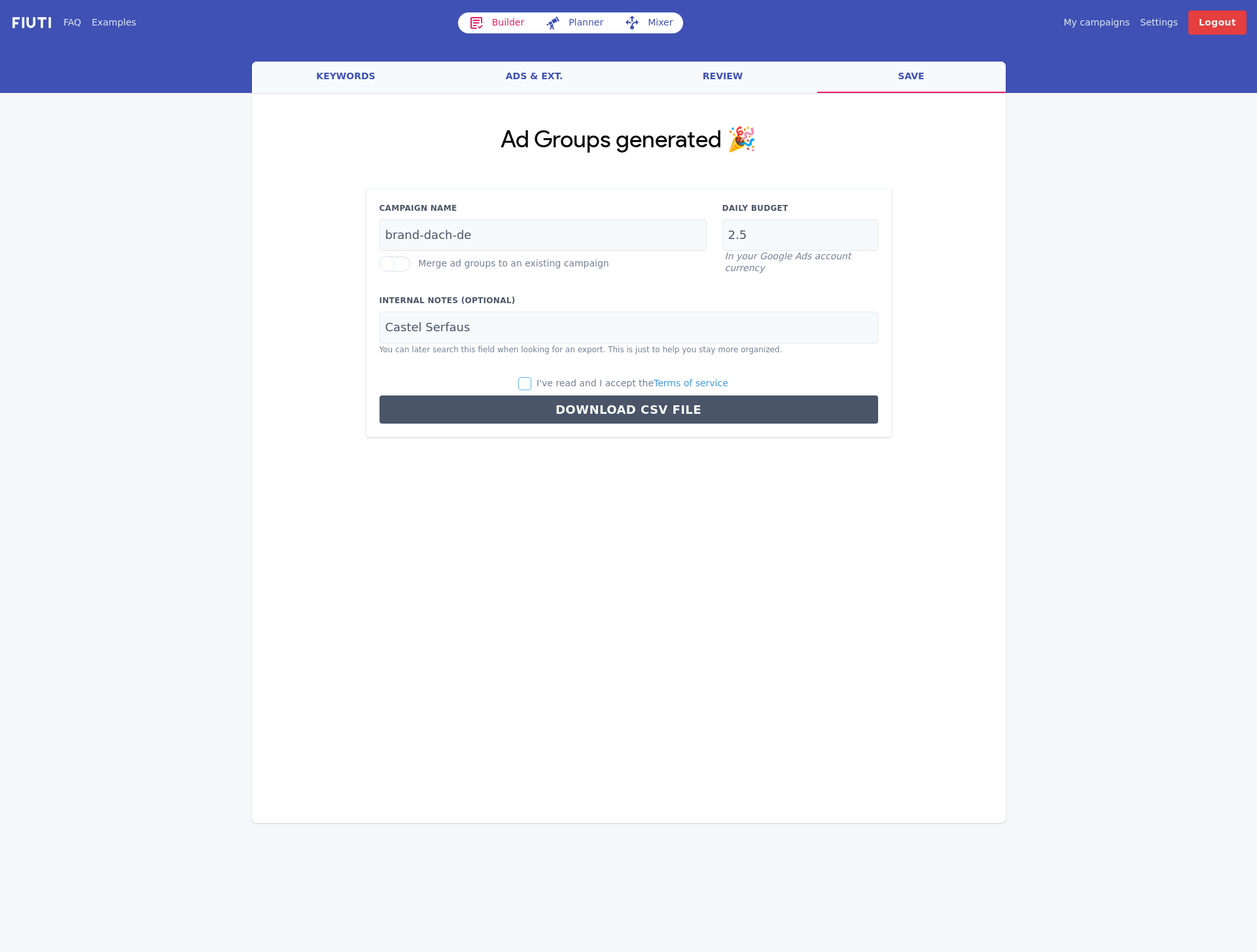
checkbox input "true"
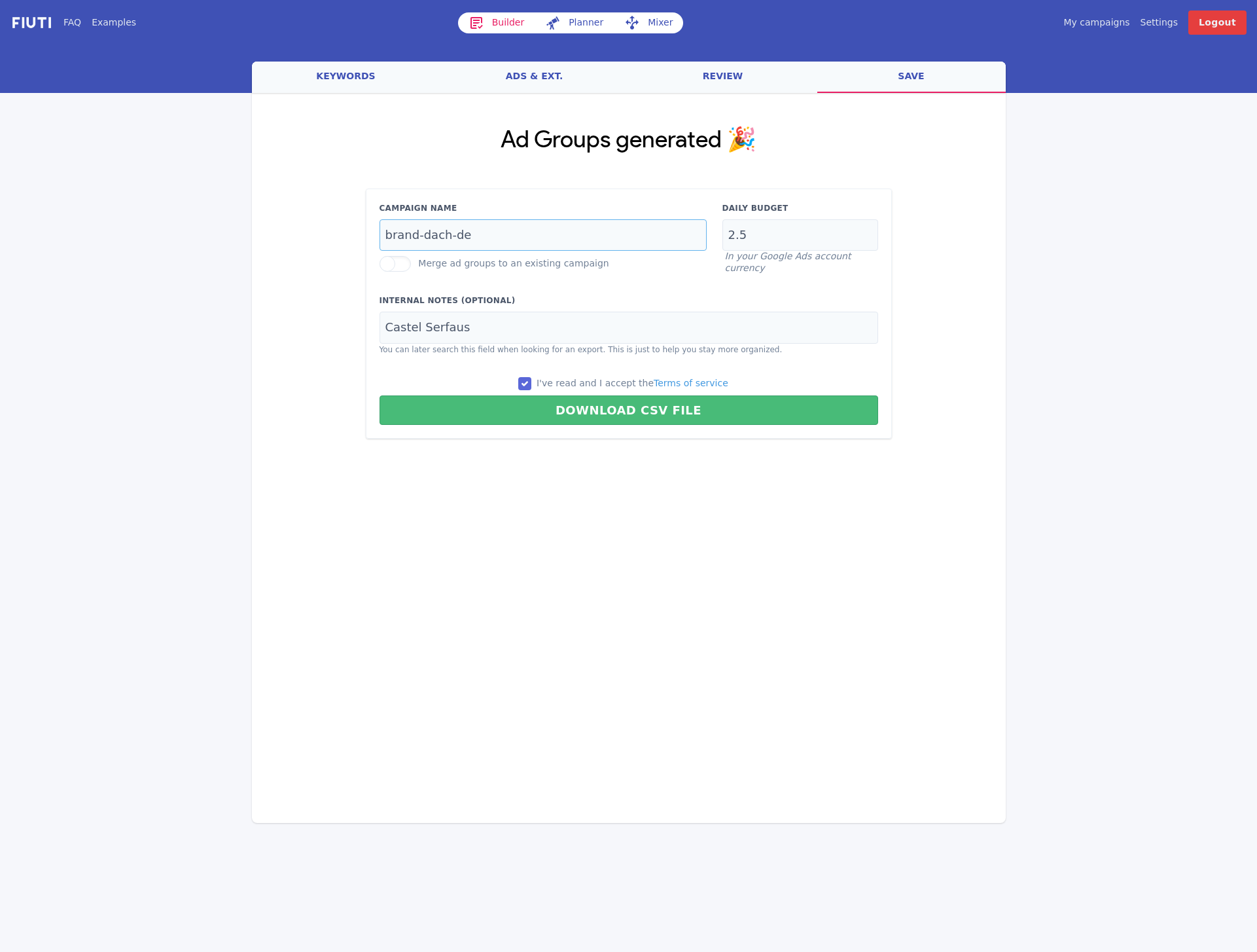
click at [418, 235] on input "brand-dach-de" at bounding box center [543, 235] width 327 height 32
click at [418, 235] on input "brand-dach-de" at bounding box center [543, 235] width 327 height 32
click at [418, 235] on input "brand-dach-de" at bounding box center [543, 235] width 327 height 32
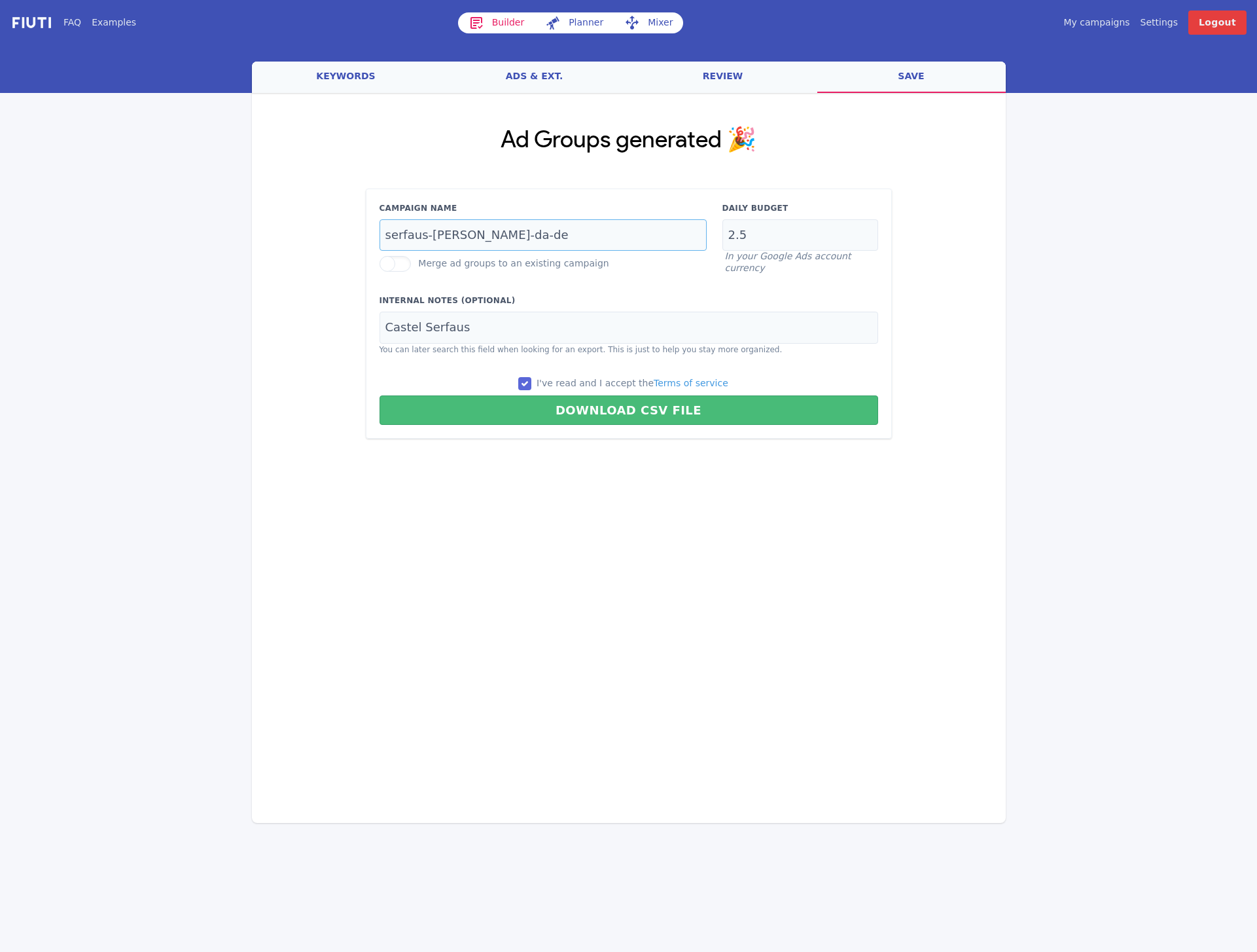
type input "serfaus-[PERSON_NAME]-da-de"
type input "18"
click at [471, 645] on div "Loading... Loading Ad Groups generated 🎉 Campaign Name serfaus-[PERSON_NAME]-da…" at bounding box center [629, 379] width 754 height 571
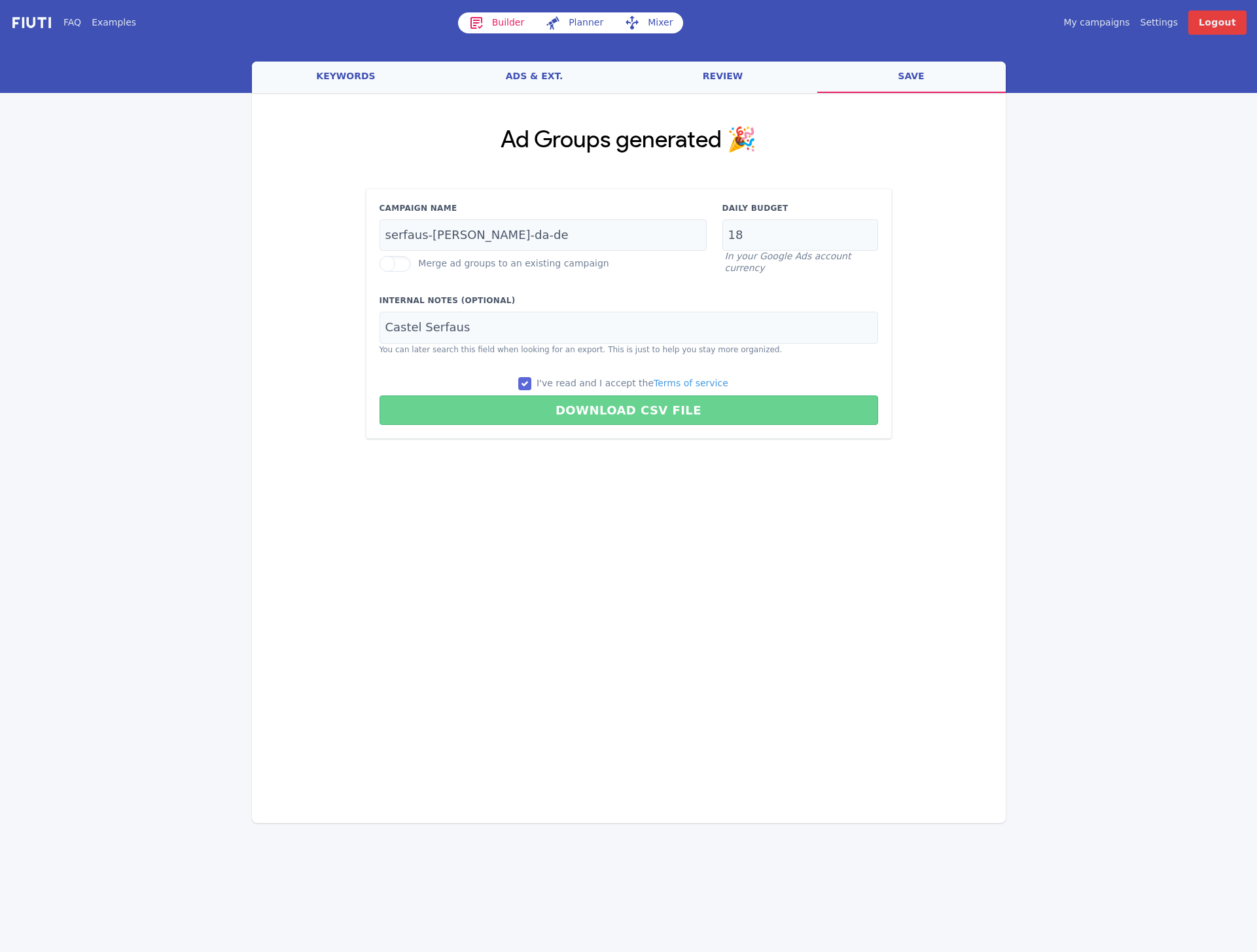
click at [526, 421] on button "Download CSV File" at bounding box center [629, 410] width 499 height 30
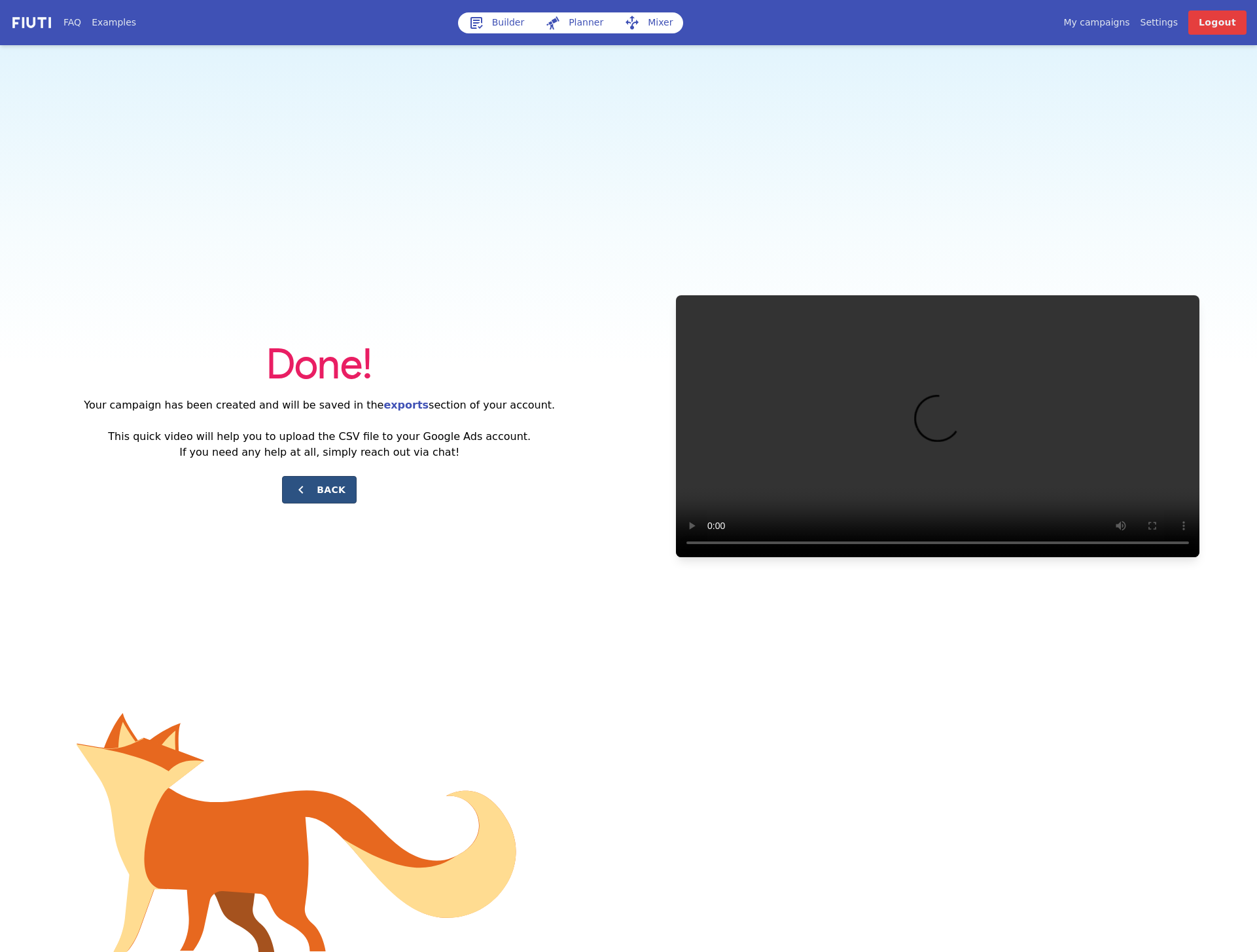
click at [323, 496] on button "Back" at bounding box center [319, 489] width 75 height 28
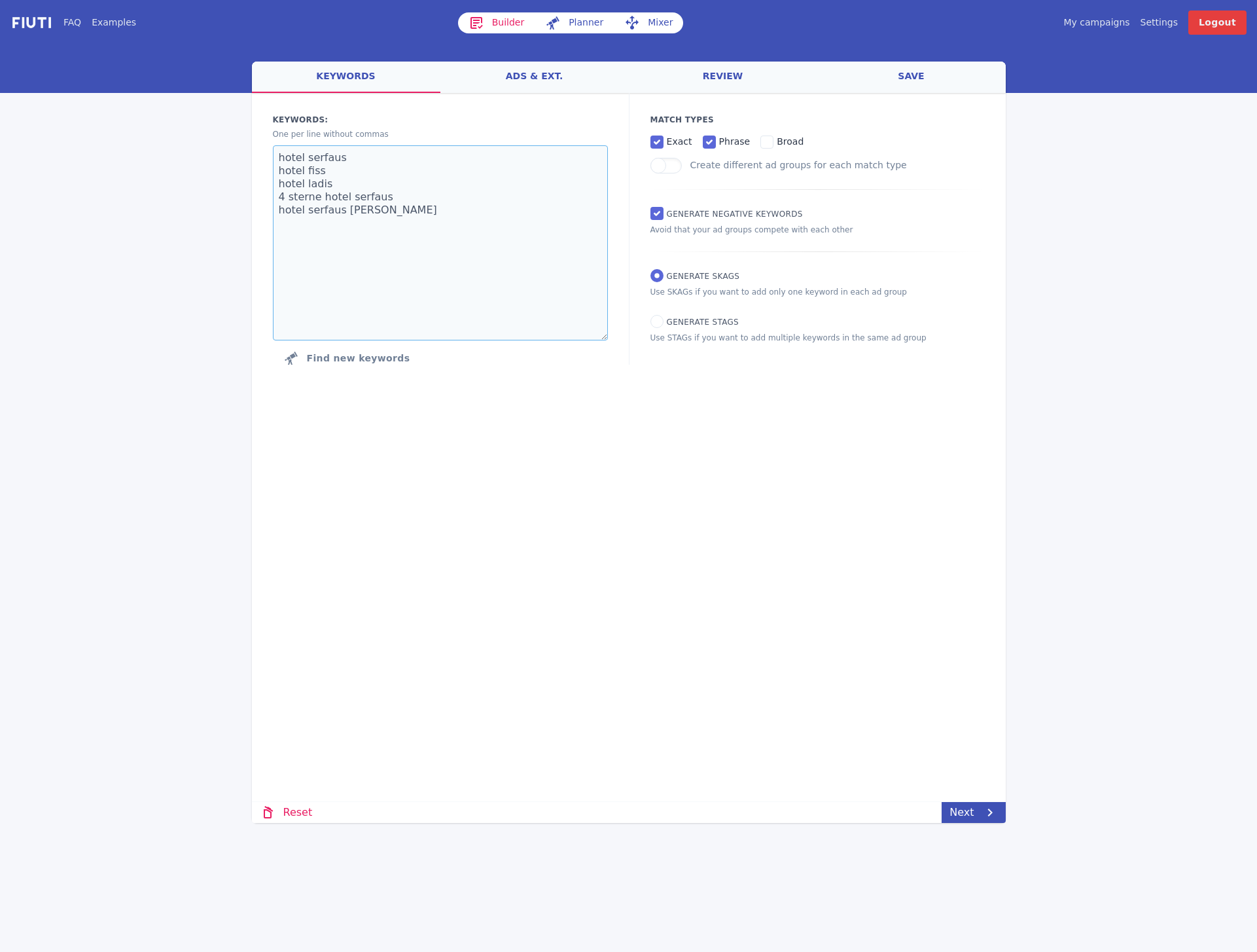
click at [352, 213] on textarea "hotel serfaus hotel fiss hotel ladis 4 sterne hotel serfaus hotel serfaus [PERS…" at bounding box center [440, 243] width 335 height 195
click at [916, 724] on div "welcome keywords ads & ext. review save Loading... Loading Keywords: Ad groups:…" at bounding box center [629, 442] width 754 height 761
click at [976, 817] on link "Next" at bounding box center [974, 812] width 64 height 21
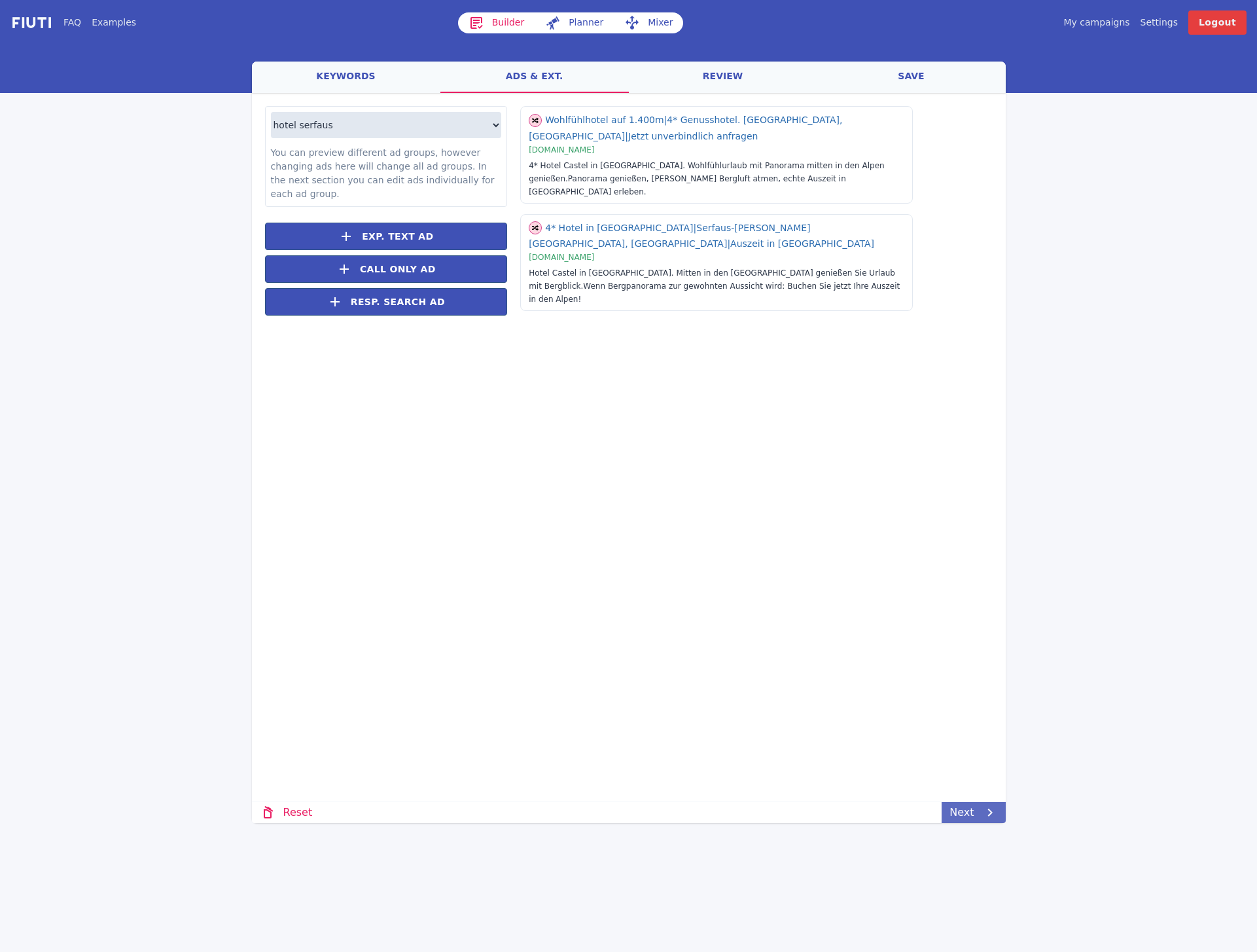
click at [1001, 813] on link "Next" at bounding box center [974, 812] width 64 height 21
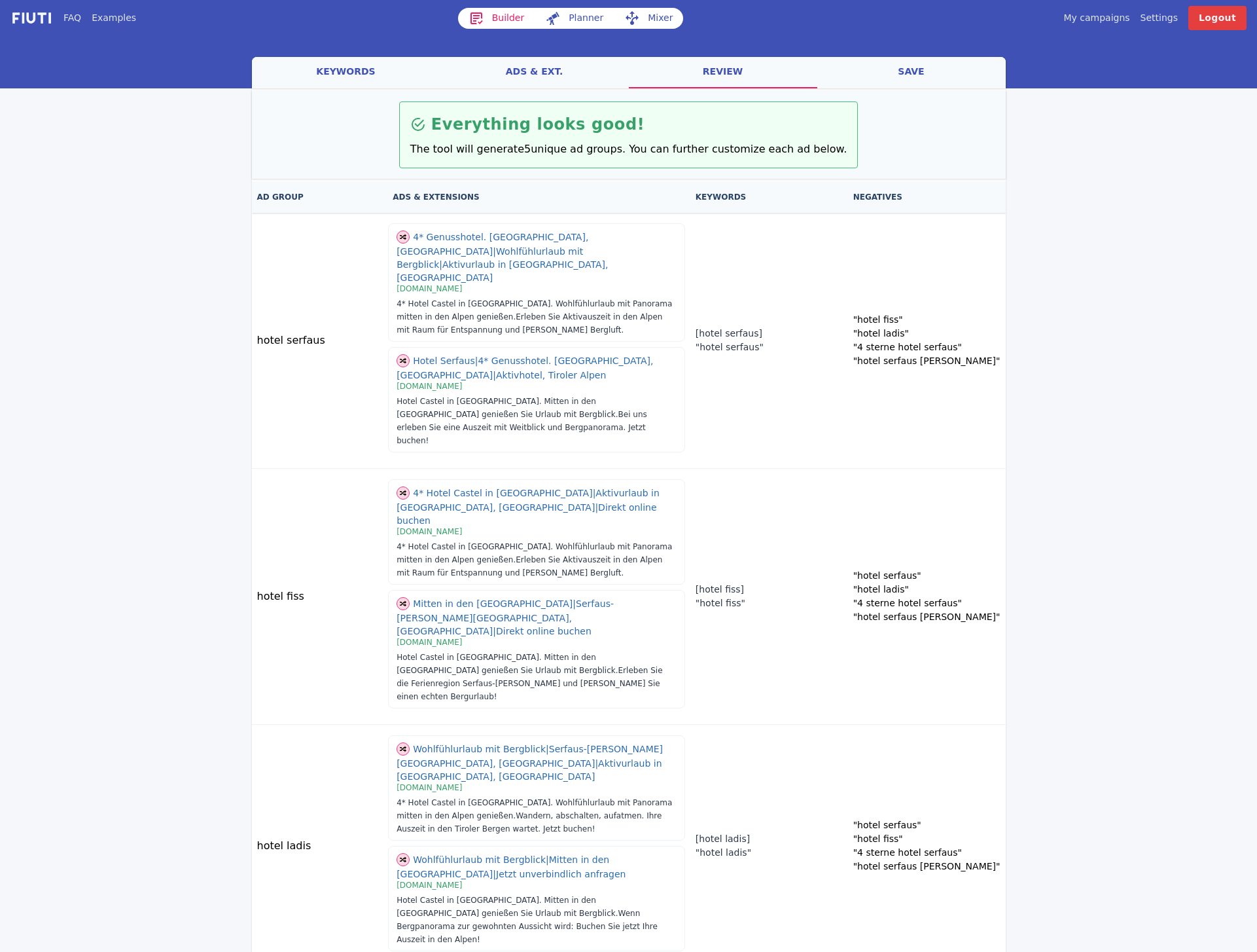
scroll to position [163, 0]
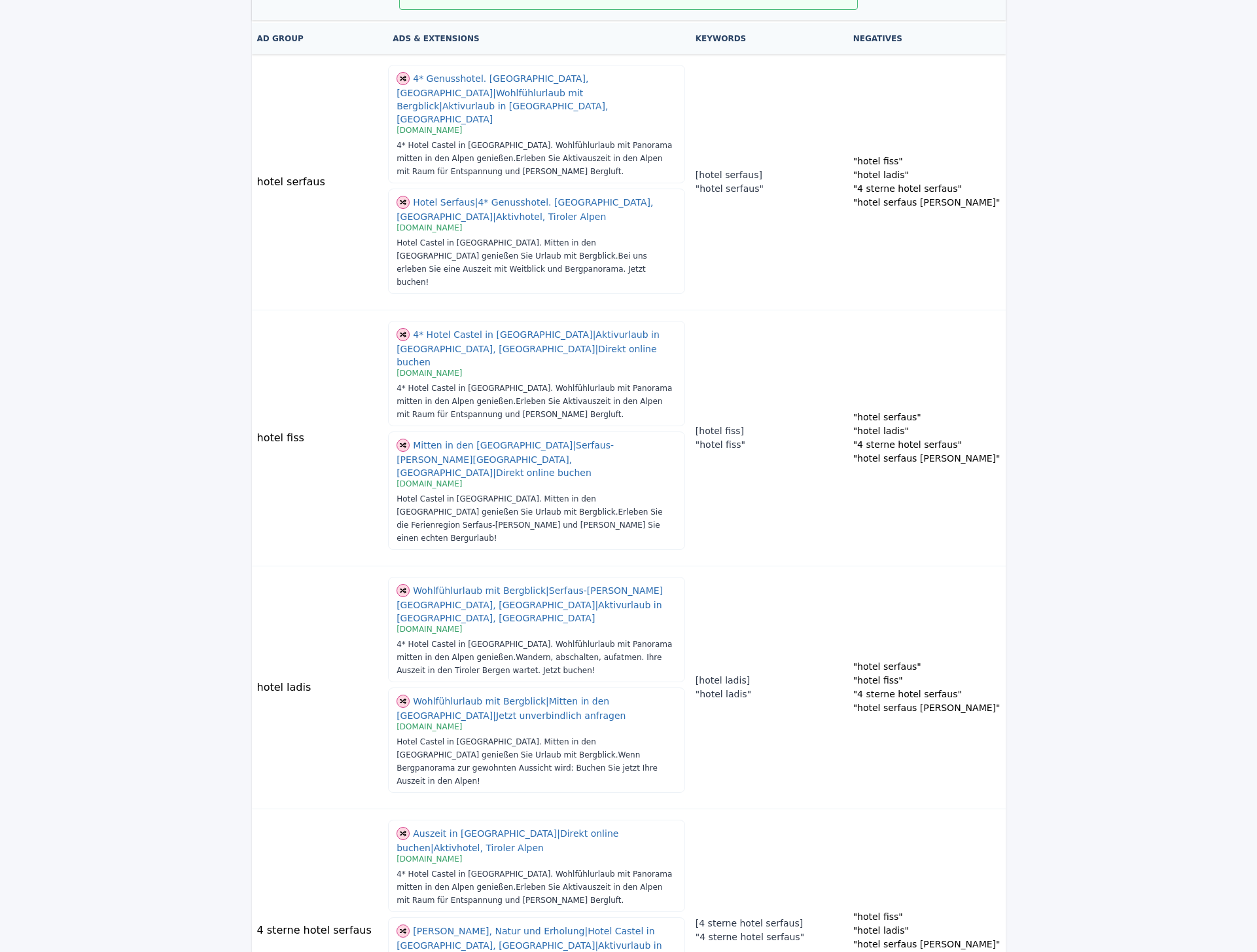
click at [982, 944] on div "FAQ Examples Builder Planner Mixer My campaigns Price Settings Login Logout wel…" at bounding box center [628, 577] width 1257 height 1481
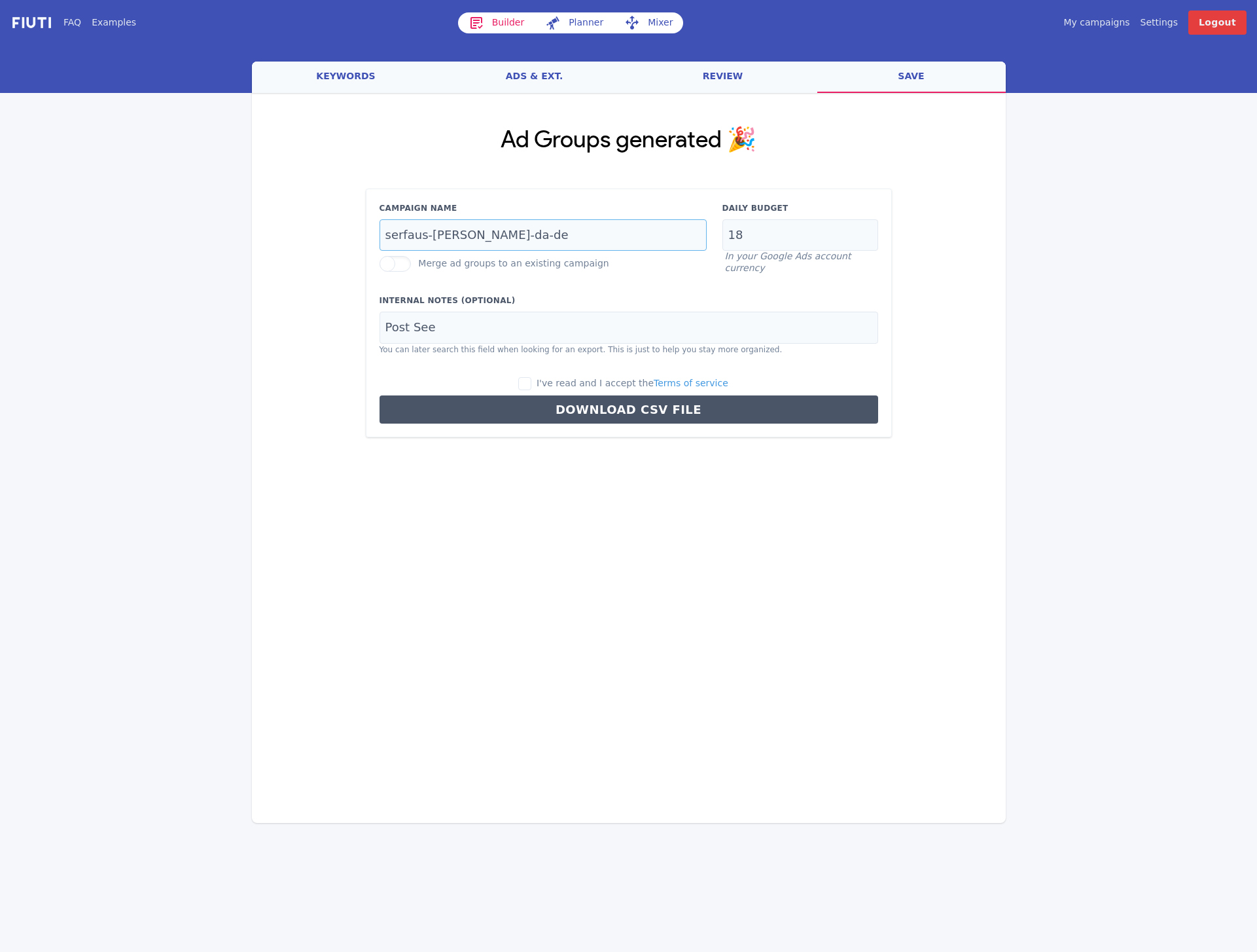
click at [464, 234] on input "serfaus-[PERSON_NAME]-da-de" at bounding box center [543, 235] width 327 height 32
drag, startPoint x: 489, startPoint y: 234, endPoint x: 528, endPoint y: 255, distance: 44.3
click at [489, 234] on input "serfaus-[PERSON_NAME]-da-de" at bounding box center [543, 235] width 327 height 32
type input "serfaus-[PERSON_NAME]-ch-de"
drag, startPoint x: 582, startPoint y: 385, endPoint x: 555, endPoint y: 384, distance: 27.0
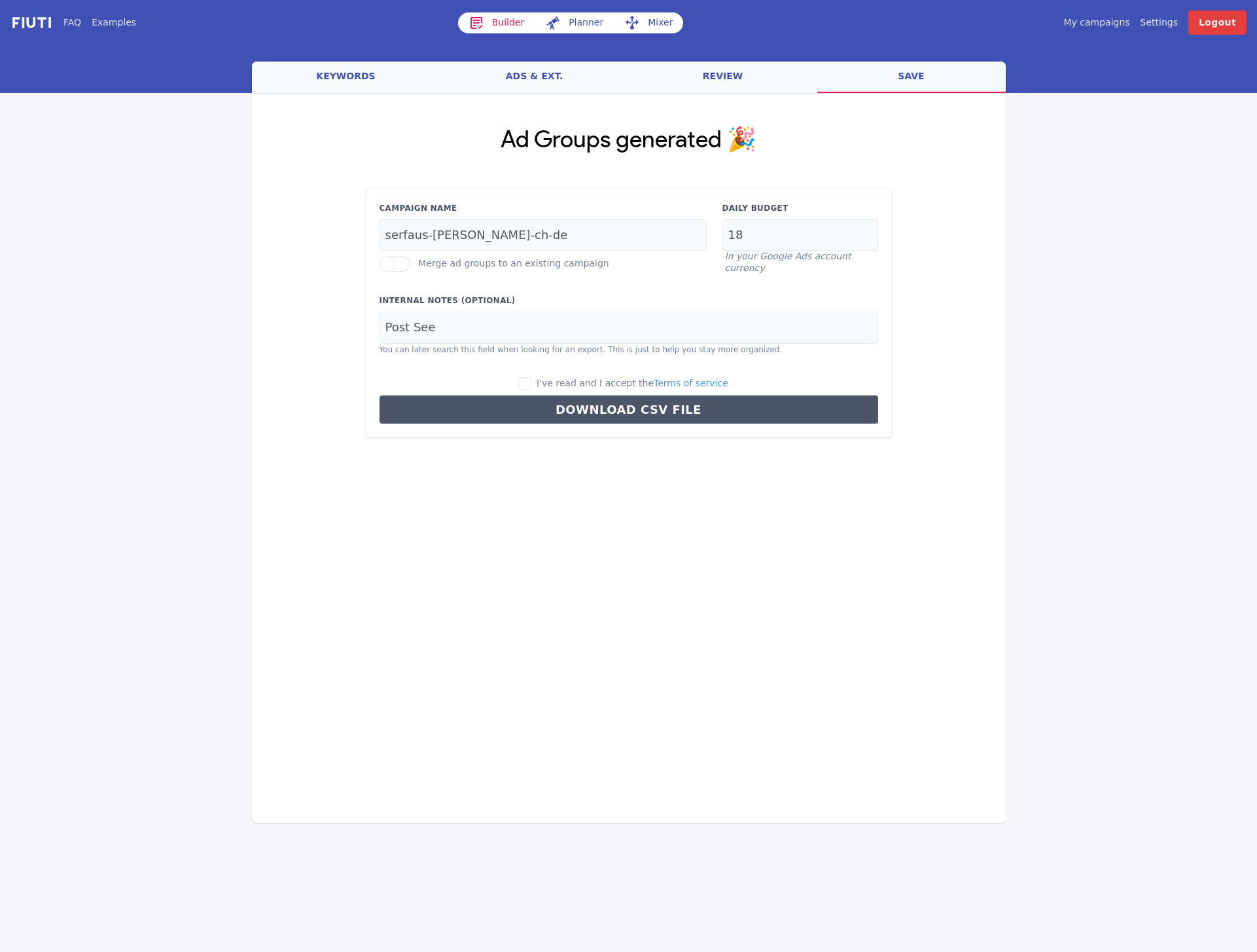
click at [581, 384] on span "I've read and I accept the Terms of service" at bounding box center [632, 382] width 191 height 11
click at [531, 384] on input "I've read and I accept the Terms of service" at bounding box center [524, 383] width 13 height 13
checkbox input "true"
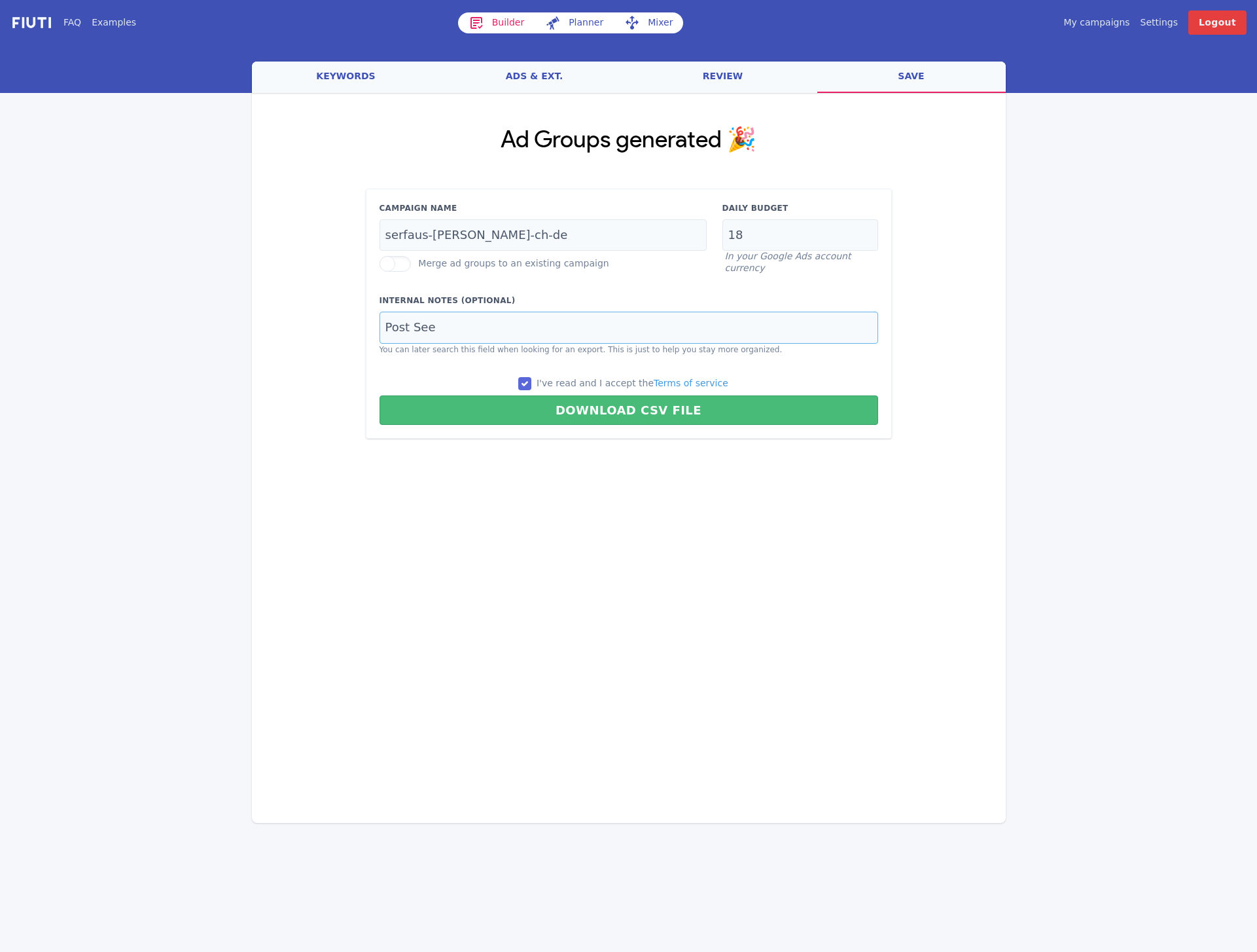
click at [431, 329] on input "Post See" at bounding box center [629, 327] width 499 height 32
type input "Castel Serfaus"
click at [483, 428] on div "Campaign Name serfaus-[PERSON_NAME]-ch-de Merge ad groups to an existing campai…" at bounding box center [629, 314] width 526 height 251
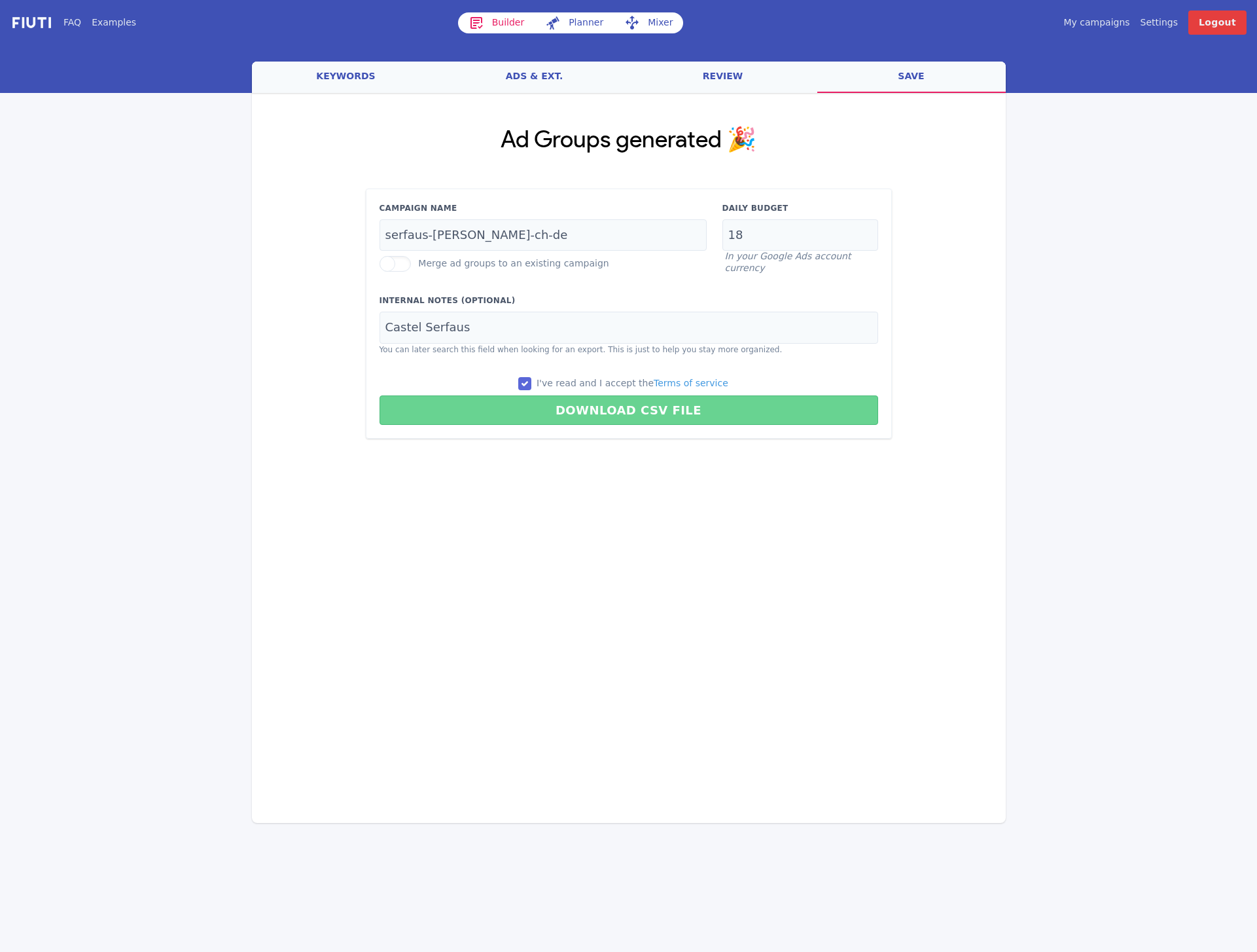
click at [491, 416] on button "Download CSV File" at bounding box center [629, 410] width 499 height 30
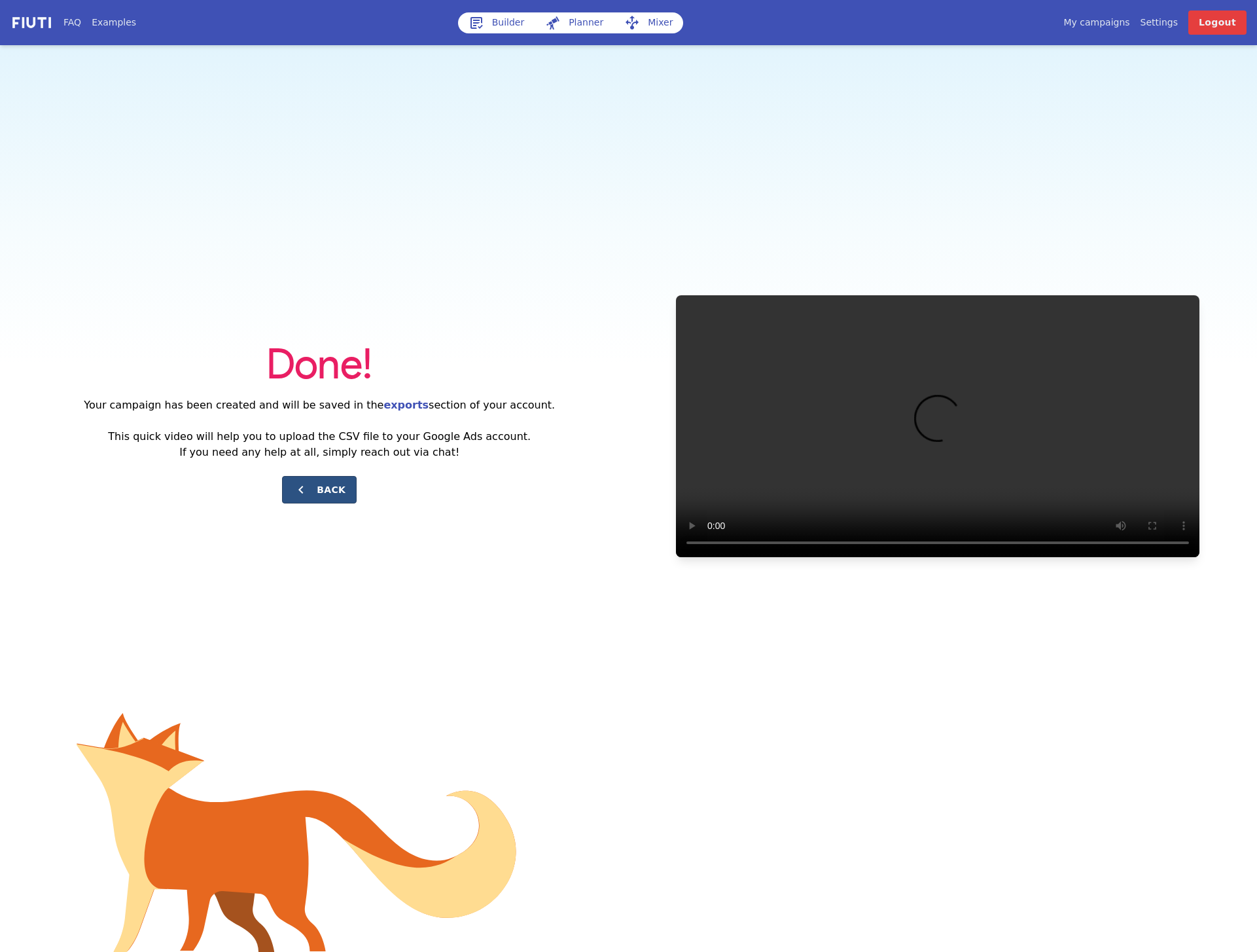
click at [329, 498] on button "Back" at bounding box center [319, 489] width 75 height 28
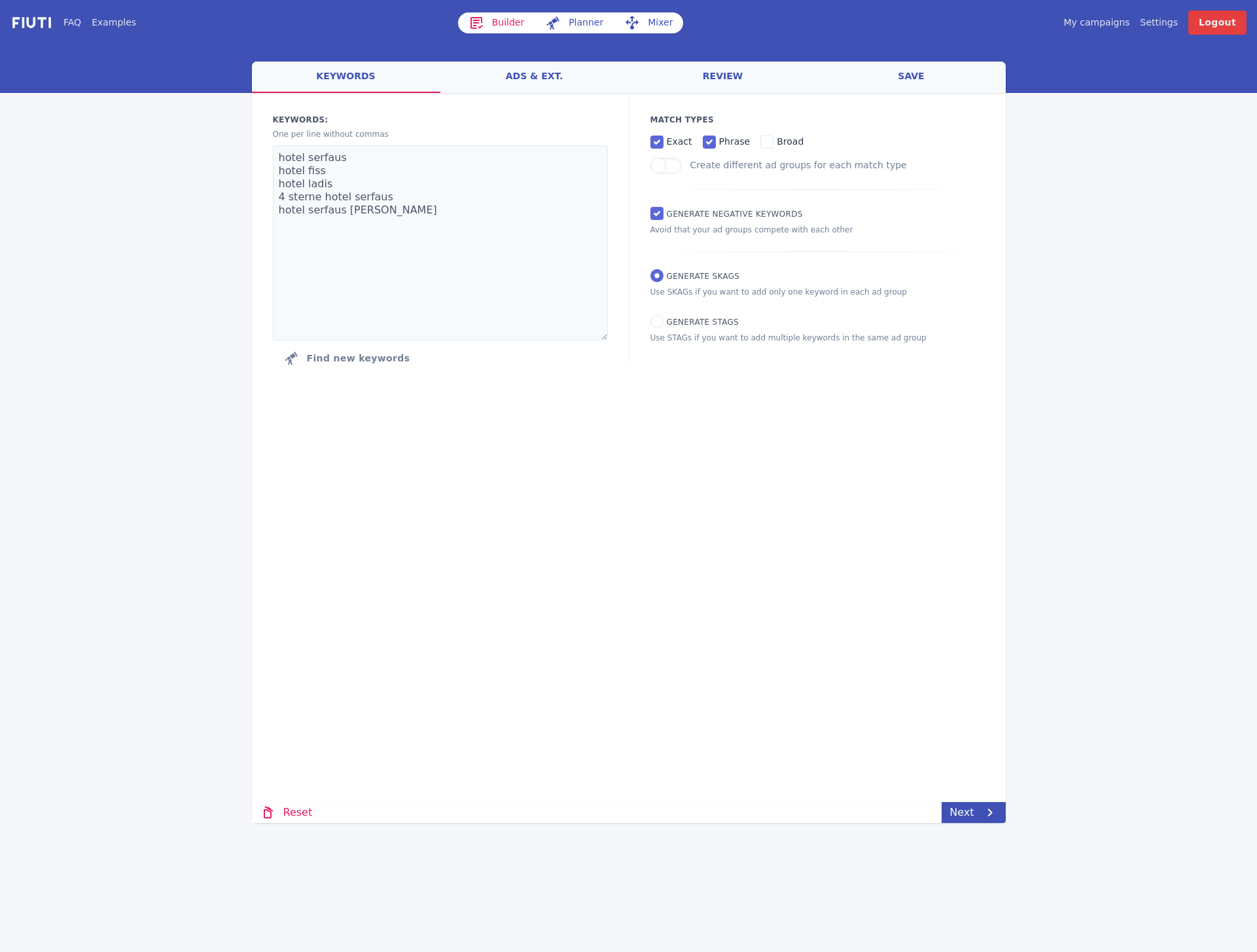
click at [506, 14] on link "Builder" at bounding box center [496, 23] width 77 height 21
click at [394, 190] on textarea "hotel serfaus hotel fiss hotel ladis 4 sterne hotel serfaus hotel serfaus [PERS…" at bounding box center [440, 243] width 335 height 195
paste textarea "familienhotel serfaus familienhotel fiss familienhotel ladis familienhotel tirol"
type textarea "familienhotel serfaus familienhotel fiss familienhotel ladis familienhotel tirol"
click at [988, 815] on icon at bounding box center [989, 812] width 4 height 8
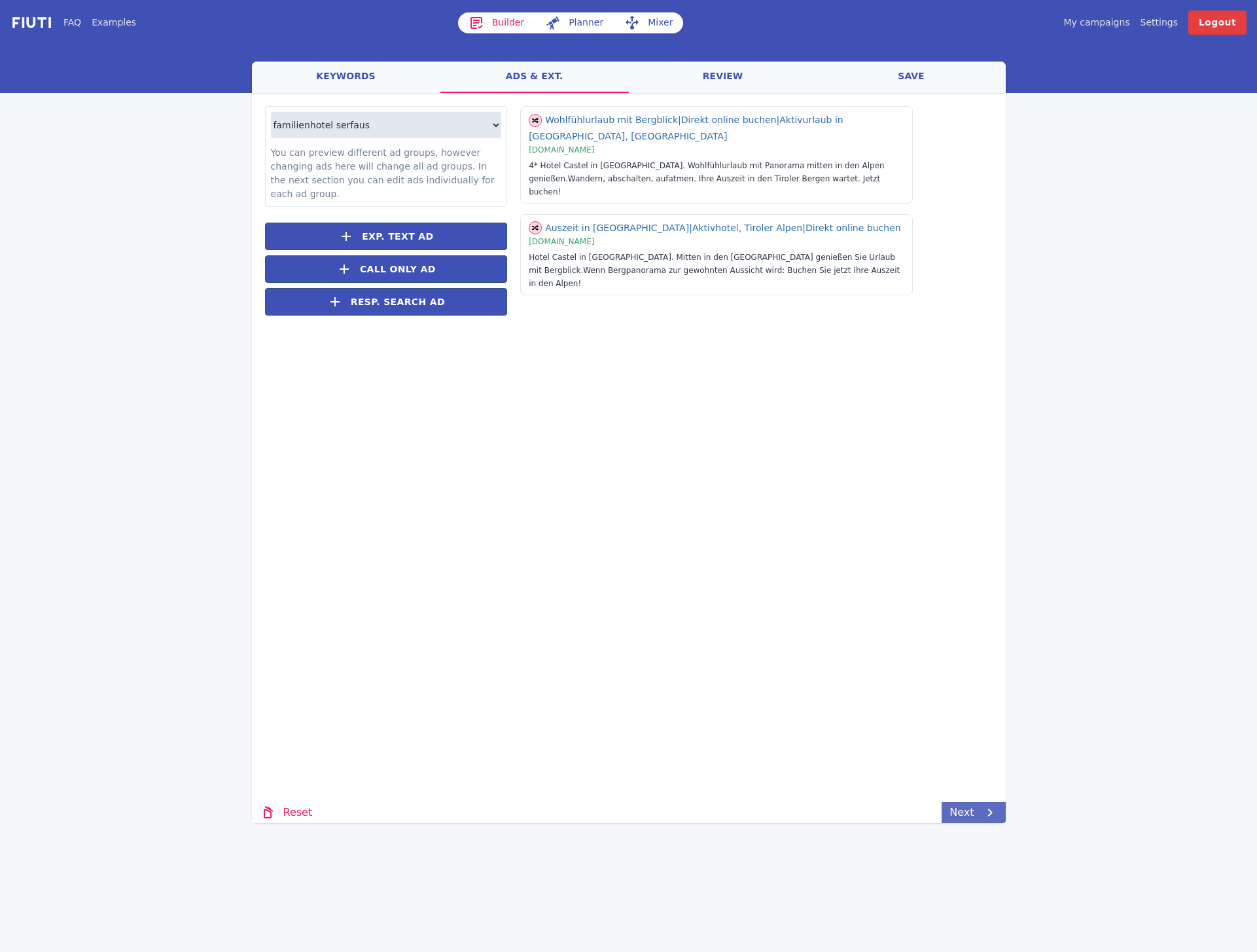
click at [948, 809] on link "Next" at bounding box center [974, 812] width 64 height 21
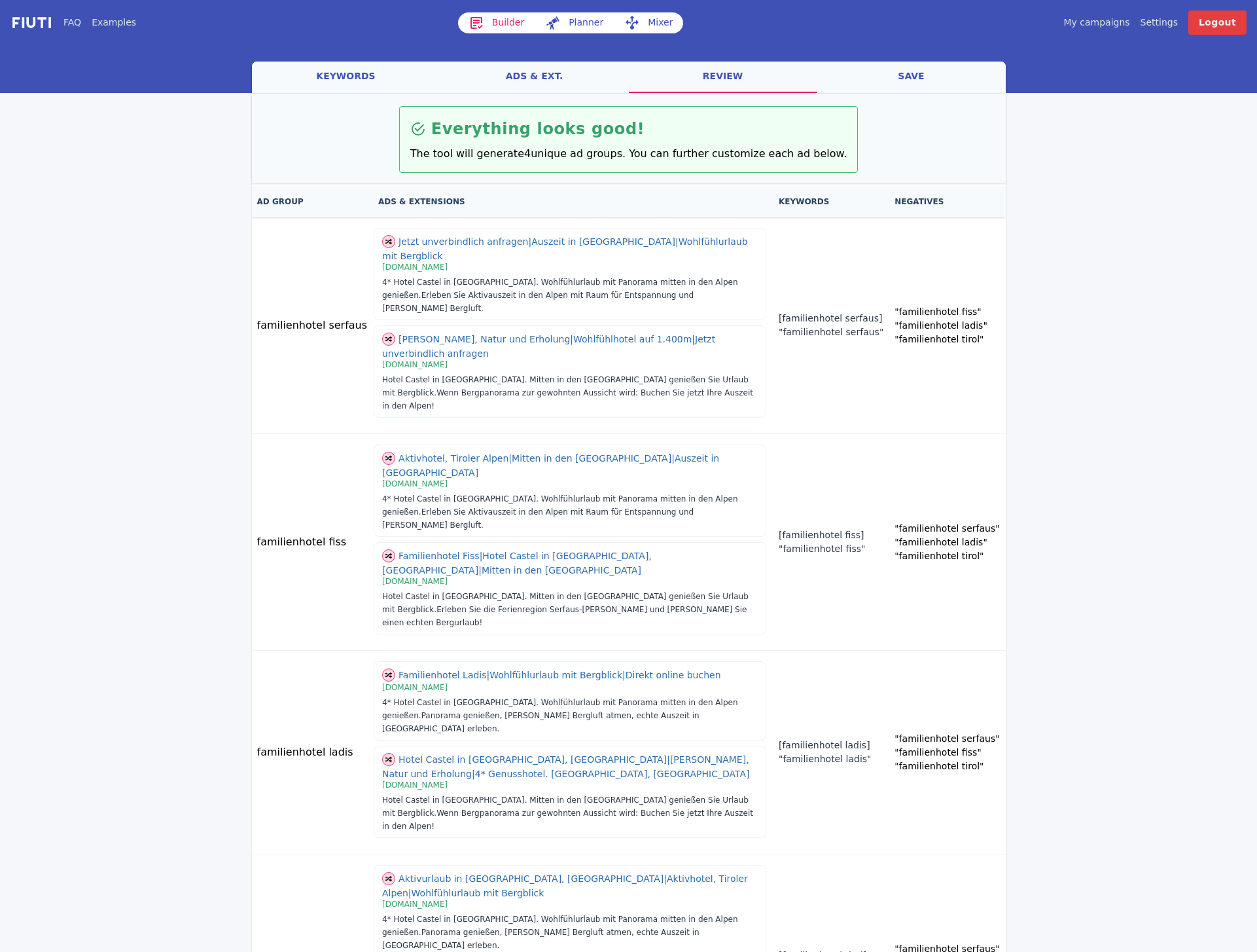
drag, startPoint x: 957, startPoint y: 901, endPoint x: 934, endPoint y: 852, distance: 54.1
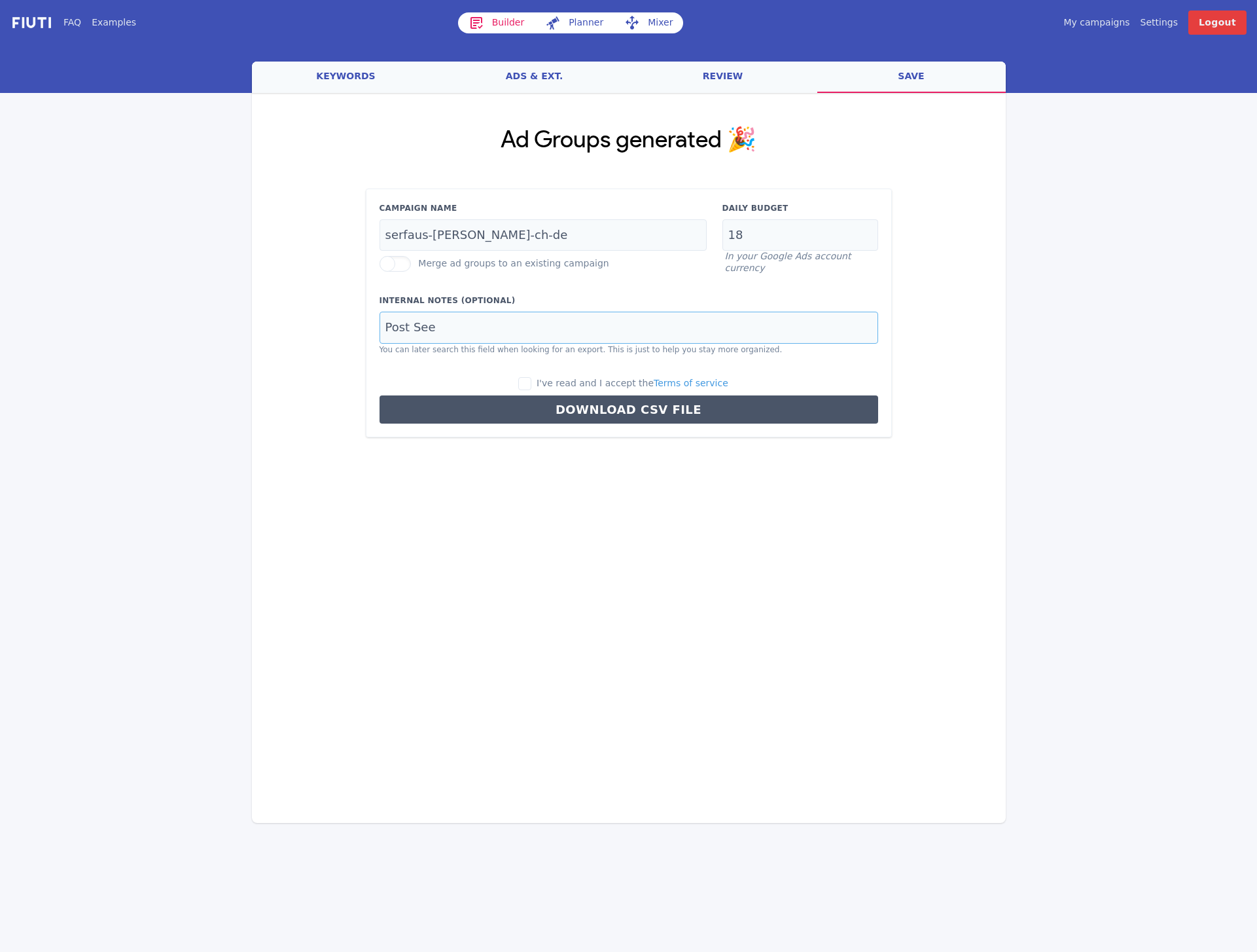
click at [415, 336] on input "Post See" at bounding box center [629, 327] width 499 height 32
type input "Castel Serfaus"
click at [518, 377] on input "I've read and I accept the Terms of service" at bounding box center [524, 383] width 13 height 13
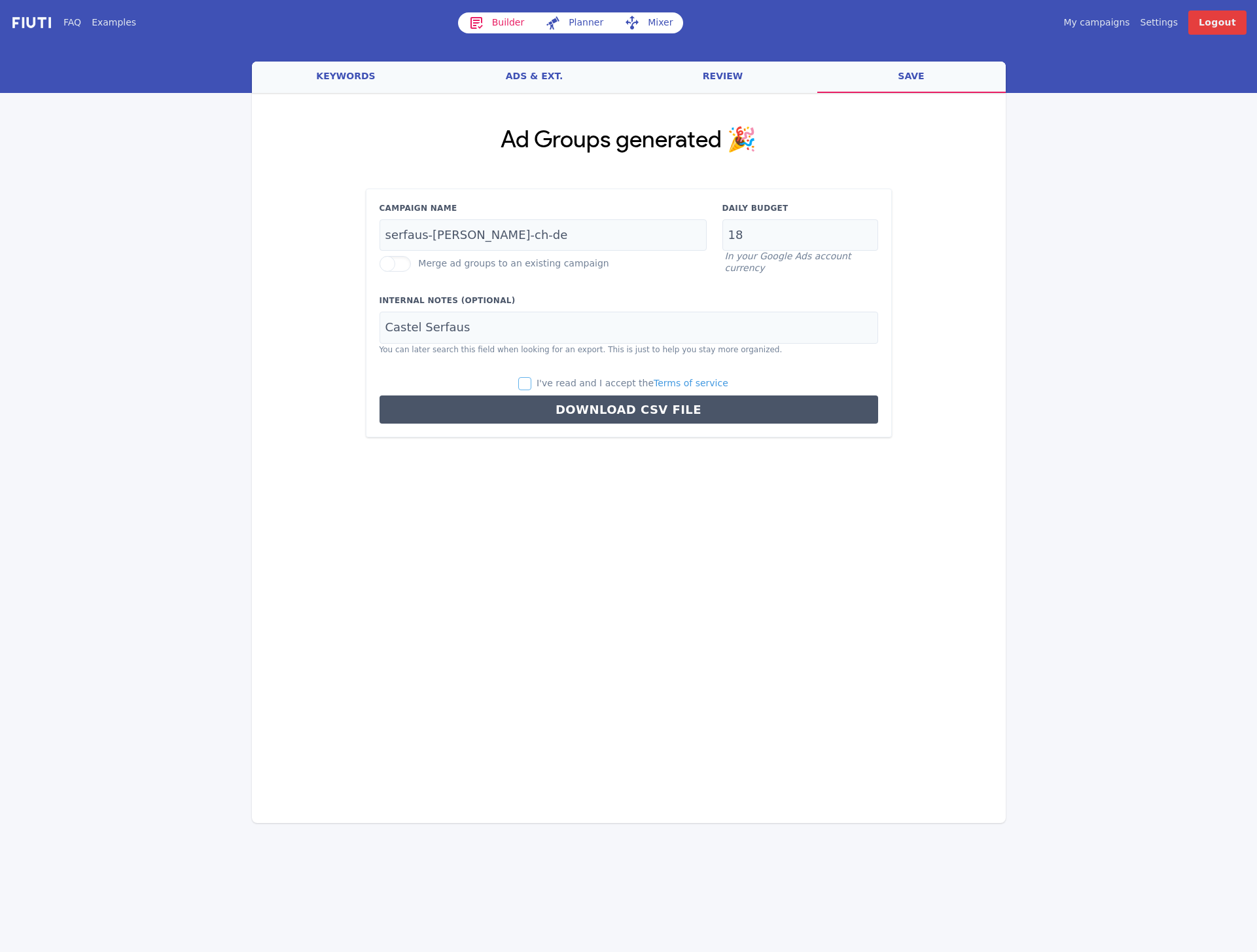
checkbox input "true"
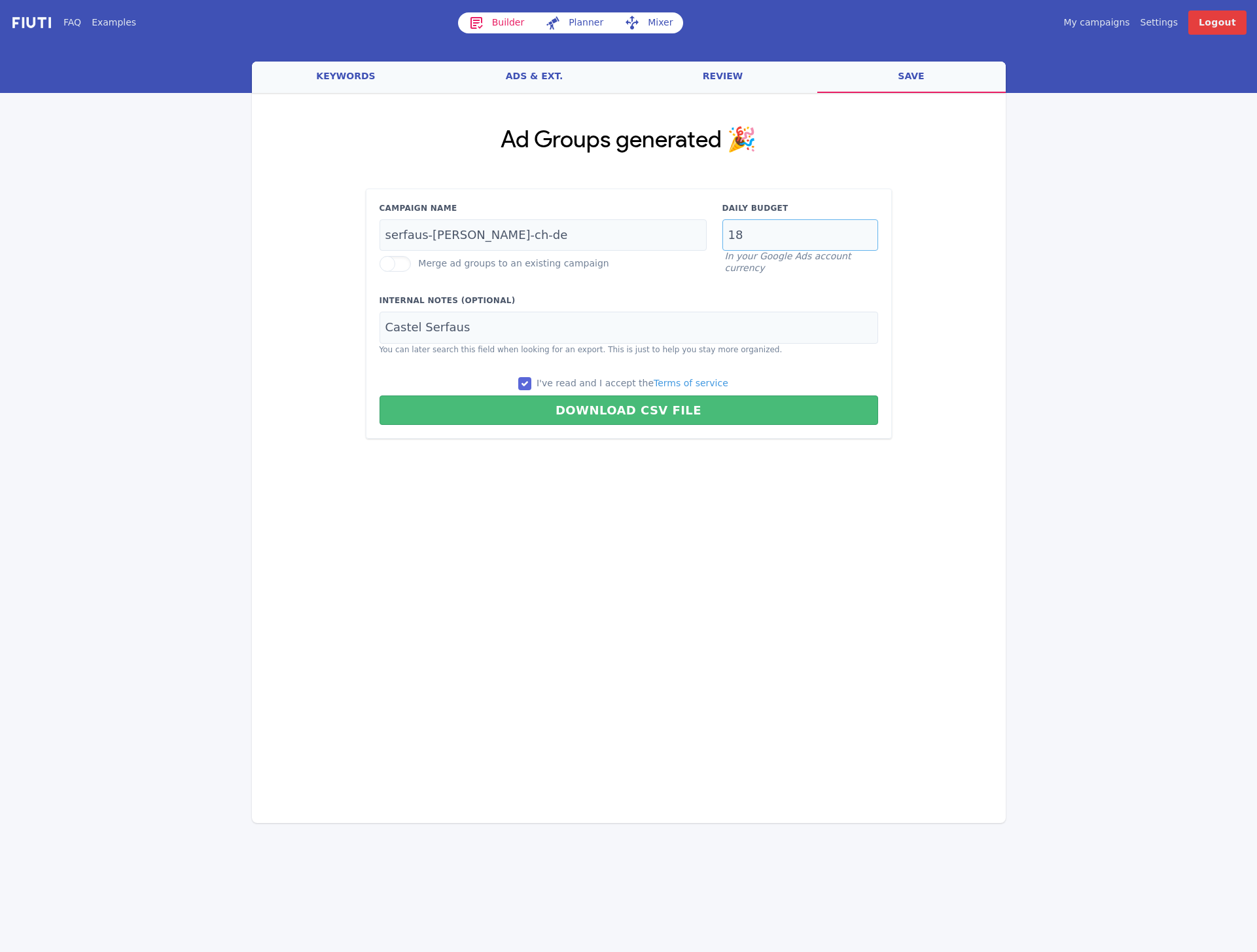
click at [747, 240] on input "18" at bounding box center [800, 235] width 155 height 32
type input "15"
click at [444, 252] on div "Campaign Name [PERSON_NAME]-[PERSON_NAME]-ch-de Merge ad groups to an existing …" at bounding box center [543, 238] width 343 height 72
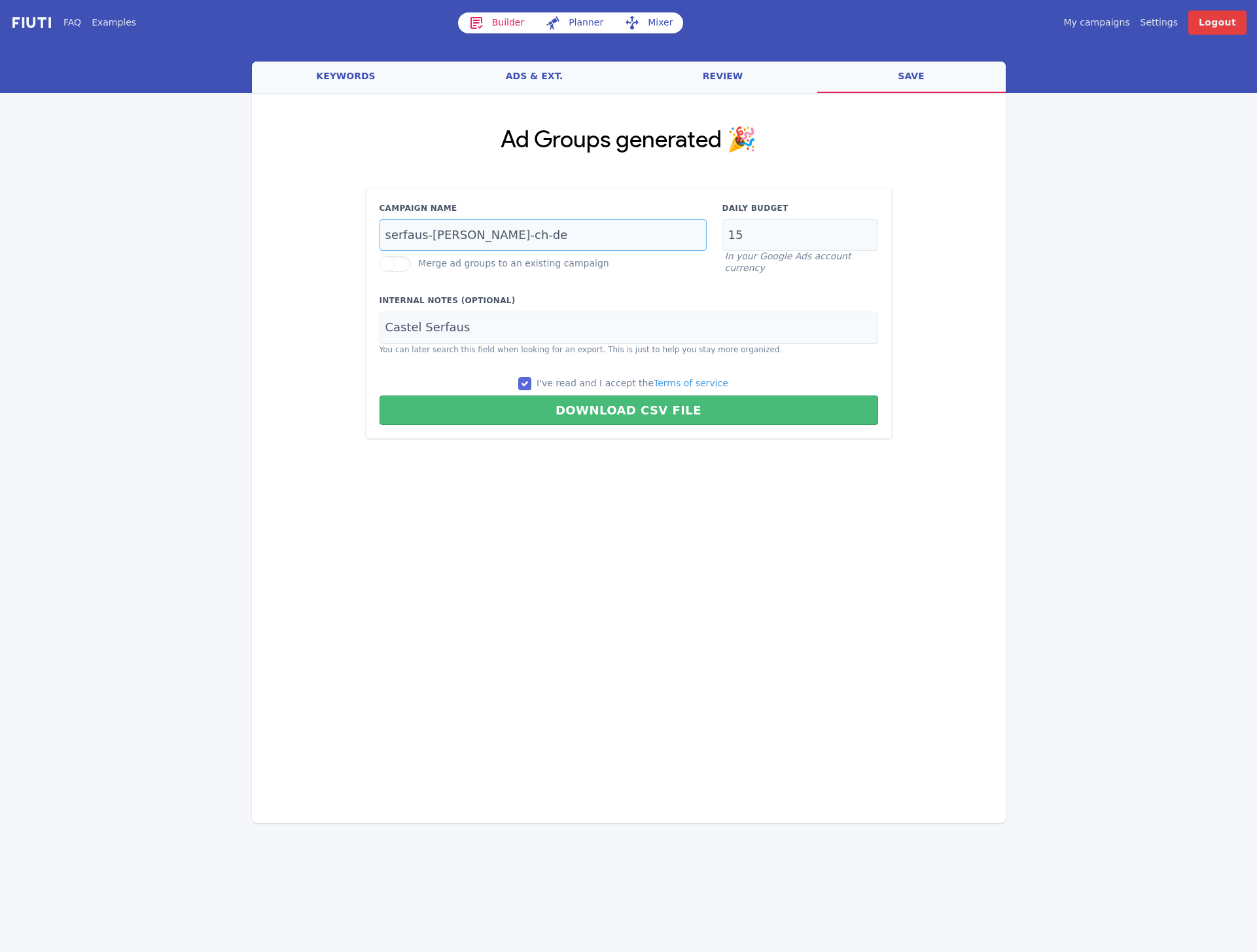
click at [442, 244] on input "serfaus-[PERSON_NAME]-ch-de" at bounding box center [543, 235] width 327 height 32
type input "familie-ch-de"
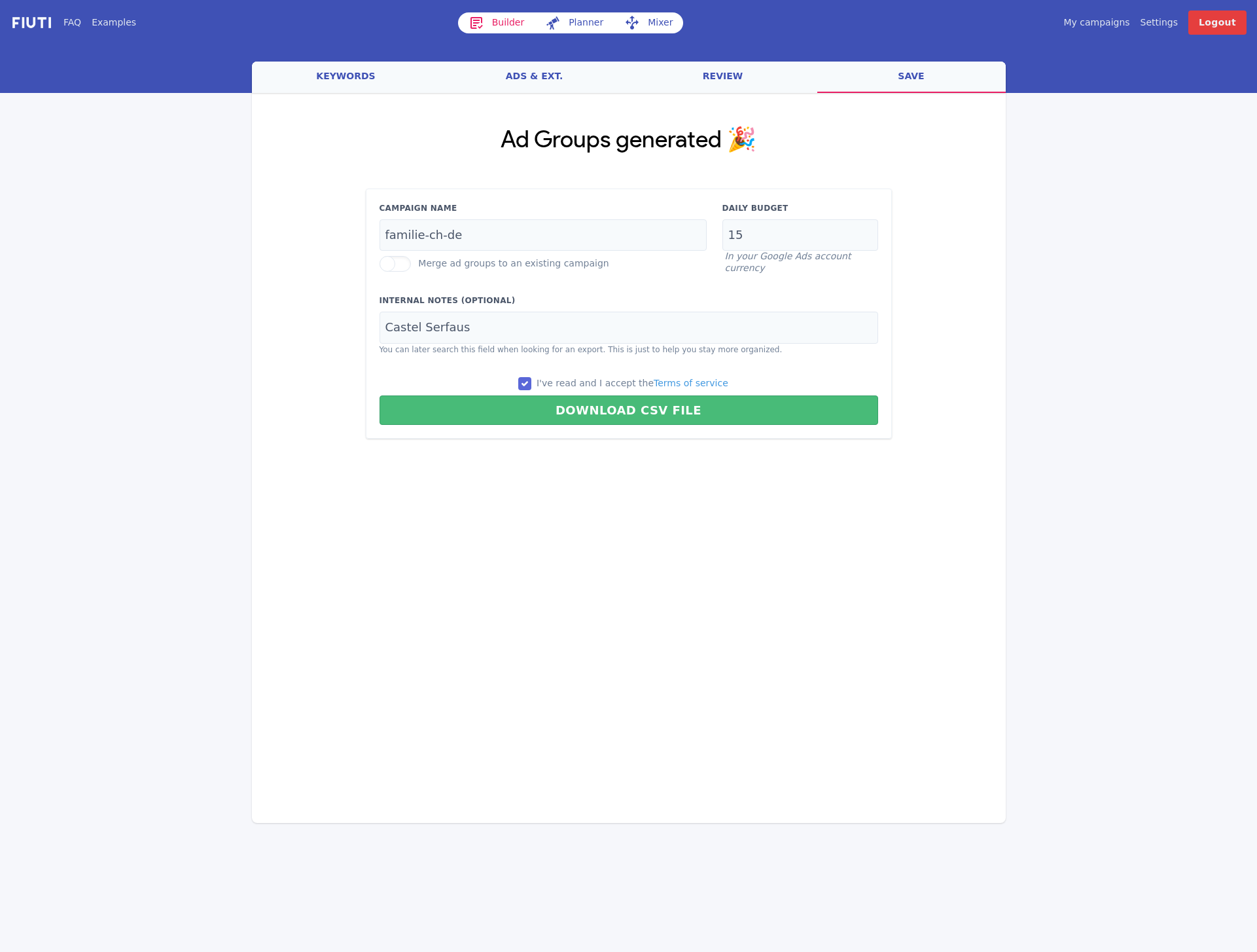
drag, startPoint x: 633, startPoint y: 478, endPoint x: 643, endPoint y: 434, distance: 45.1
click at [633, 477] on div "Loading... Loading Ad Groups generated 🎉 Campaign Name familie-ch-de Merge ad g…" at bounding box center [629, 379] width 754 height 571
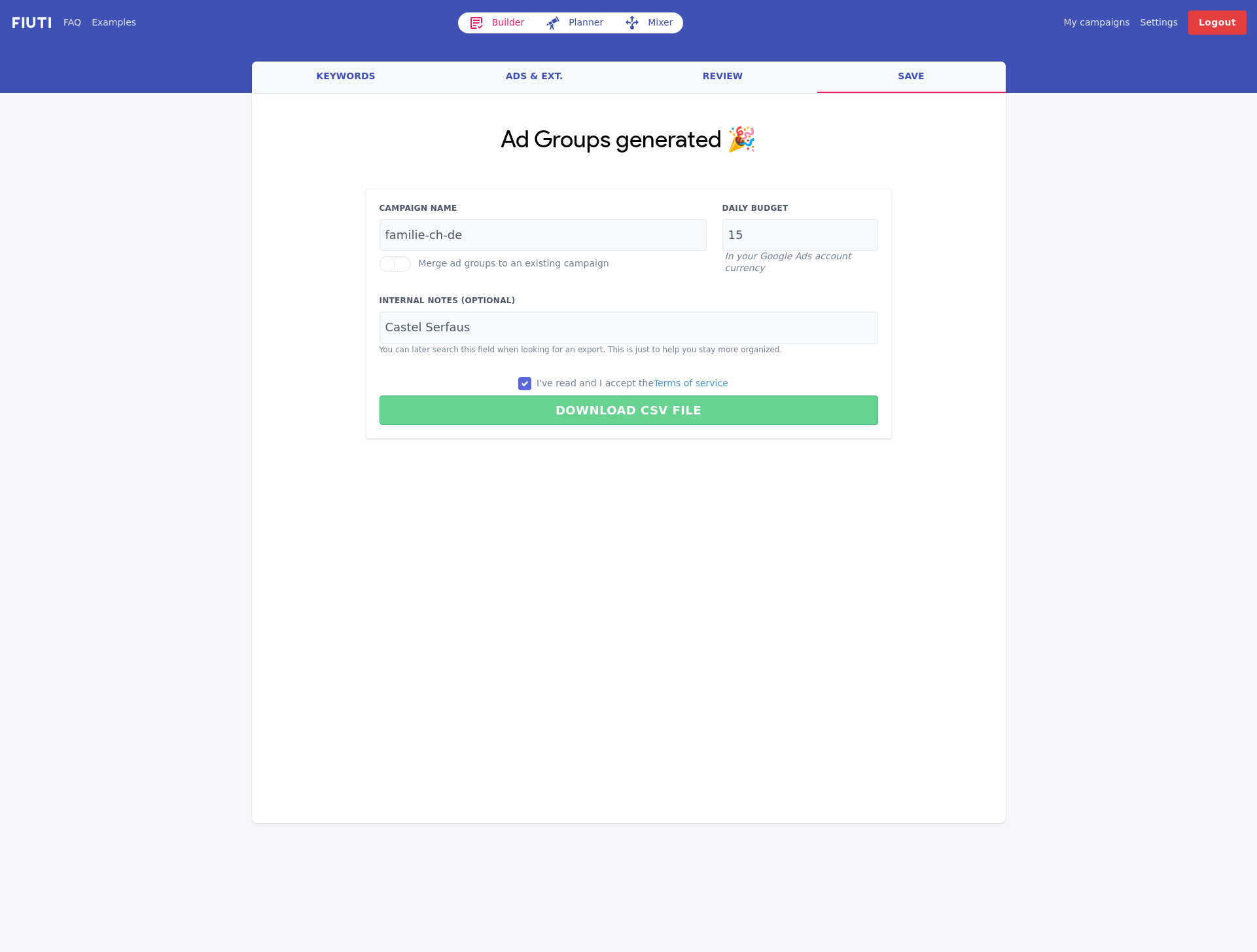
click at [642, 409] on button "Download CSV File" at bounding box center [629, 410] width 499 height 30
